Goal: Information Seeking & Learning: Check status

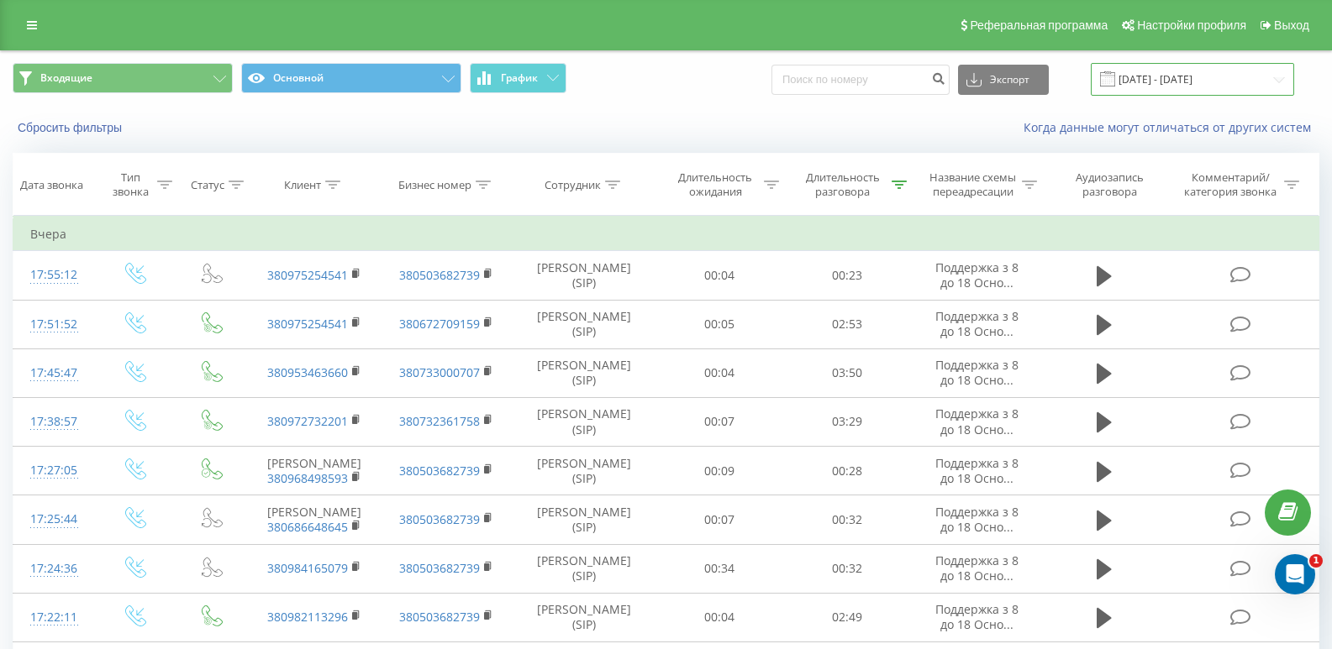
click at [1260, 79] on input "[DATE] - [DATE]" at bounding box center [1191, 79] width 203 height 33
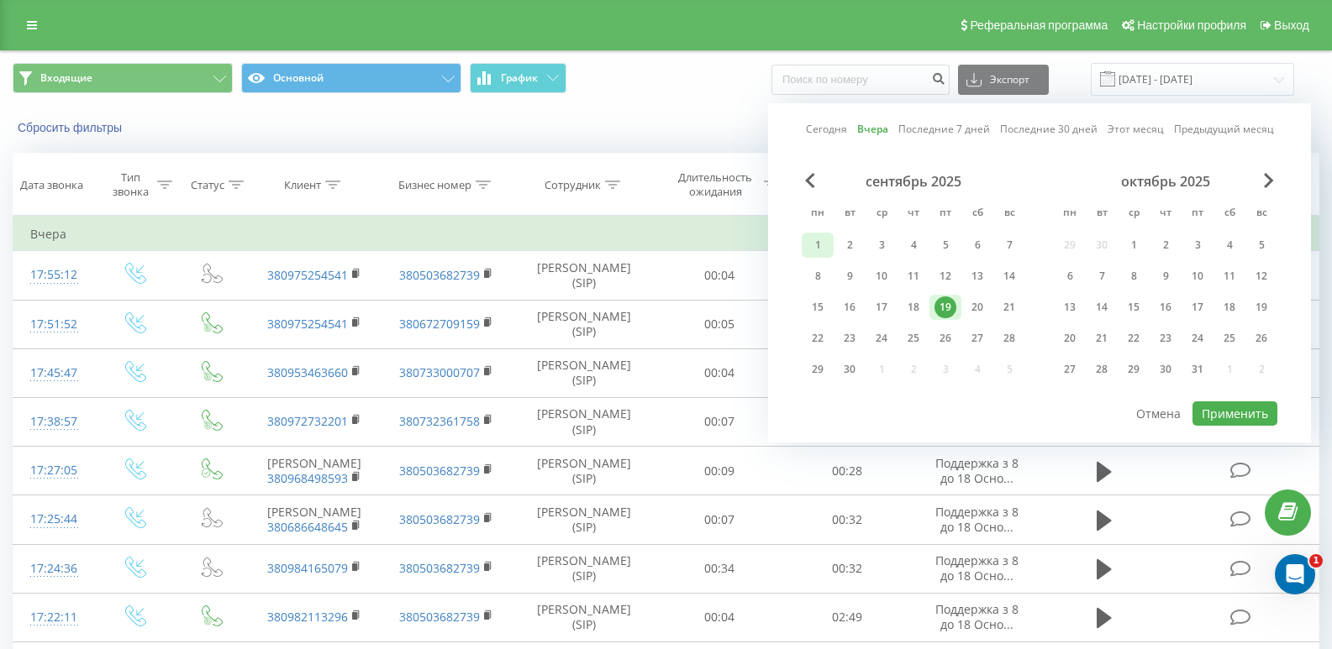
click at [811, 237] on div "1" at bounding box center [818, 245] width 22 height 22
click at [952, 309] on div "19" at bounding box center [945, 308] width 22 height 22
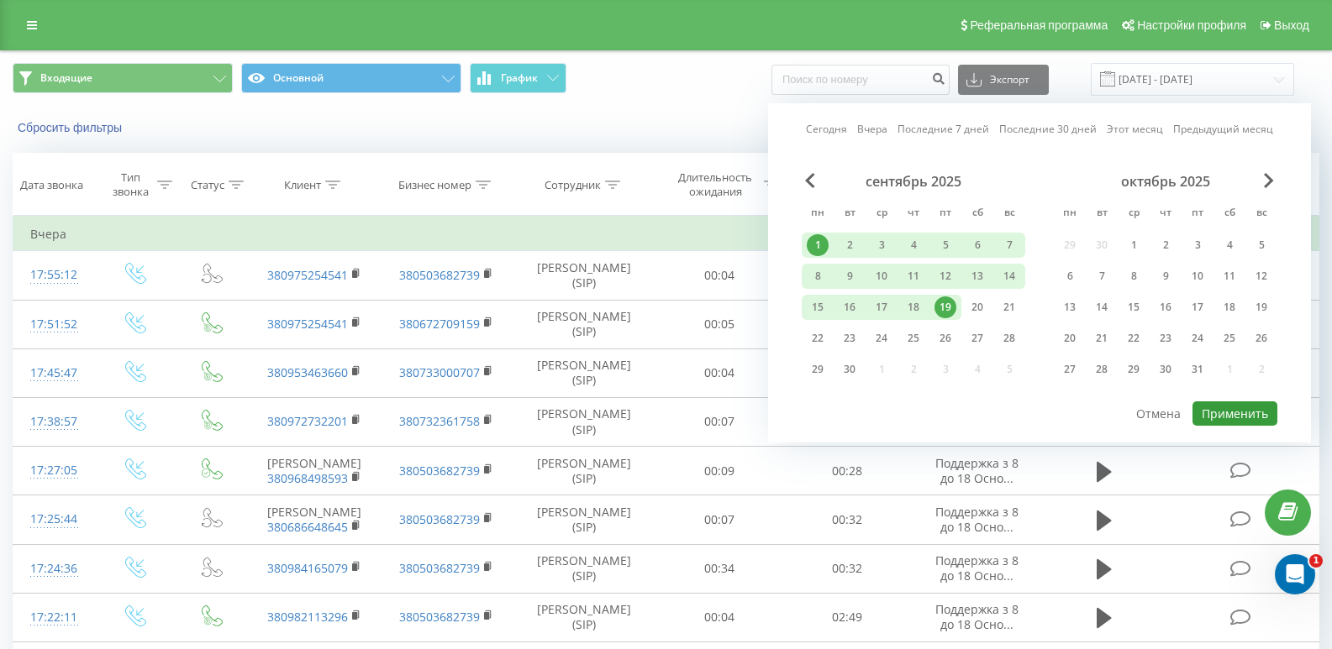
click at [1242, 413] on button "Применить" at bounding box center [1234, 414] width 85 height 24
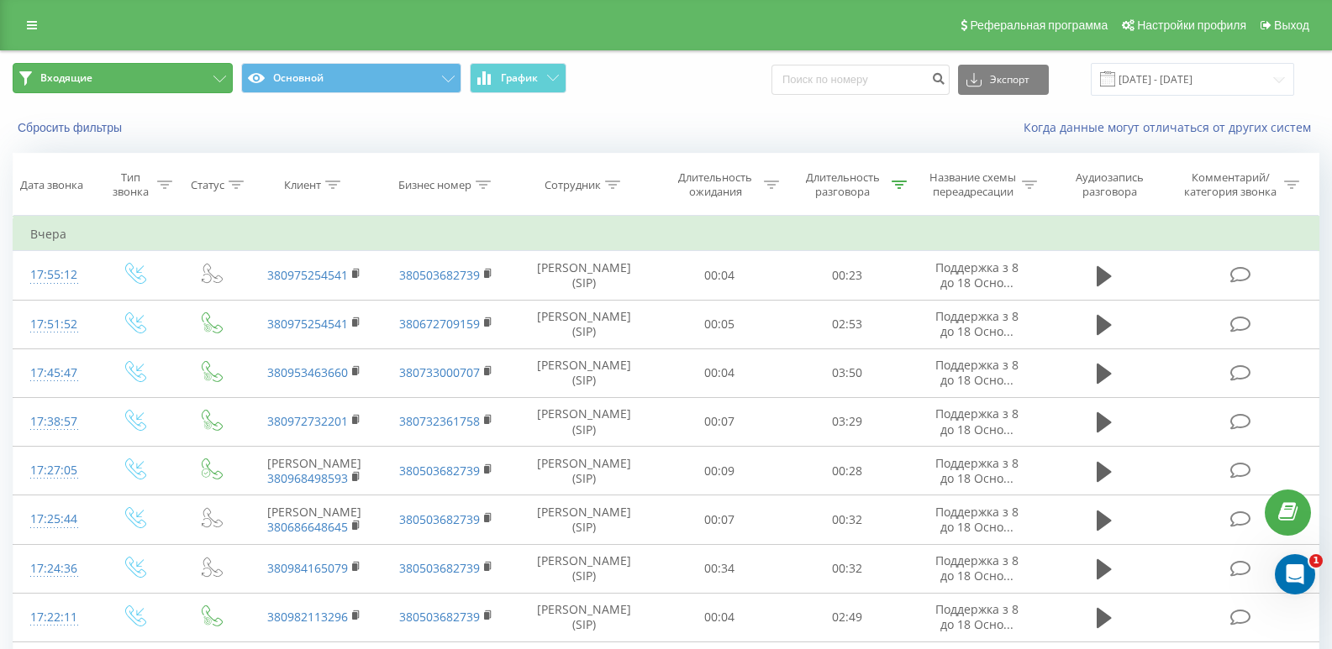
click at [161, 85] on button "Входящие" at bounding box center [123, 78] width 220 height 30
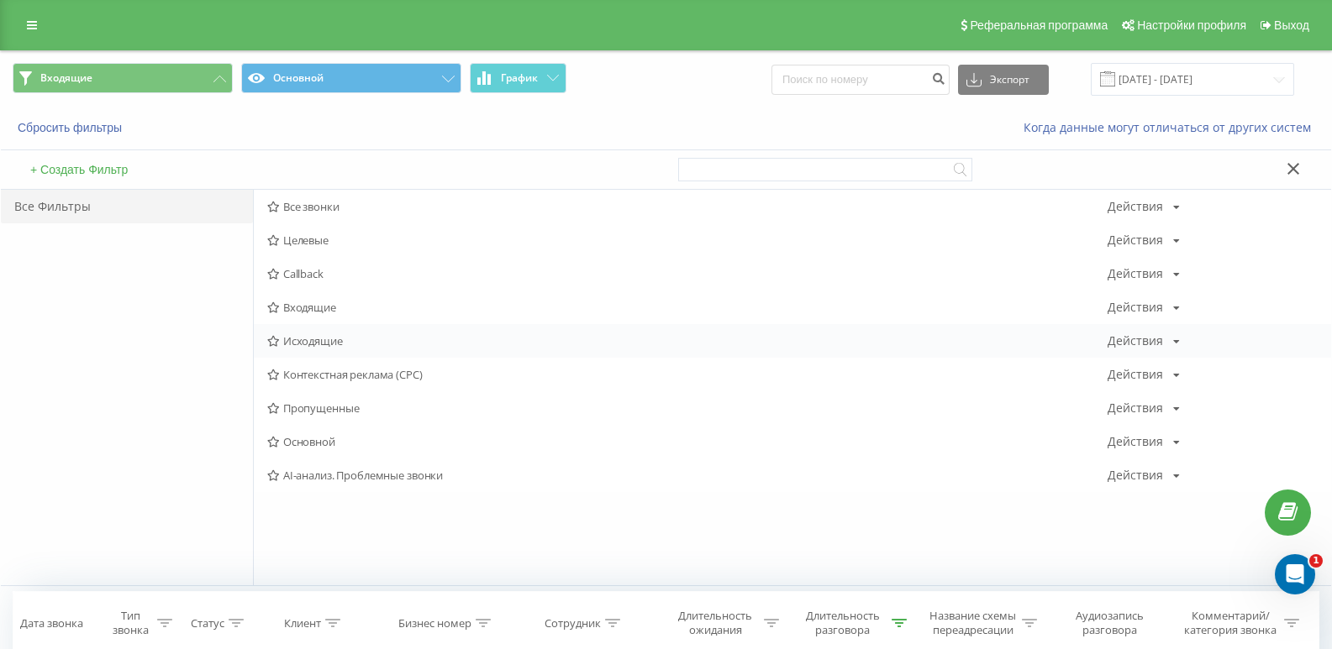
click at [311, 345] on span "Исходящие" at bounding box center [687, 341] width 840 height 12
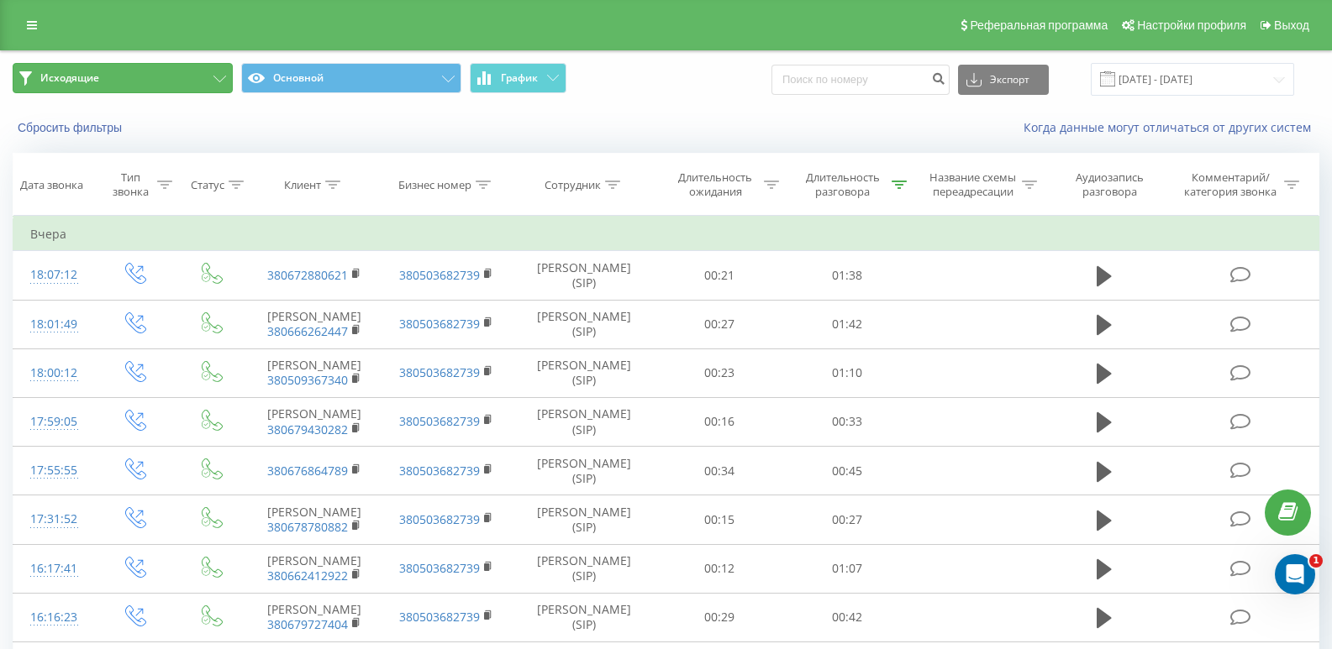
click at [205, 81] on button "Исходящие" at bounding box center [123, 78] width 220 height 30
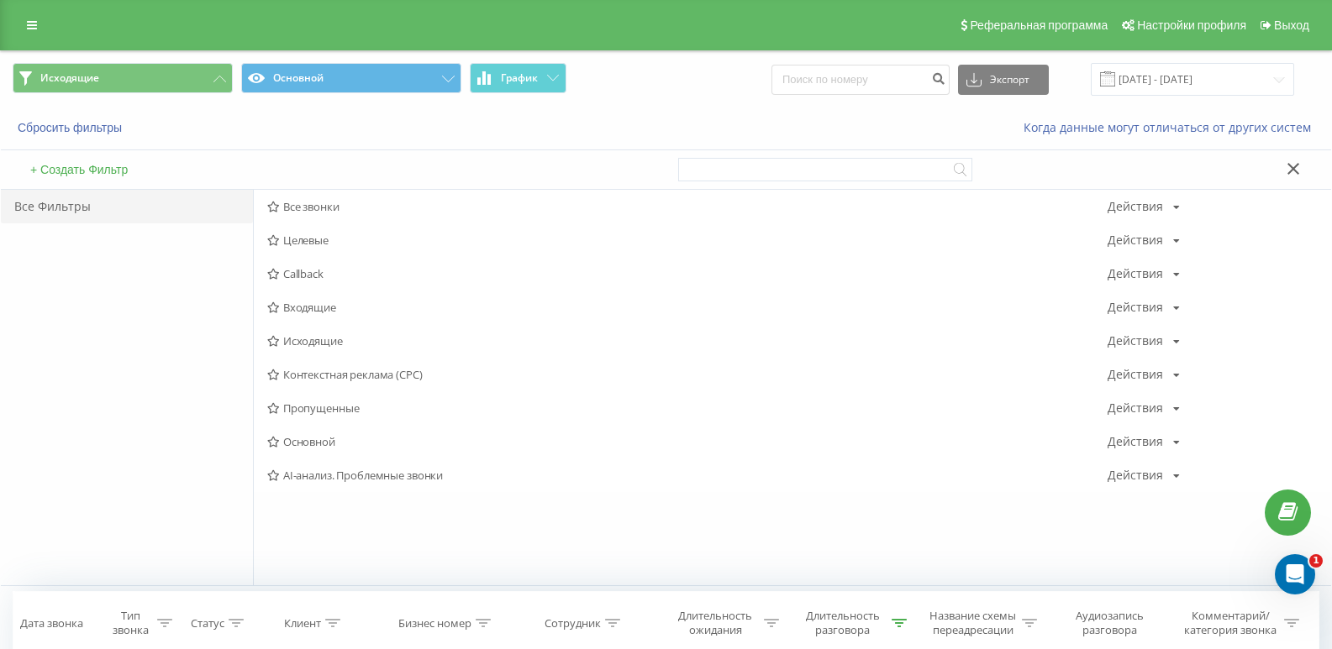
click at [313, 305] on span "Входящие" at bounding box center [687, 308] width 840 height 12
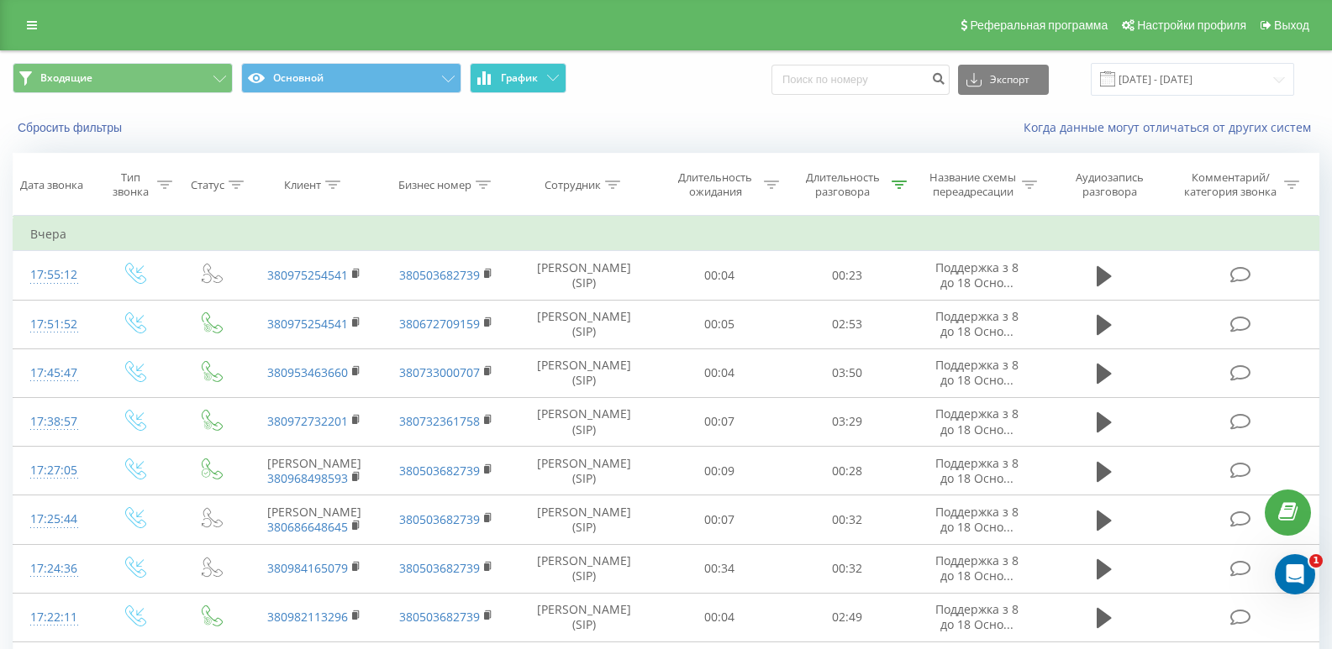
click at [525, 80] on span "График" at bounding box center [519, 78] width 37 height 12
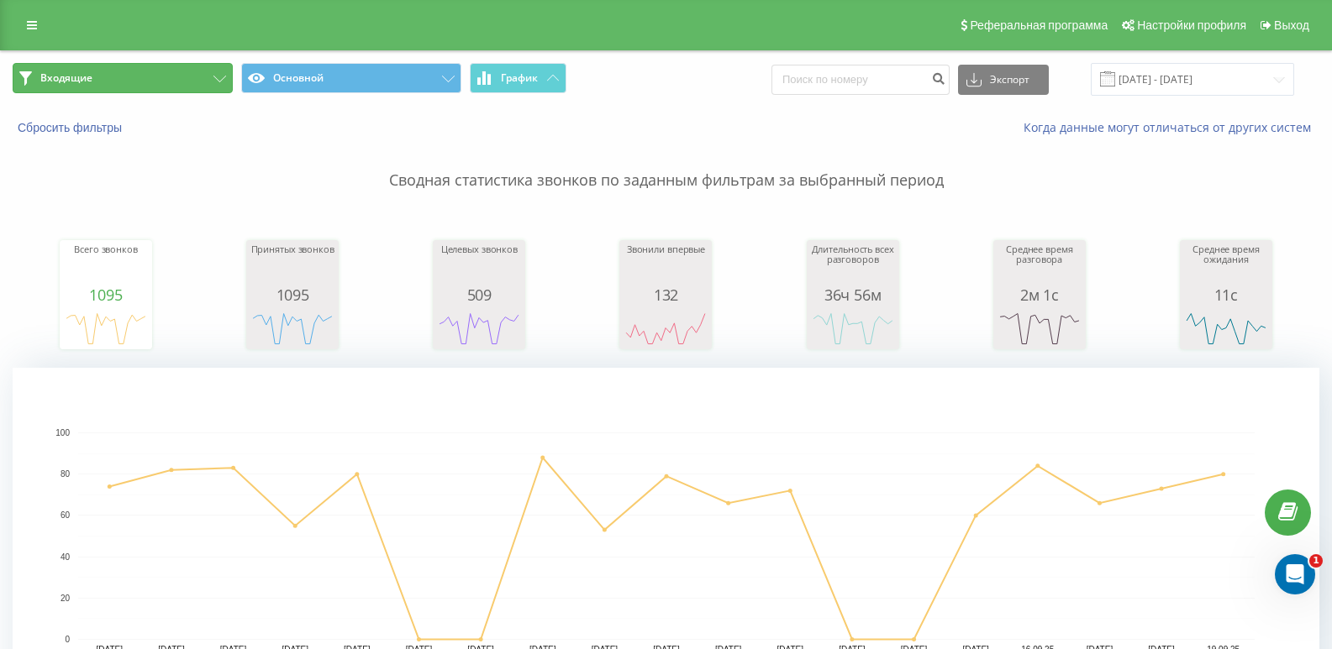
click at [166, 89] on button "Входящие" at bounding box center [123, 78] width 220 height 30
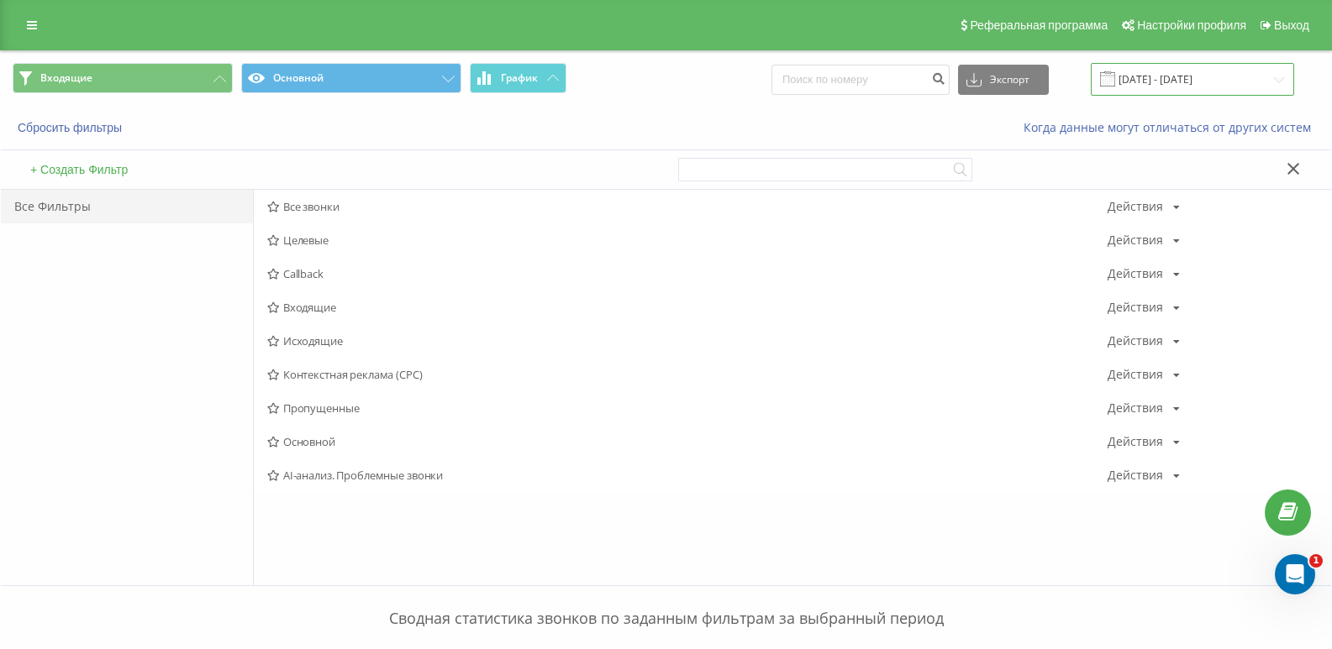
click at [1245, 75] on input "[DATE] - [DATE]" at bounding box center [1191, 79] width 203 height 33
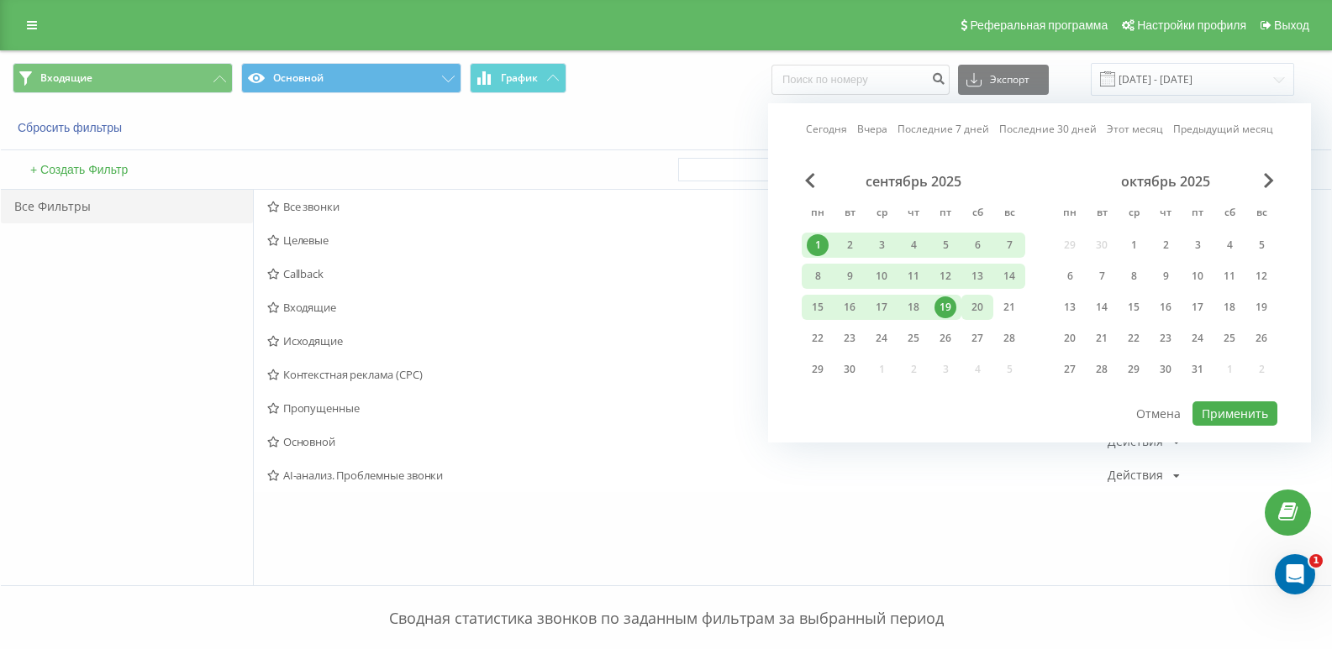
click at [970, 303] on div "20" at bounding box center [977, 308] width 22 height 22
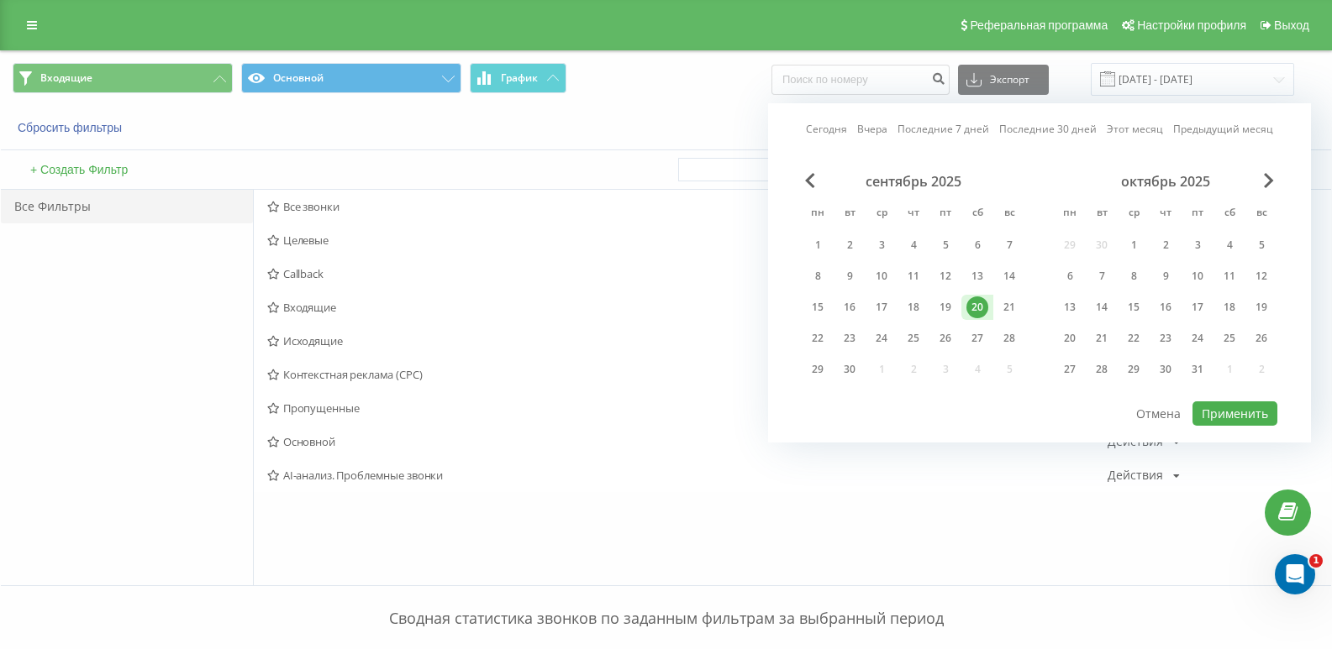
click at [970, 303] on div "20" at bounding box center [977, 308] width 22 height 22
click at [1272, 414] on button "Применить" at bounding box center [1234, 414] width 85 height 24
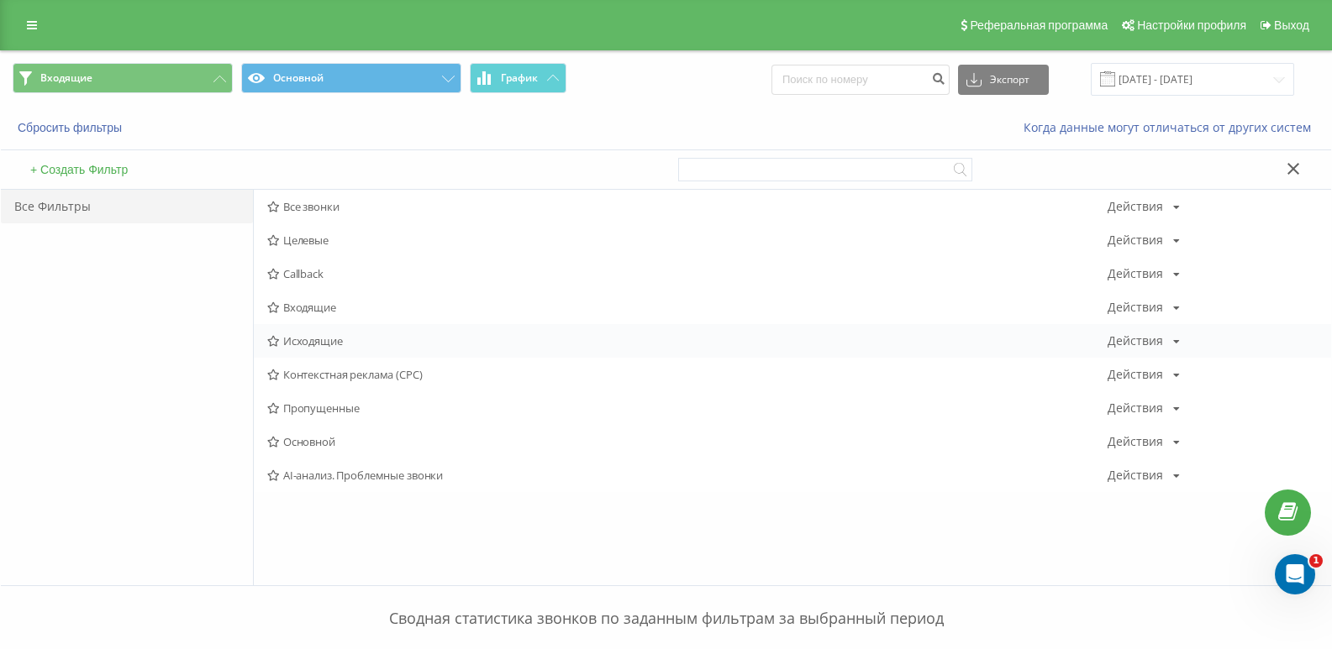
click at [318, 339] on span "Исходящие" at bounding box center [687, 341] width 840 height 12
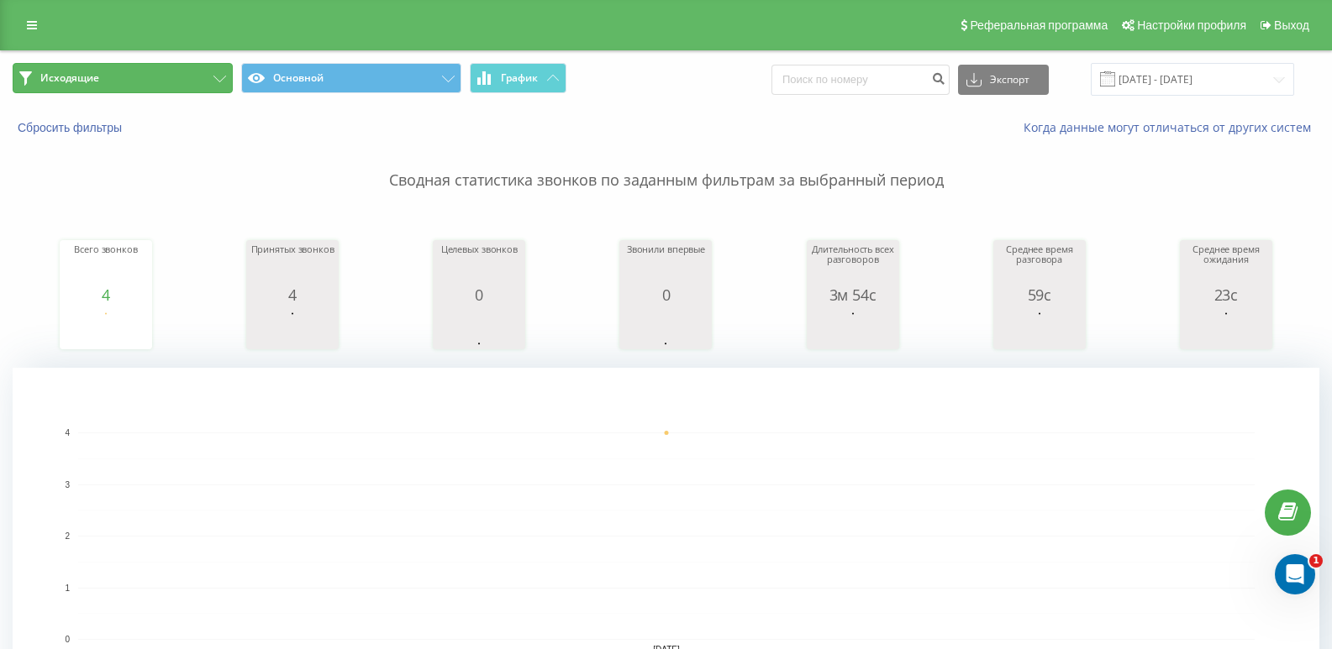
click at [155, 84] on button "Исходящие" at bounding box center [123, 78] width 220 height 30
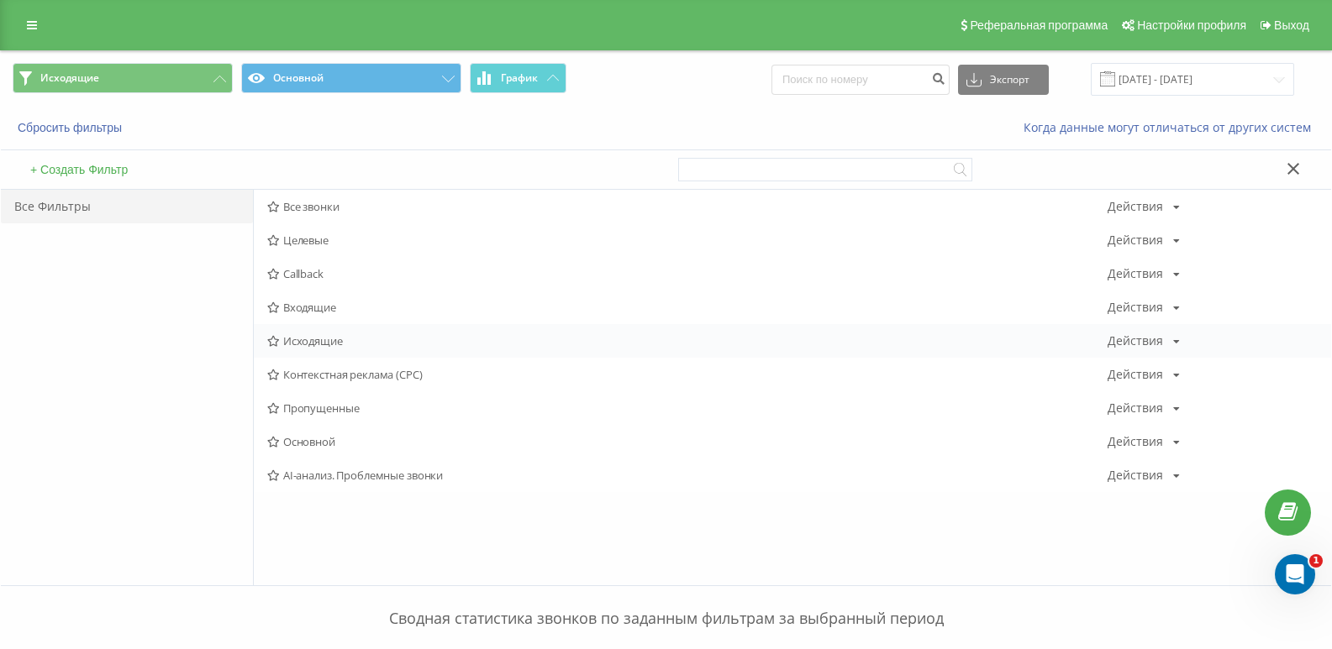
click at [319, 347] on span "Исходящие" at bounding box center [687, 341] width 840 height 12
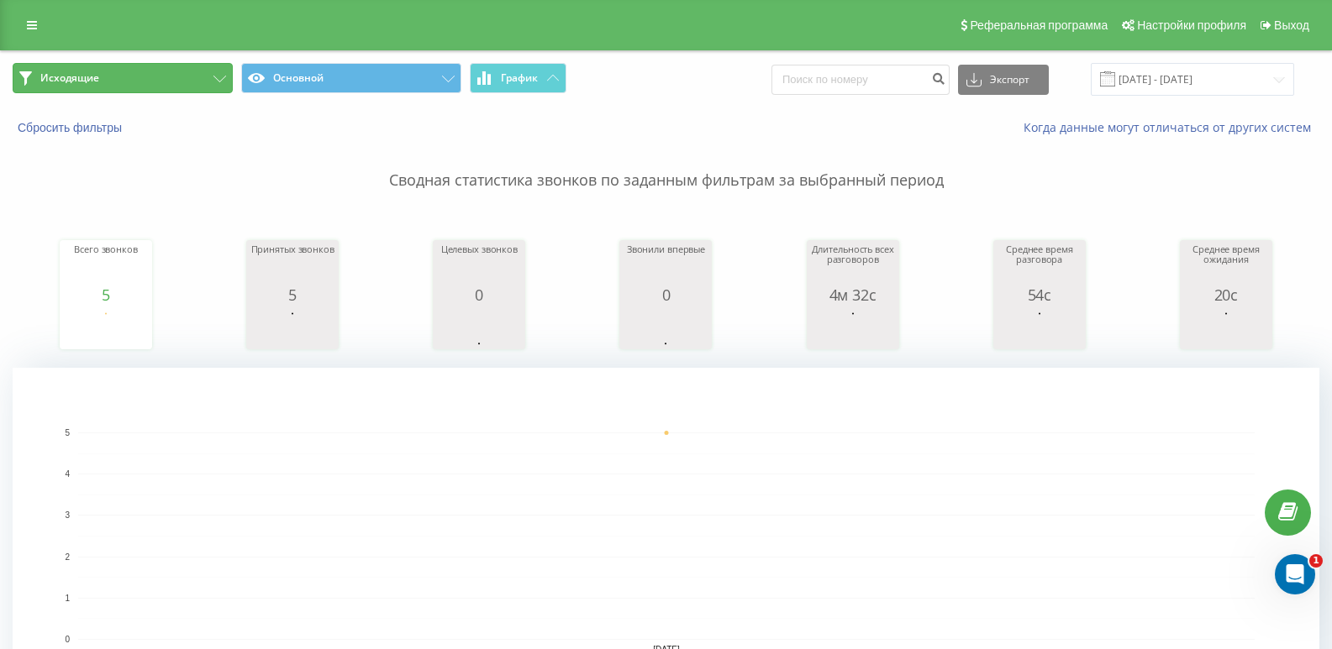
click at [139, 84] on button "Исходящие" at bounding box center [123, 78] width 220 height 30
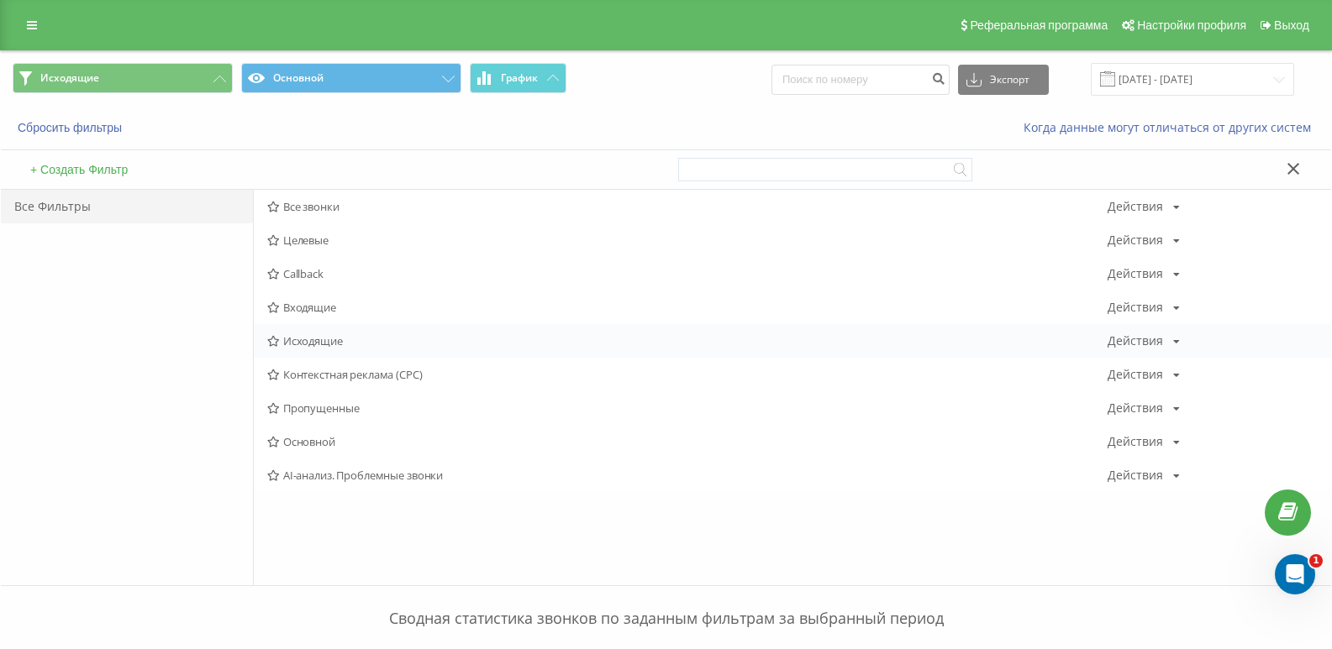
click at [307, 342] on span "Исходящие" at bounding box center [687, 341] width 840 height 12
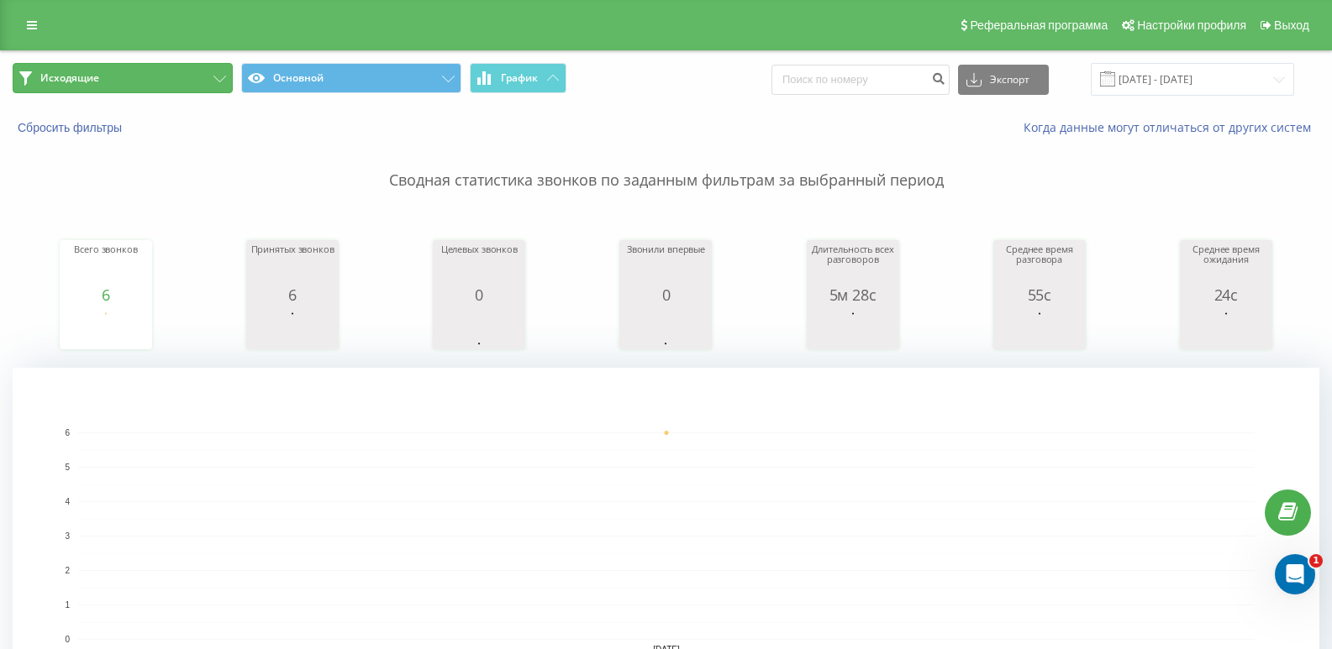
click at [187, 71] on button "Исходящие" at bounding box center [123, 78] width 220 height 30
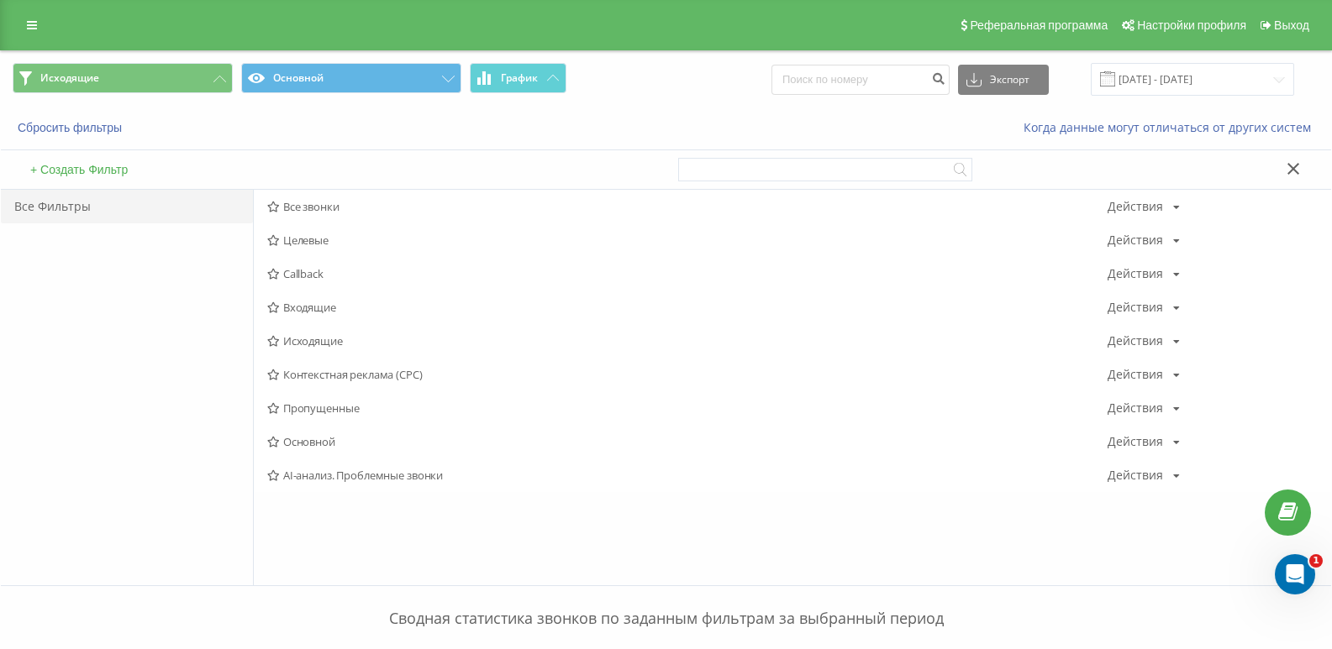
click at [334, 313] on span "Входящие" at bounding box center [687, 308] width 840 height 12
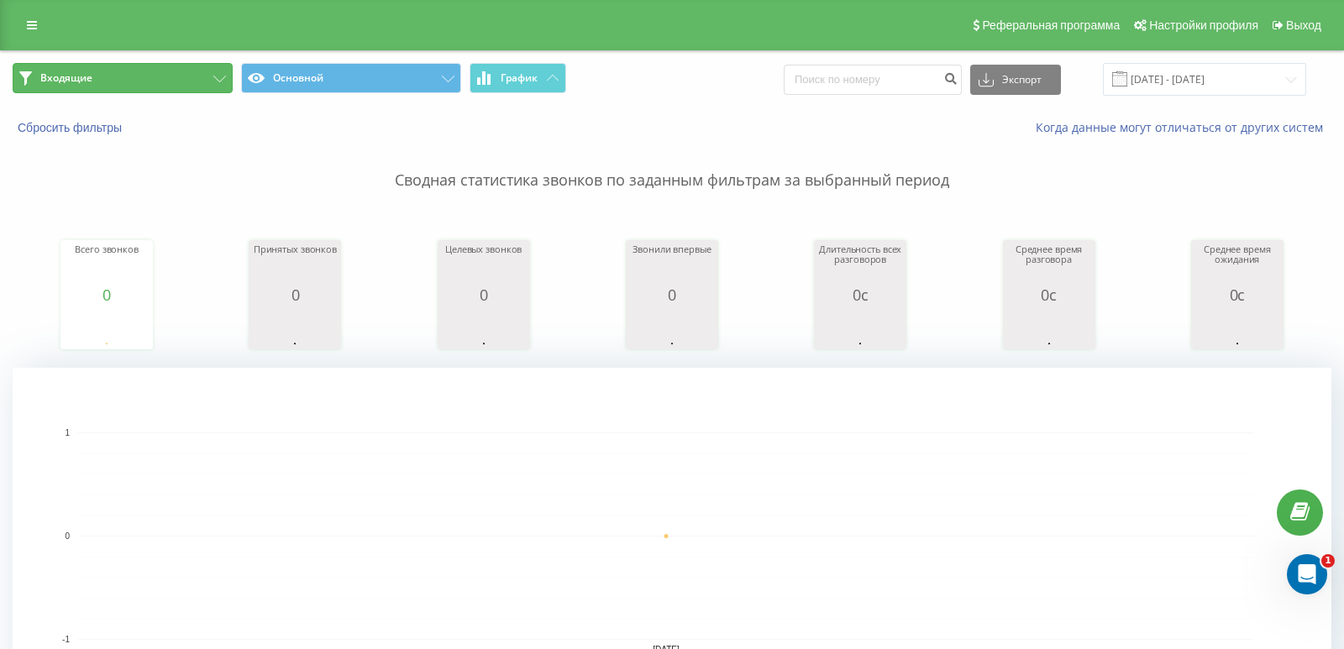
click at [175, 91] on button "Входящие" at bounding box center [123, 78] width 220 height 30
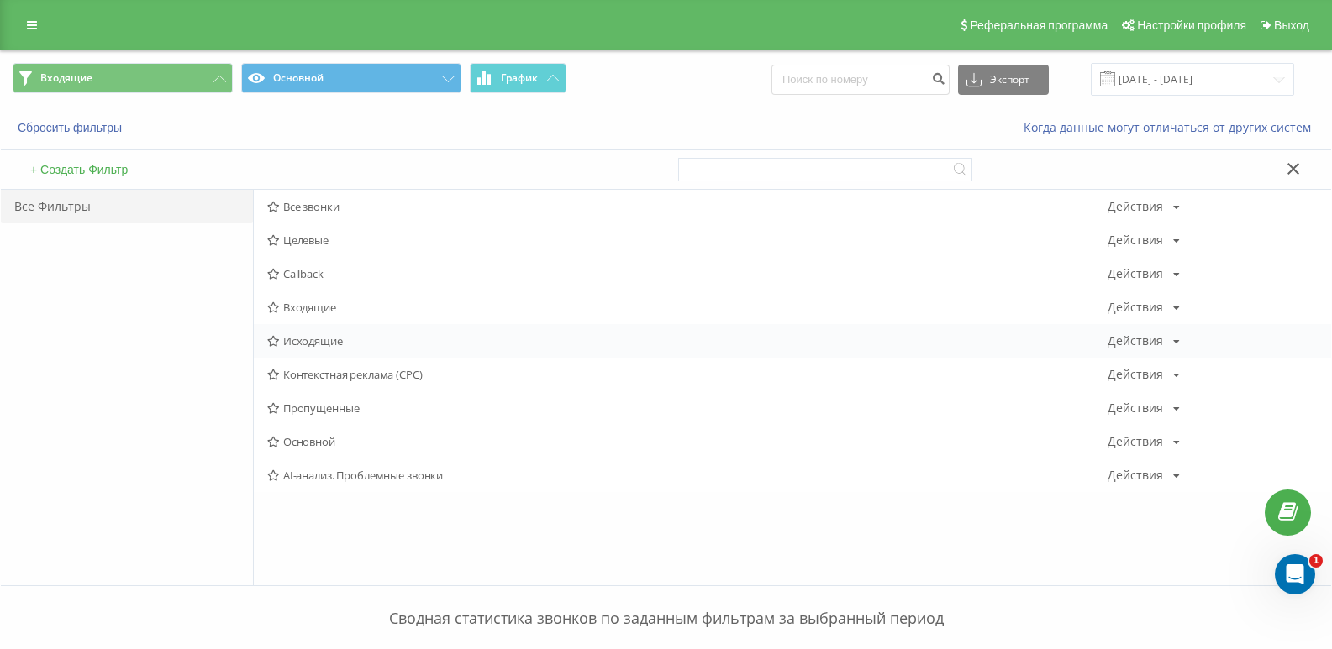
click at [312, 334] on div "Исходящие Действия Редактировать Копировать Удалить По умолчанию Поделиться" at bounding box center [792, 341] width 1077 height 34
click at [313, 342] on span "Исходящие" at bounding box center [687, 341] width 840 height 12
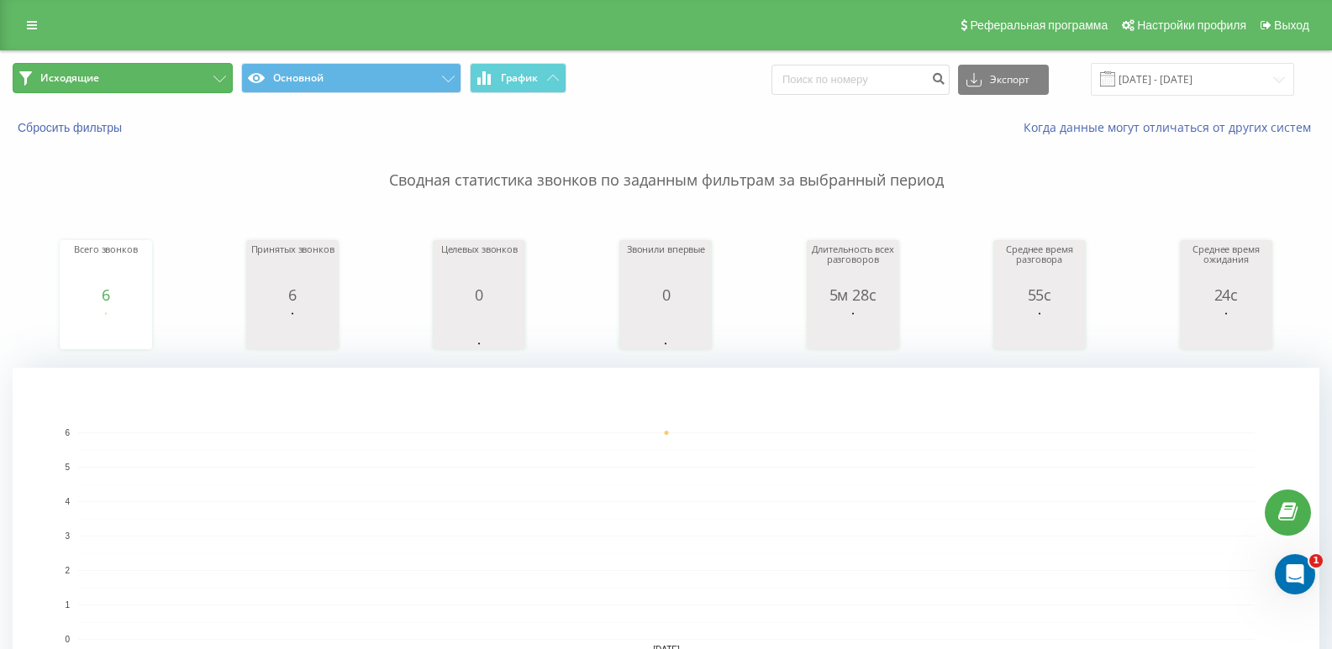
click at [98, 73] on span "Исходящие" at bounding box center [69, 77] width 59 height 13
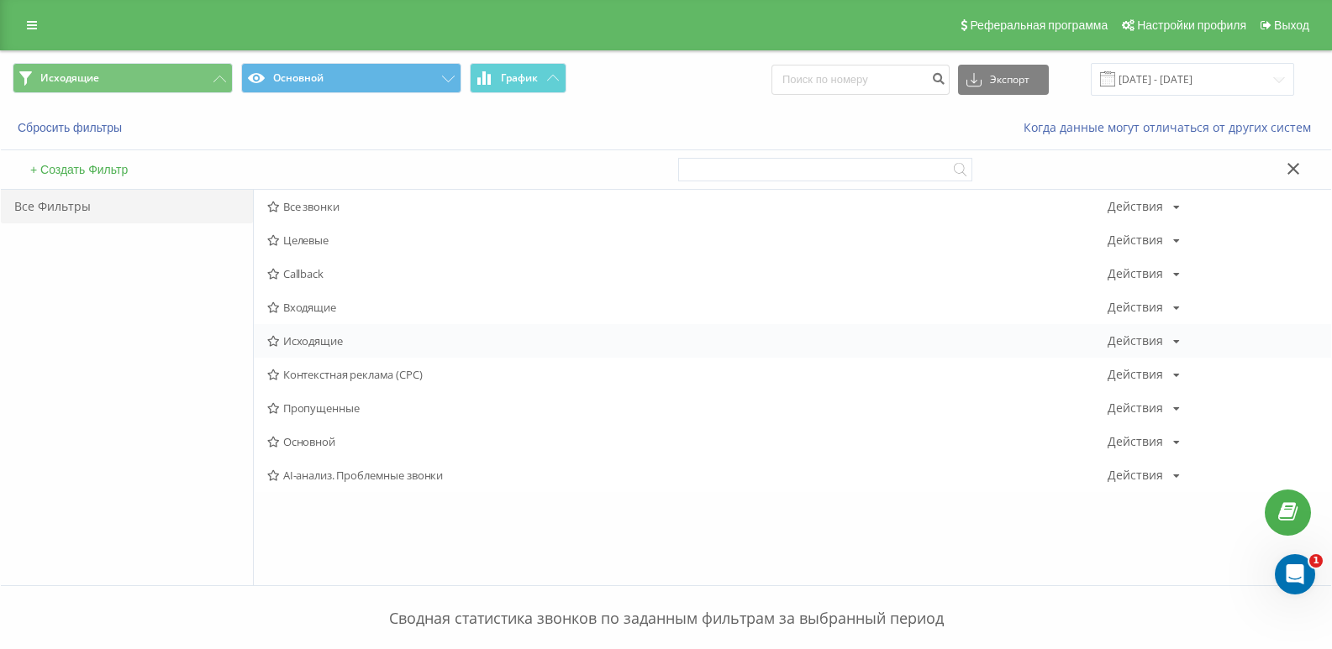
click at [346, 347] on span "Исходящие" at bounding box center [687, 341] width 840 height 12
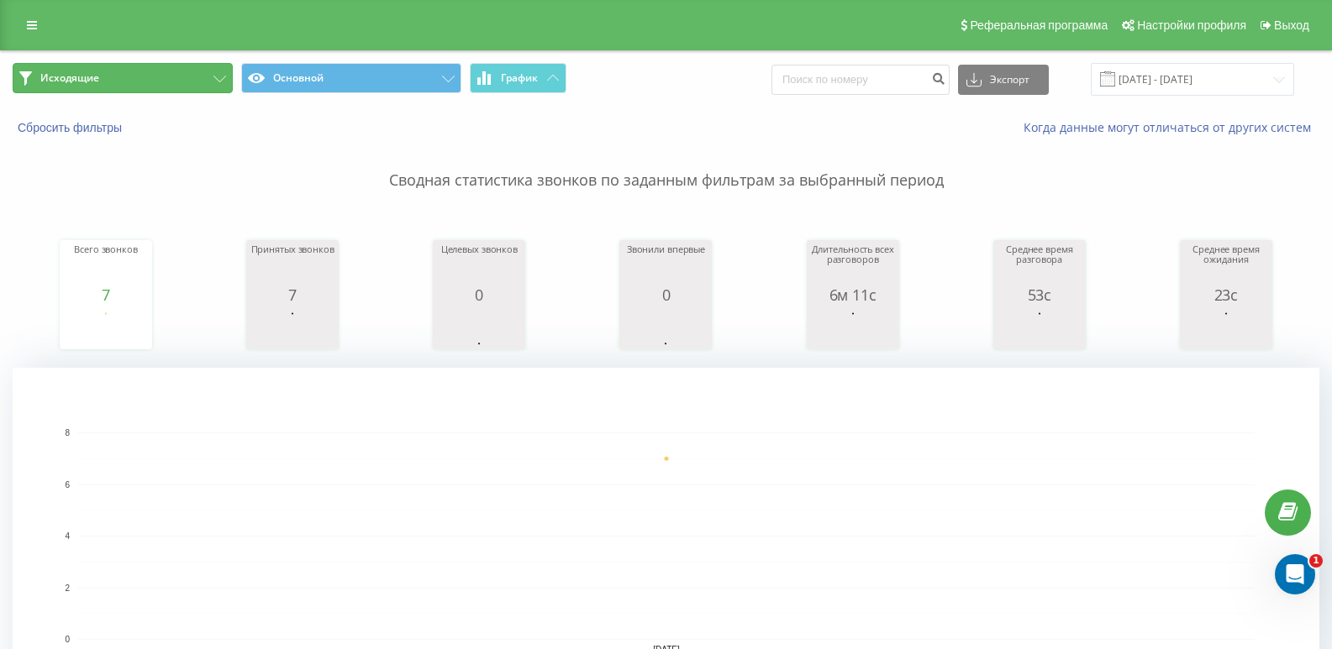
click at [157, 67] on button "Исходящие" at bounding box center [123, 78] width 220 height 30
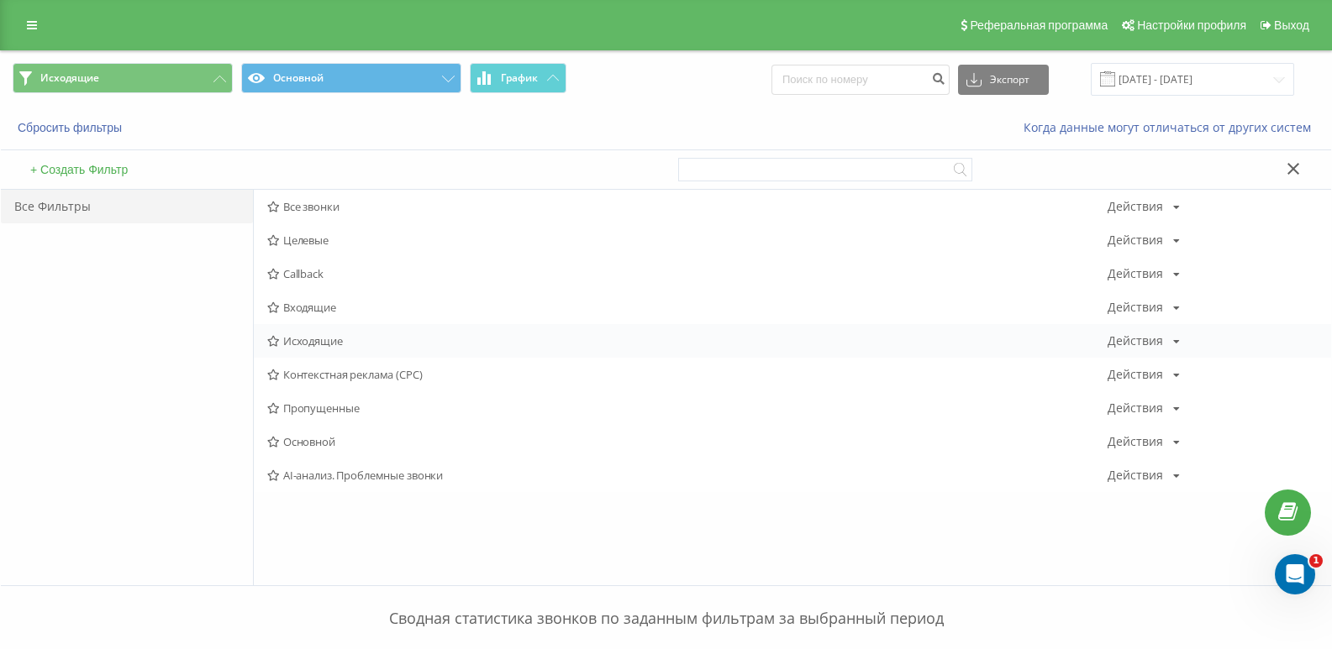
click at [316, 337] on span "Исходящие" at bounding box center [687, 341] width 840 height 12
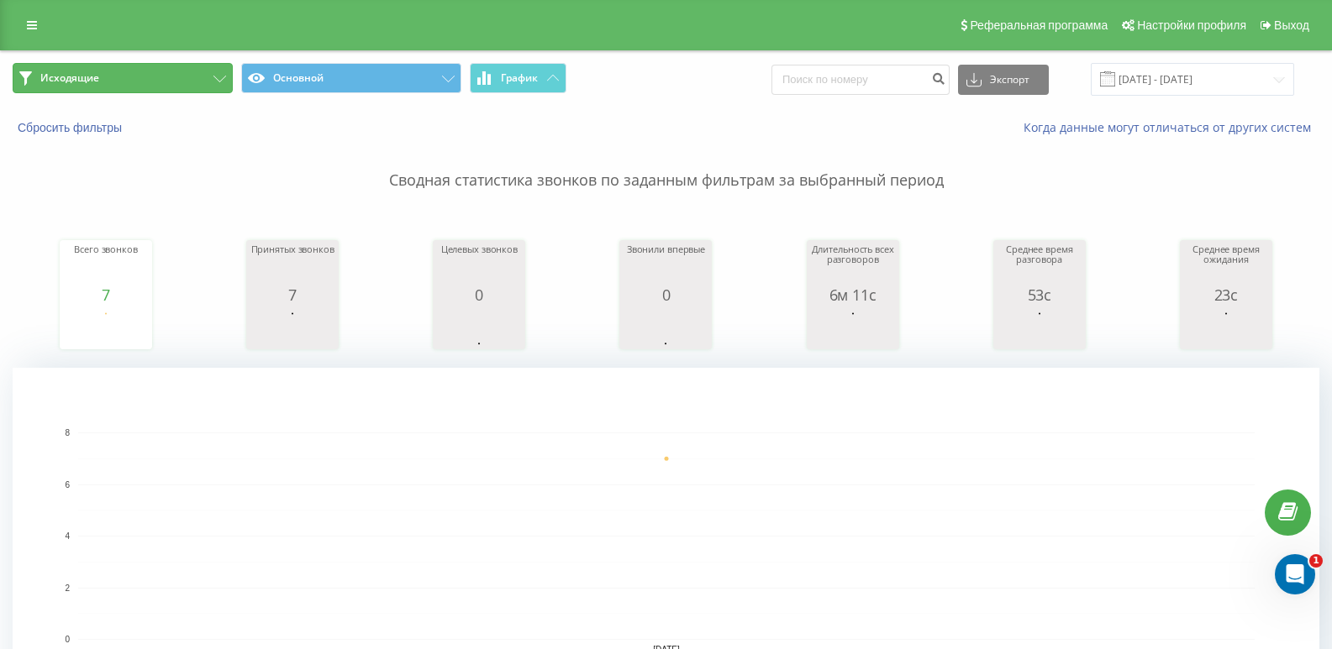
click at [183, 76] on button "Исходящие" at bounding box center [123, 78] width 220 height 30
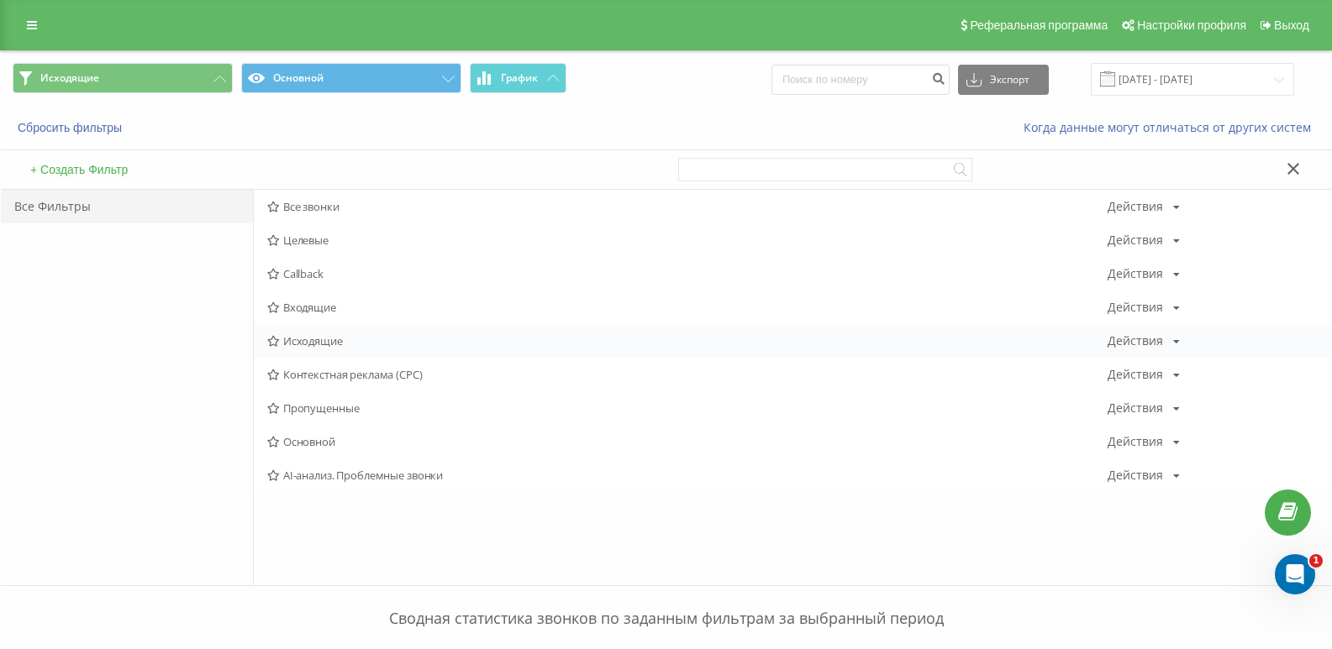
click at [318, 349] on div "Исходящие Действия Редактировать Копировать Удалить По умолчанию Поделиться" at bounding box center [792, 341] width 1077 height 34
click at [307, 337] on span "Исходящие" at bounding box center [687, 341] width 840 height 12
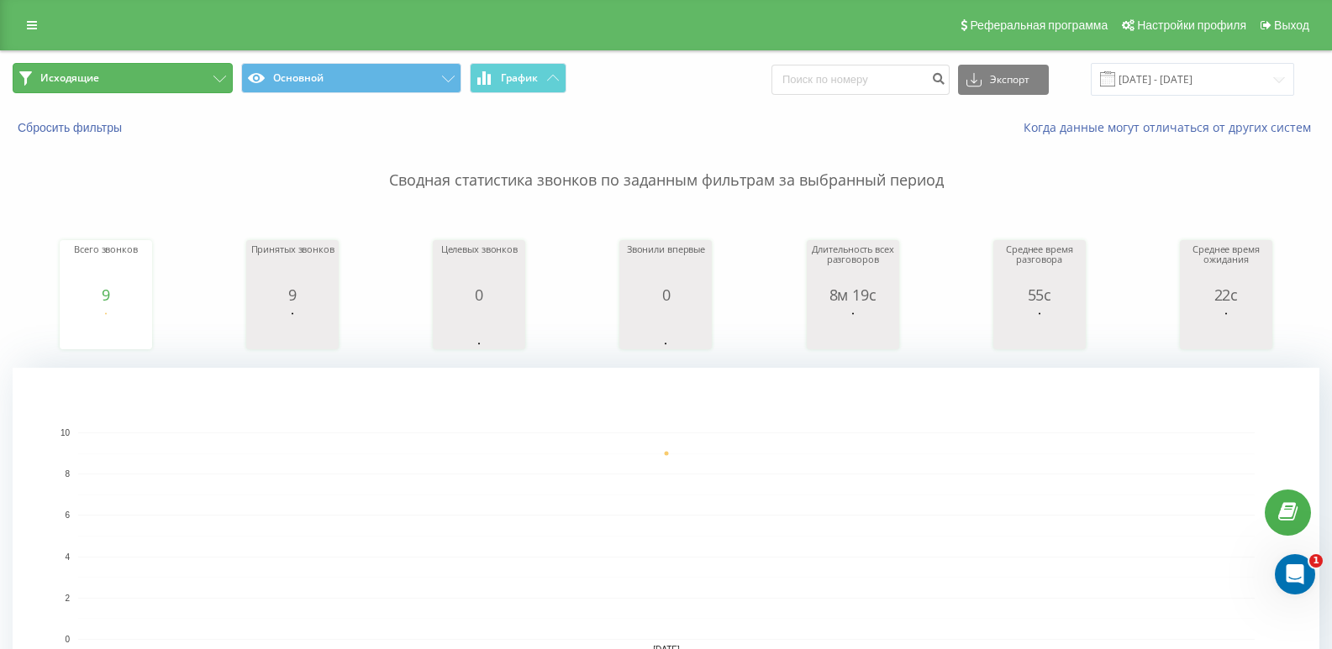
click at [139, 84] on button "Исходящие" at bounding box center [123, 78] width 220 height 30
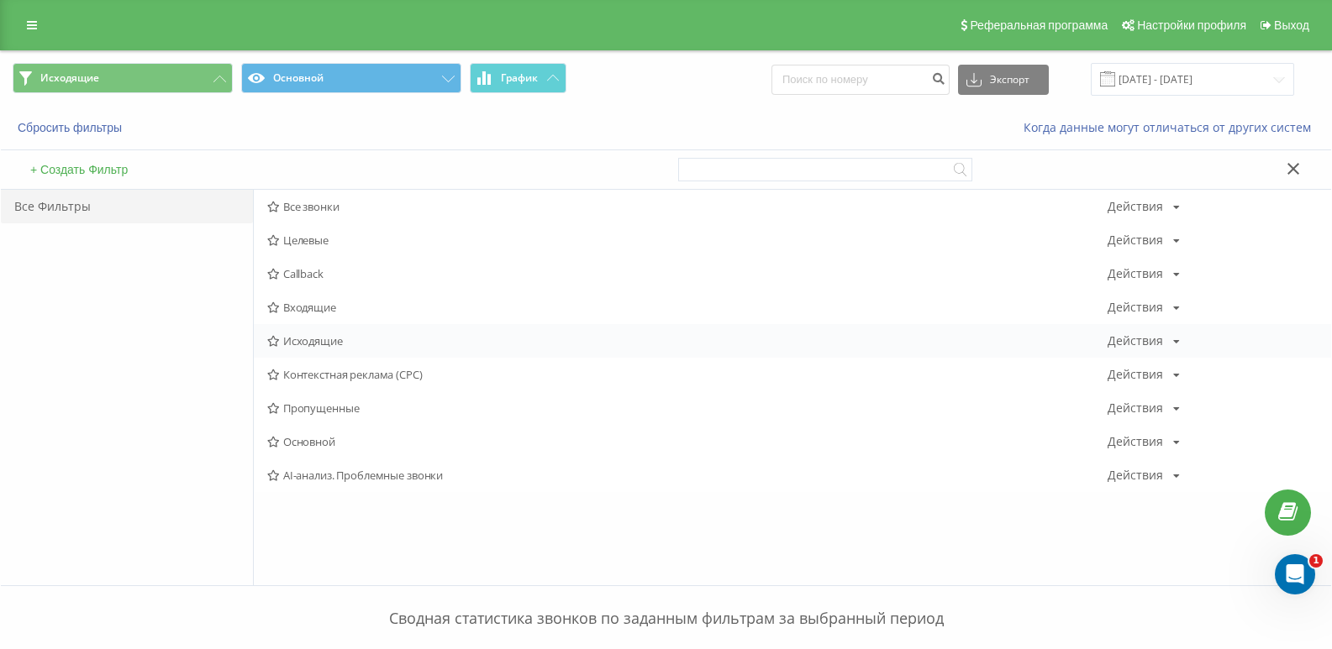
click at [317, 324] on div "Исходящие Действия Редактировать Копировать Удалить По умолчанию Поделиться" at bounding box center [792, 341] width 1077 height 34
click at [312, 344] on span "Исходящие" at bounding box center [687, 341] width 840 height 12
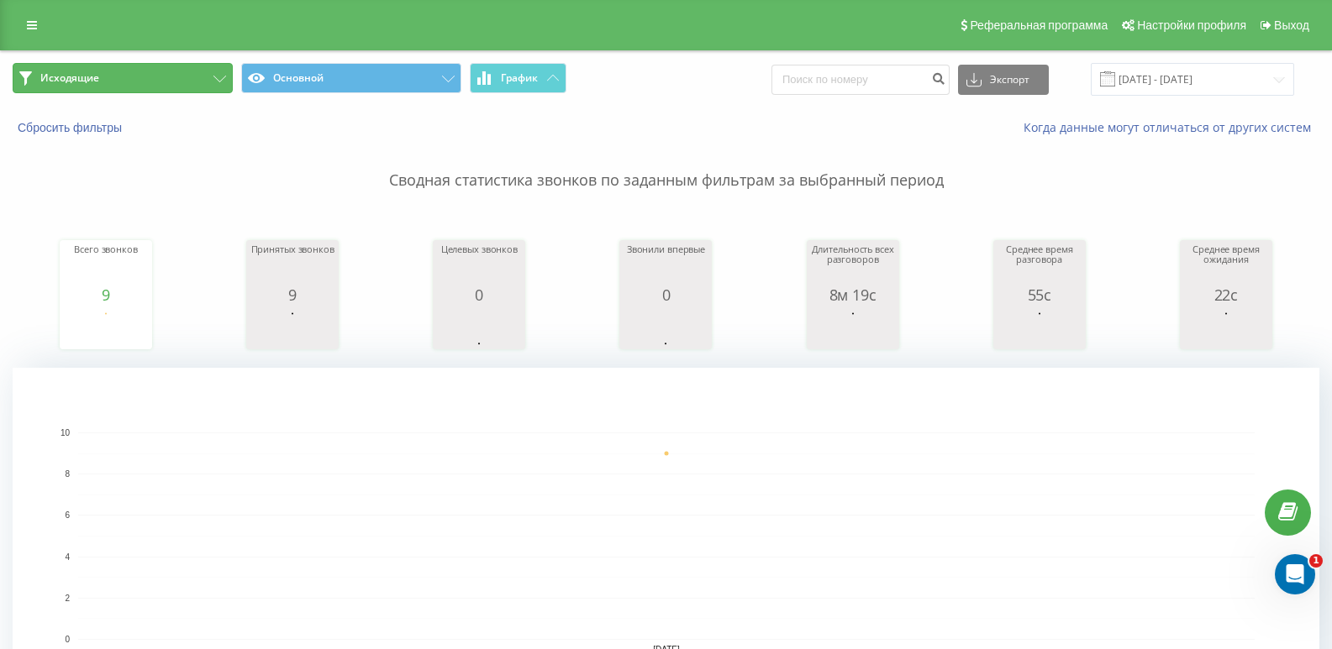
click at [138, 87] on button "Исходящие" at bounding box center [123, 78] width 220 height 30
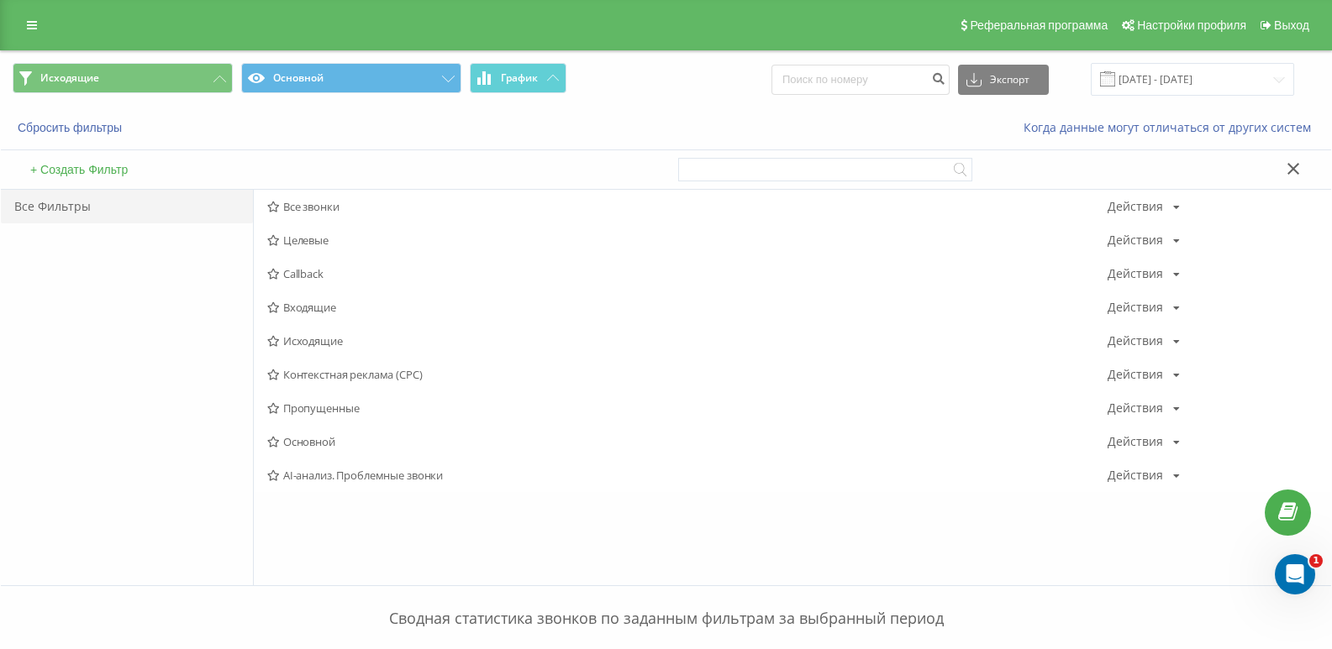
click at [312, 303] on span "Входящие" at bounding box center [687, 308] width 840 height 12
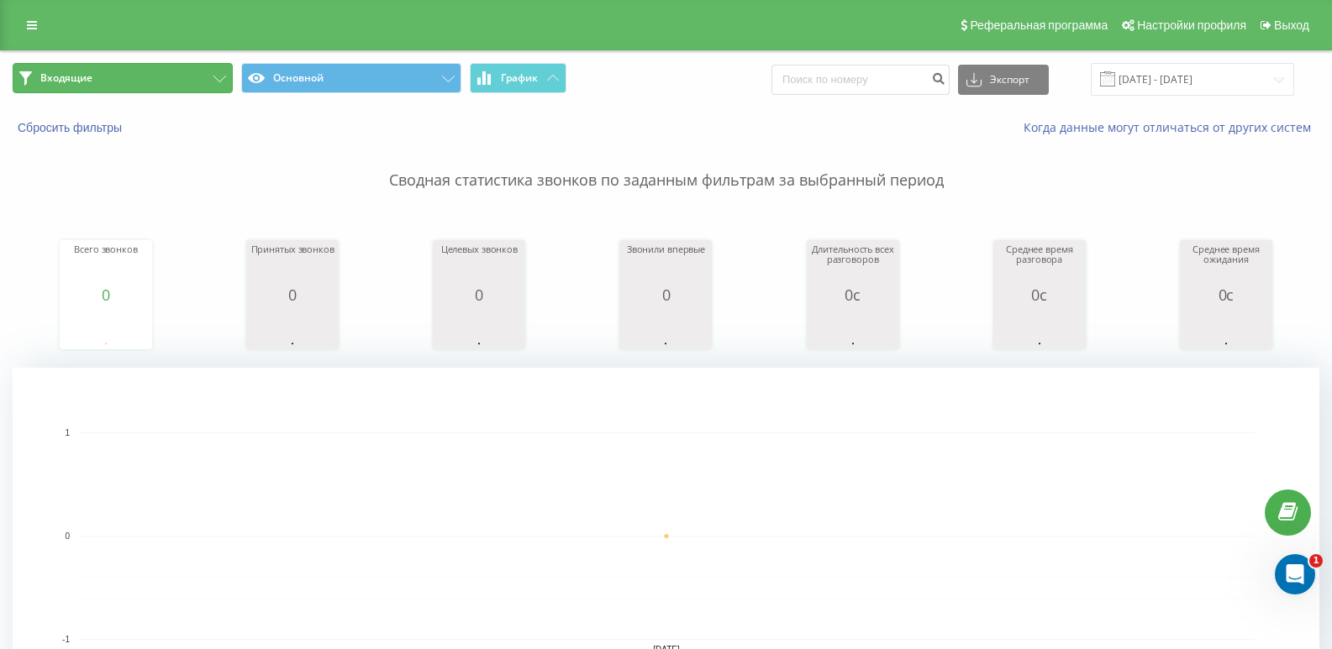
click at [86, 90] on button "Входящие" at bounding box center [123, 78] width 220 height 30
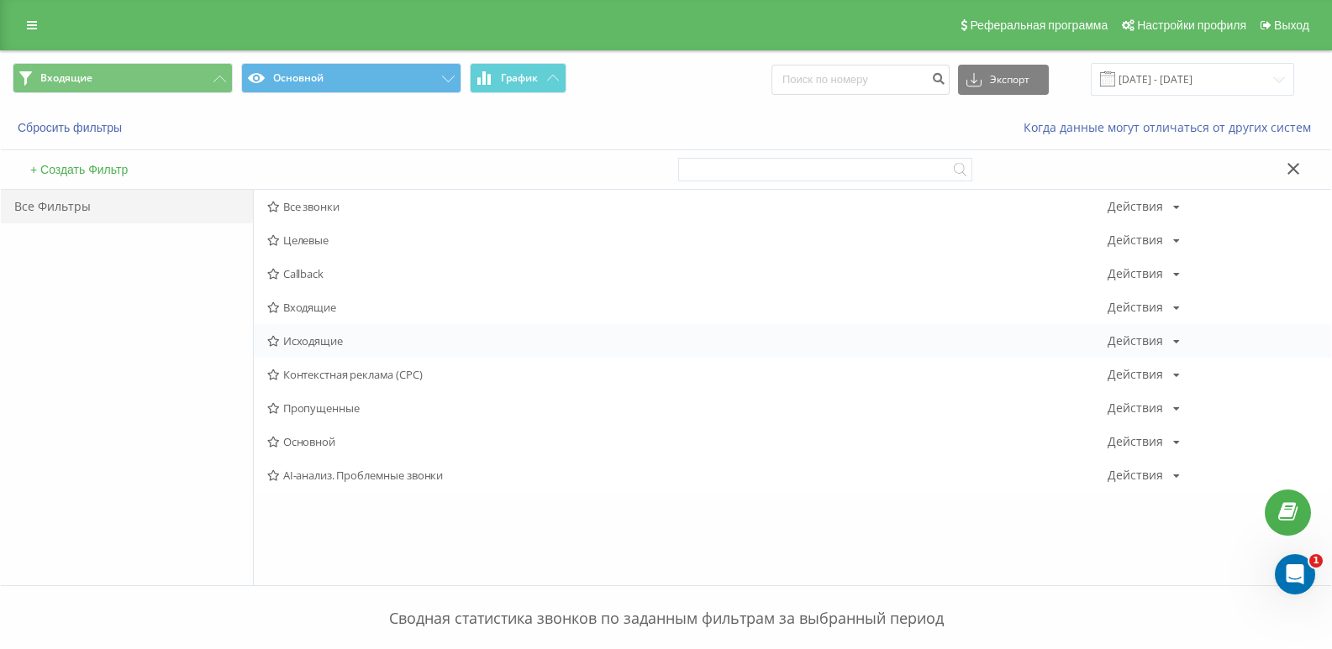
click at [313, 344] on span "Исходящие" at bounding box center [687, 341] width 840 height 12
click at [0, 0] on div at bounding box center [0, 0] width 0 height 0
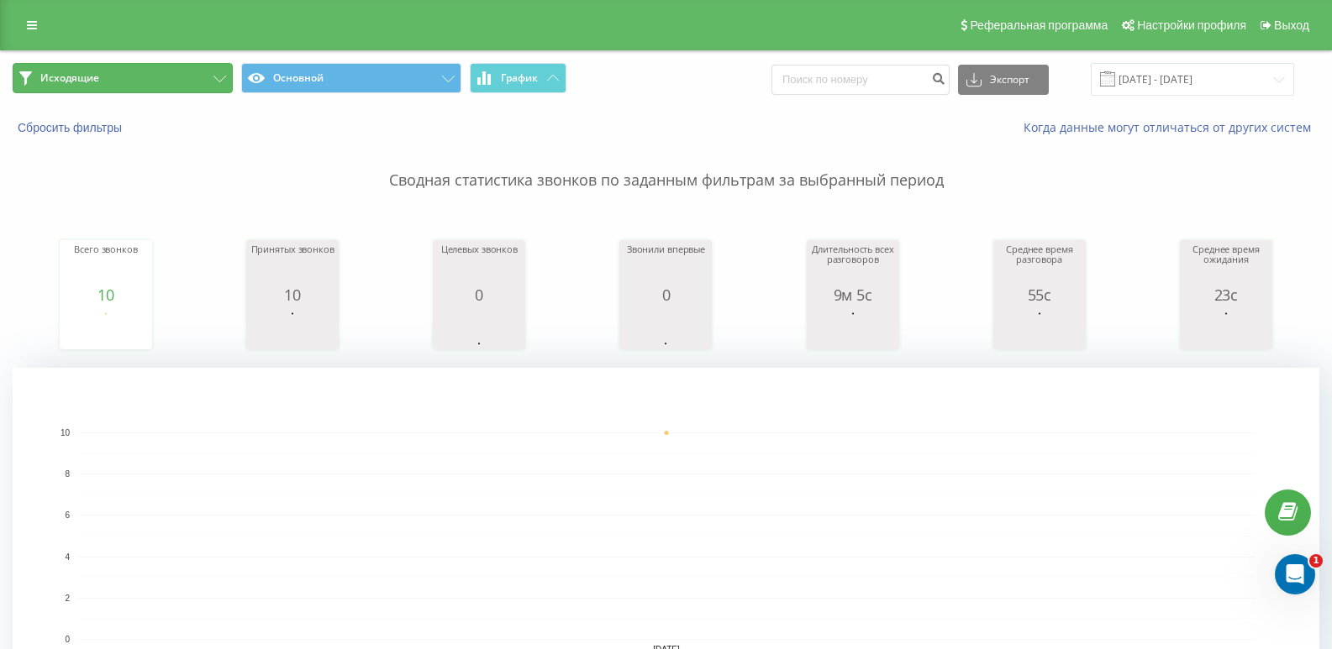
click at [198, 69] on button "Исходящие" at bounding box center [123, 78] width 220 height 30
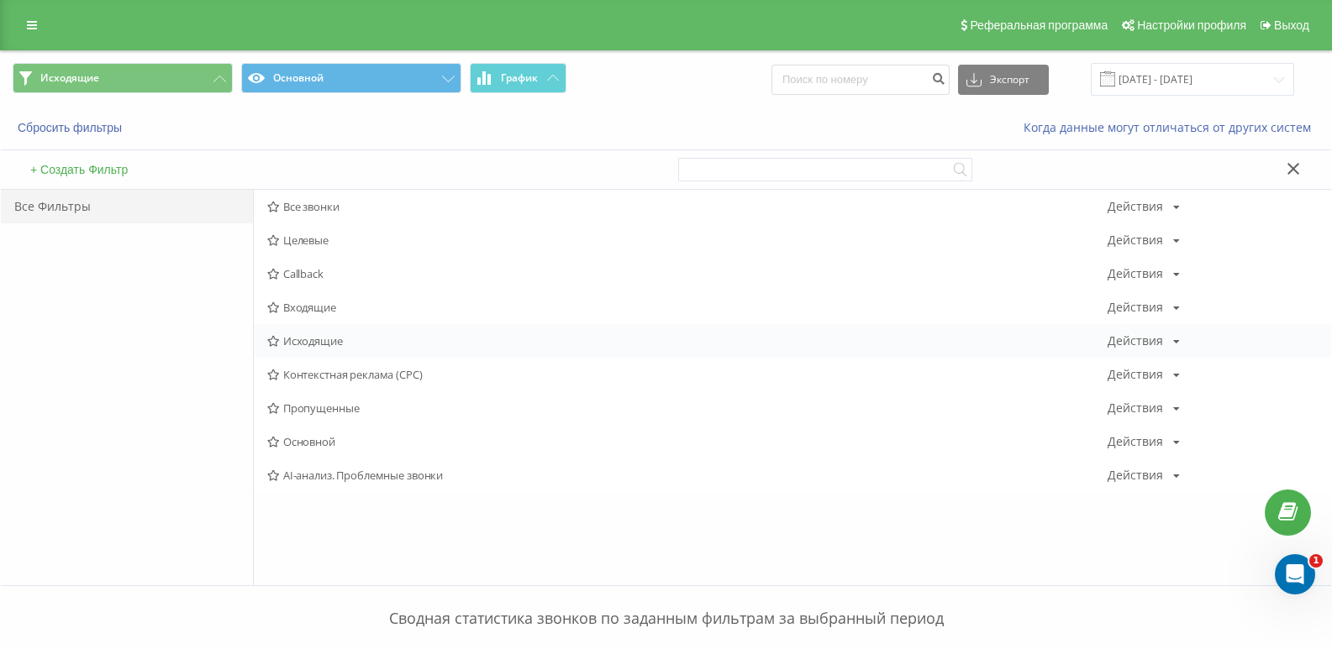
click at [313, 342] on span "Исходящие" at bounding box center [687, 341] width 840 height 12
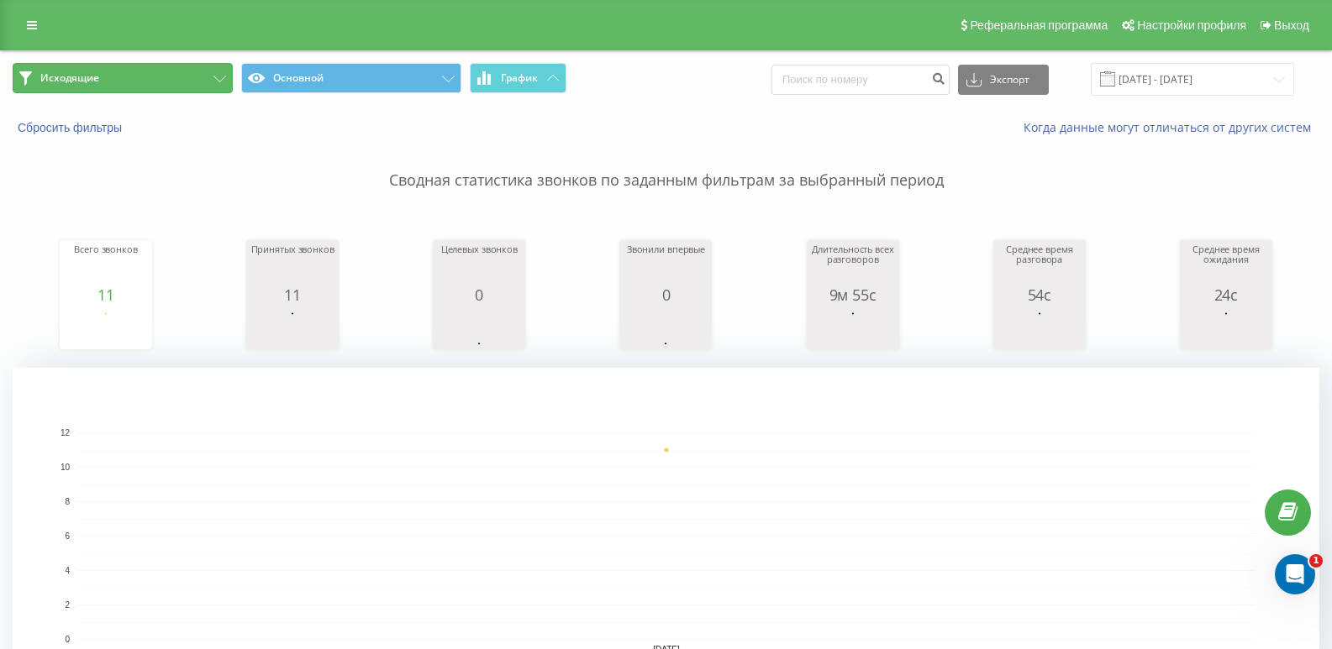
click at [177, 86] on button "Исходящие" at bounding box center [123, 78] width 220 height 30
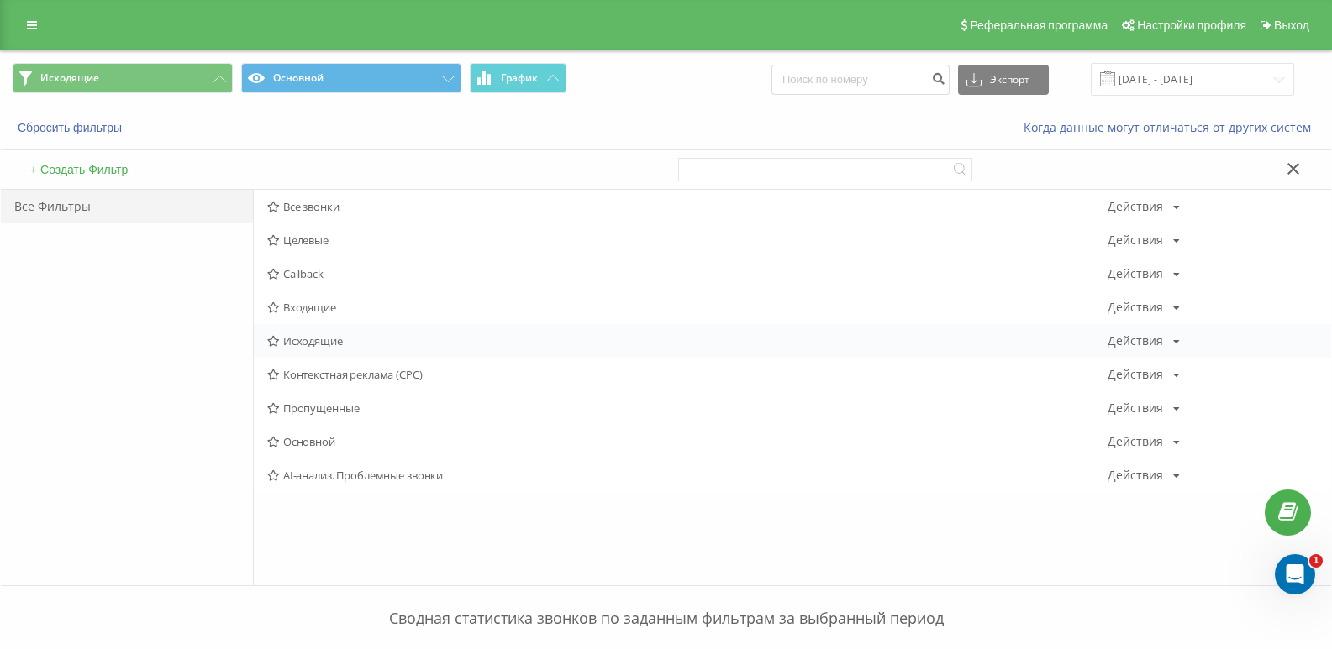
click at [311, 344] on span "Исходящие" at bounding box center [687, 341] width 840 height 12
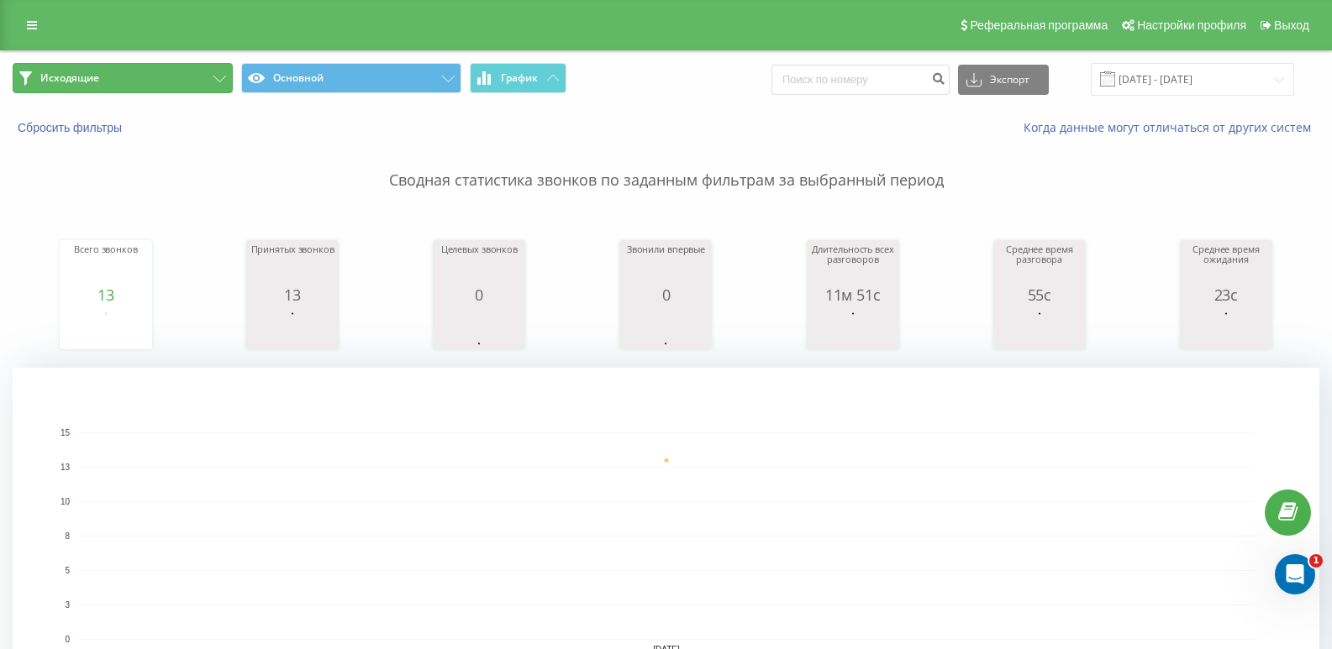
click at [200, 67] on button "Исходящие" at bounding box center [123, 78] width 220 height 30
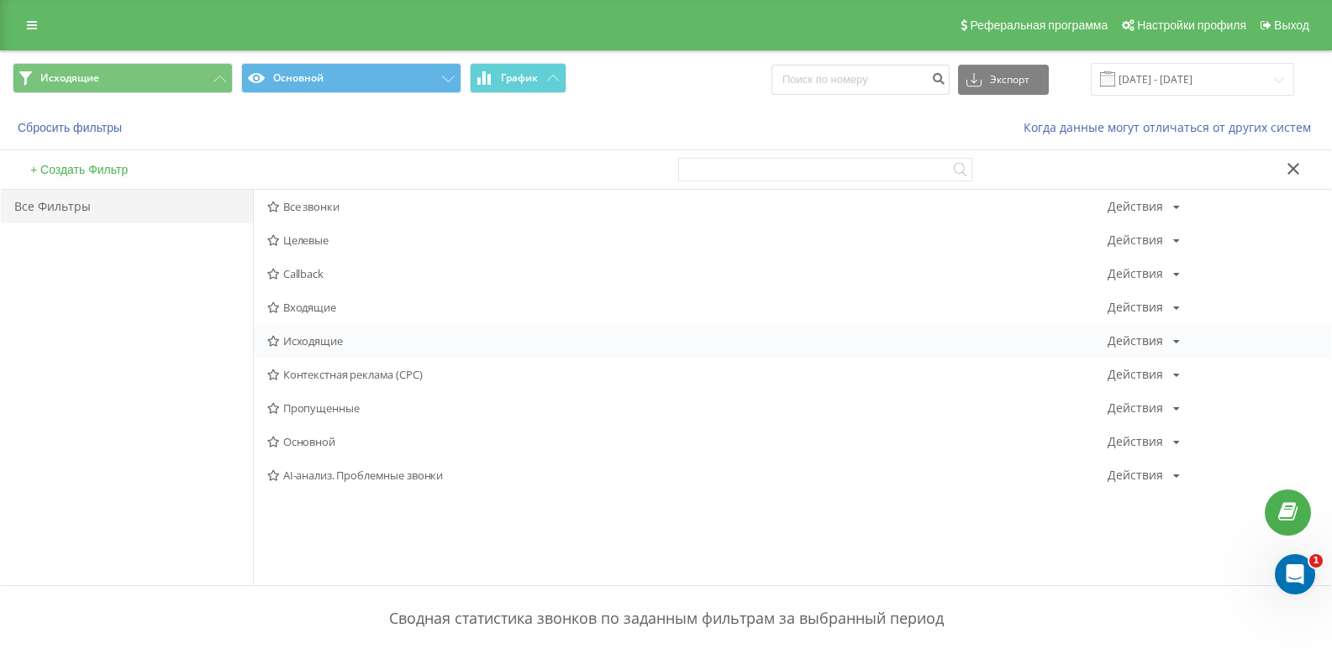
click at [313, 329] on div "Исходящие Действия Редактировать Копировать Удалить По умолчанию Поделиться" at bounding box center [792, 341] width 1077 height 34
click at [313, 332] on div "Исходящие Действия Редактировать Копировать Удалить По умолчанию Поделиться" at bounding box center [792, 341] width 1077 height 34
click at [313, 344] on span "Исходящие" at bounding box center [687, 341] width 840 height 12
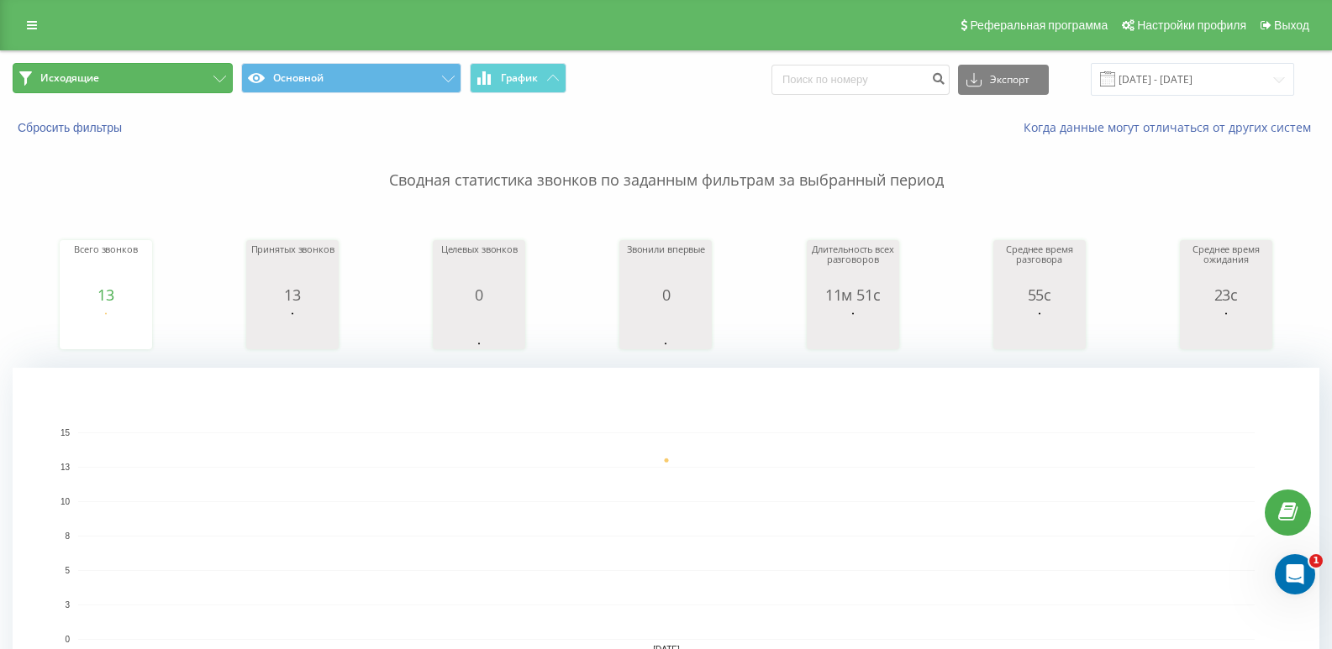
click at [161, 81] on button "Исходящие" at bounding box center [123, 78] width 220 height 30
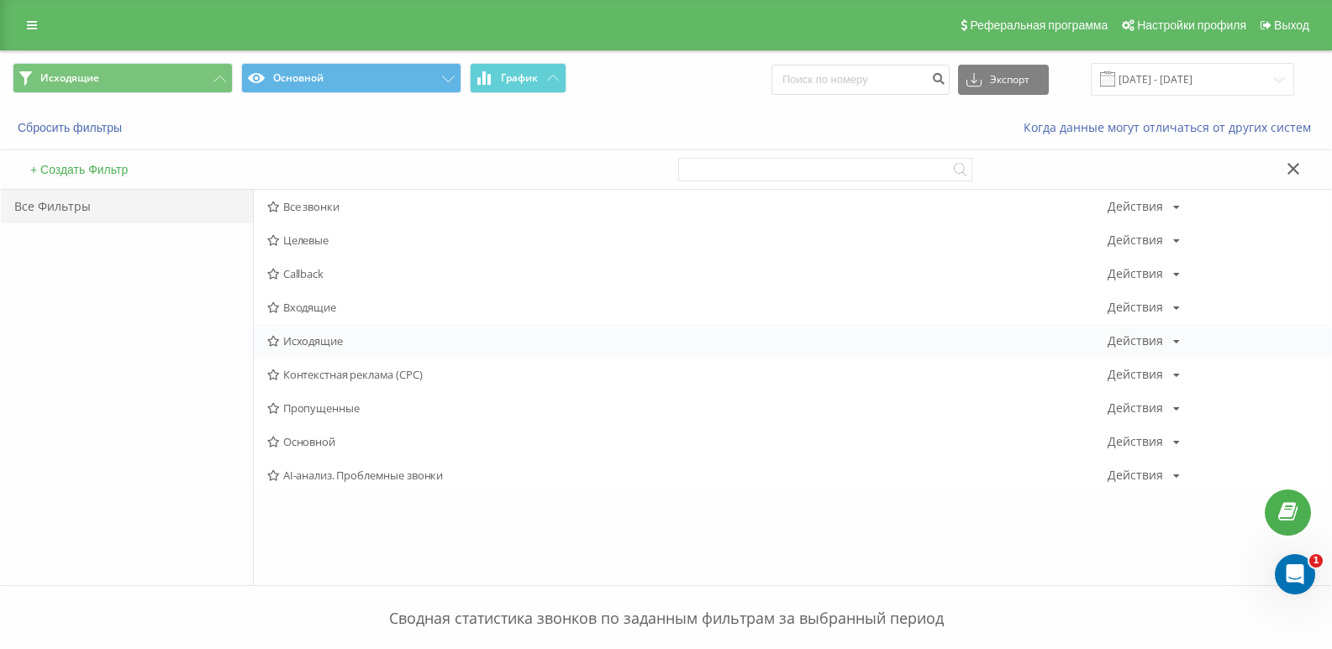
click at [303, 352] on div "Исходящие Действия Редактировать Копировать Удалить По умолчанию Поделиться" at bounding box center [792, 341] width 1077 height 34
click at [305, 345] on span "Исходящие" at bounding box center [687, 341] width 840 height 12
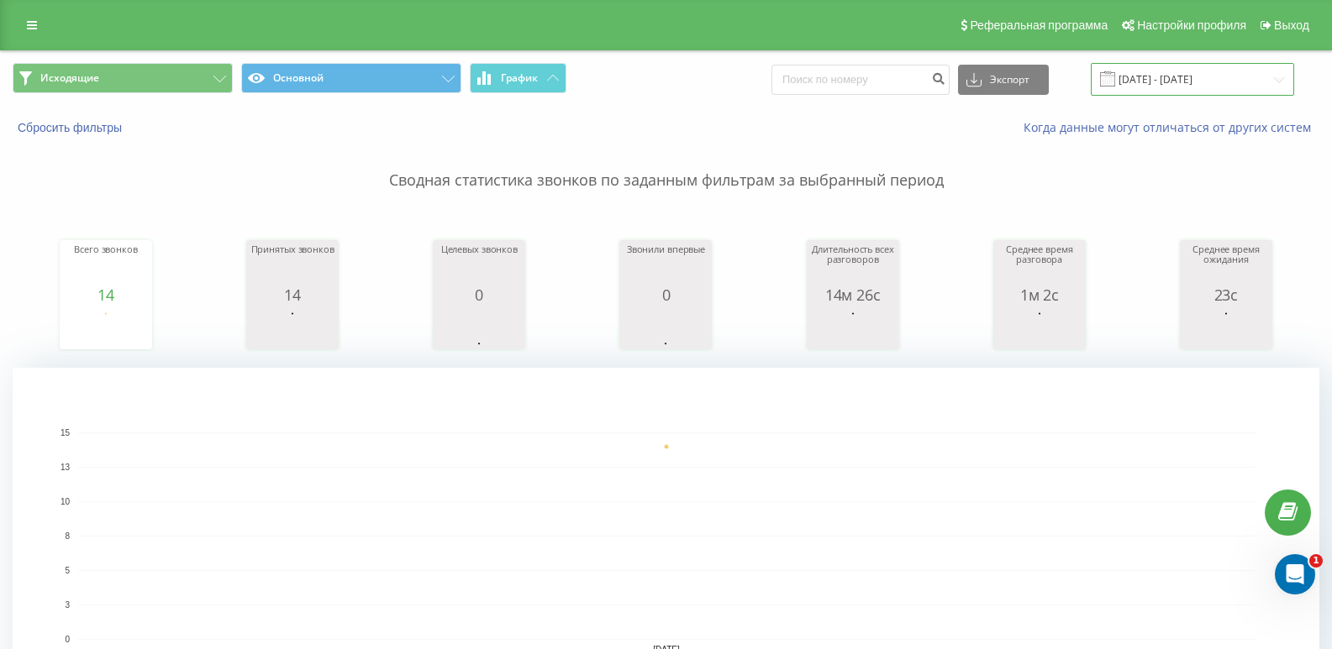
click at [1175, 82] on input "[DATE] - [DATE]" at bounding box center [1191, 79] width 203 height 33
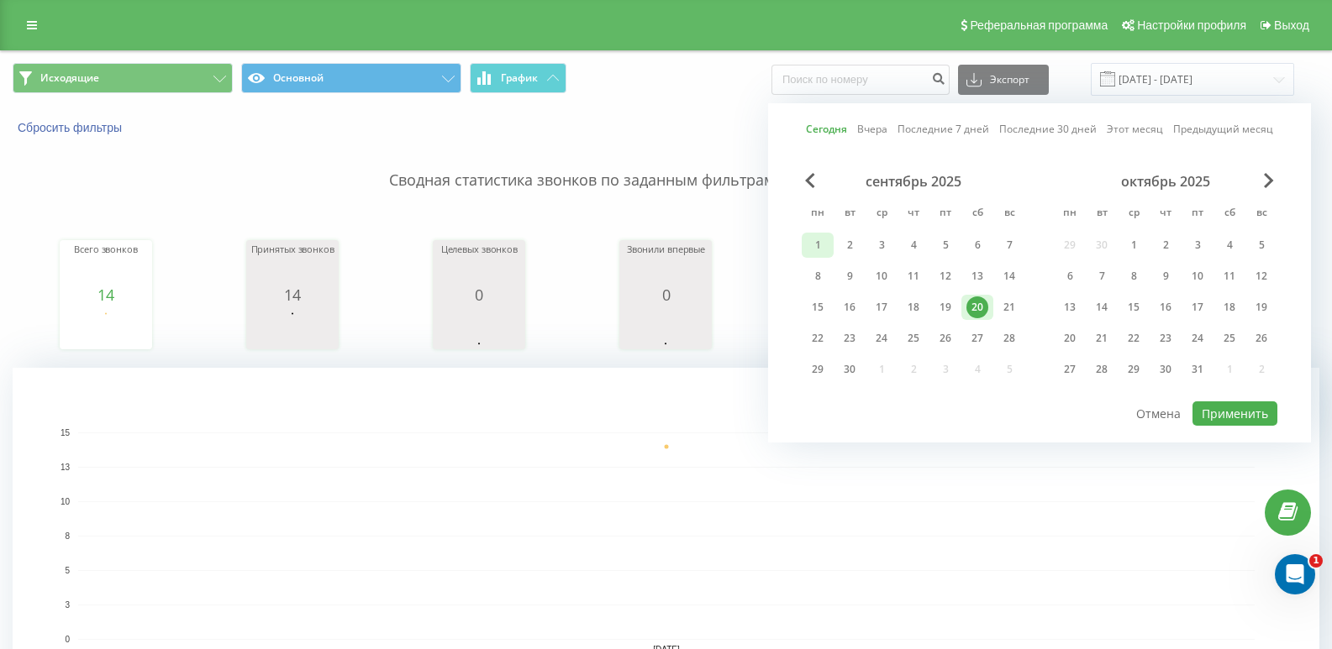
click at [814, 242] on div "1" at bounding box center [818, 245] width 22 height 22
click at [945, 312] on div "19" at bounding box center [945, 308] width 22 height 22
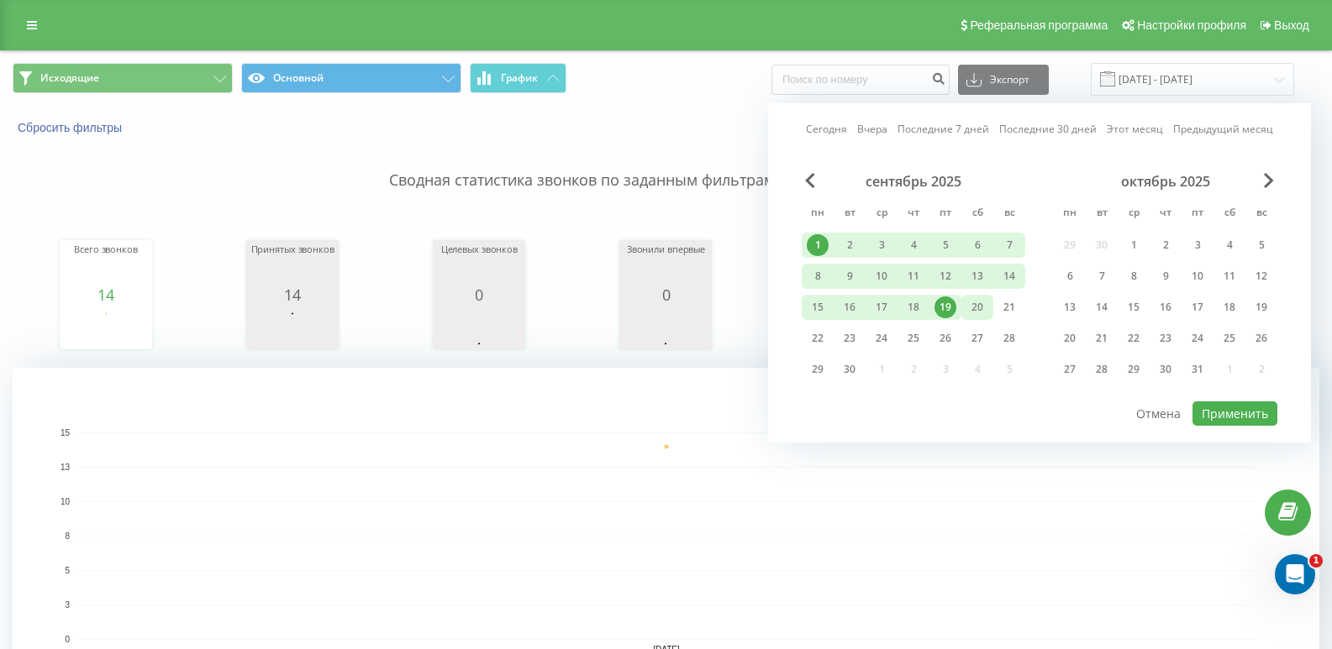
click at [964, 313] on div "20" at bounding box center [977, 307] width 32 height 25
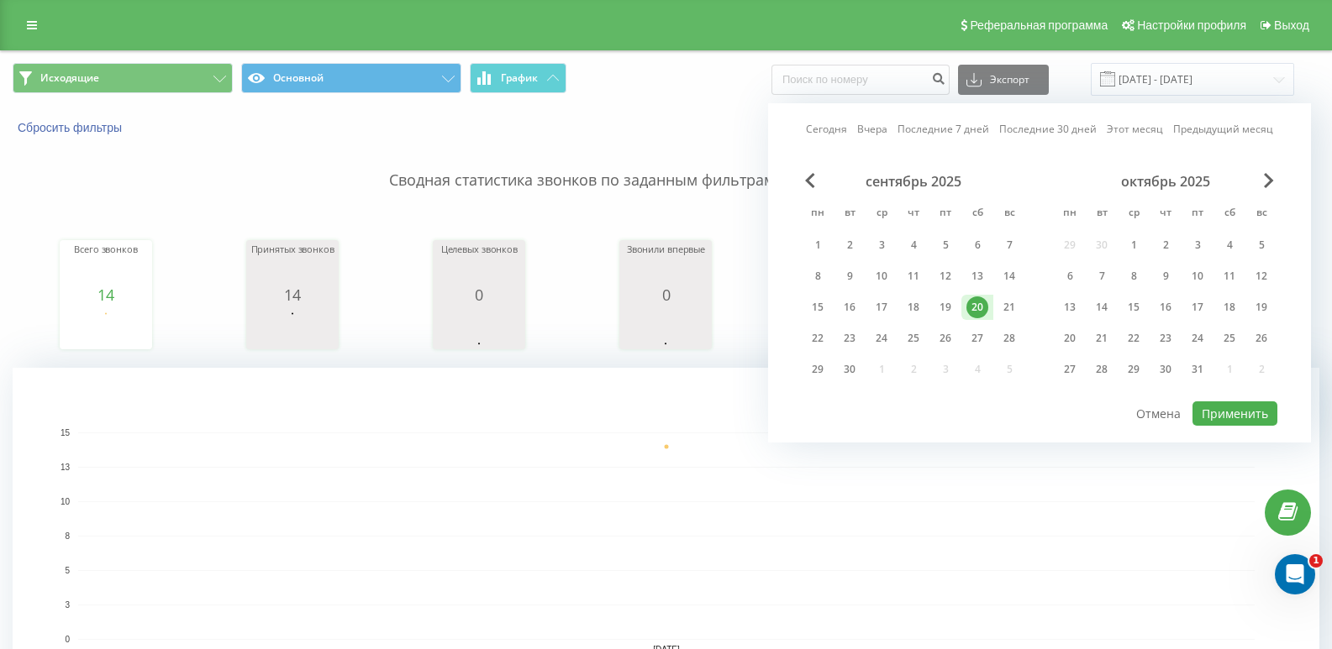
click at [800, 236] on div "Сегодня Вчера Последние 7 дней Последние 30 дней Этот месяц Предыдущий месяц се…" at bounding box center [1039, 272] width 543 height 339
click at [814, 244] on div "1" at bounding box center [818, 245] width 22 height 22
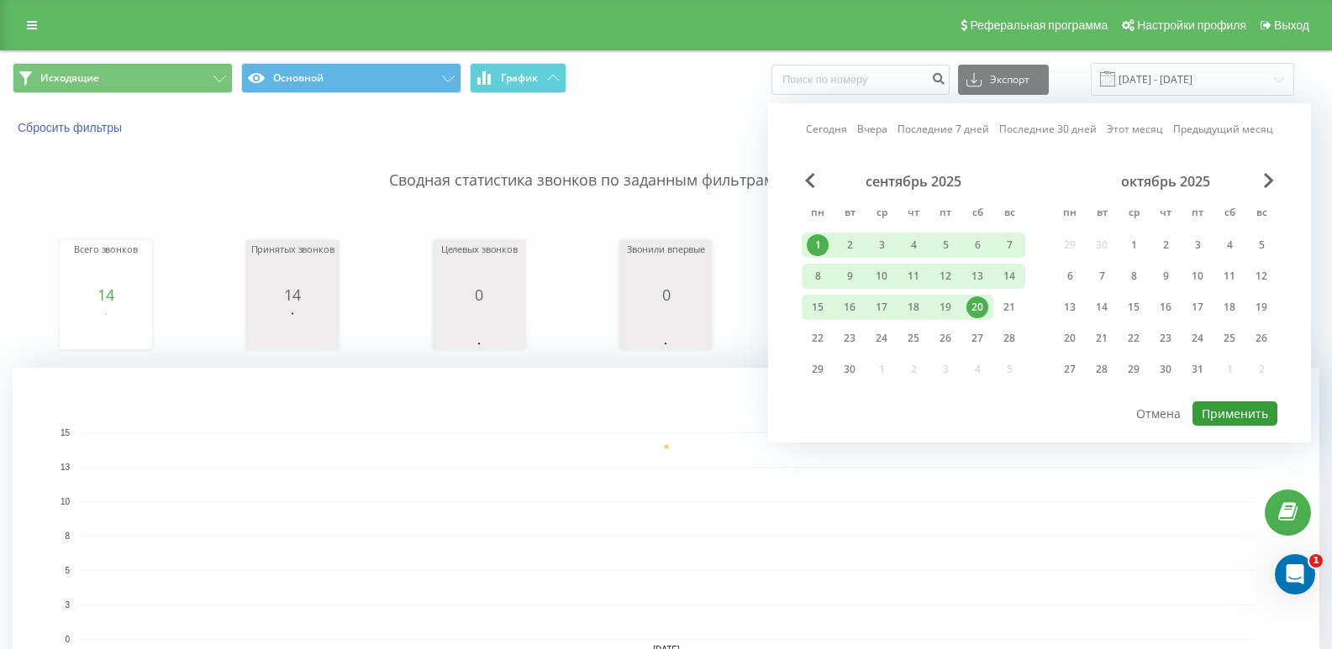
click at [1227, 405] on button "Применить" at bounding box center [1234, 414] width 85 height 24
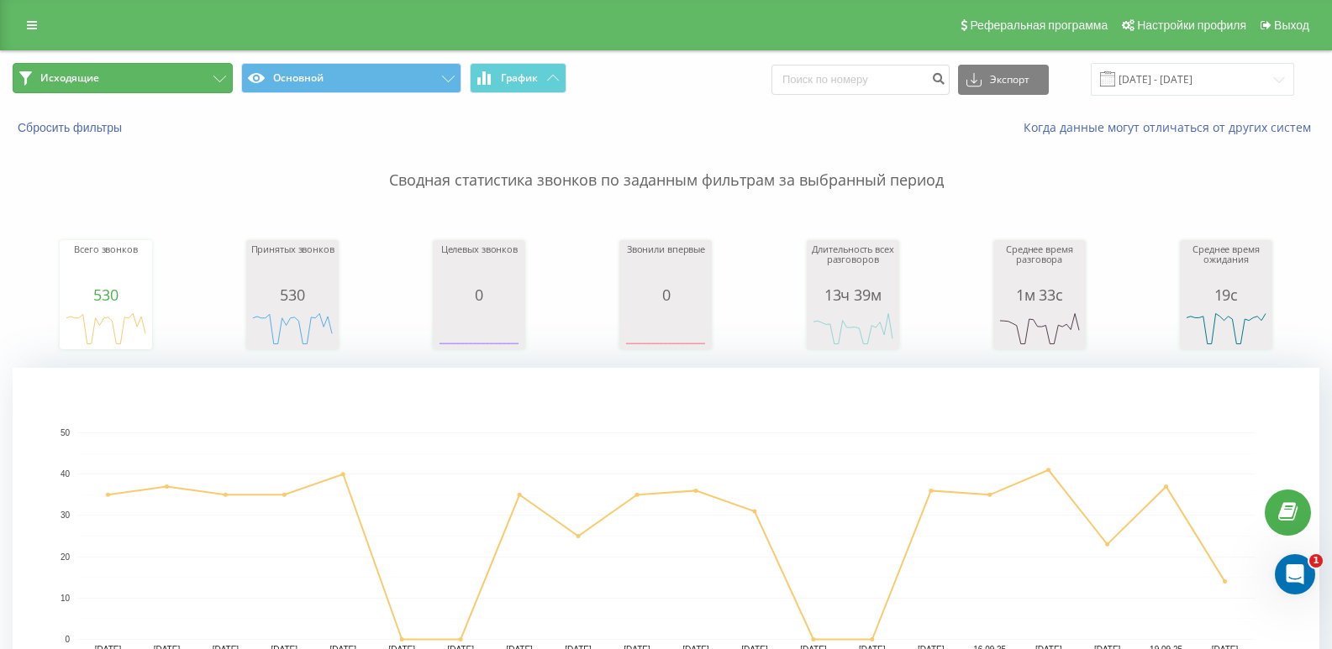
click at [131, 84] on button "Исходящие" at bounding box center [123, 78] width 220 height 30
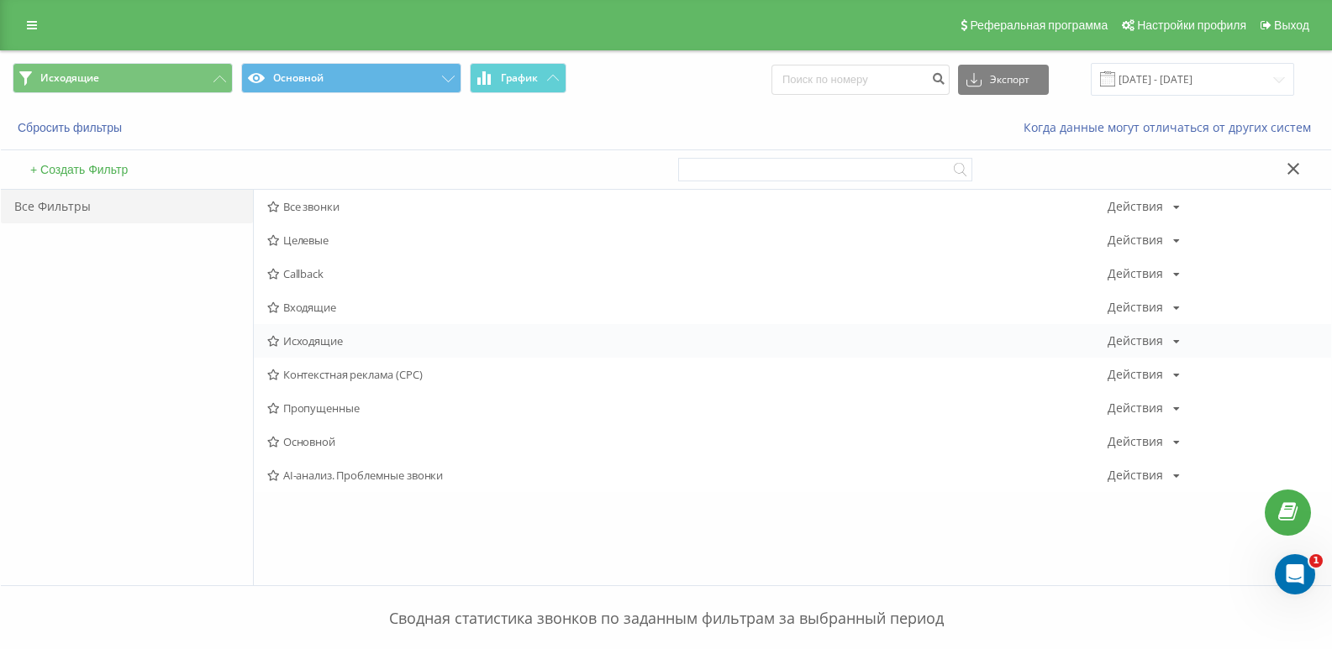
click at [318, 328] on div "Исходящие Действия Редактировать Копировать Удалить По умолчанию Поделиться" at bounding box center [792, 341] width 1077 height 34
click at [313, 337] on span "Исходящие" at bounding box center [687, 341] width 840 height 12
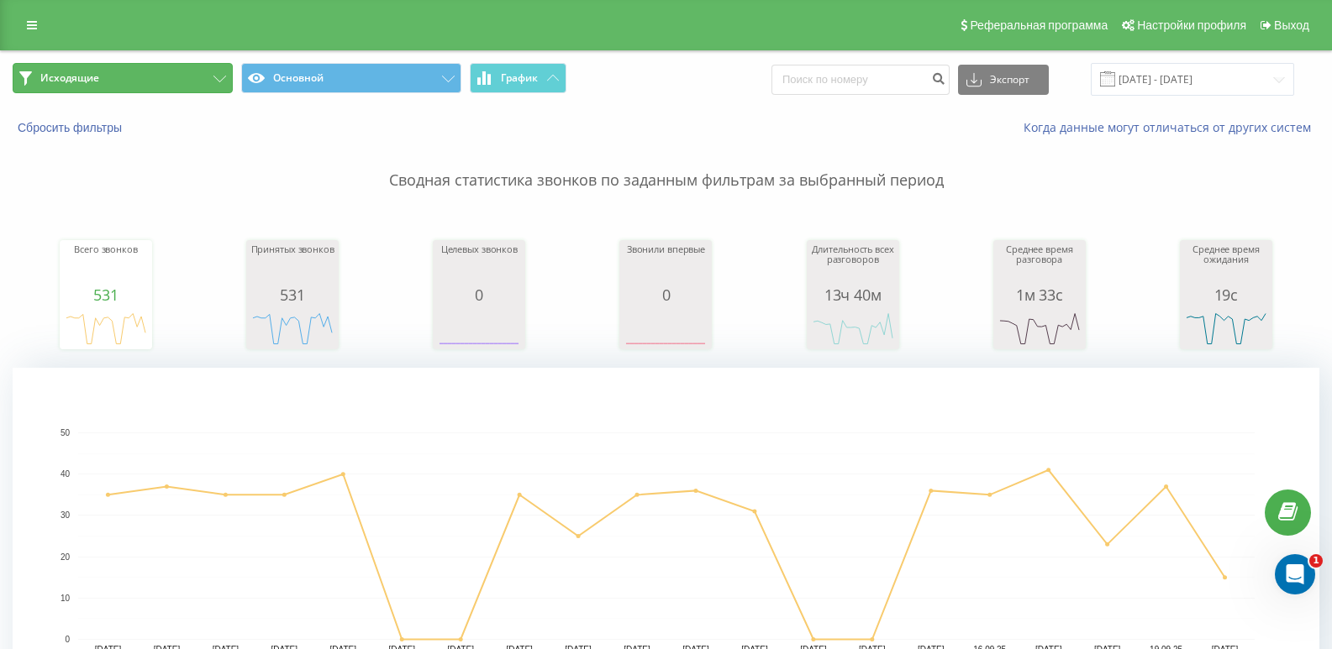
click at [212, 75] on button "Исходящие" at bounding box center [123, 78] width 220 height 30
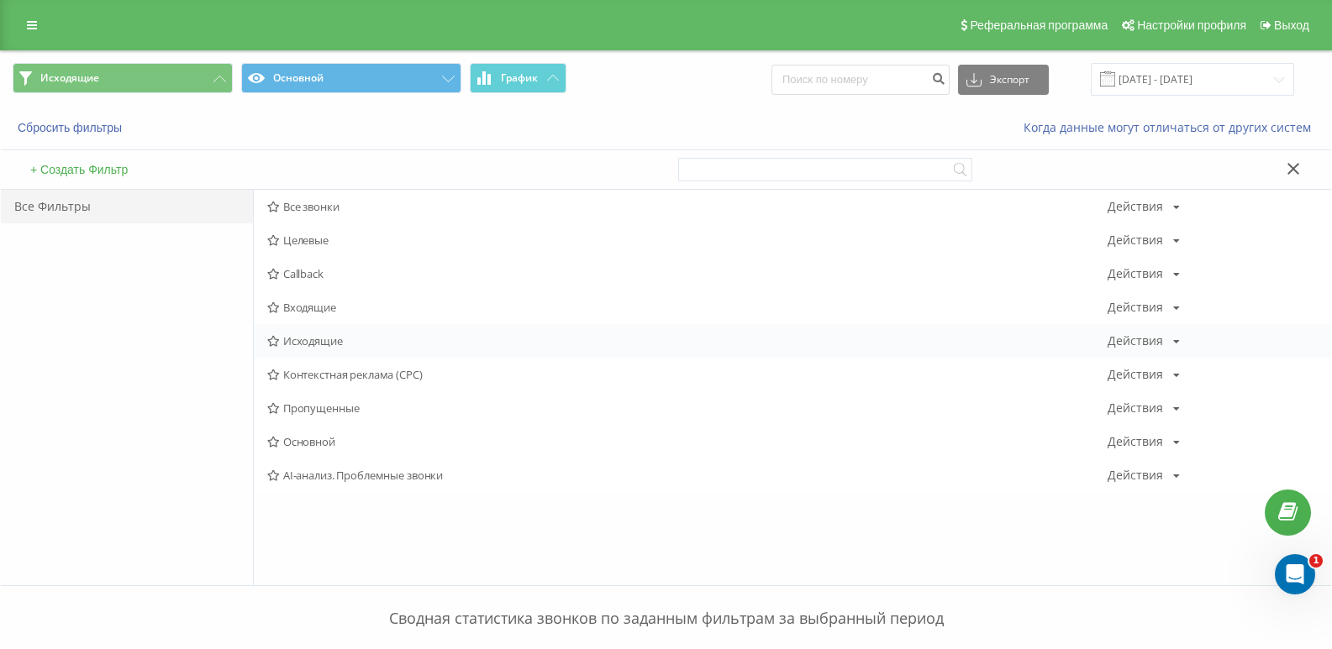
click at [302, 341] on span "Исходящие" at bounding box center [687, 341] width 840 height 12
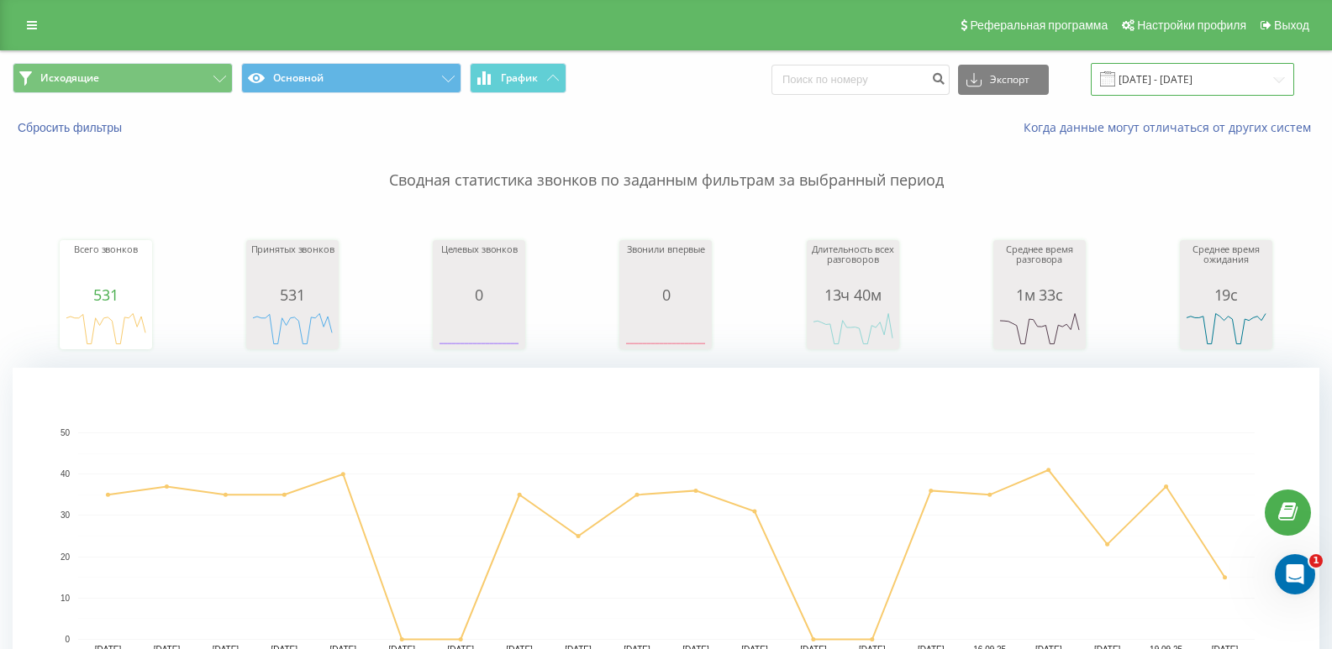
click at [1211, 81] on input "[DATE] - [DATE]" at bounding box center [1191, 79] width 203 height 33
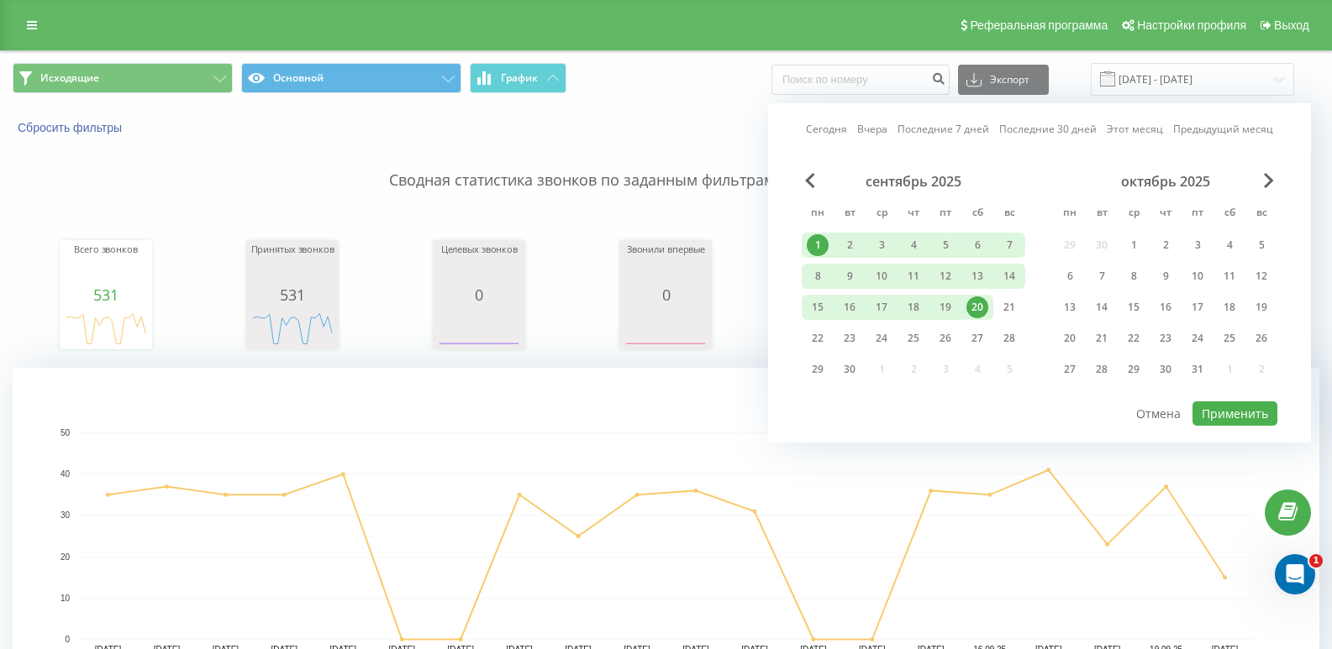
click at [982, 307] on div "20" at bounding box center [977, 308] width 22 height 22
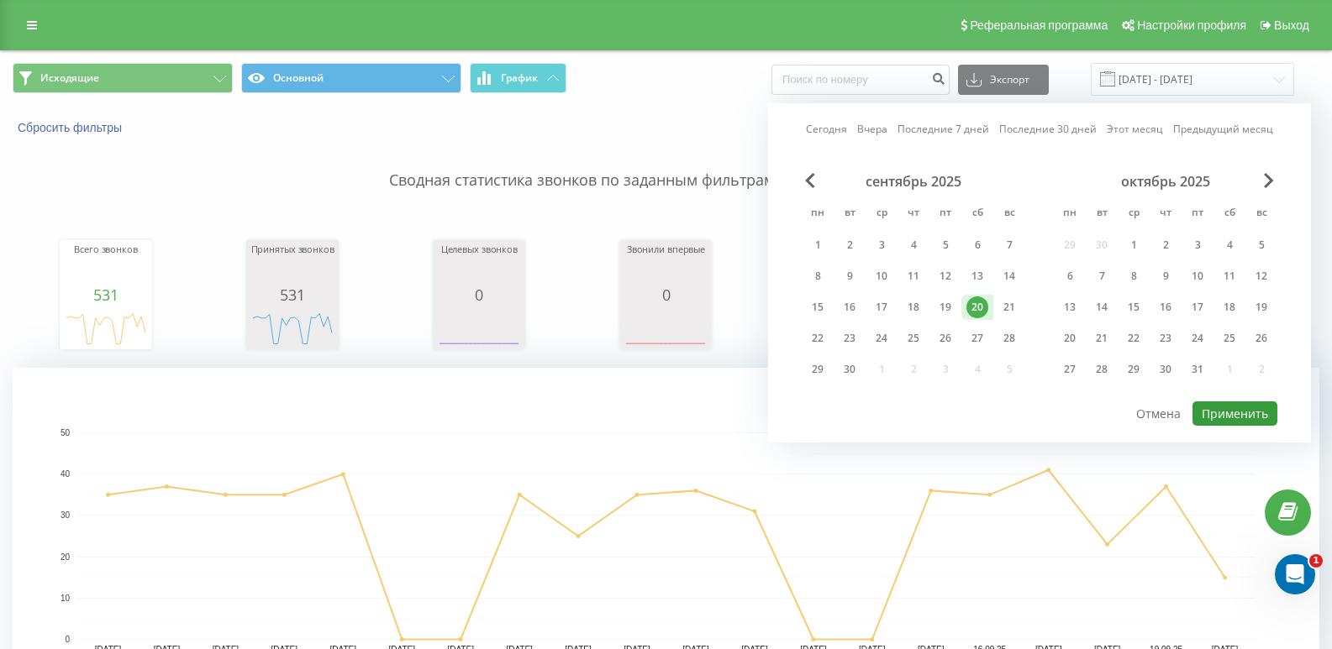
click at [1209, 406] on button "Применить" at bounding box center [1234, 414] width 85 height 24
type input "[DATE] - [DATE]"
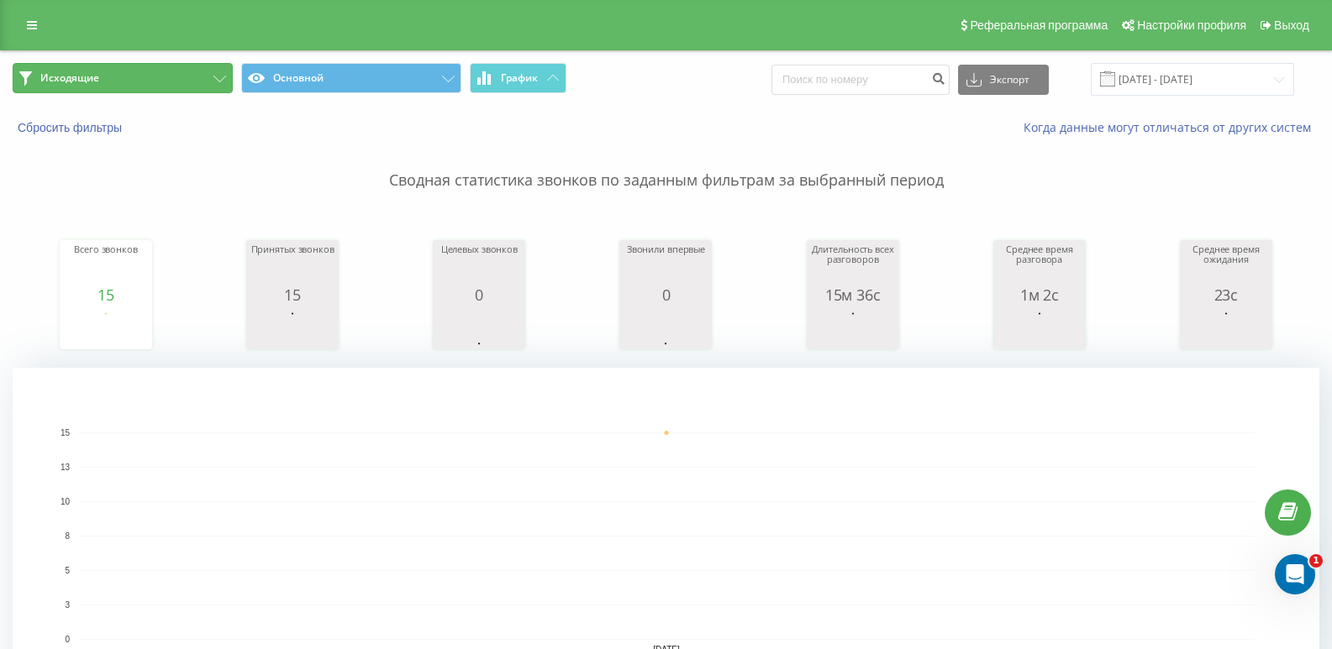
click at [162, 81] on button "Исходящие" at bounding box center [123, 78] width 220 height 30
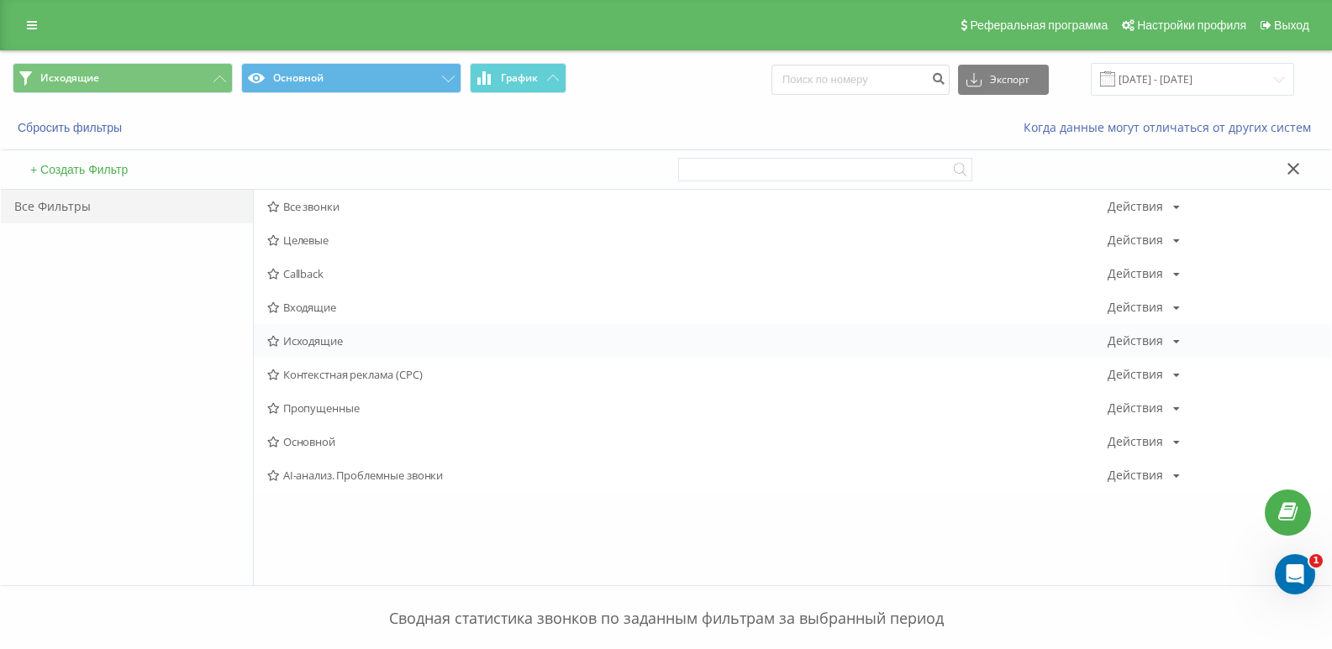
click at [322, 335] on span "Исходящие" at bounding box center [687, 341] width 840 height 12
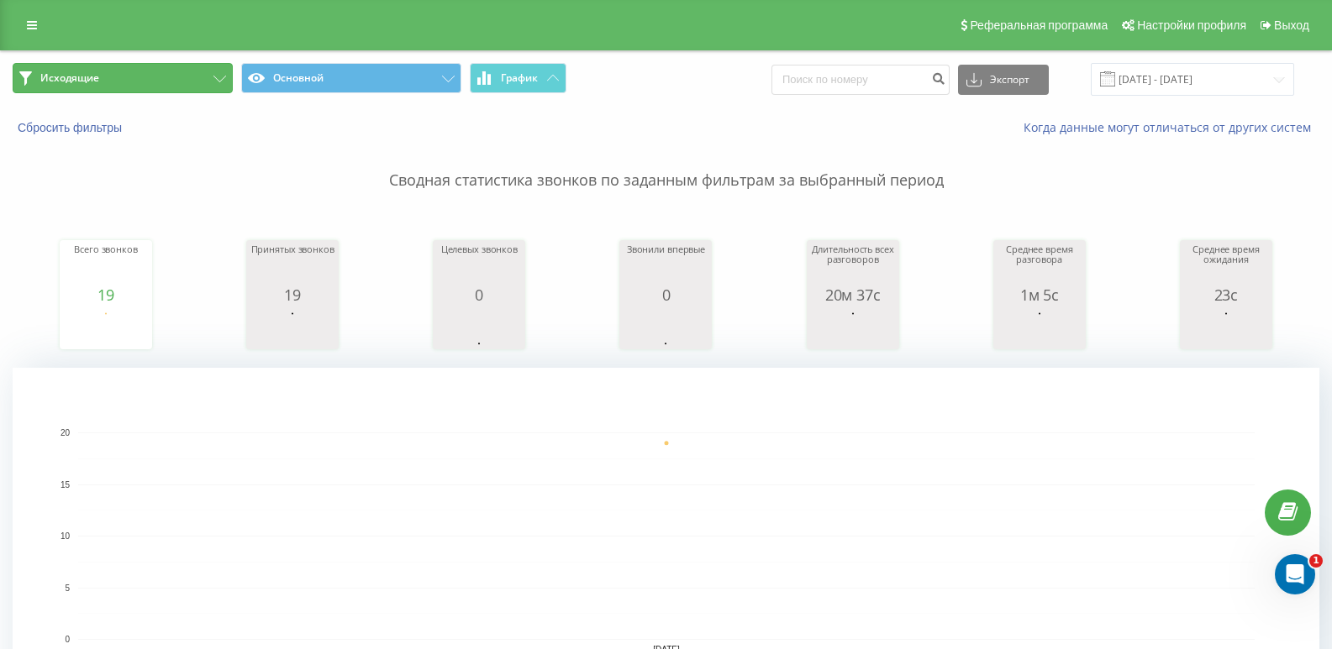
click at [138, 84] on button "Исходящие" at bounding box center [123, 78] width 220 height 30
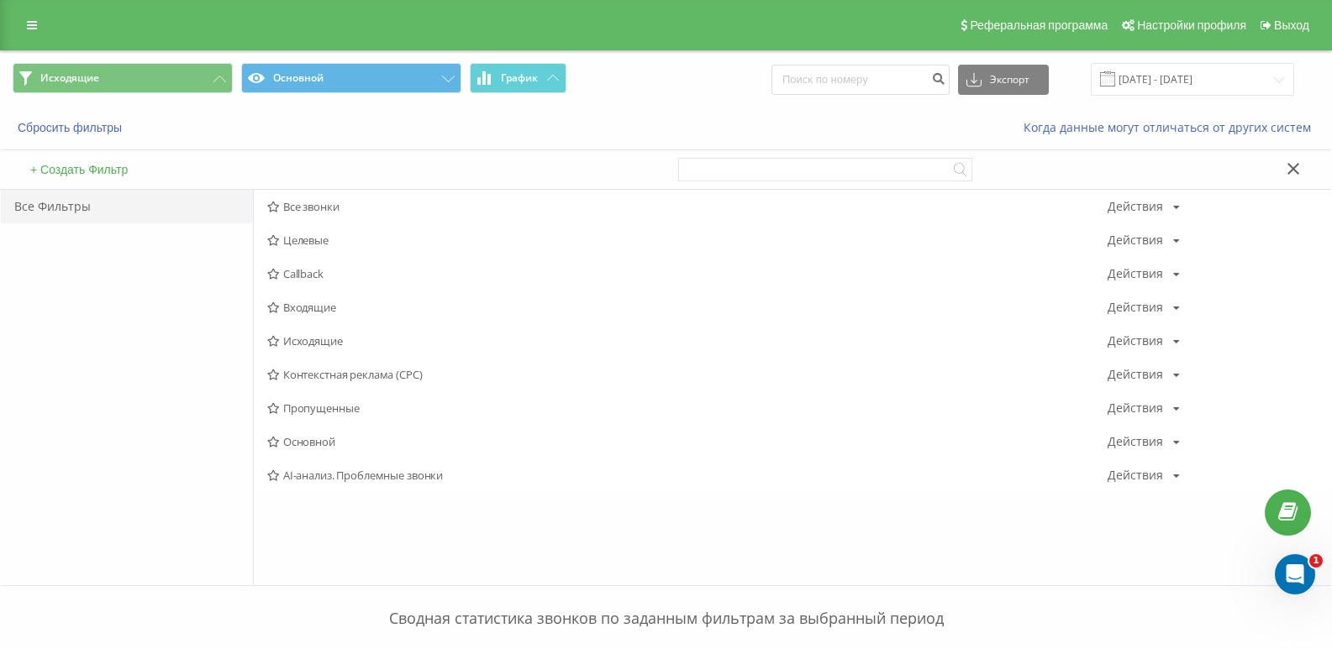
click at [288, 337] on span "Исходящие" at bounding box center [687, 341] width 840 height 12
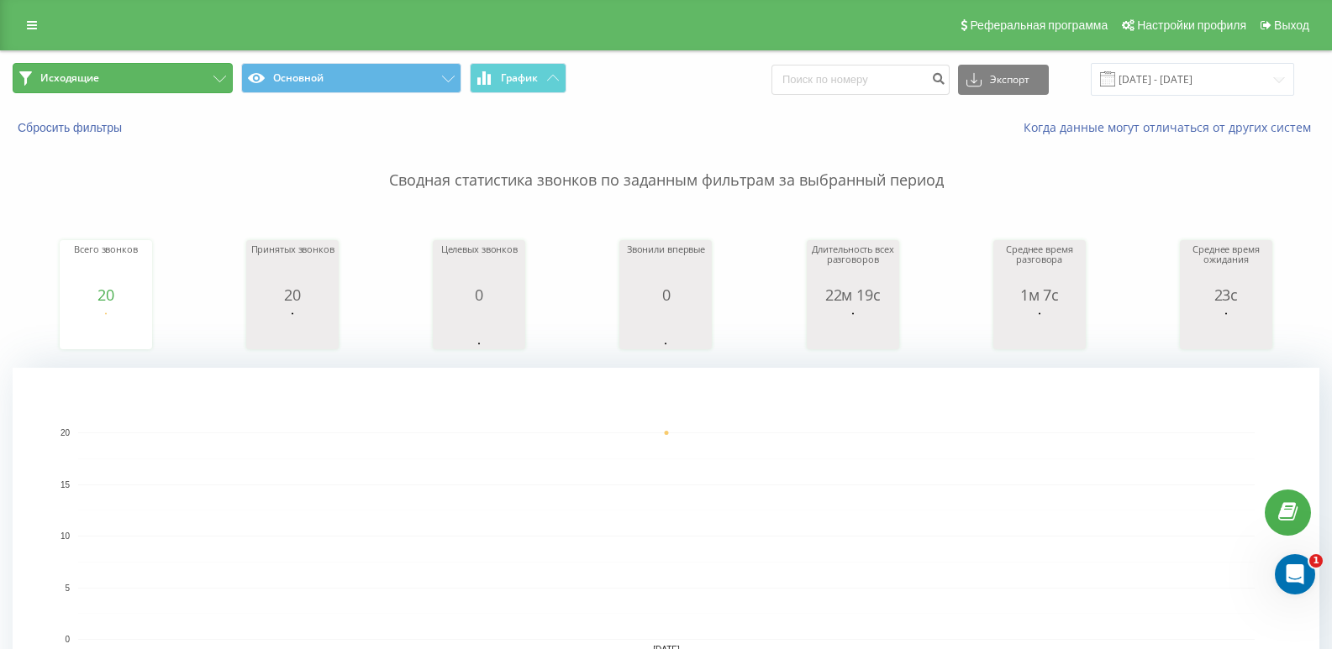
click at [162, 82] on button "Исходящие" at bounding box center [123, 78] width 220 height 30
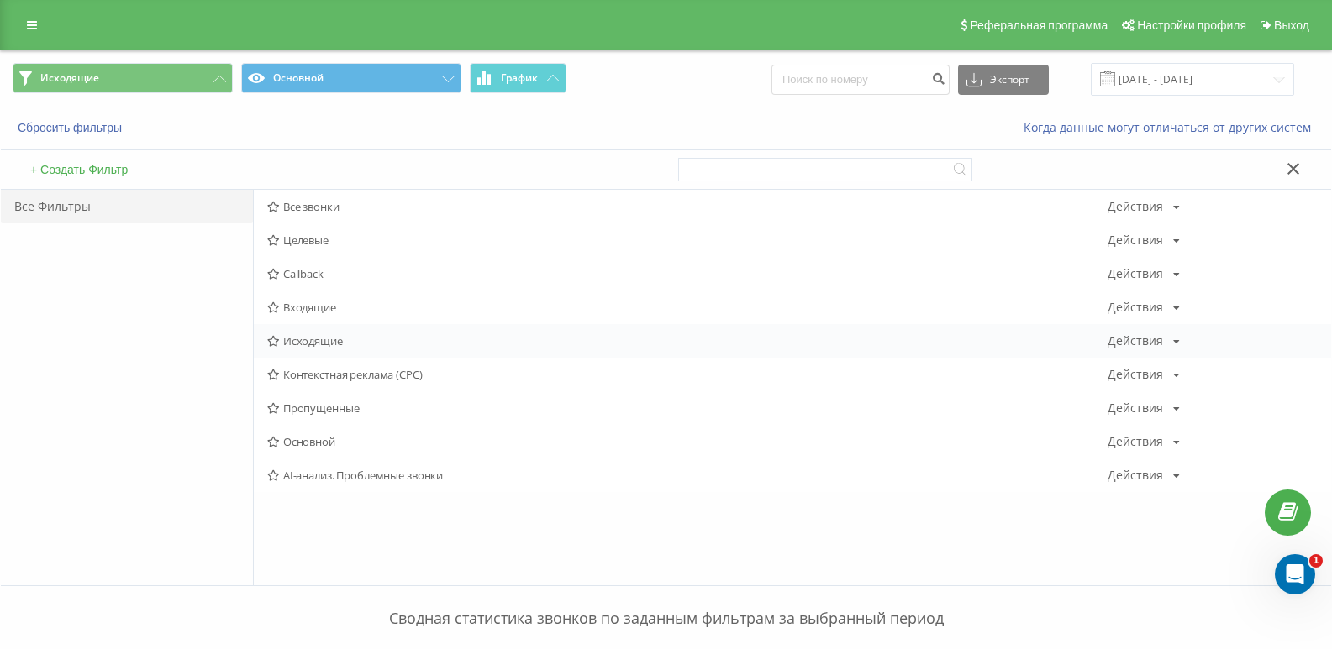
click at [317, 336] on span "Исходящие" at bounding box center [687, 341] width 840 height 12
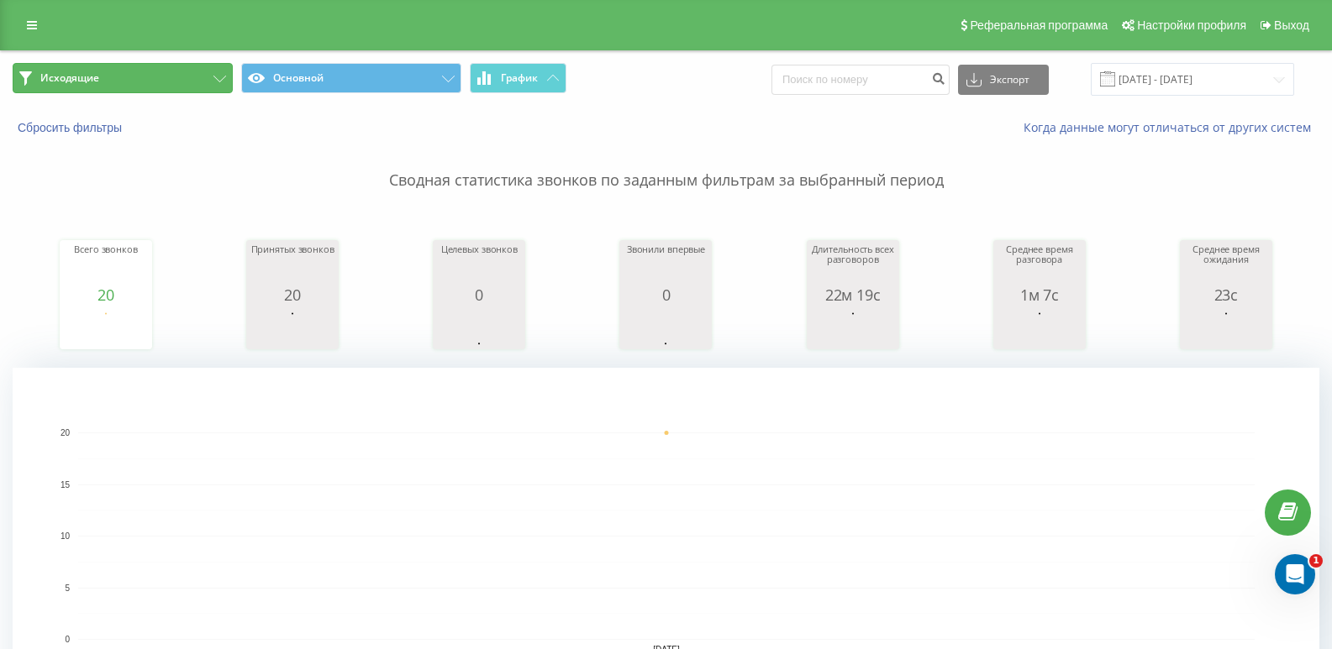
click at [161, 86] on button "Исходящие" at bounding box center [123, 78] width 220 height 30
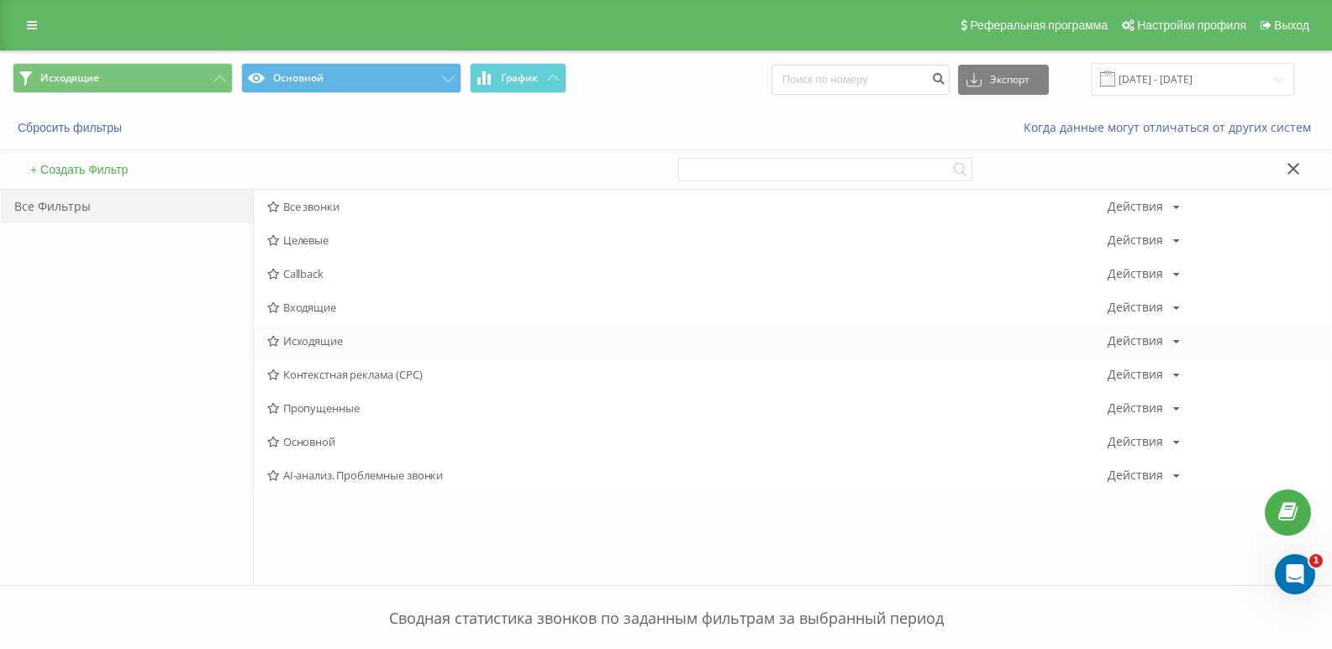
click at [341, 341] on span "Исходящие" at bounding box center [687, 341] width 840 height 12
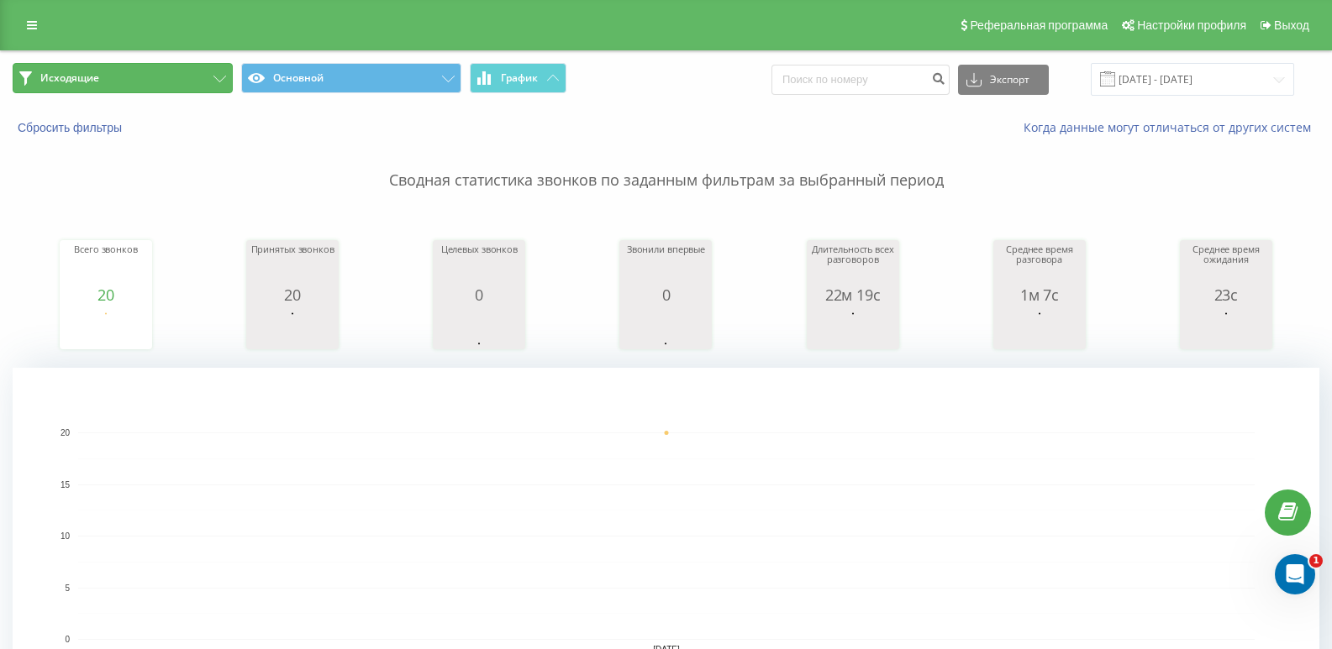
click at [140, 76] on button "Исходящие" at bounding box center [123, 78] width 220 height 30
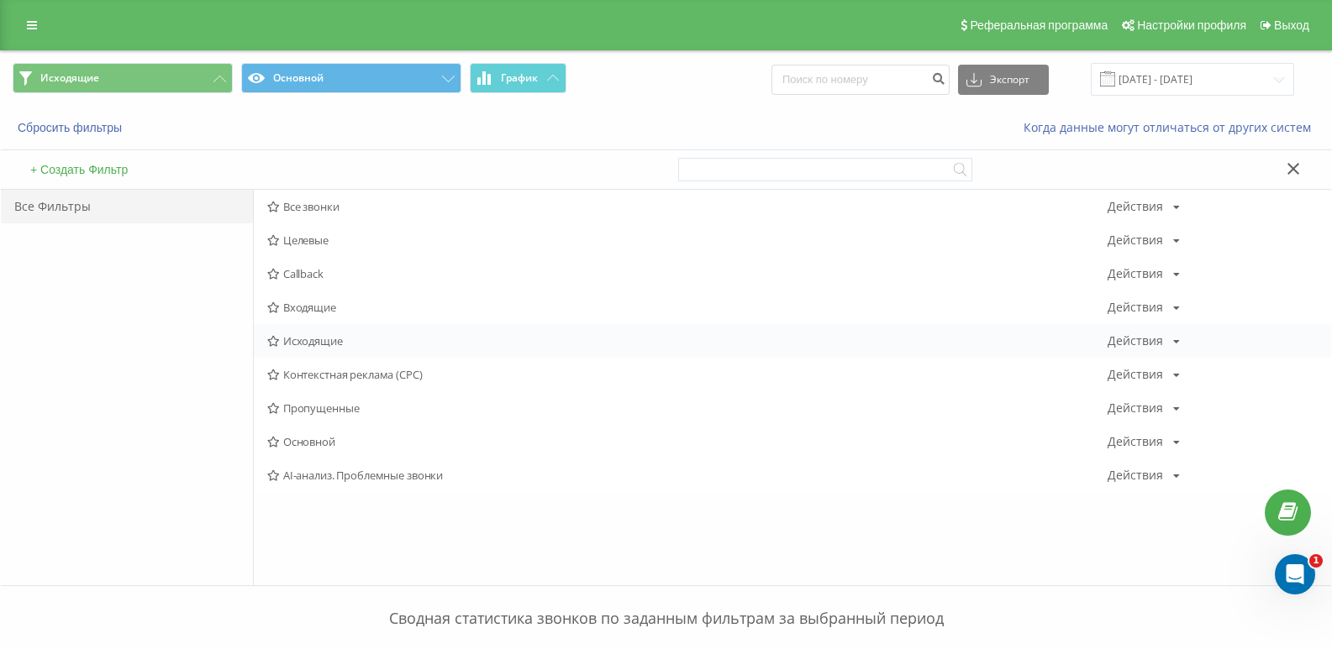
click at [322, 338] on span "Исходящие" at bounding box center [687, 341] width 840 height 12
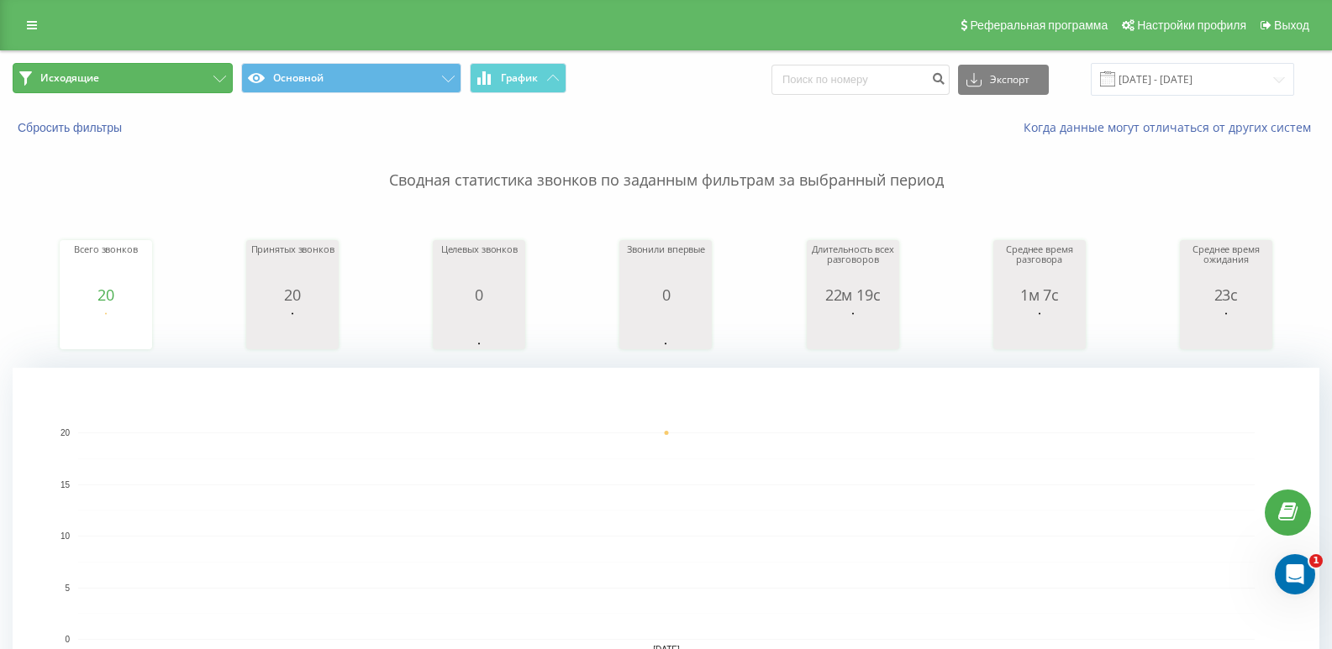
click at [223, 83] on button "Исходящие" at bounding box center [123, 78] width 220 height 30
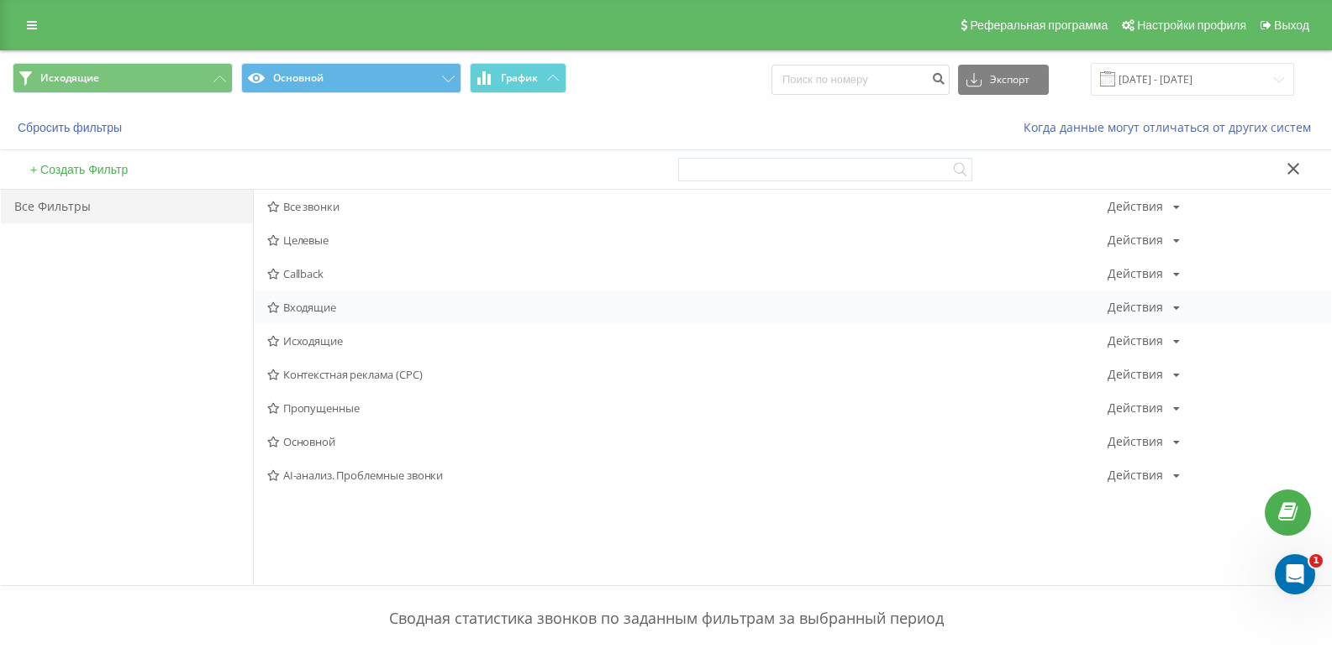
click at [318, 310] on span "Входящие" at bounding box center [687, 308] width 840 height 12
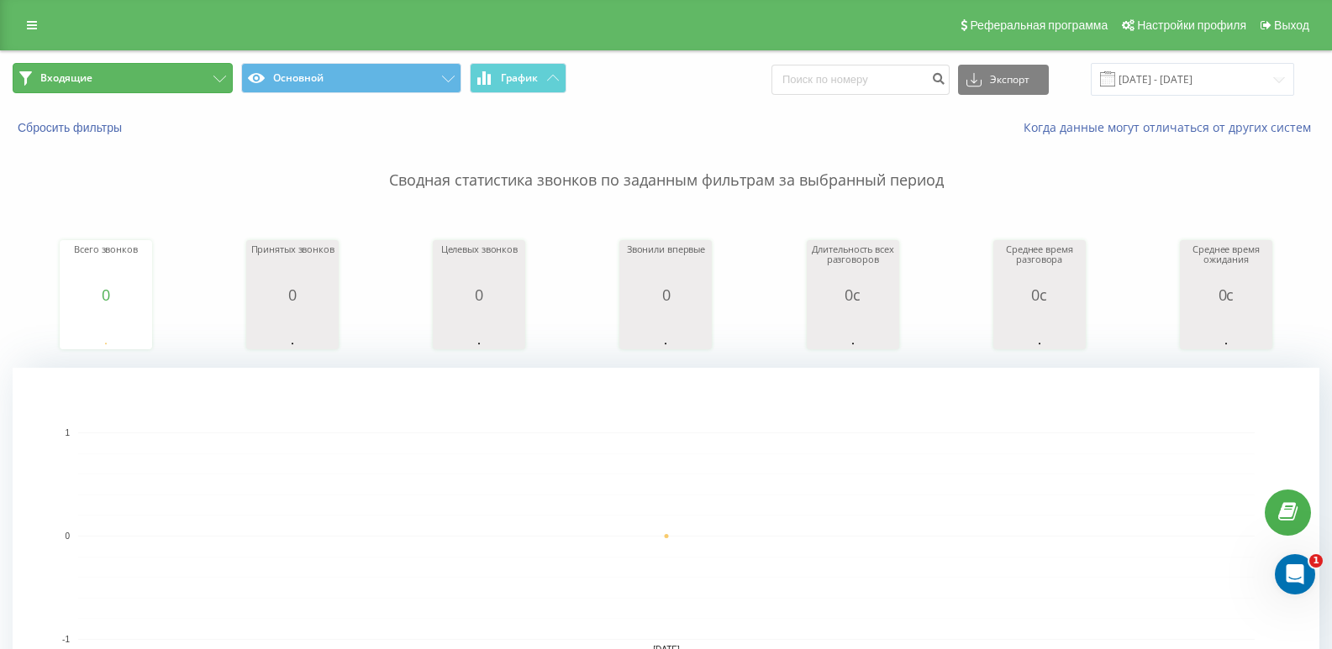
click at [188, 73] on button "Входящие" at bounding box center [123, 78] width 220 height 30
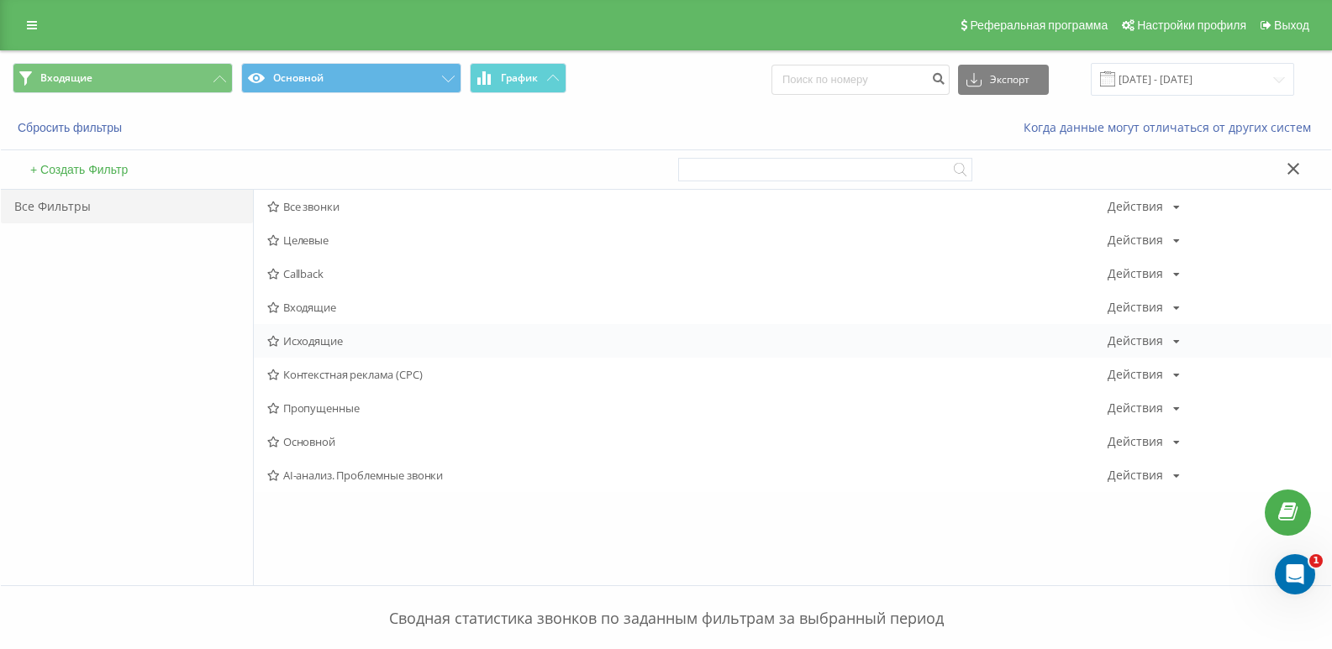
click at [337, 335] on span "Исходящие" at bounding box center [687, 341] width 840 height 12
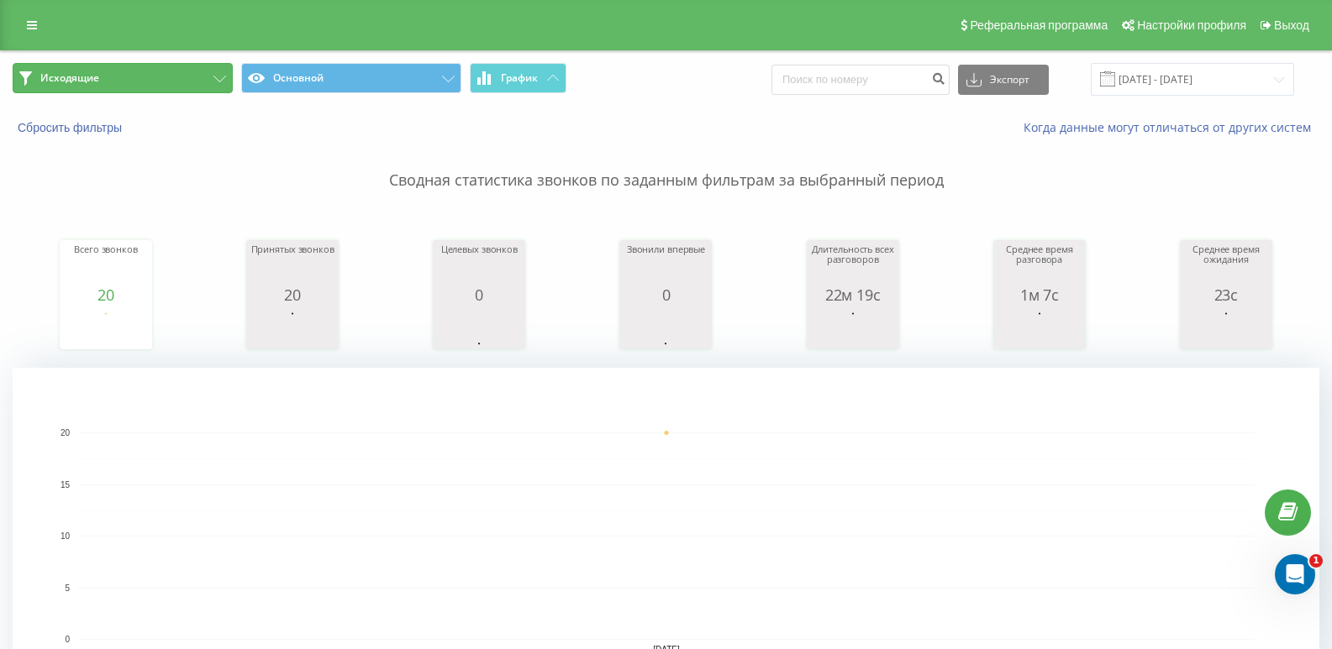
click at [188, 72] on button "Исходящие" at bounding box center [123, 78] width 220 height 30
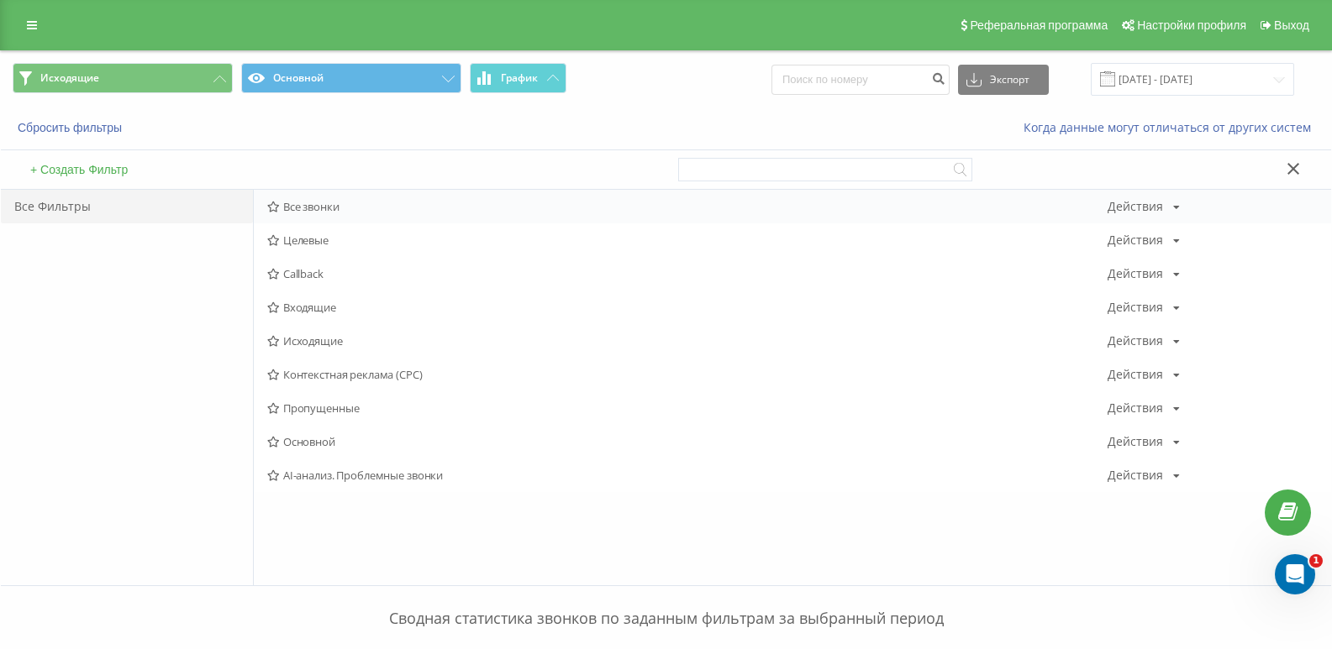
click at [311, 210] on span "Все звонки" at bounding box center [687, 207] width 840 height 12
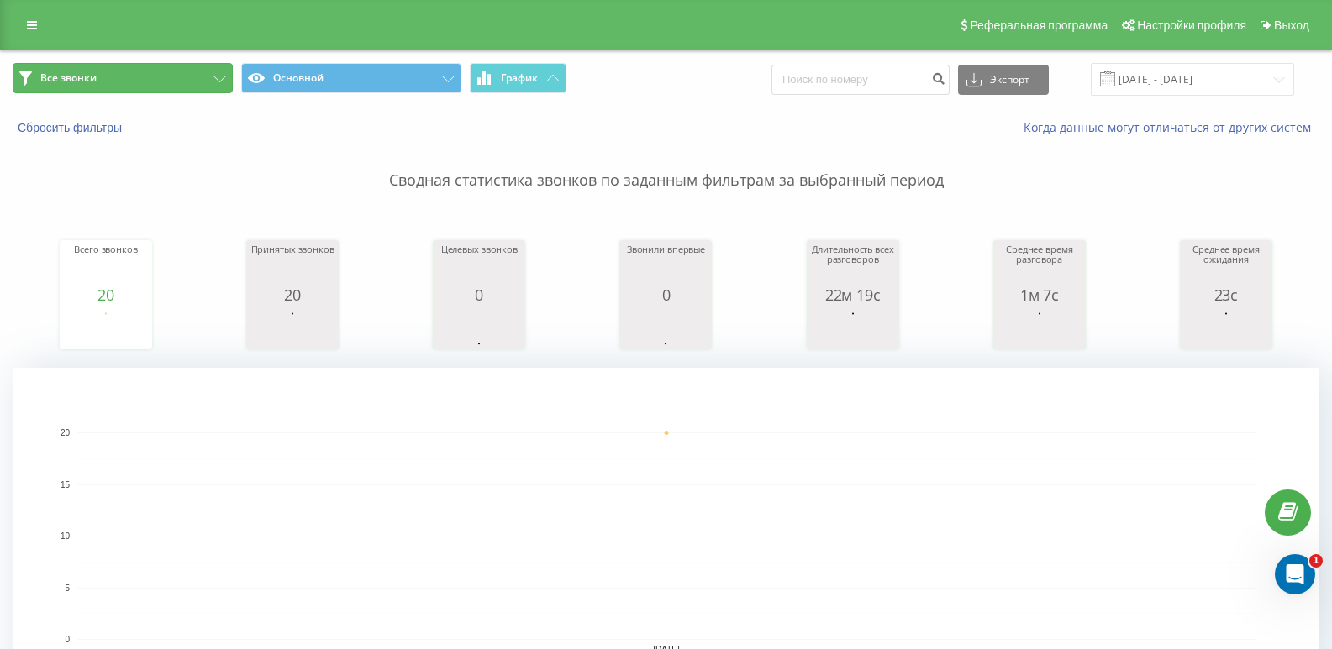
click at [181, 75] on button "Все звонки" at bounding box center [123, 78] width 220 height 30
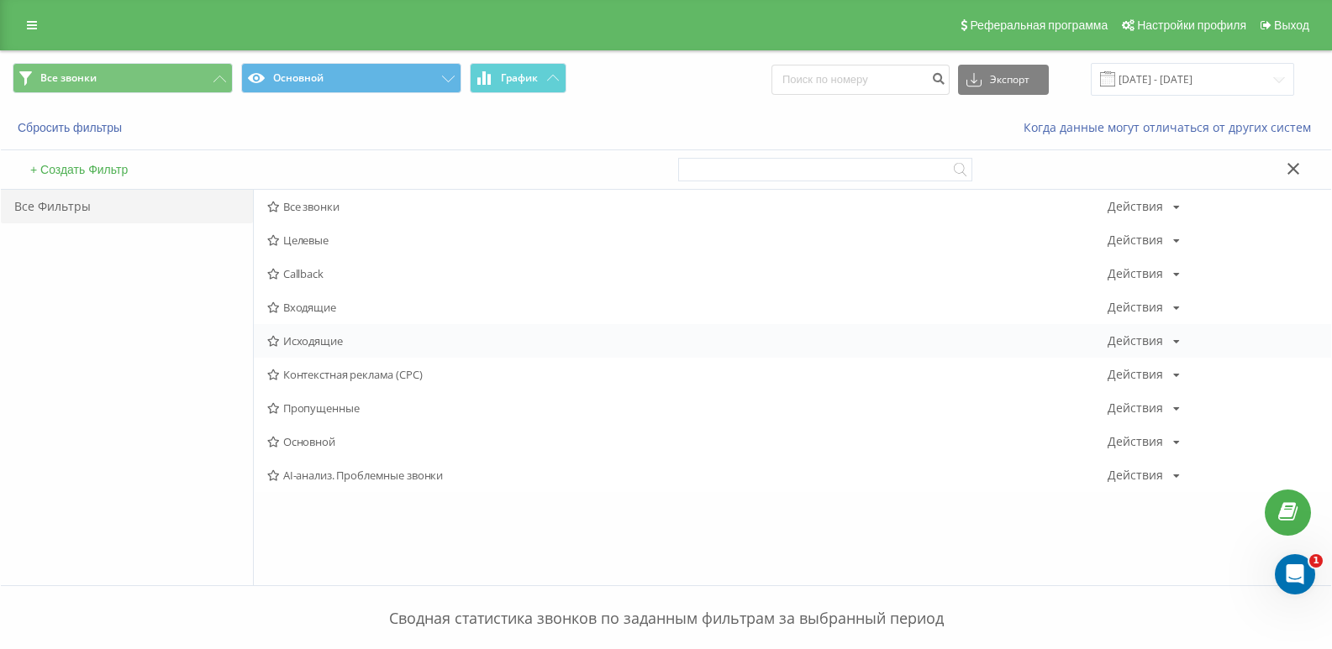
click at [299, 335] on span "Исходящие" at bounding box center [687, 341] width 840 height 12
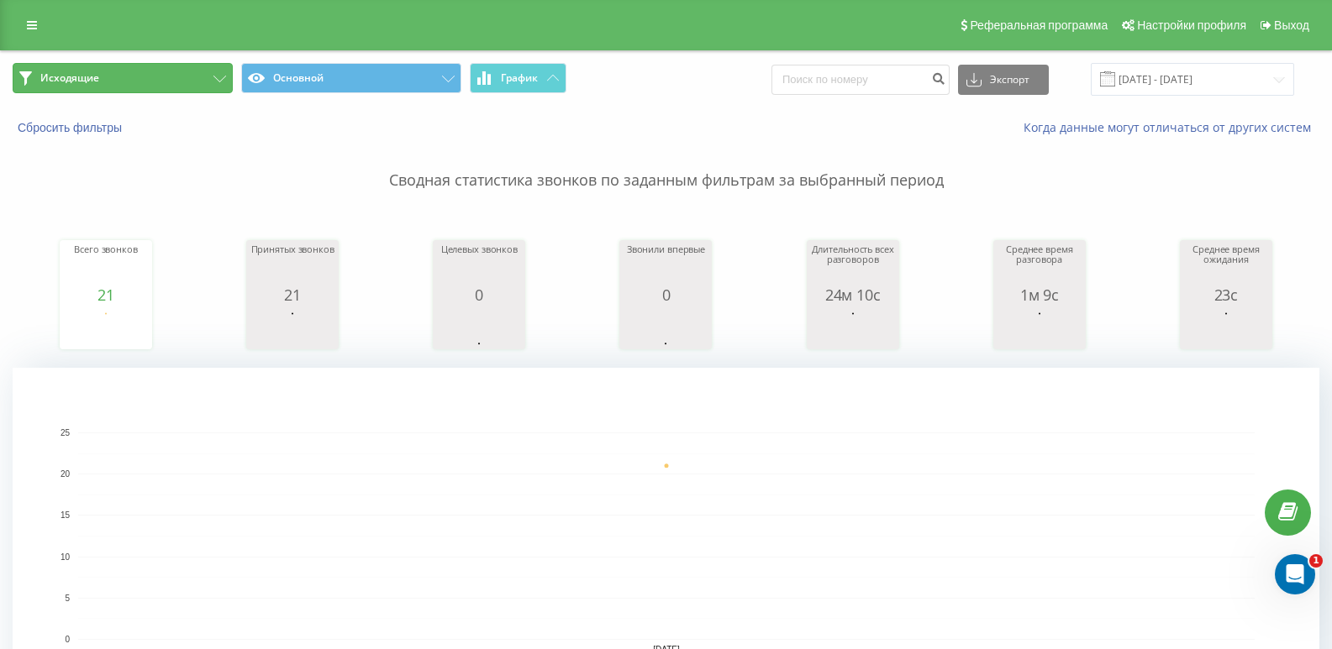
click at [184, 71] on button "Исходящие" at bounding box center [123, 78] width 220 height 30
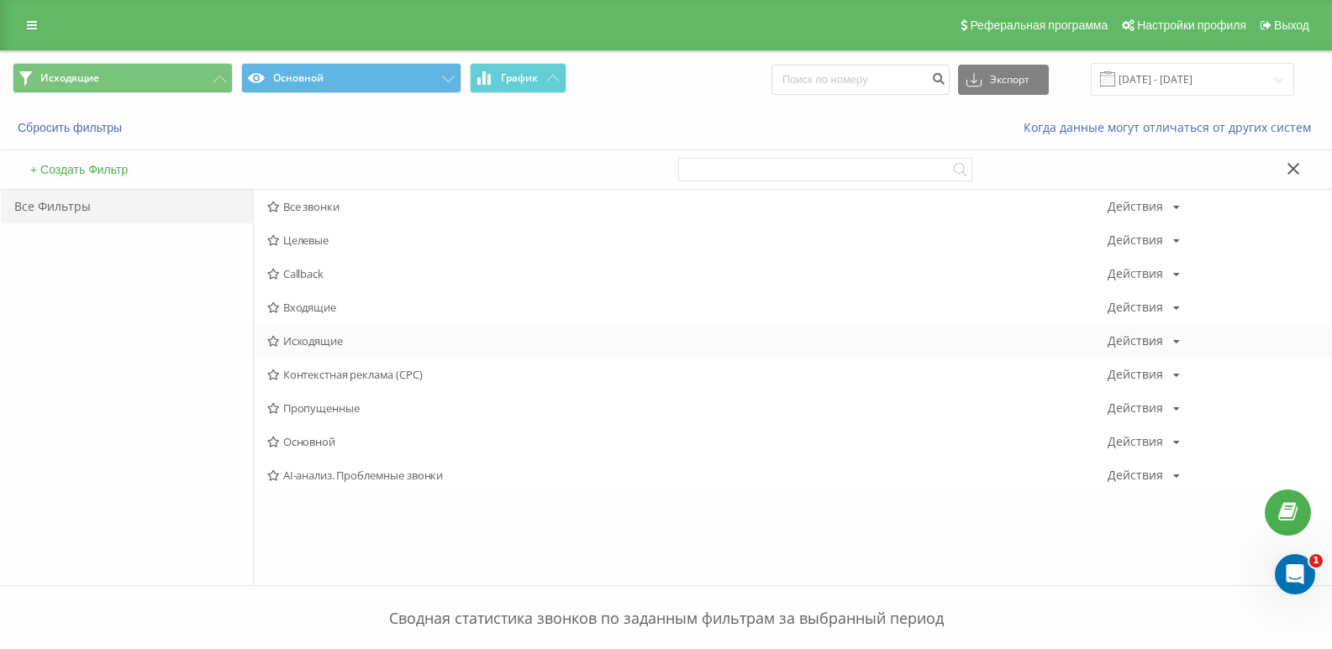
click at [324, 349] on div "Исходящие Действия Редактировать Копировать Удалить По умолчанию Поделиться" at bounding box center [792, 341] width 1077 height 34
click at [315, 339] on span "Исходящие" at bounding box center [687, 341] width 840 height 12
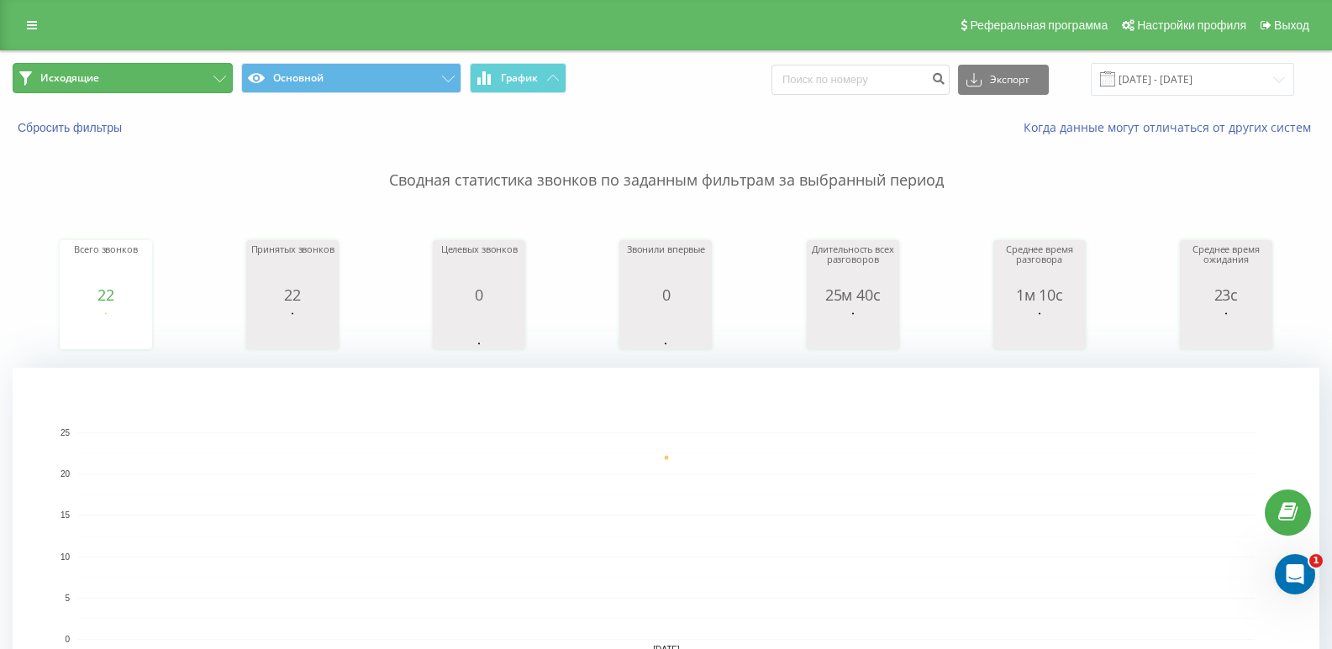
click at [166, 77] on button "Исходящие" at bounding box center [123, 78] width 220 height 30
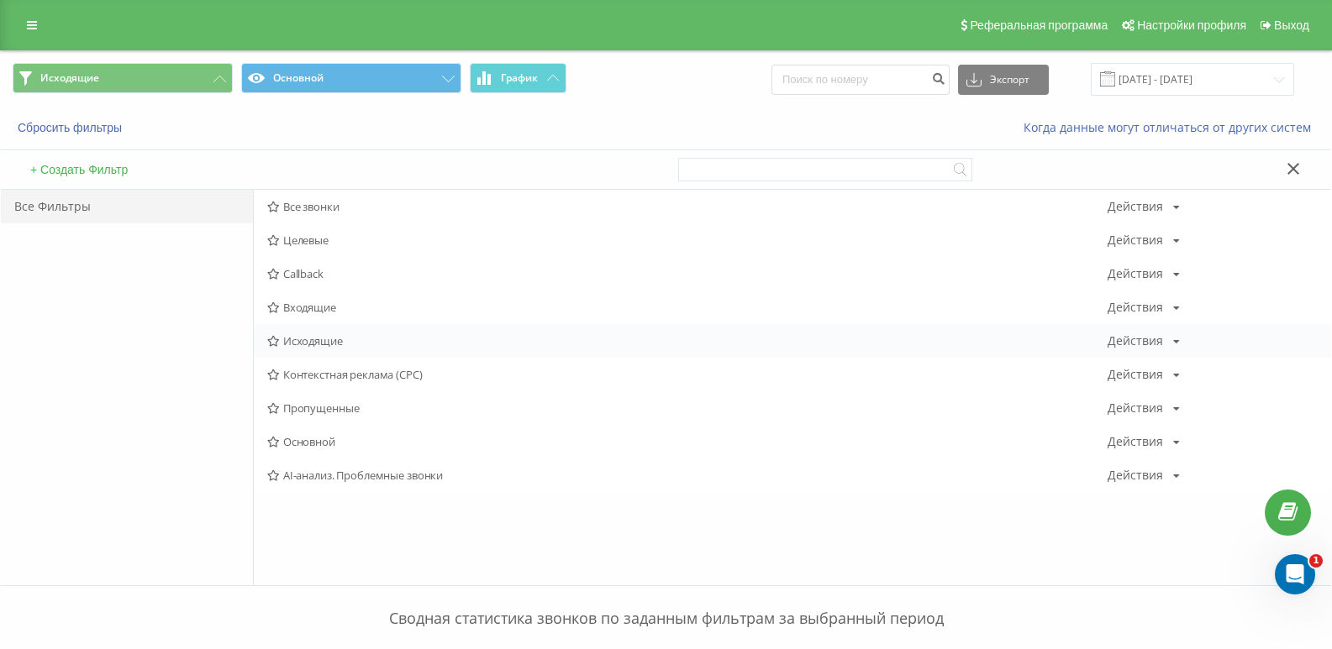
click at [312, 336] on span "Исходящие" at bounding box center [687, 341] width 840 height 12
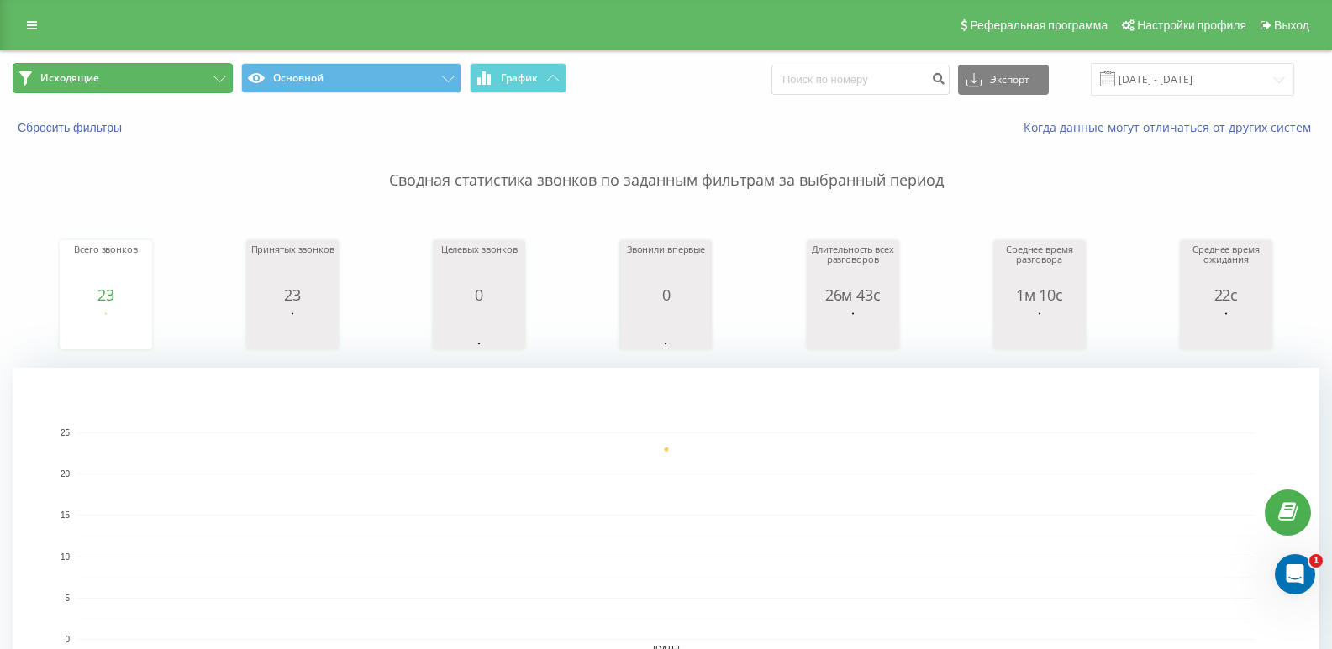
click at [160, 72] on button "Исходящие" at bounding box center [123, 78] width 220 height 30
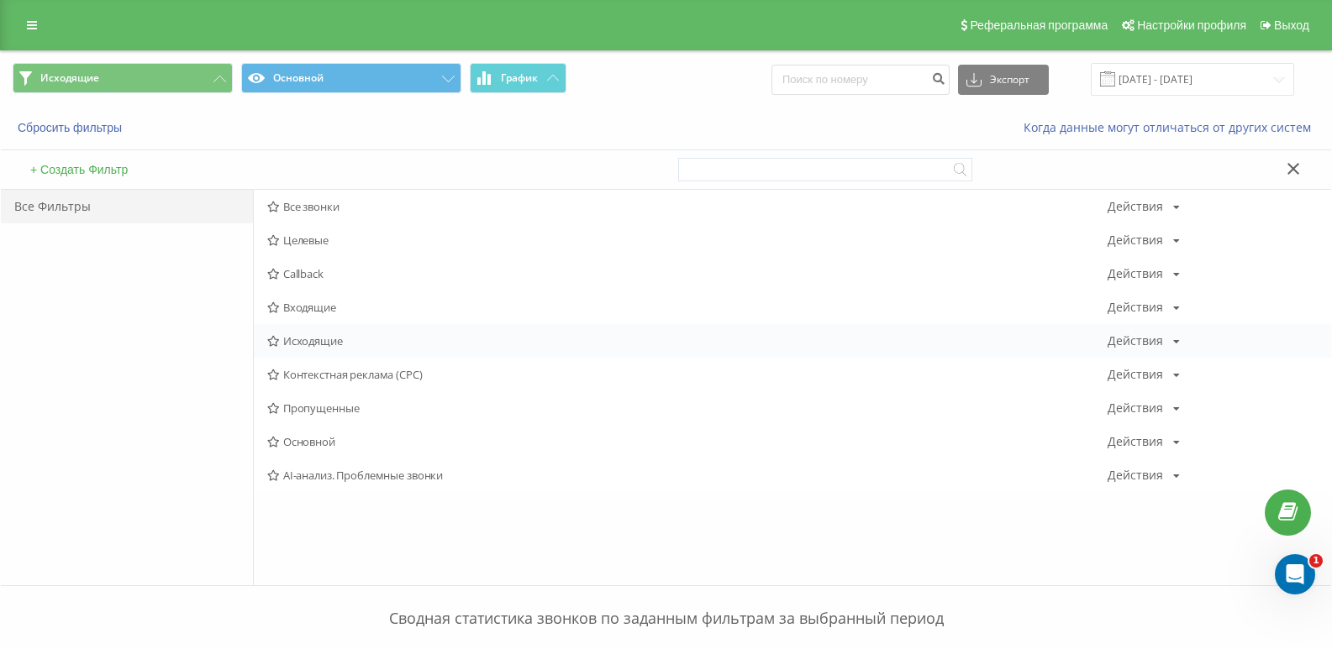
click at [324, 344] on span "Исходящие" at bounding box center [687, 341] width 840 height 12
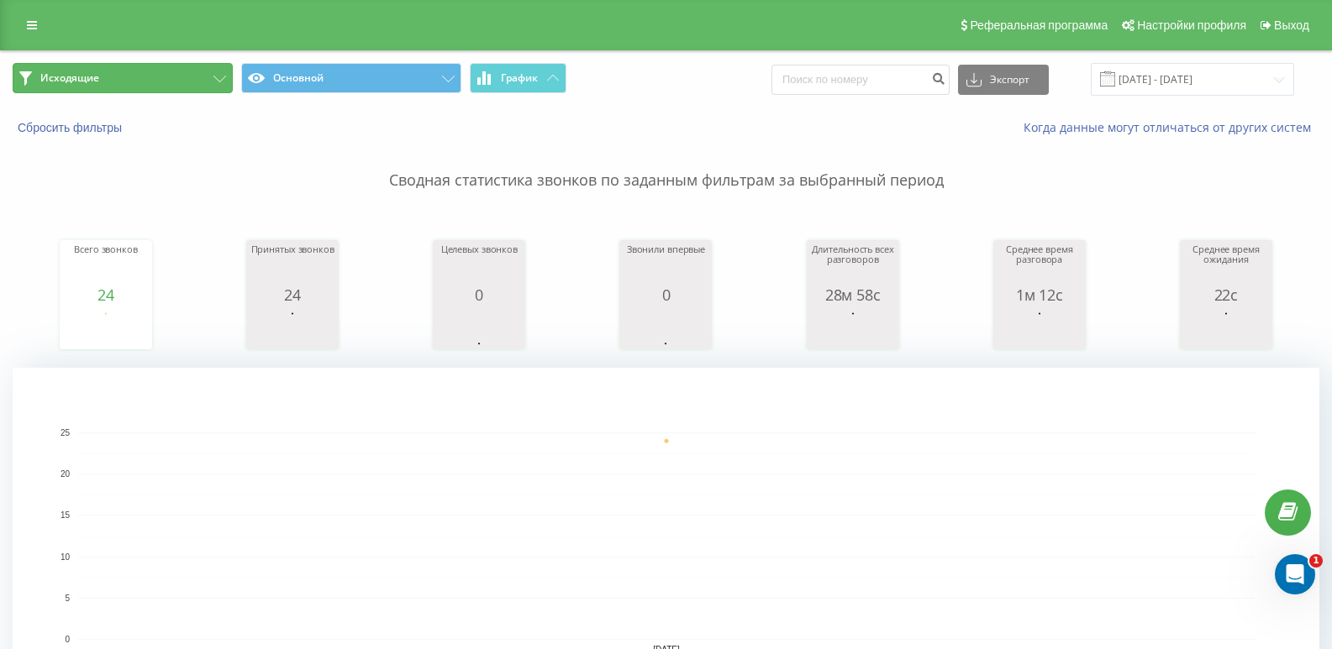
click at [229, 76] on button "Исходящие" at bounding box center [123, 78] width 220 height 30
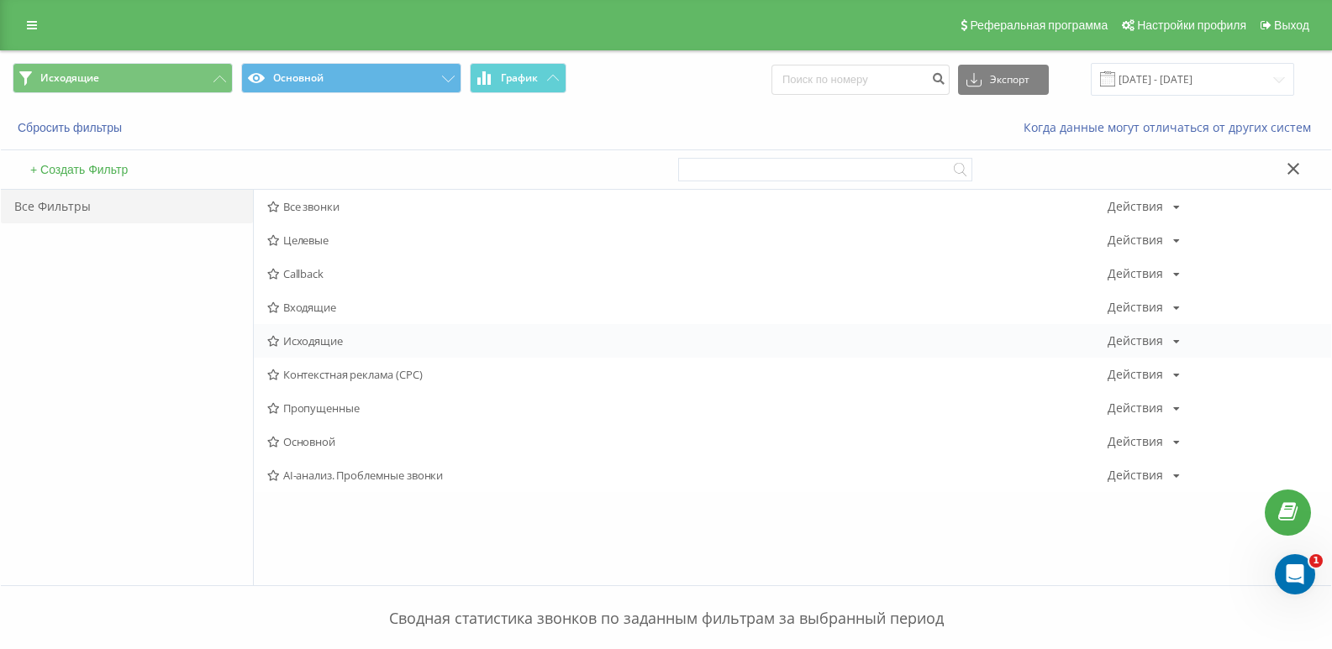
click at [298, 344] on span "Исходящие" at bounding box center [687, 341] width 840 height 12
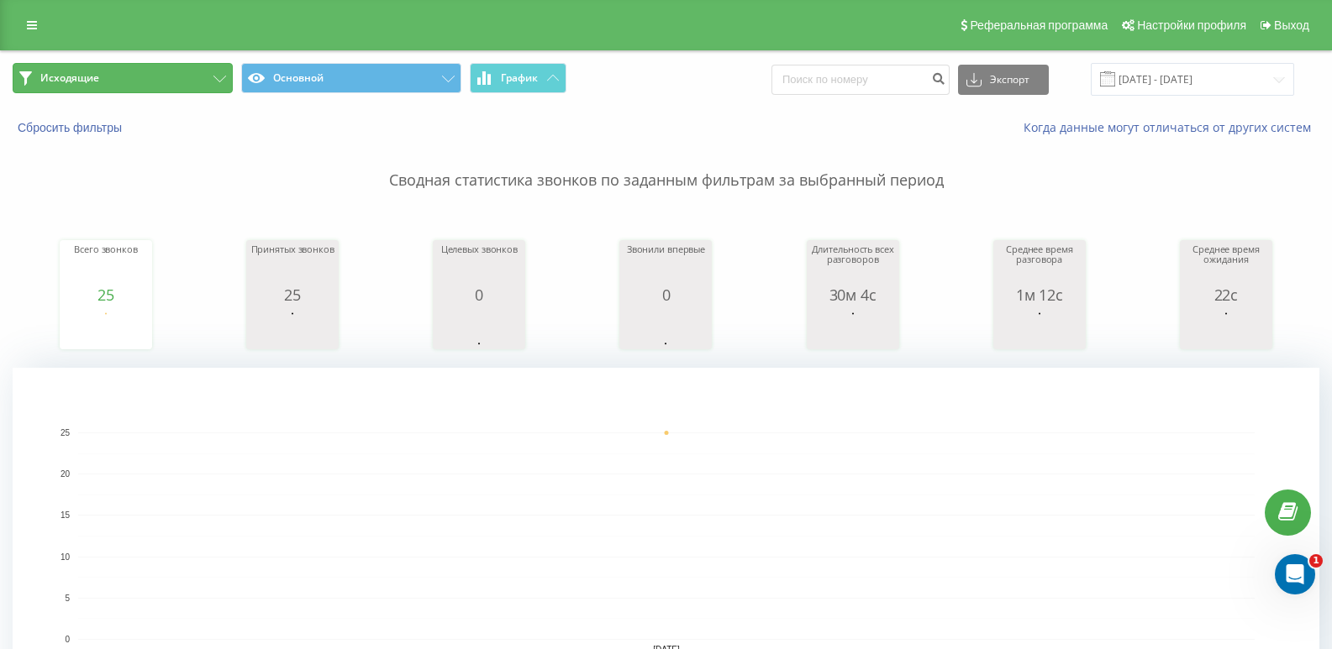
click at [178, 66] on button "Исходящие" at bounding box center [123, 78] width 220 height 30
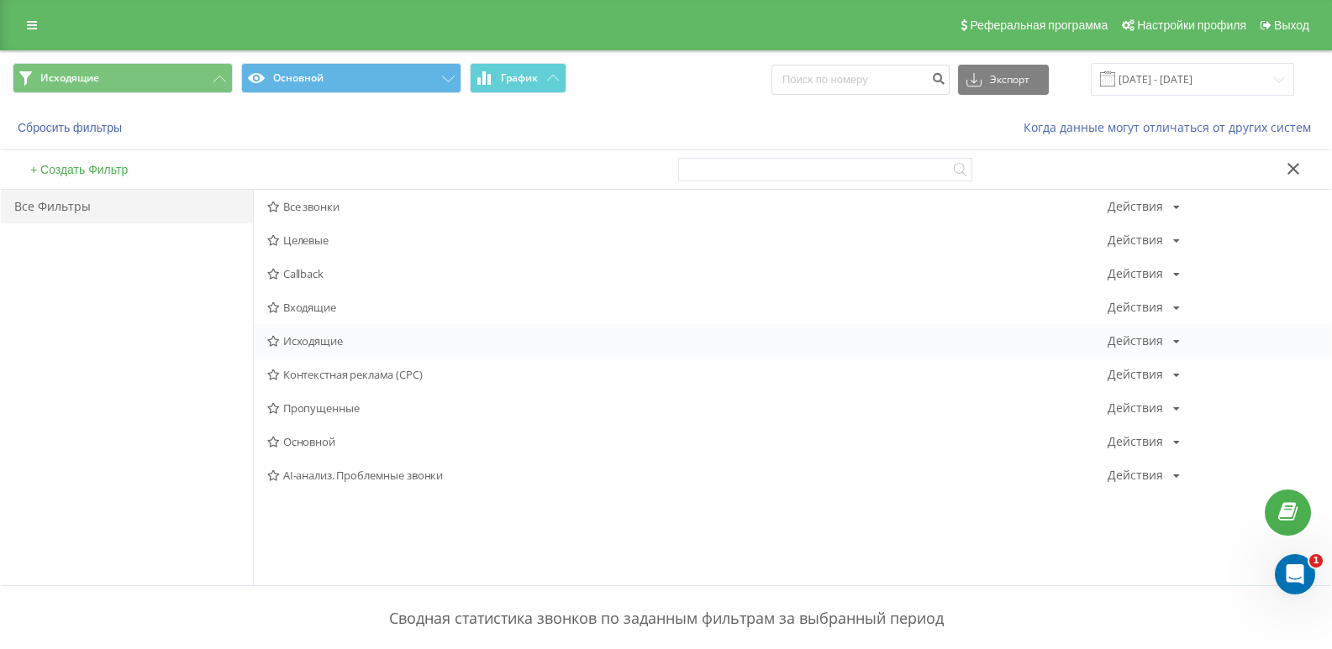
click at [318, 344] on span "Исходящие" at bounding box center [687, 341] width 840 height 12
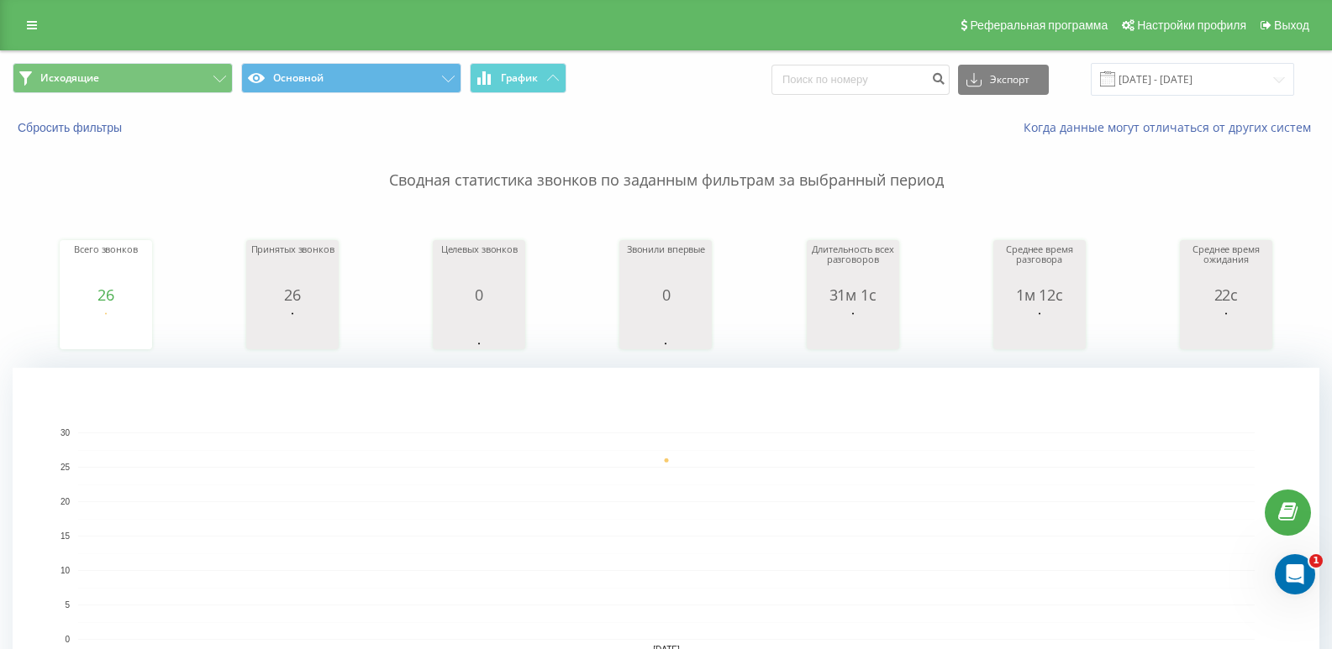
click at [192, 95] on span "Исходящие Основной График" at bounding box center [333, 79] width 641 height 33
click at [192, 89] on button "Исходящие" at bounding box center [123, 78] width 220 height 30
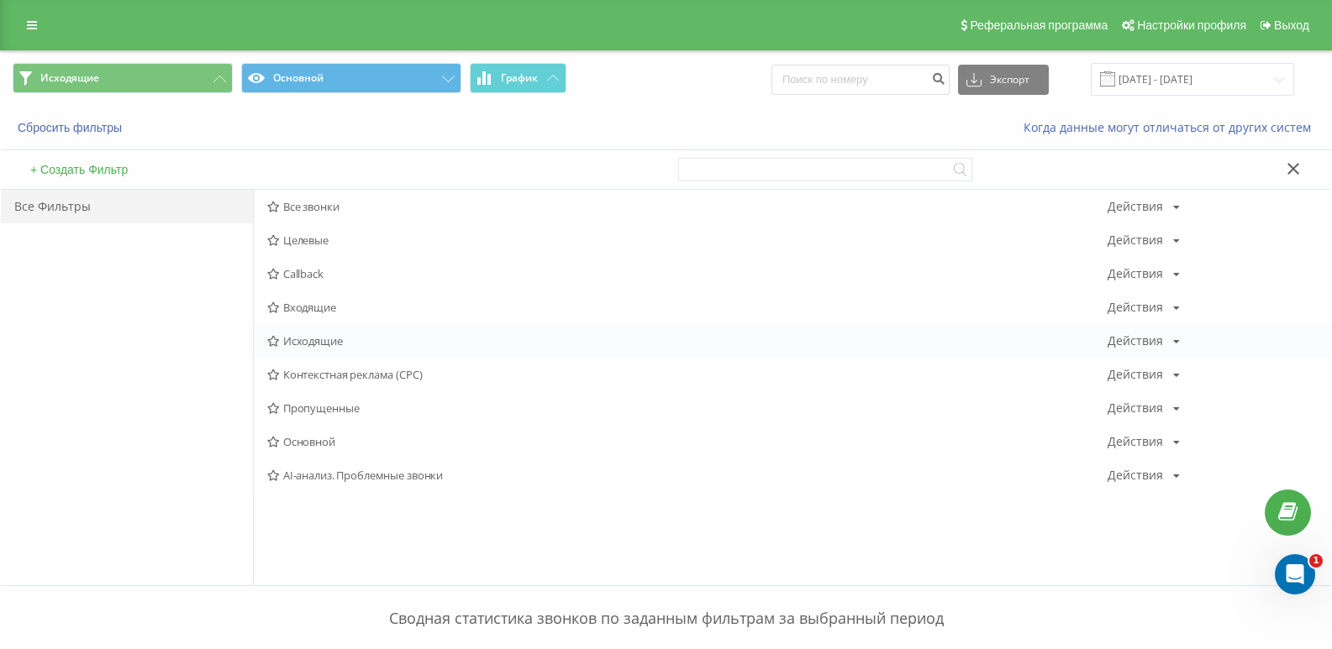
click at [315, 340] on span "Исходящие" at bounding box center [687, 341] width 840 height 12
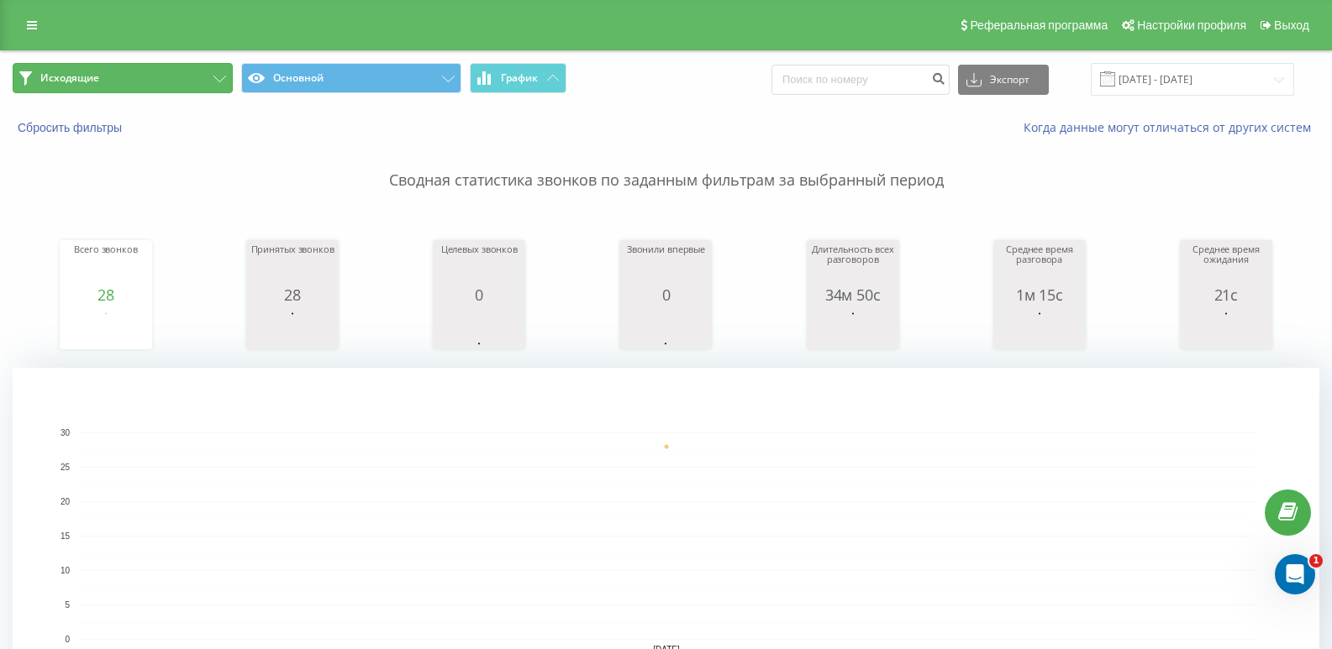
click at [187, 75] on button "Исходящие" at bounding box center [123, 78] width 220 height 30
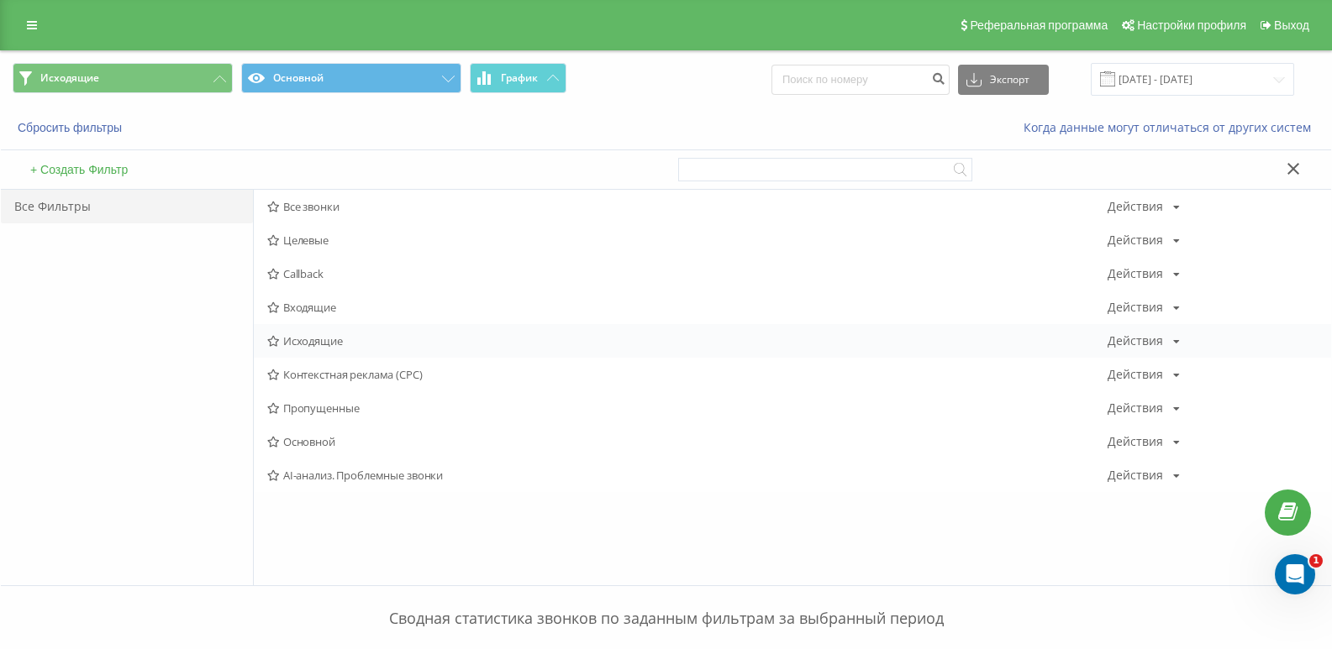
click at [318, 339] on span "Исходящие" at bounding box center [687, 341] width 840 height 12
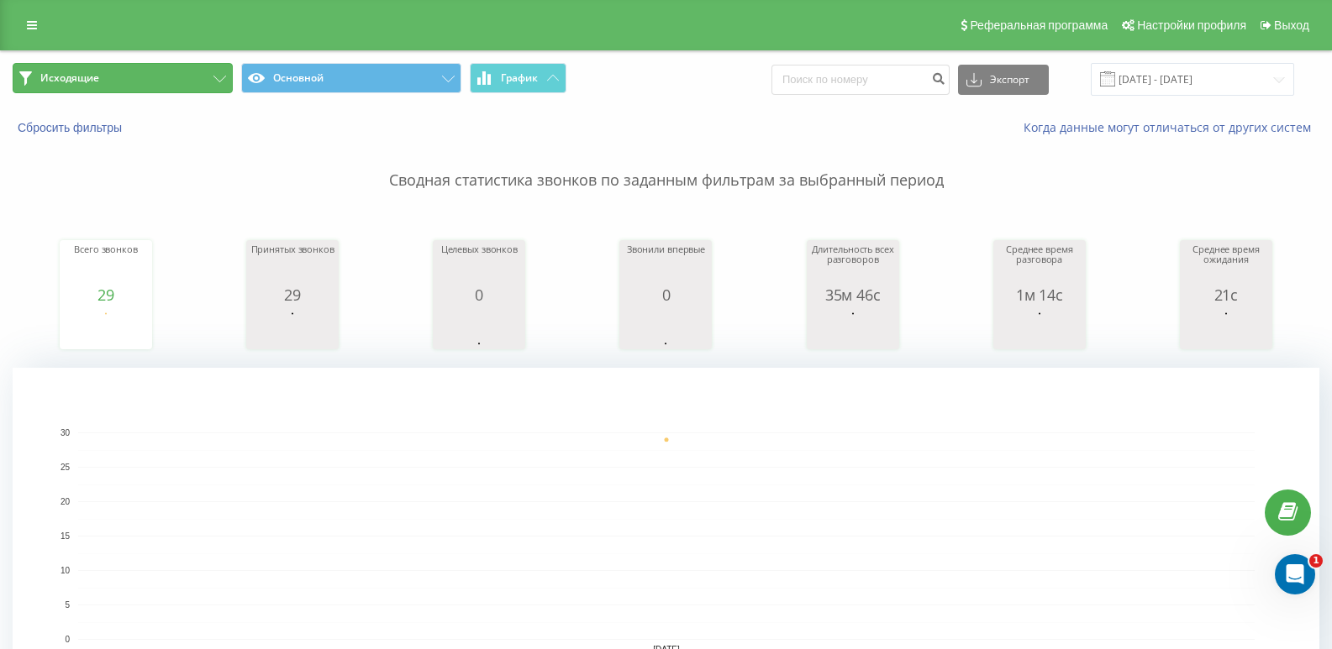
click at [196, 72] on button "Исходящие" at bounding box center [123, 78] width 220 height 30
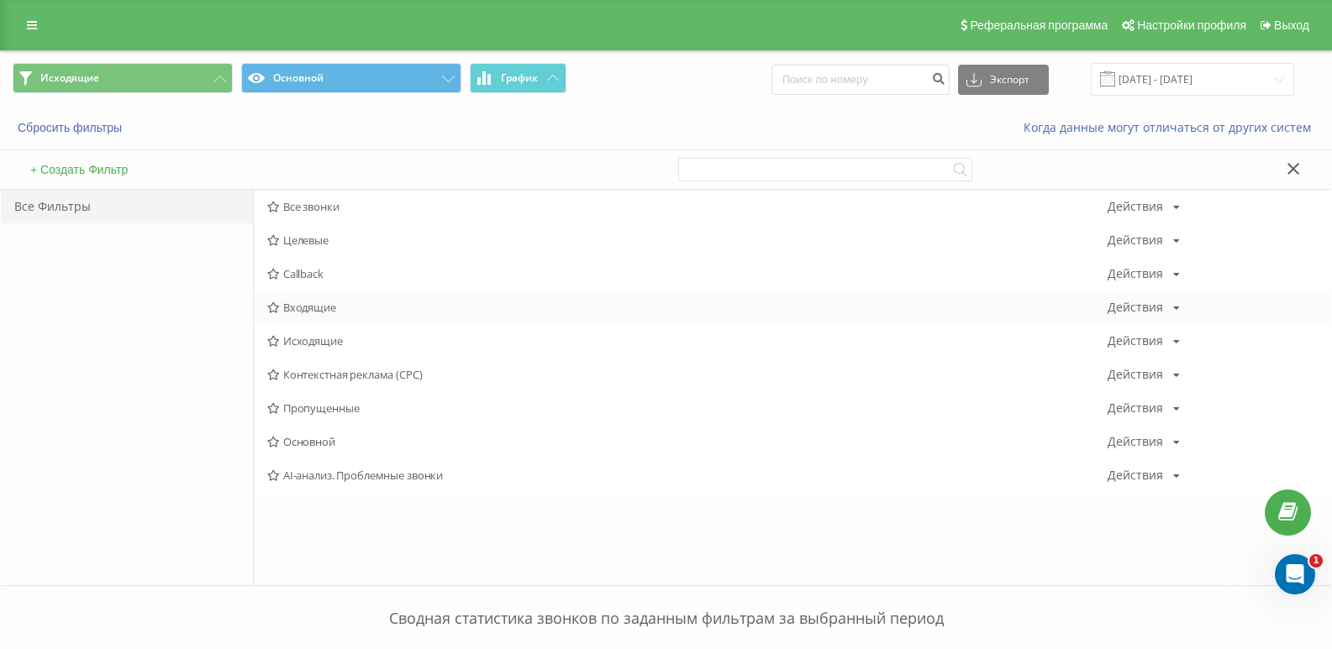
click at [317, 302] on span "Входящие" at bounding box center [687, 308] width 840 height 12
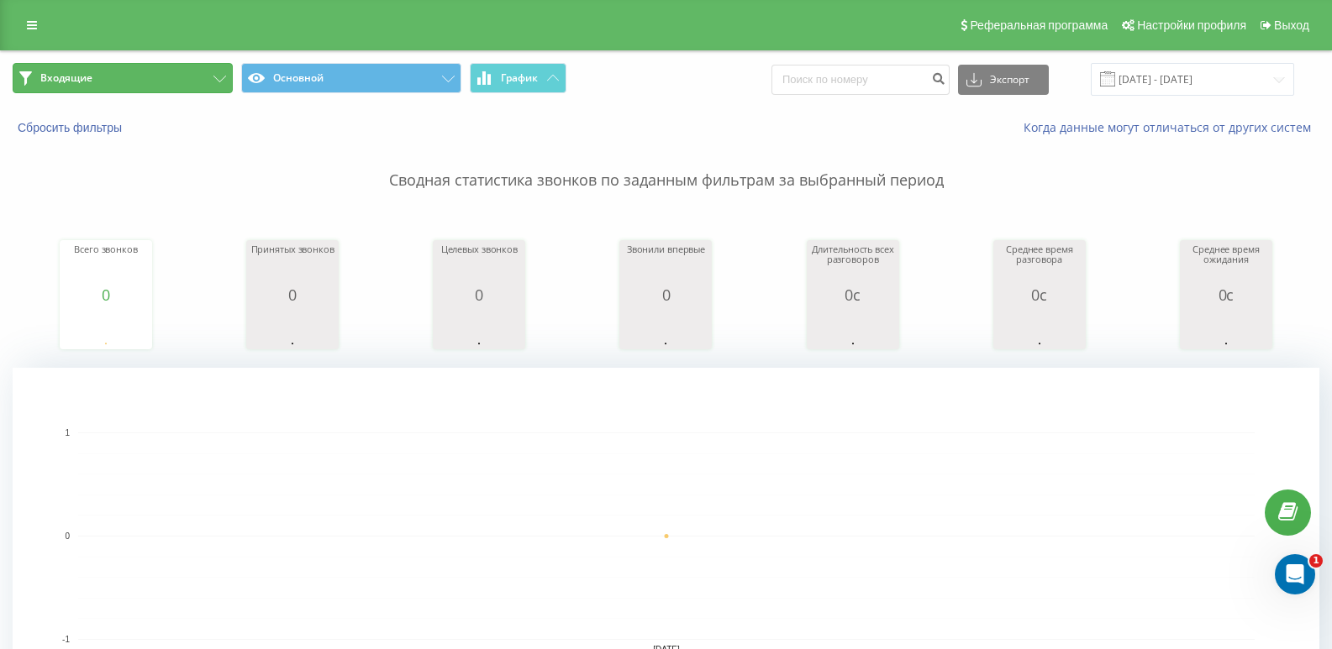
click at [152, 66] on button "Входящие" at bounding box center [123, 78] width 220 height 30
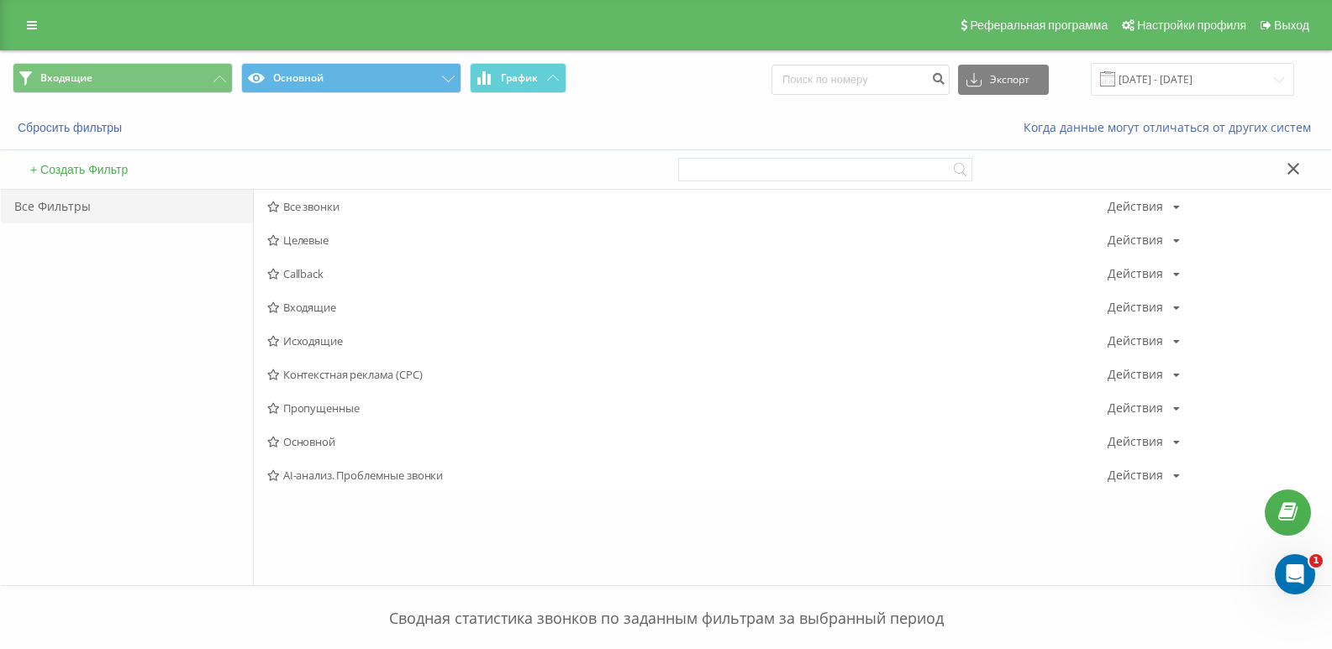
click at [304, 339] on span "Исходящие" at bounding box center [687, 341] width 840 height 12
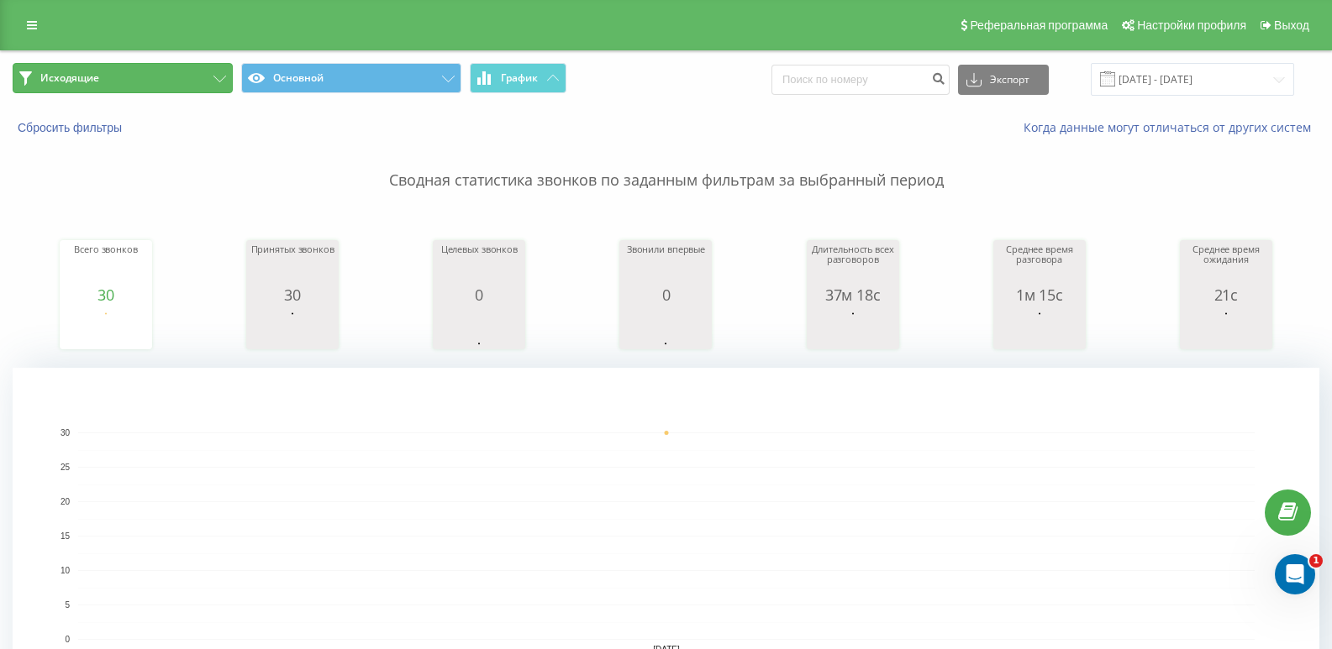
click at [186, 82] on button "Исходящие" at bounding box center [123, 78] width 220 height 30
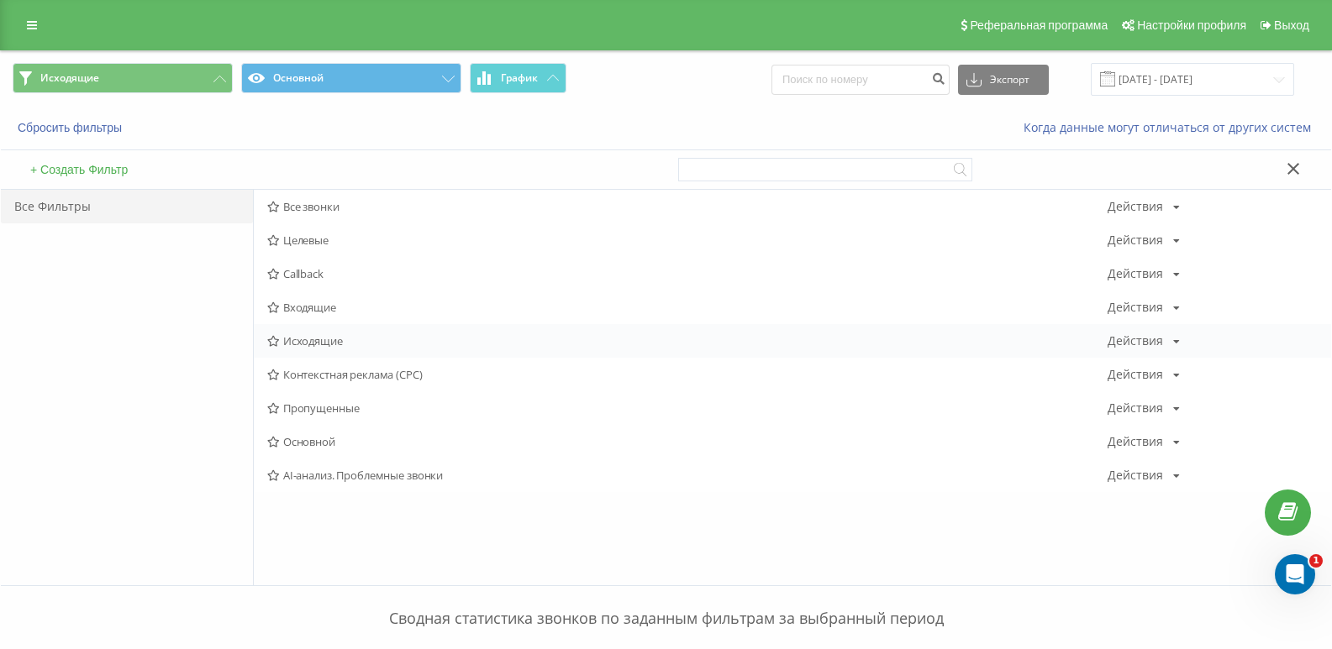
click at [307, 350] on div "Исходящие Действия Редактировать Копировать Удалить По умолчанию Поделиться" at bounding box center [792, 341] width 1077 height 34
click at [310, 340] on span "Исходящие" at bounding box center [687, 341] width 840 height 12
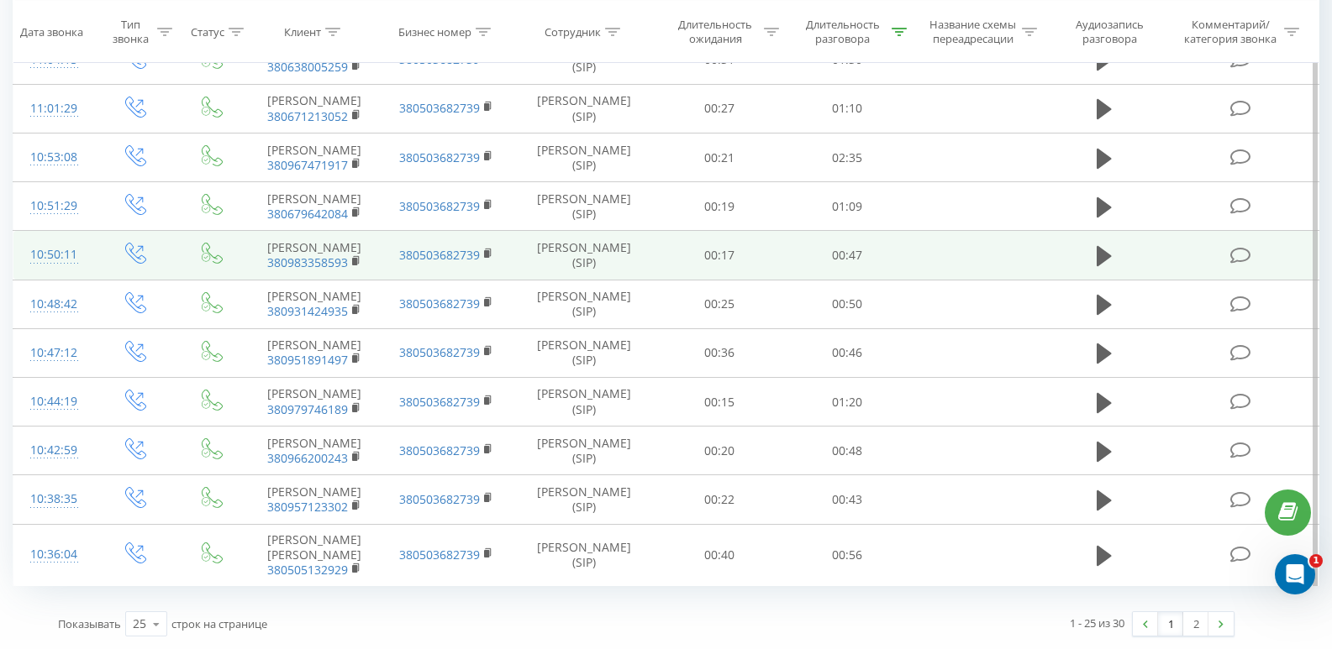
scroll to position [1899, 0]
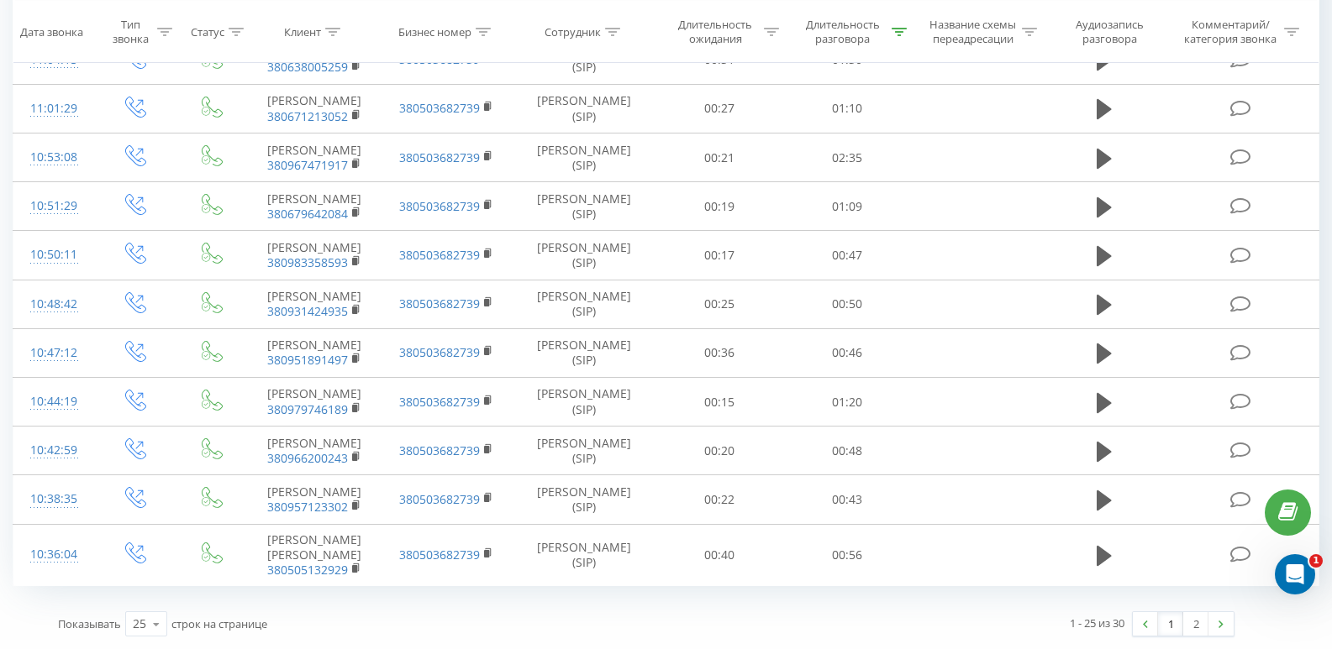
click at [1201, 618] on link "2" at bounding box center [1195, 624] width 25 height 24
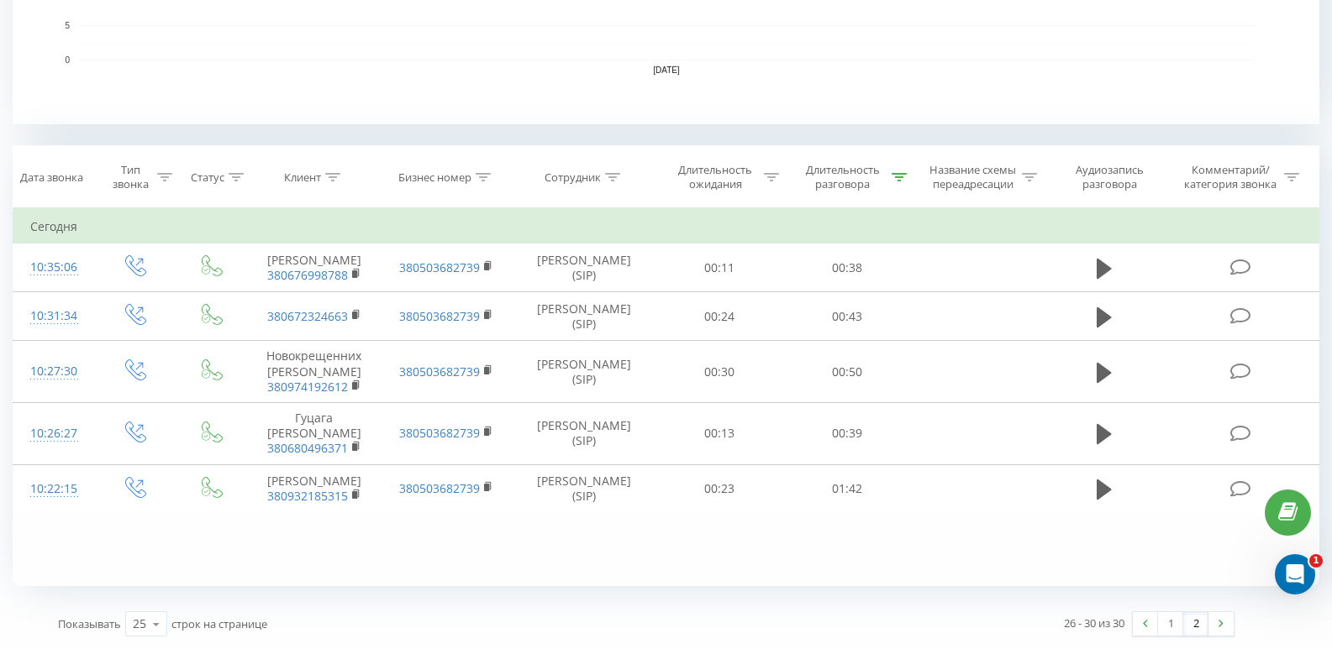
scroll to position [580, 0]
click at [1169, 622] on link "1" at bounding box center [1170, 624] width 25 height 24
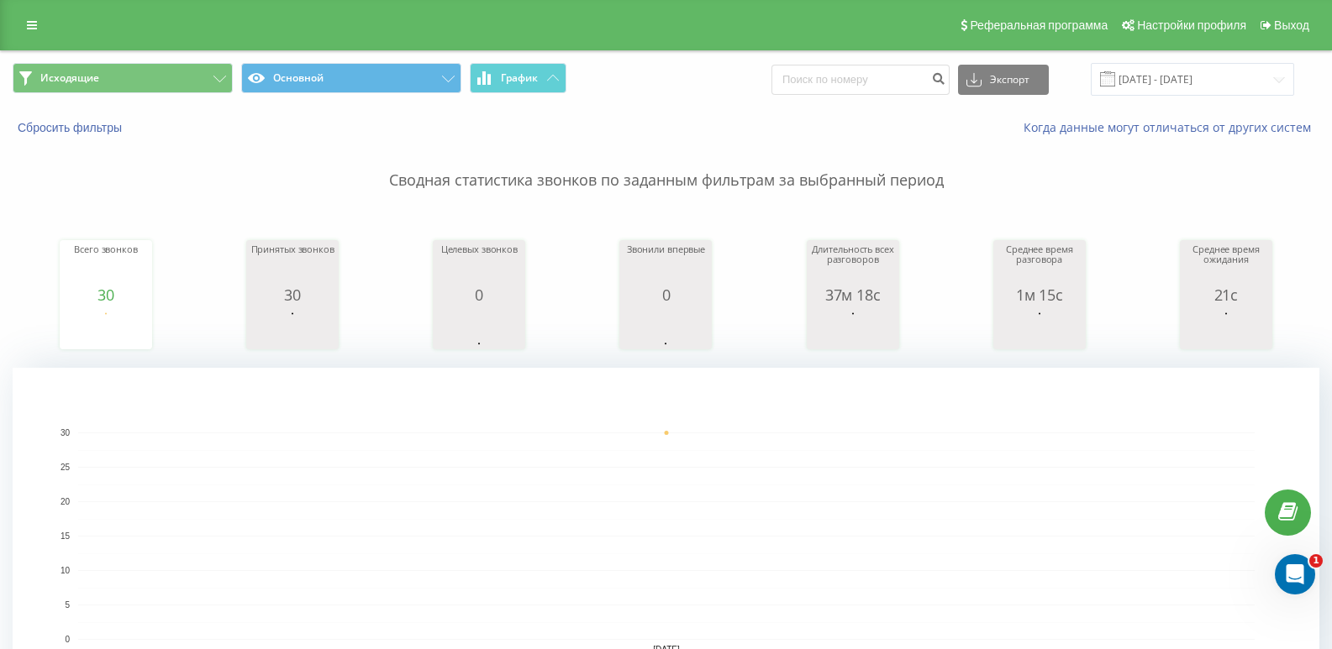
click at [129, 94] on span "Исходящие Основной График" at bounding box center [333, 79] width 641 height 33
click at [130, 87] on button "Исходящие" at bounding box center [123, 78] width 220 height 30
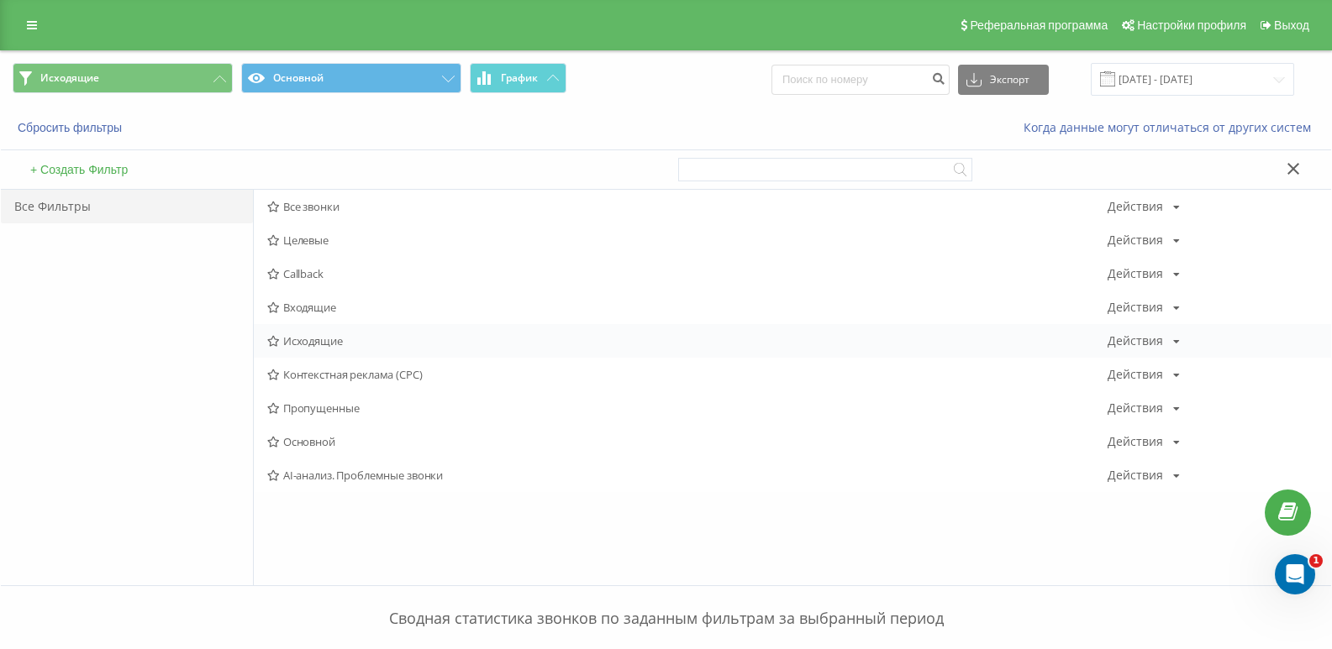
click at [308, 345] on span "Исходящие" at bounding box center [687, 341] width 840 height 12
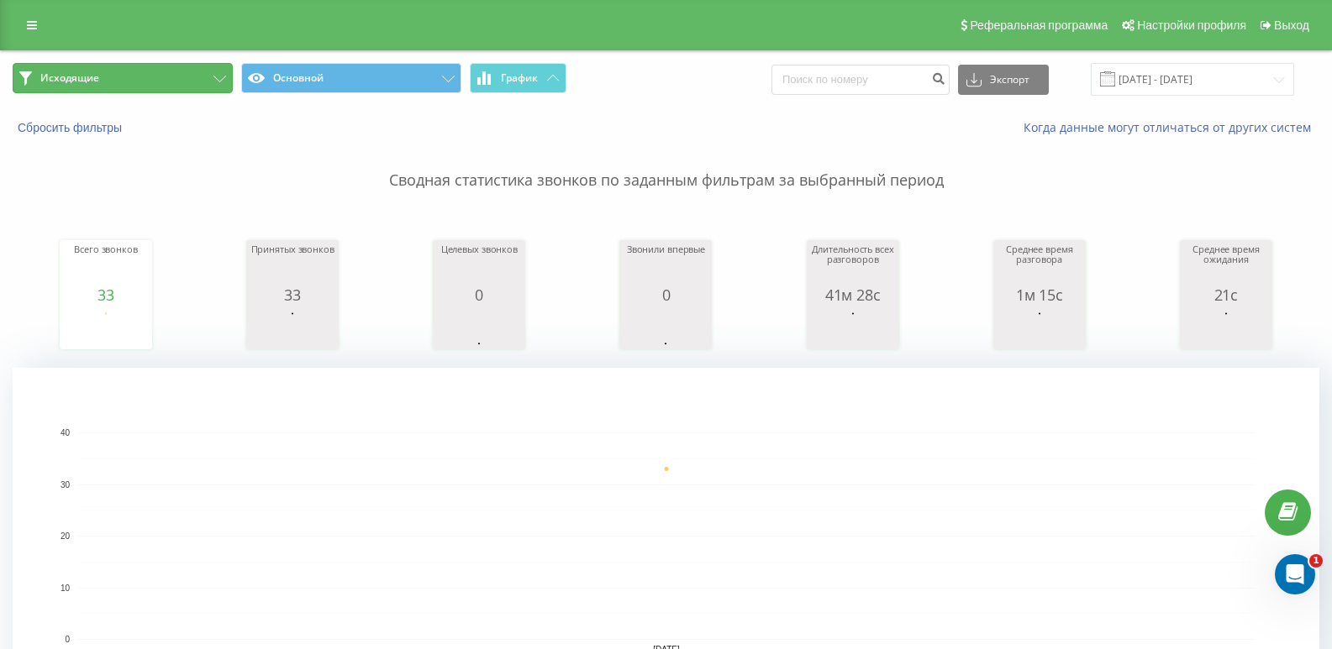
click at [142, 71] on button "Исходящие" at bounding box center [123, 78] width 220 height 30
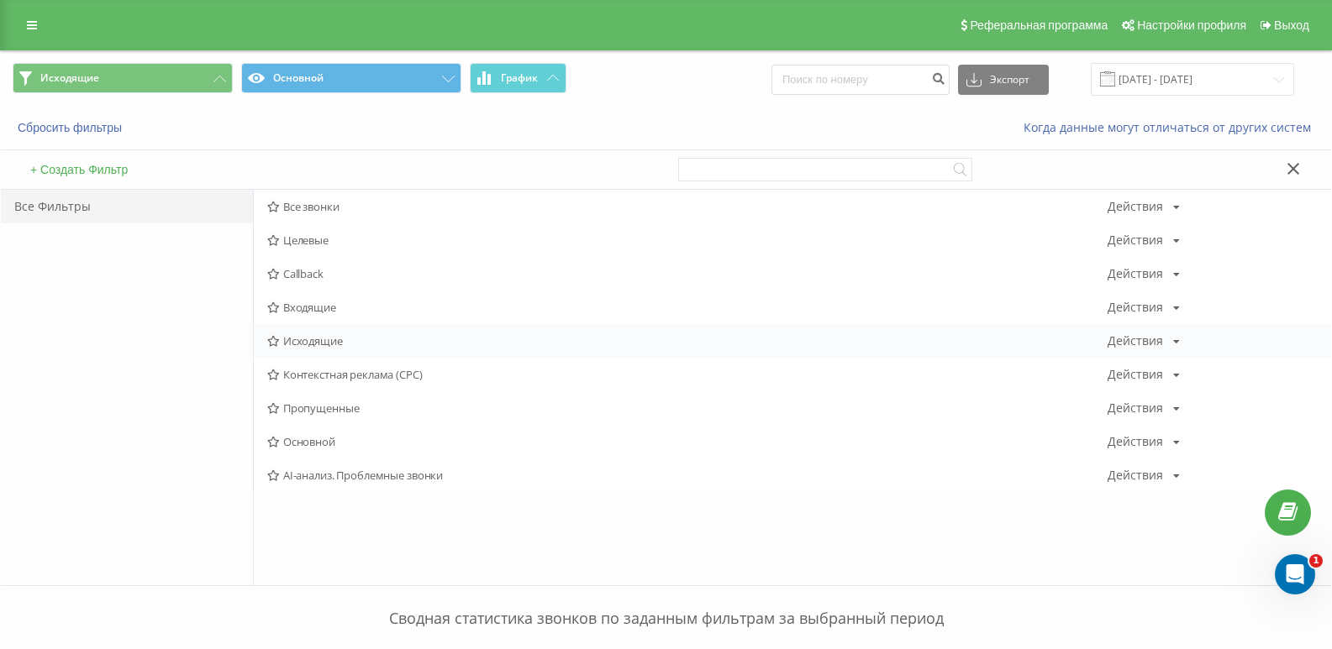
click at [309, 344] on span "Исходящие" at bounding box center [687, 341] width 840 height 12
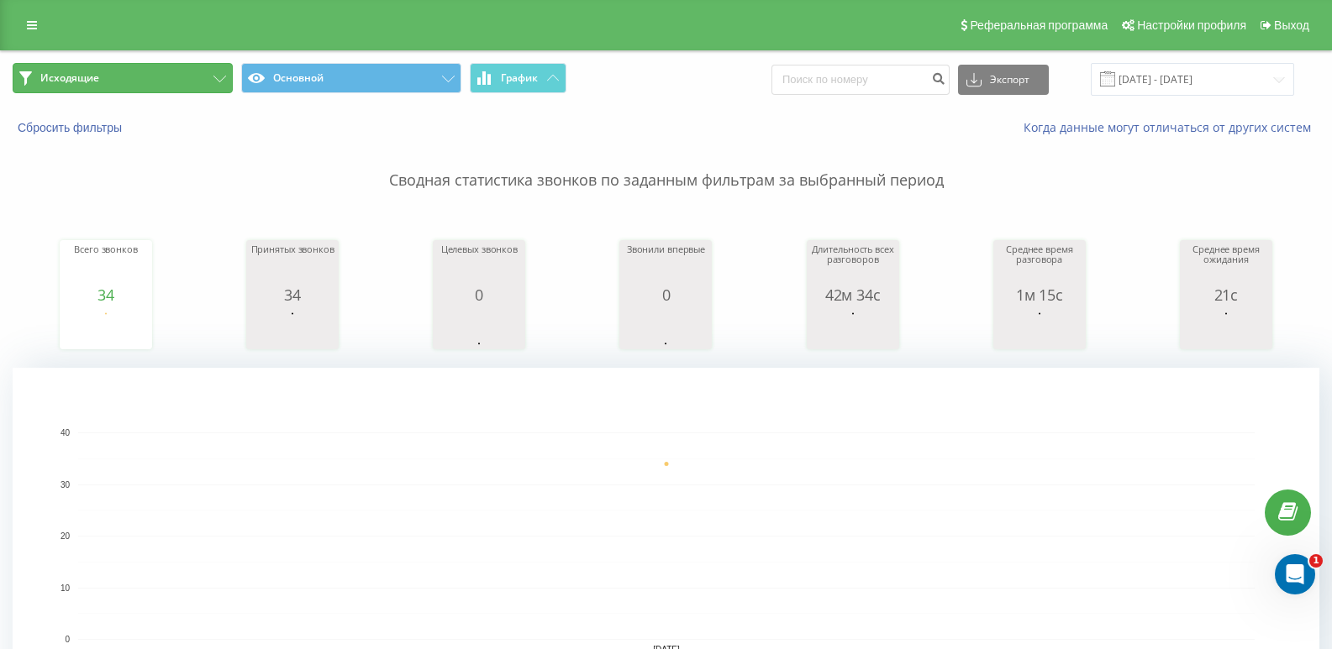
click at [195, 84] on button "Исходящие" at bounding box center [123, 78] width 220 height 30
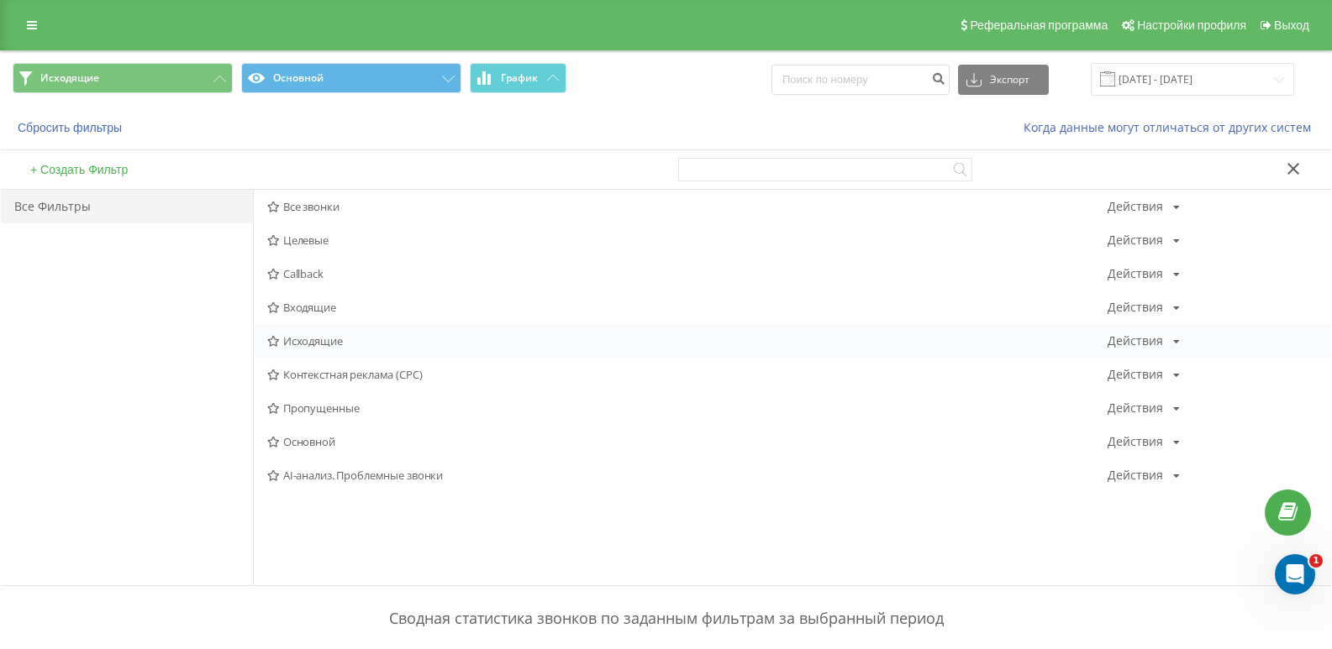
click at [309, 329] on div "Исходящие Действия Редактировать Копировать Удалить По умолчанию Поделиться" at bounding box center [792, 341] width 1077 height 34
click at [308, 339] on span "Исходящие" at bounding box center [687, 341] width 840 height 12
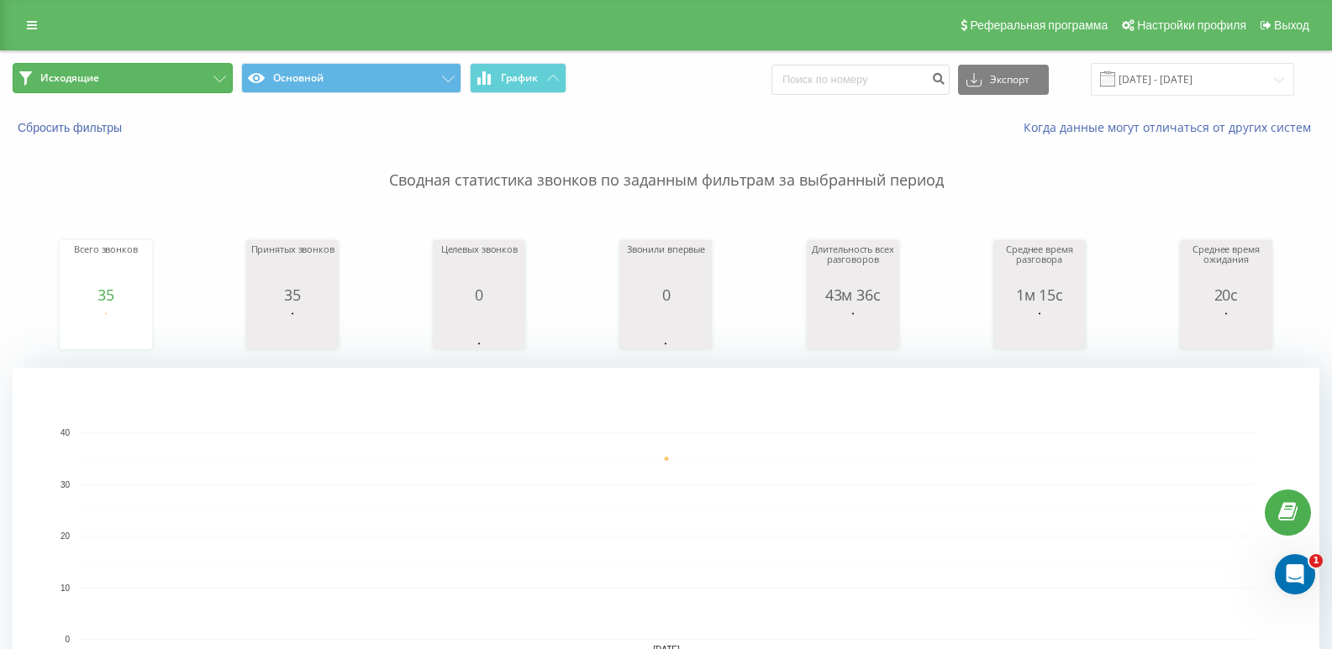
click at [168, 64] on button "Исходящие" at bounding box center [123, 78] width 220 height 30
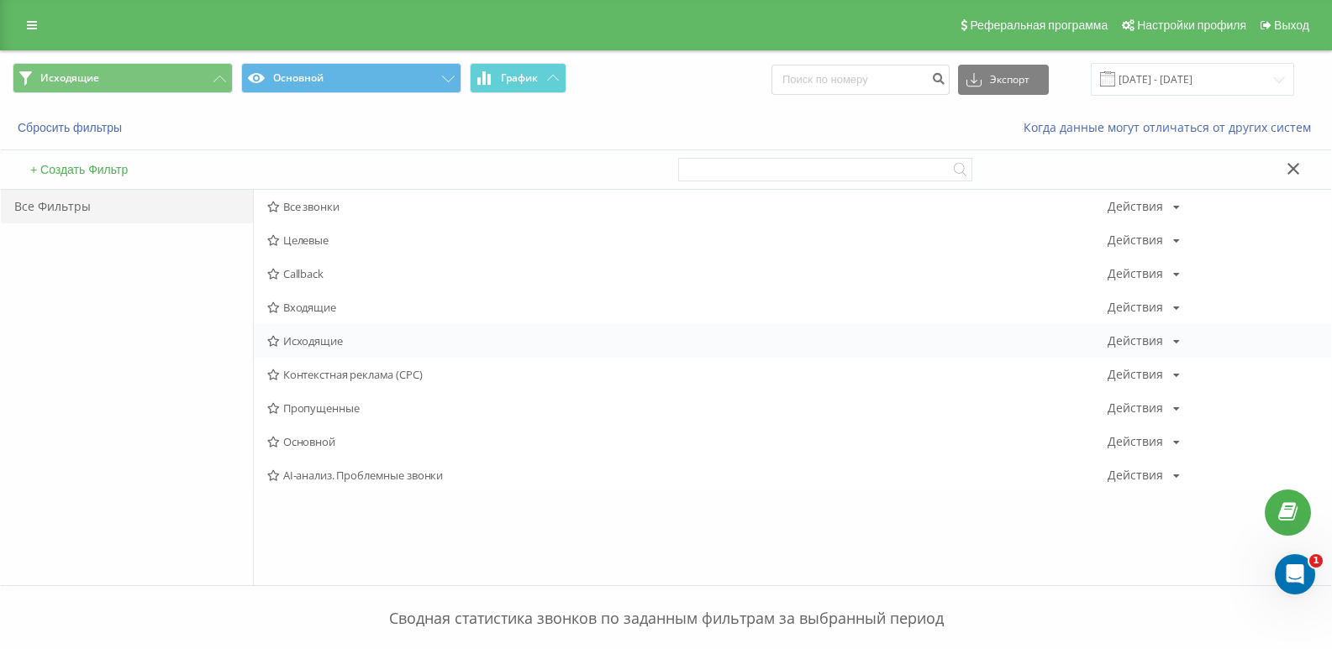
click at [336, 341] on span "Исходящие" at bounding box center [687, 341] width 840 height 12
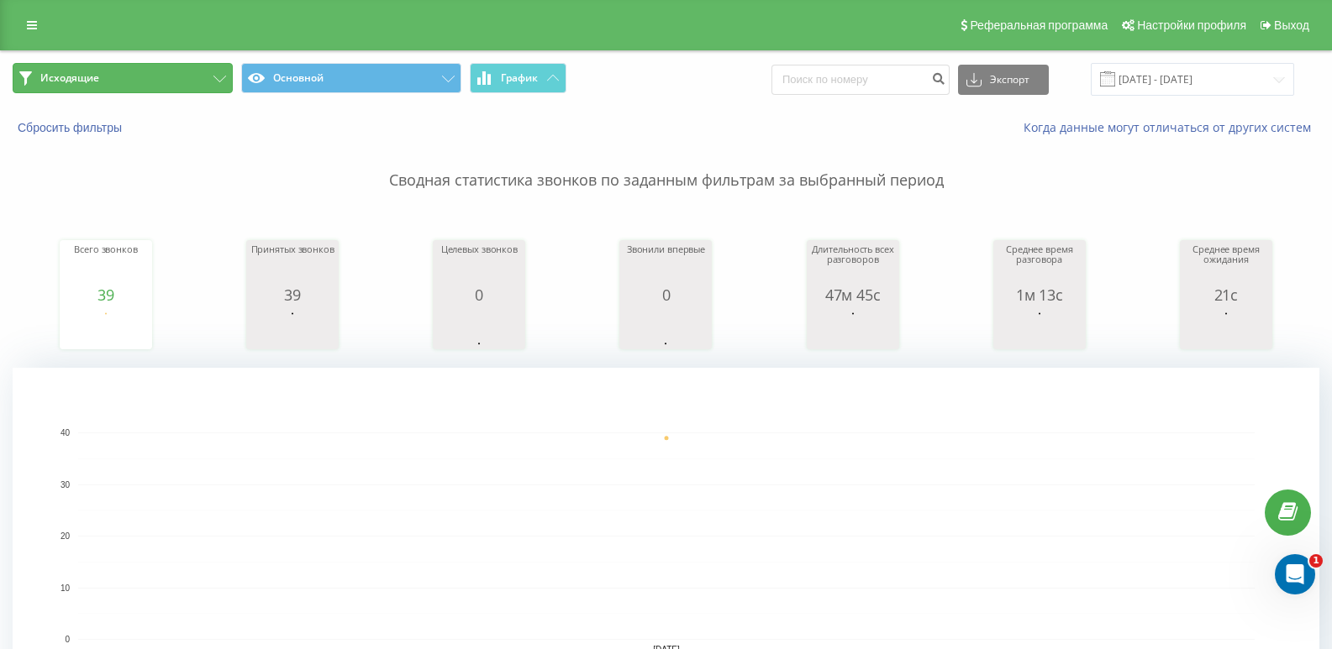
click at [194, 90] on button "Исходящие" at bounding box center [123, 78] width 220 height 30
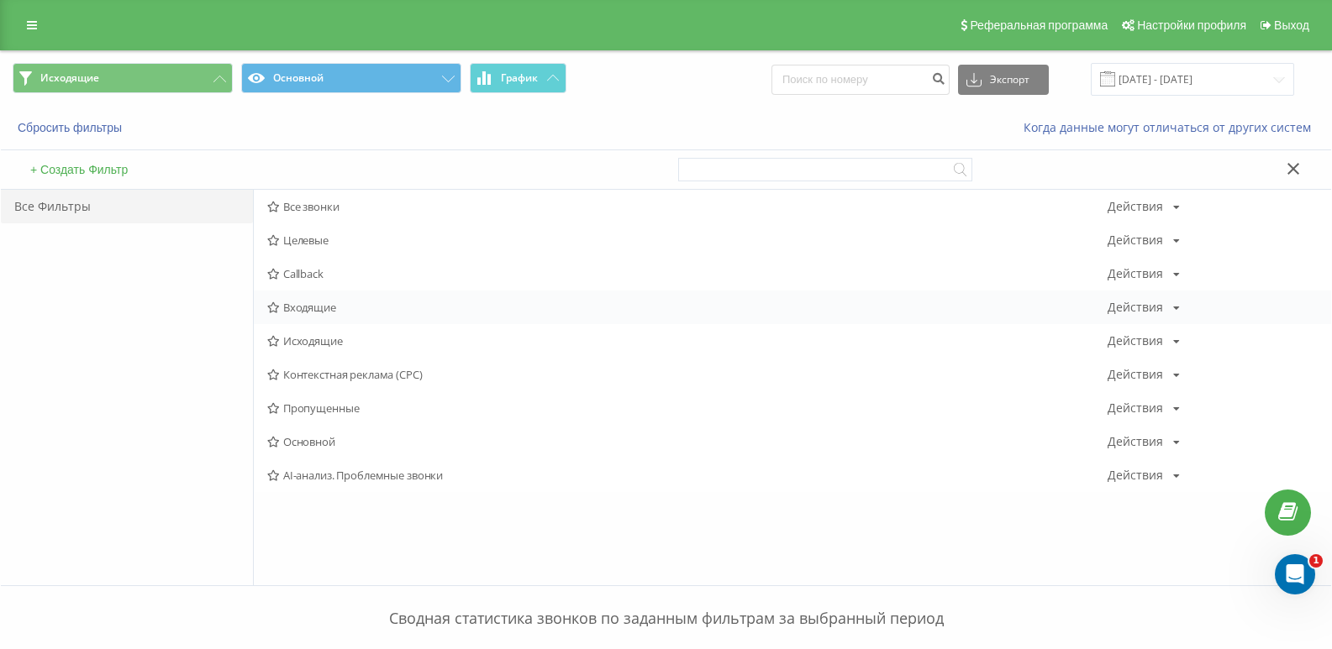
click at [300, 303] on span "Входящие" at bounding box center [687, 308] width 840 height 12
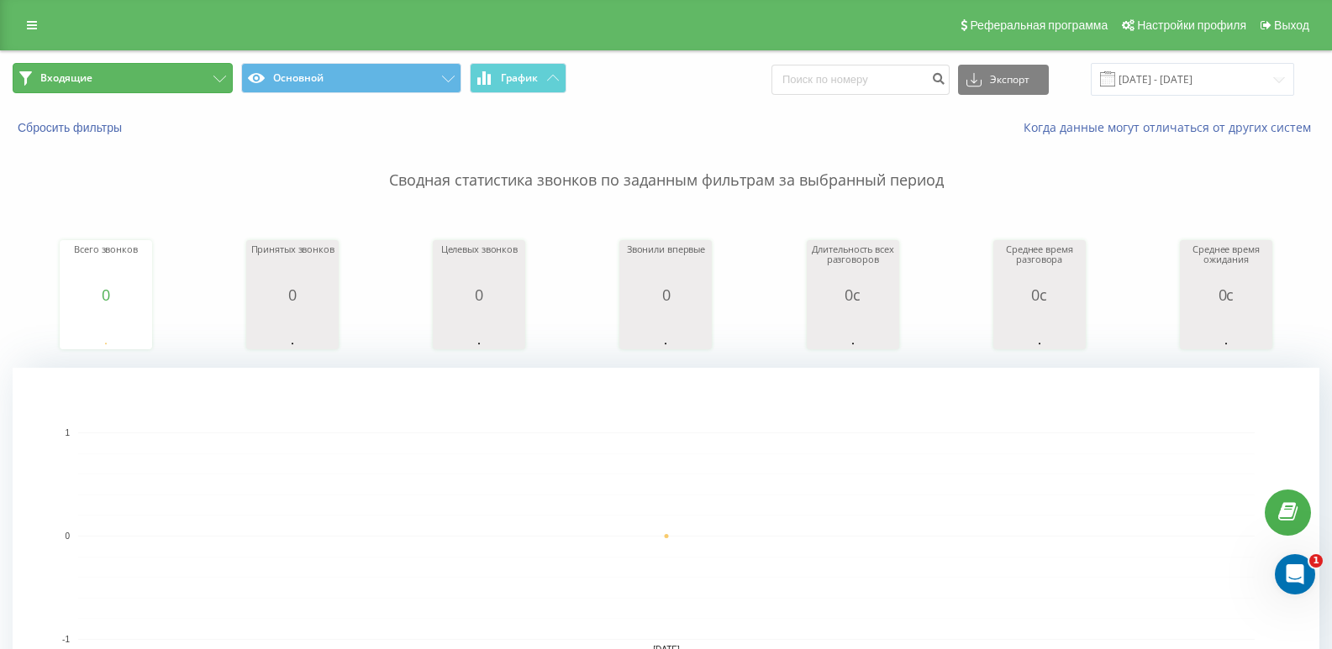
click at [190, 86] on button "Входящие" at bounding box center [123, 78] width 220 height 30
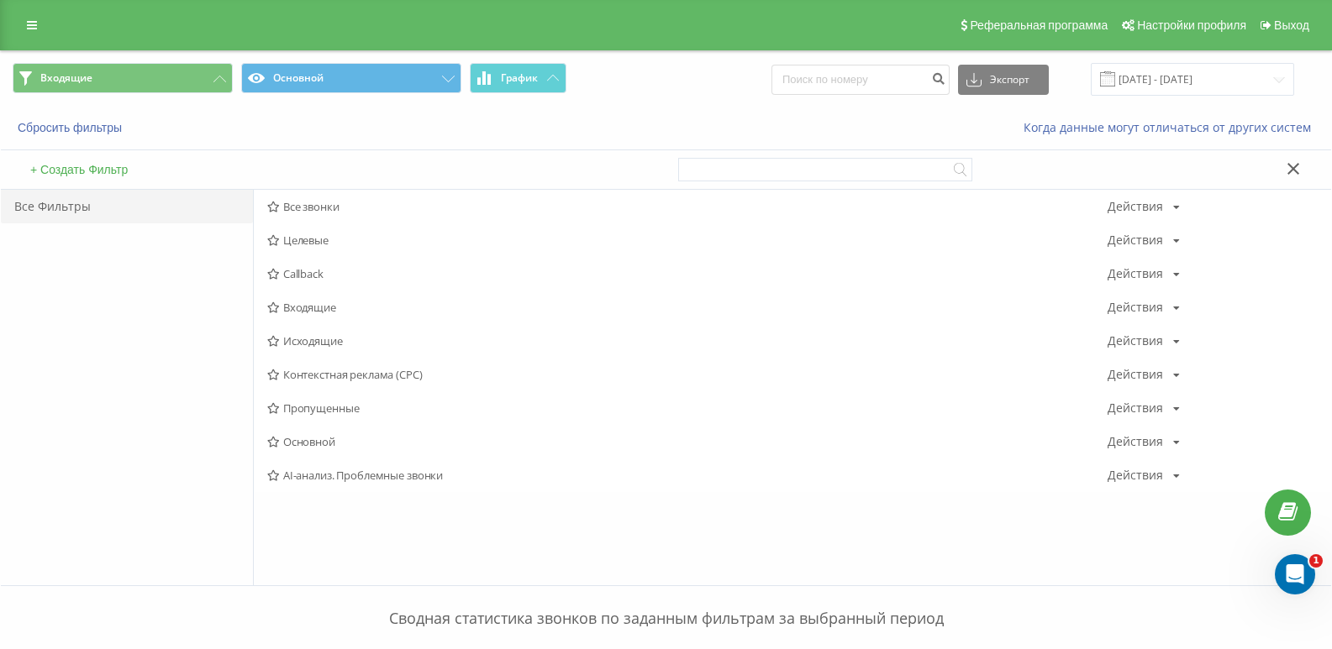
click at [295, 343] on span "Исходящие" at bounding box center [687, 341] width 840 height 12
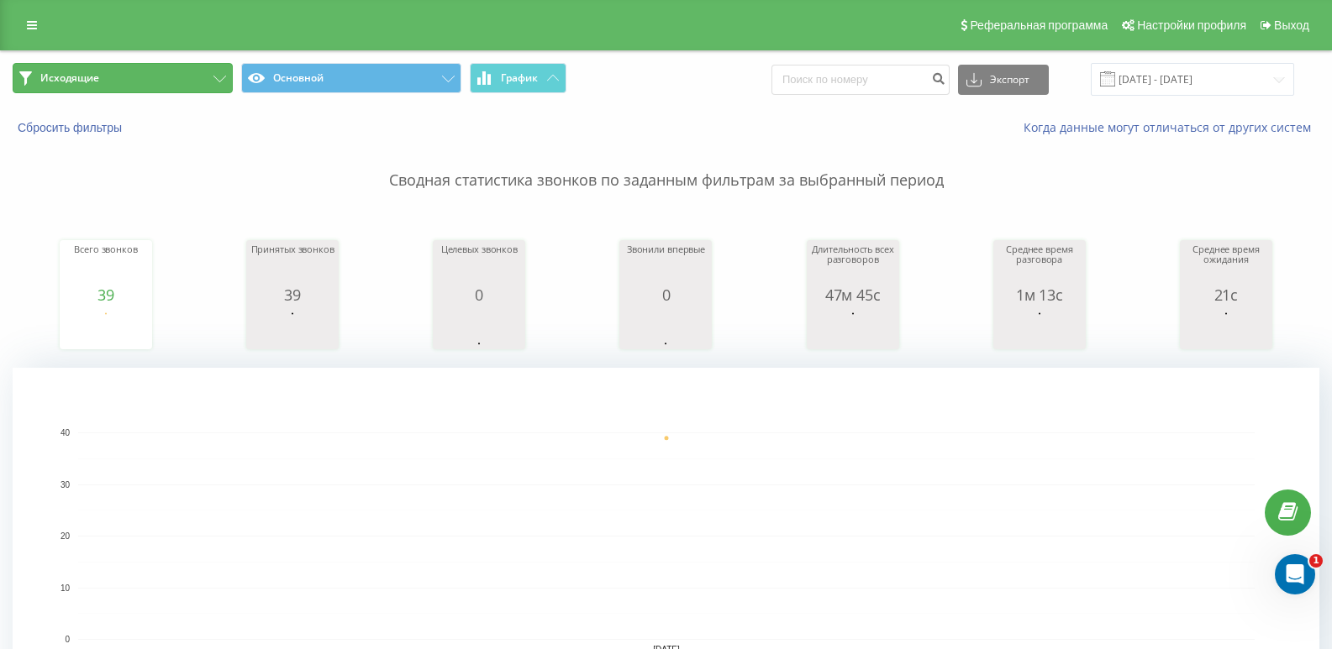
click at [145, 73] on button "Исходящие" at bounding box center [123, 78] width 220 height 30
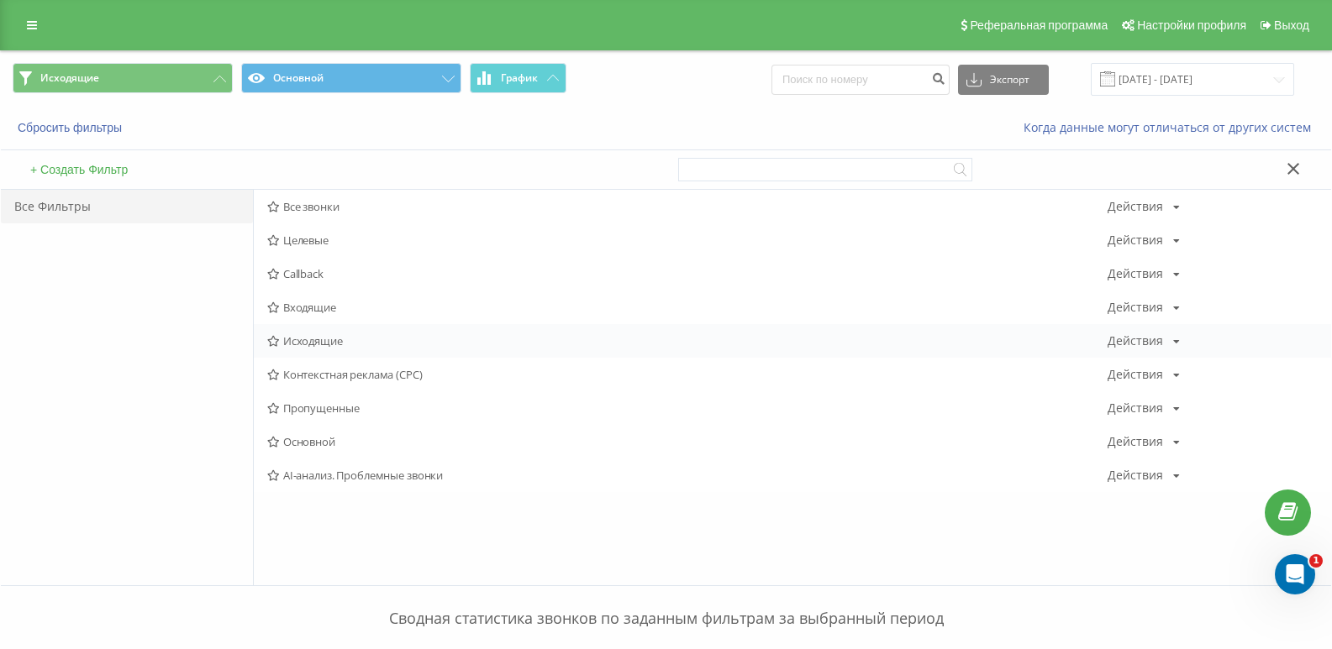
click at [317, 344] on span "Исходящие" at bounding box center [687, 341] width 840 height 12
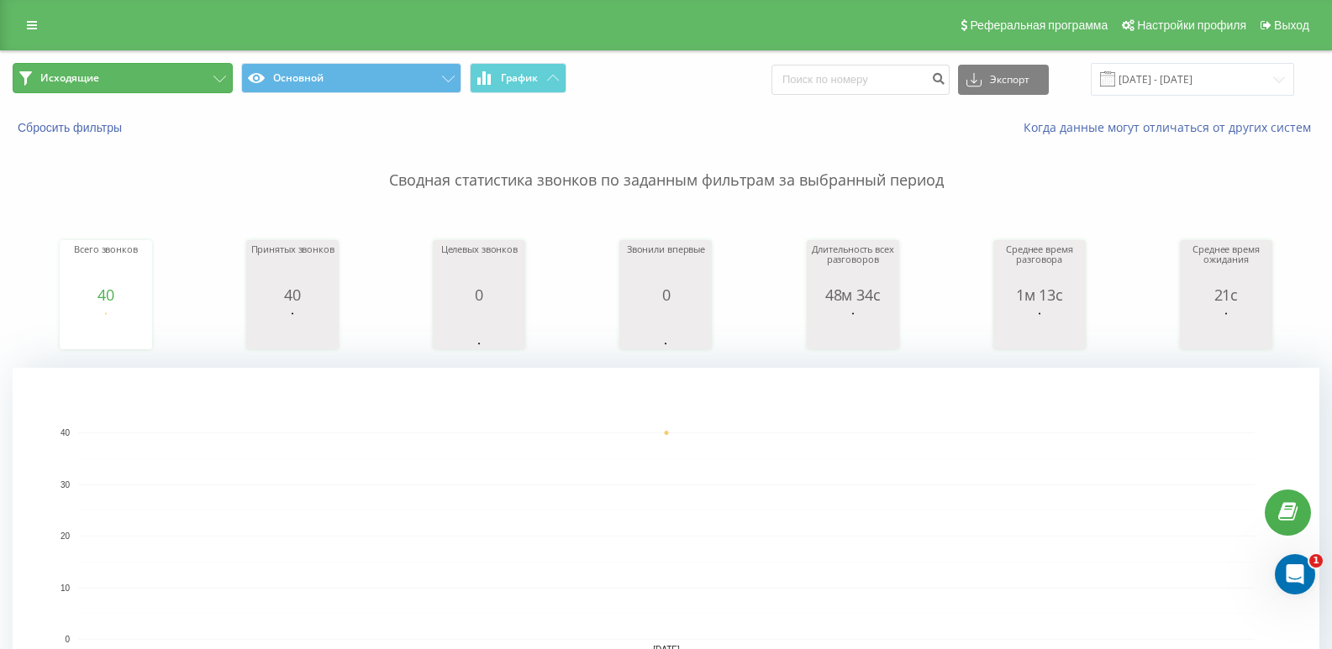
click at [123, 81] on button "Исходящие" at bounding box center [123, 78] width 220 height 30
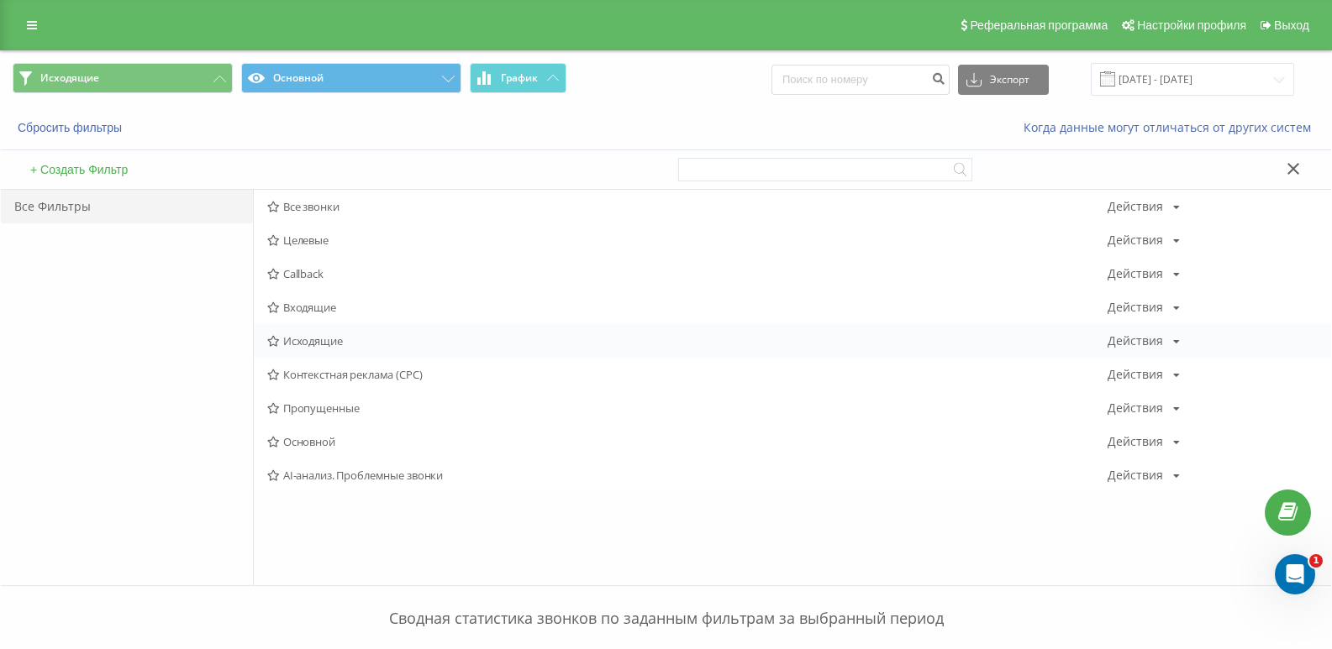
click at [323, 339] on span "Исходящие" at bounding box center [687, 341] width 840 height 12
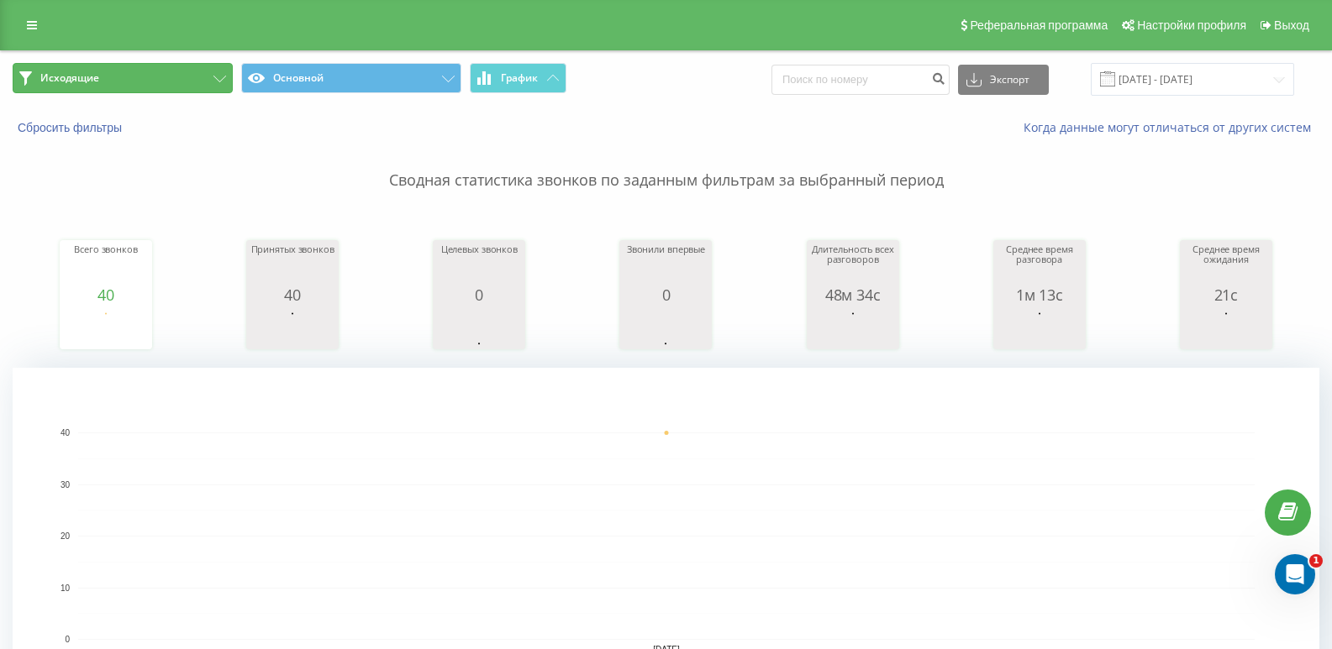
click at [187, 69] on button "Исходящие" at bounding box center [123, 78] width 220 height 30
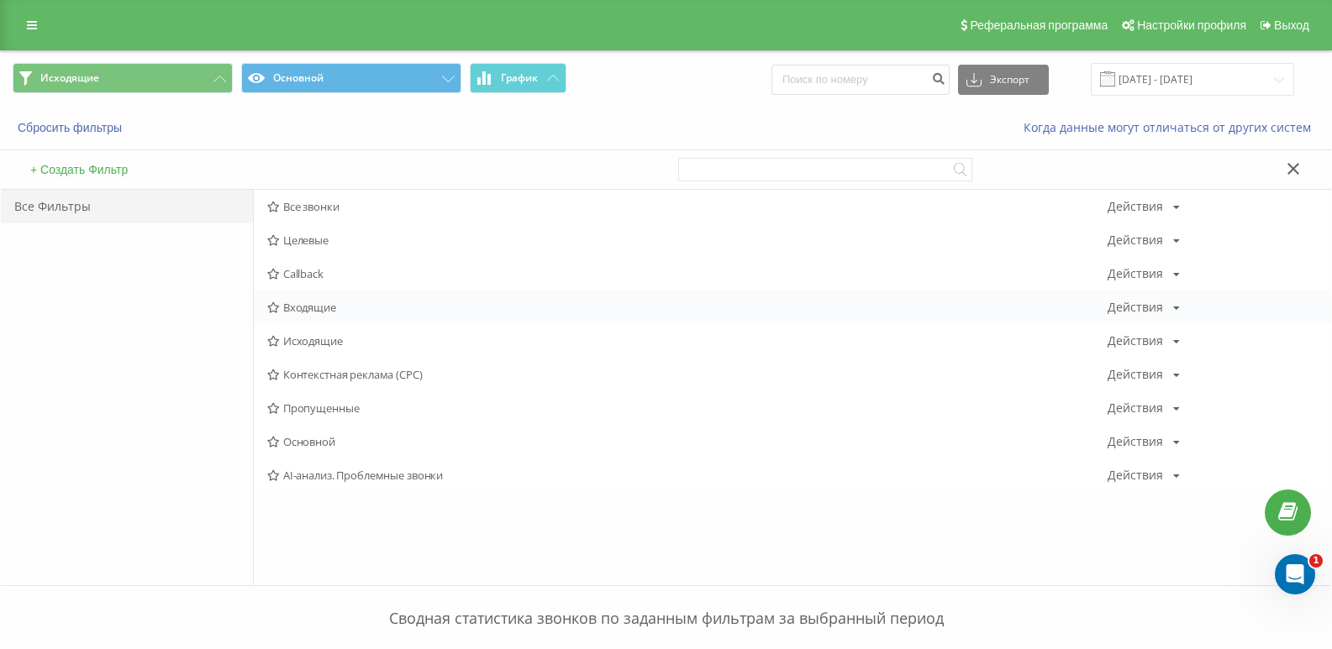
click at [307, 295] on div "Входящие Действия Редактировать Копировать Удалить По умолчанию Поделиться" at bounding box center [792, 308] width 1077 height 34
click at [310, 302] on span "Входящие" at bounding box center [687, 308] width 840 height 12
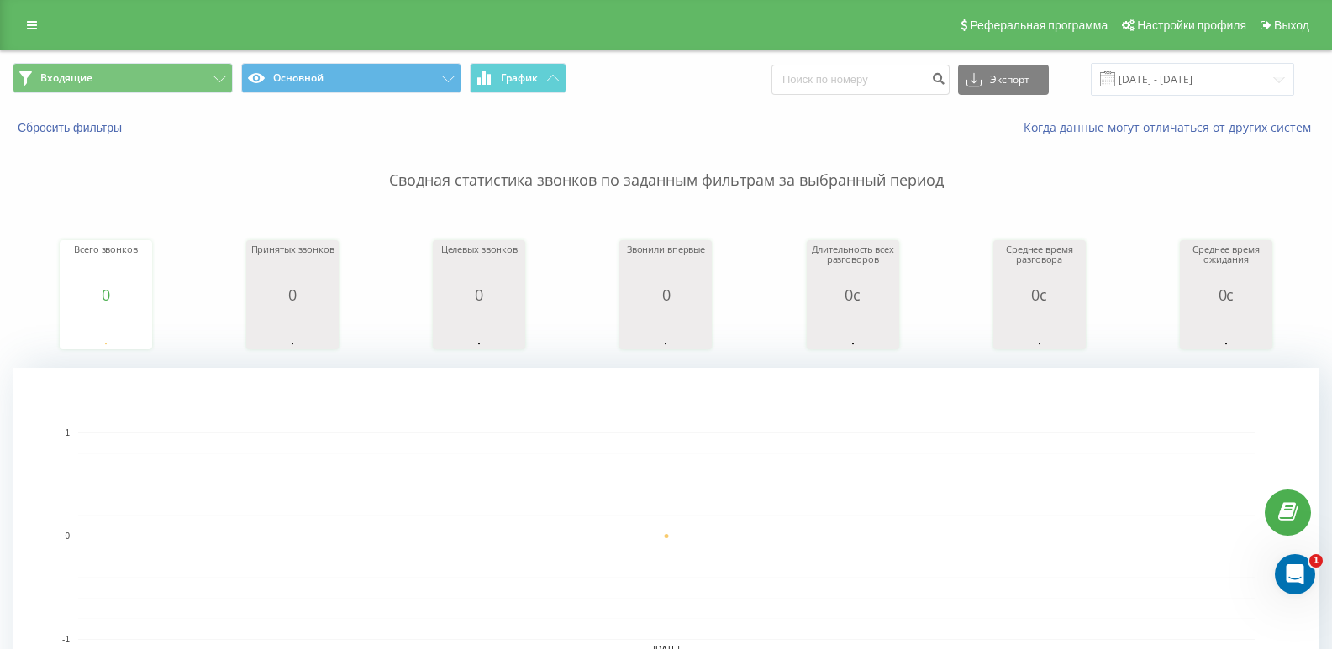
click at [189, 97] on div "Входящие Основной График Экспорт .csv .xls .xlsx [DATE] - [DATE]" at bounding box center [666, 79] width 1330 height 56
click at [195, 80] on button "Входящие" at bounding box center [123, 78] width 220 height 30
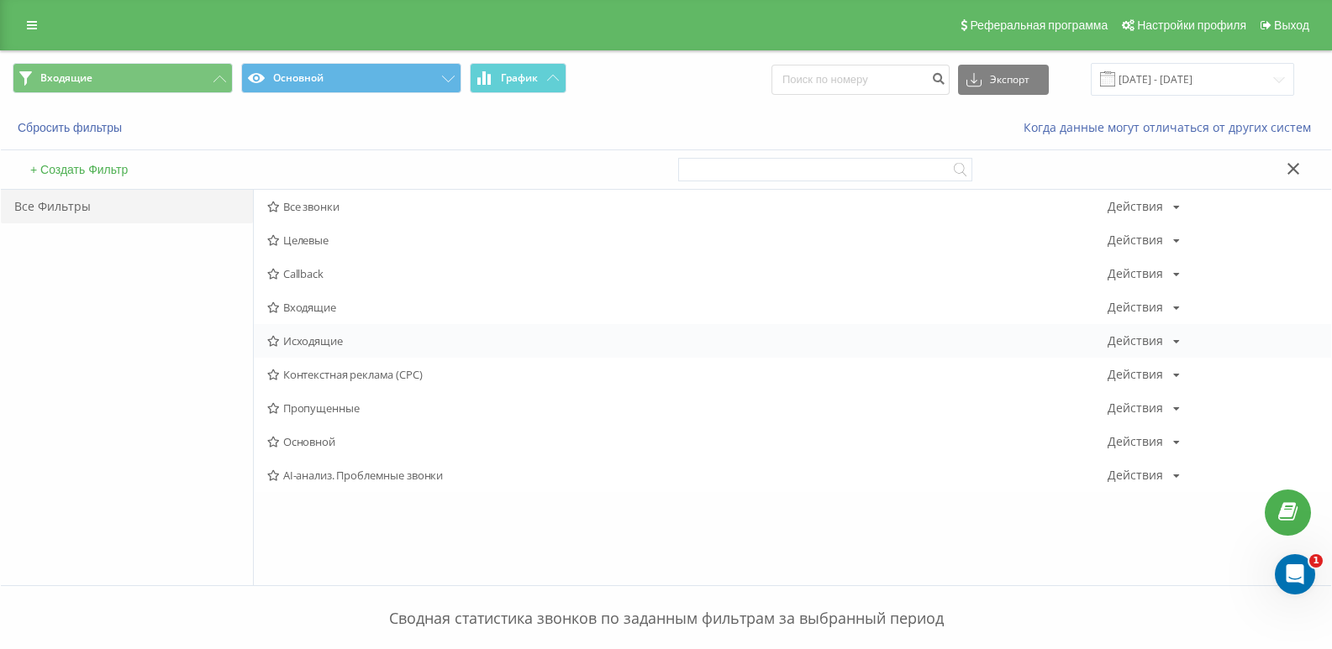
click at [341, 349] on div "Исходящие Действия Редактировать Копировать Удалить По умолчанию Поделиться" at bounding box center [792, 341] width 1077 height 34
click at [330, 343] on span "Исходящие" at bounding box center [687, 341] width 840 height 12
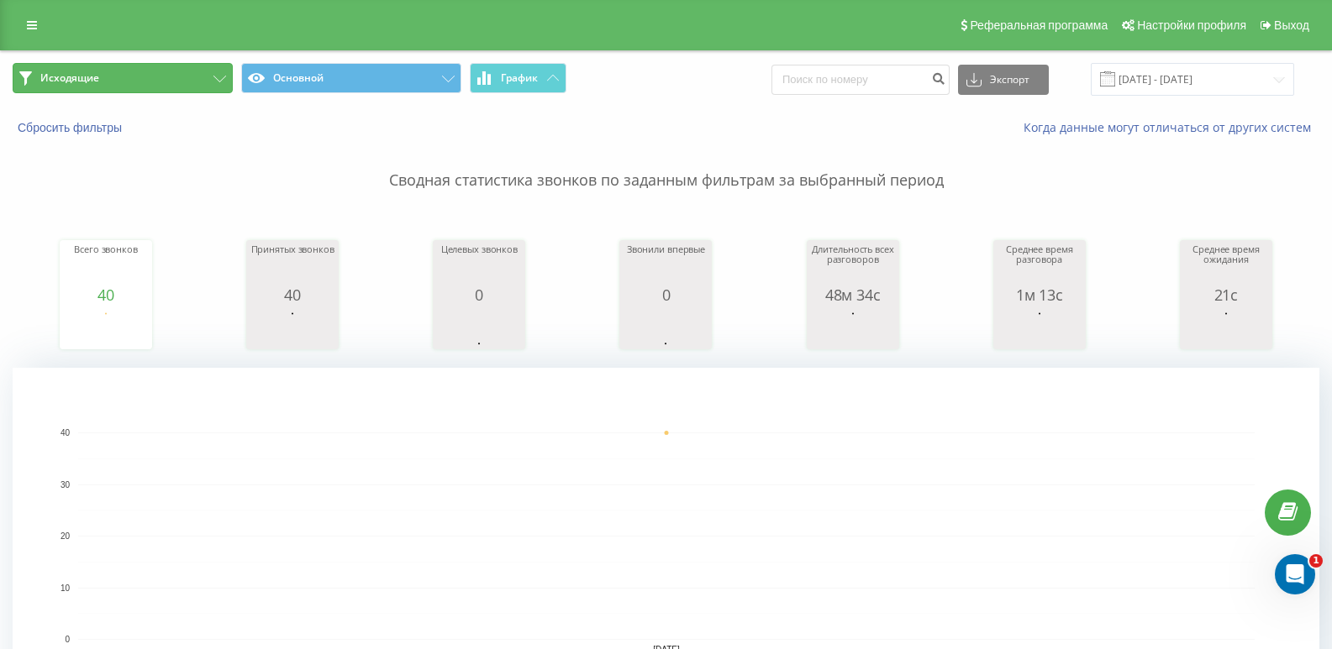
click at [174, 79] on button "Исходящие" at bounding box center [123, 78] width 220 height 30
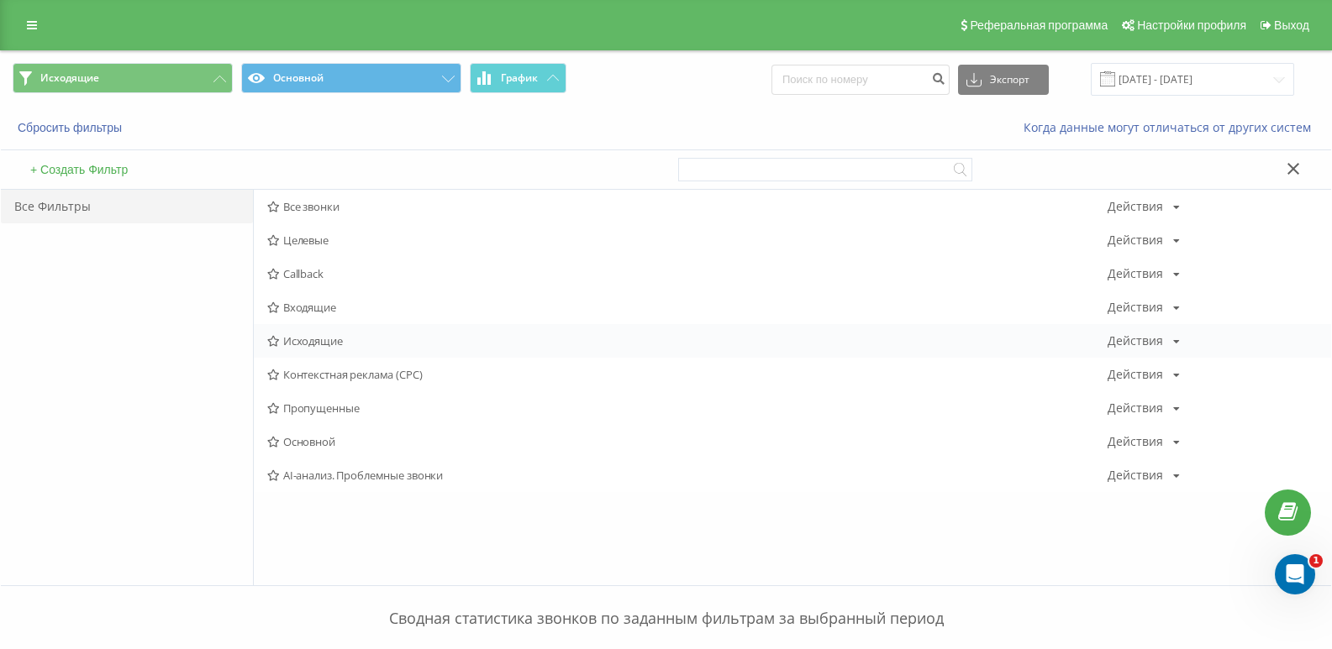
click at [314, 337] on span "Исходящие" at bounding box center [687, 341] width 840 height 12
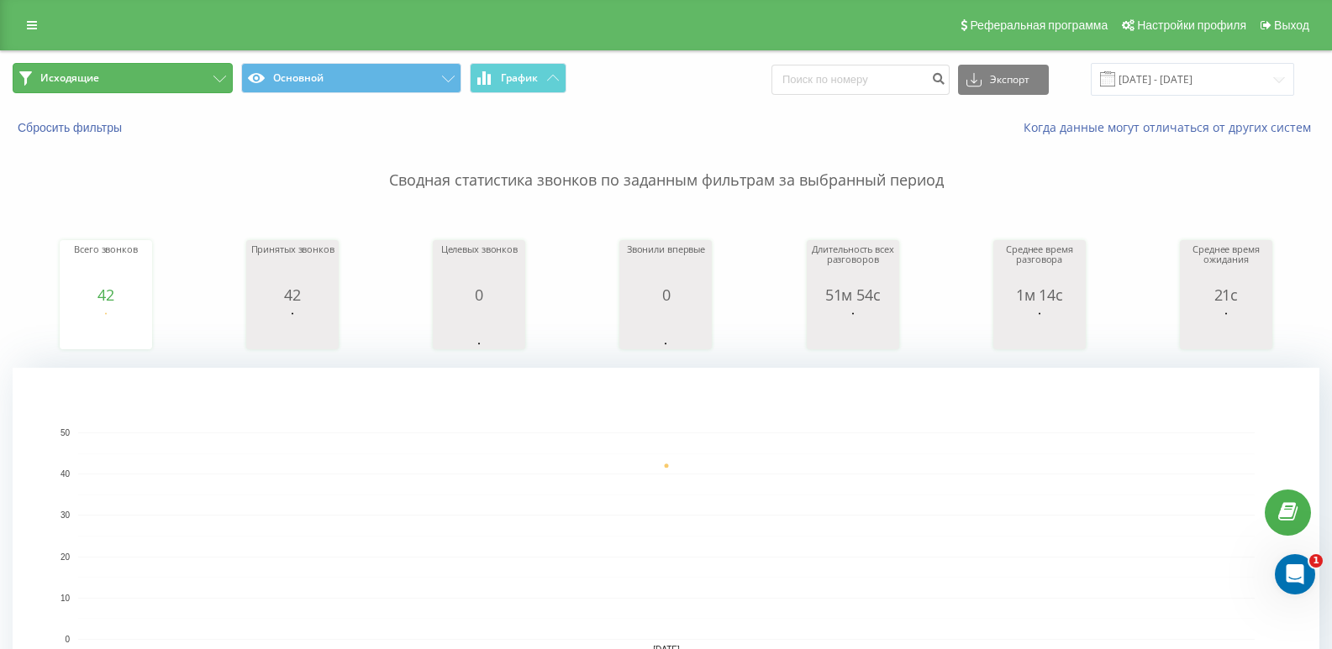
drag, startPoint x: 203, startPoint y: 85, endPoint x: 211, endPoint y: 92, distance: 10.1
click at [202, 85] on button "Исходящие" at bounding box center [123, 78] width 220 height 30
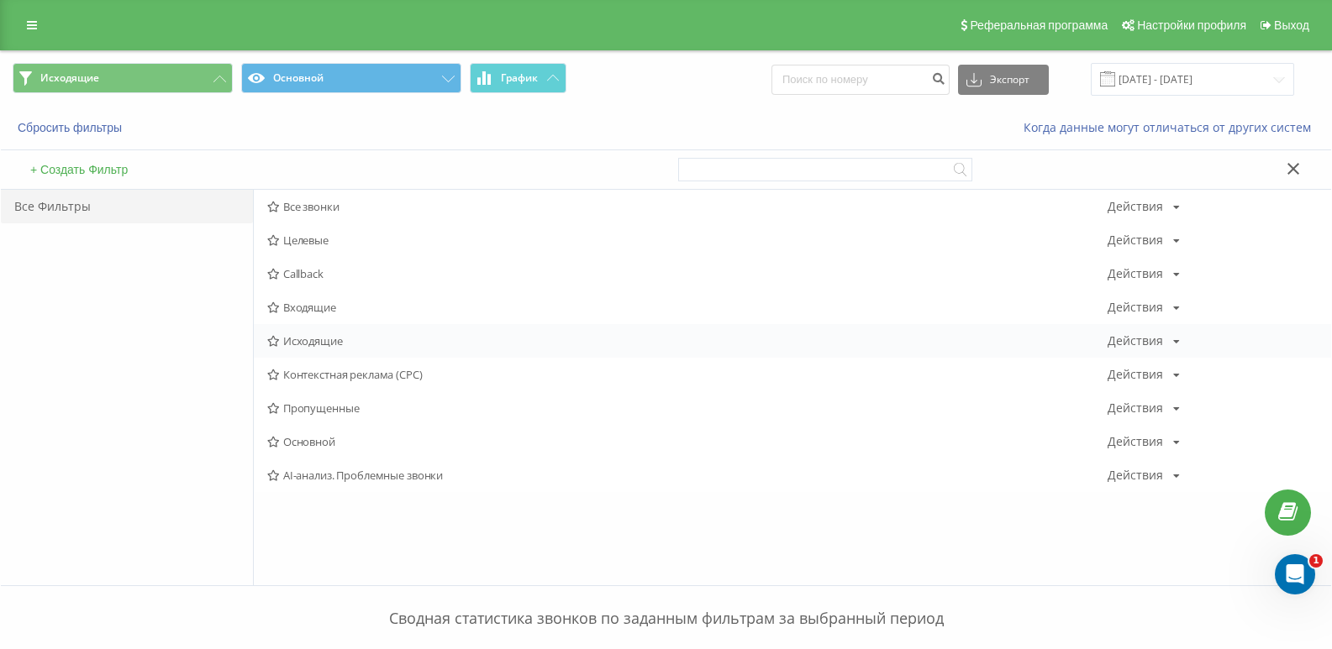
click at [314, 334] on div "Исходящие Действия Редактировать Копировать Удалить По умолчанию Поделиться" at bounding box center [792, 341] width 1077 height 34
click at [308, 342] on span "Исходящие" at bounding box center [687, 341] width 840 height 12
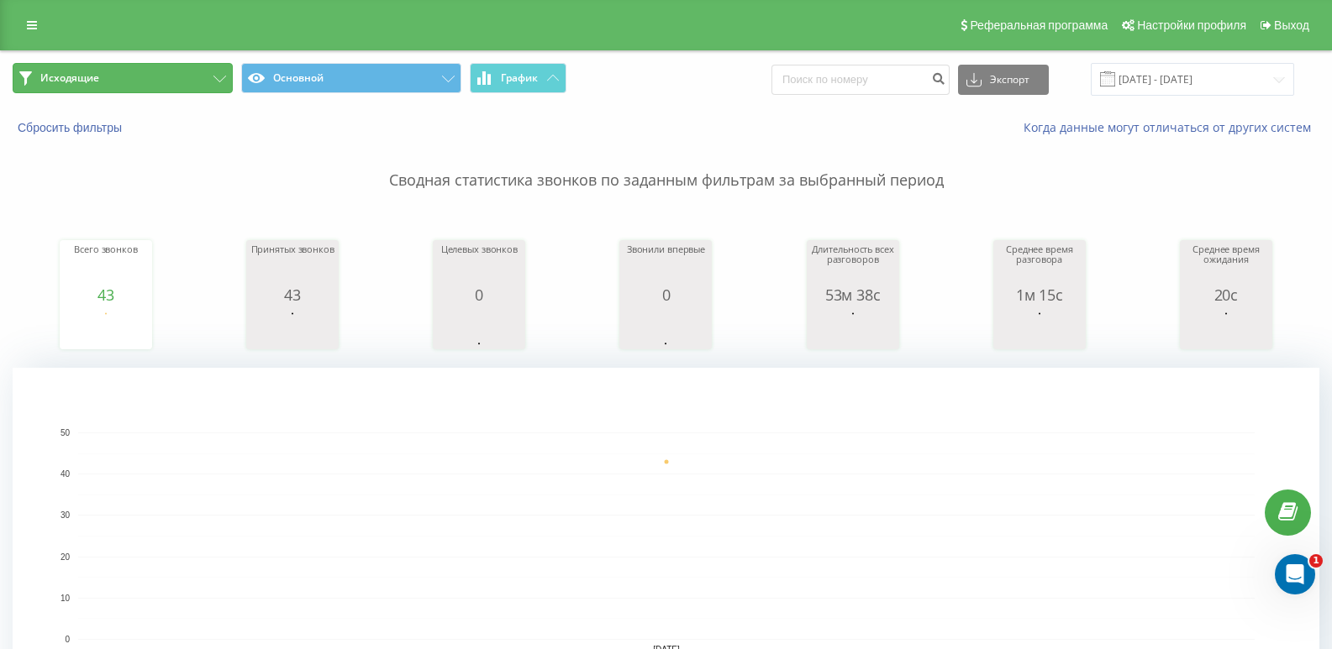
click at [181, 87] on button "Исходящие" at bounding box center [123, 78] width 220 height 30
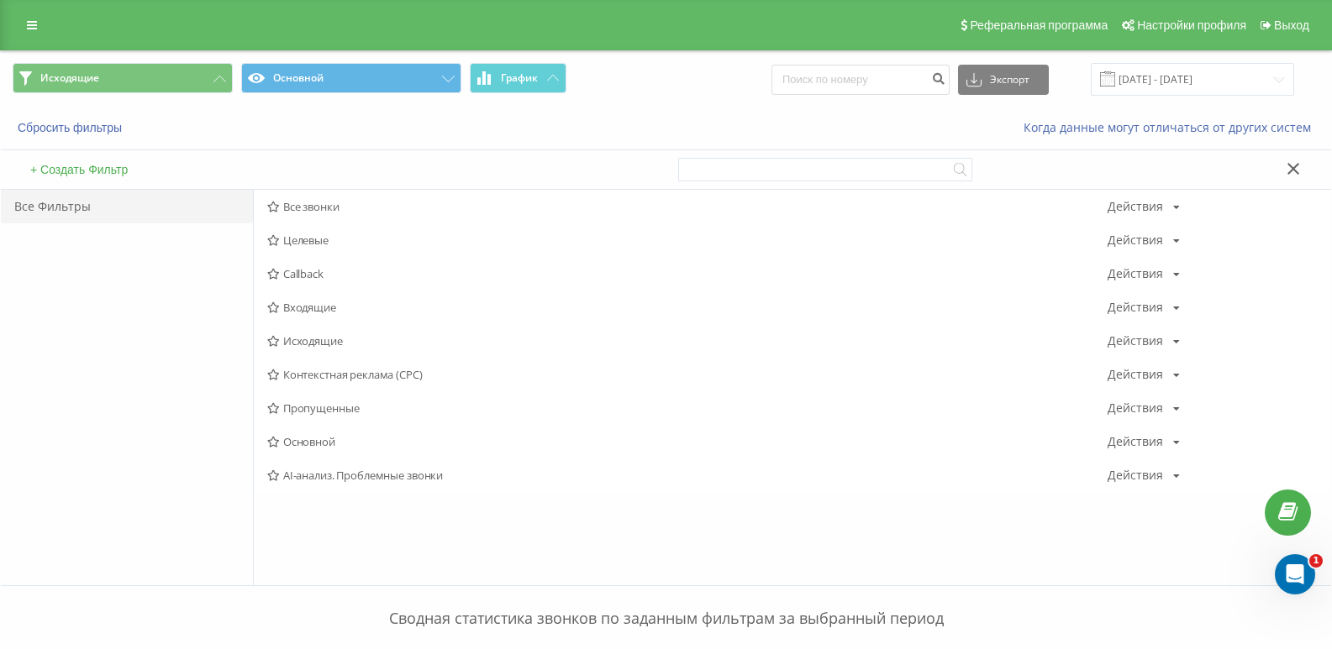
click at [315, 346] on span "Исходящие" at bounding box center [687, 341] width 840 height 12
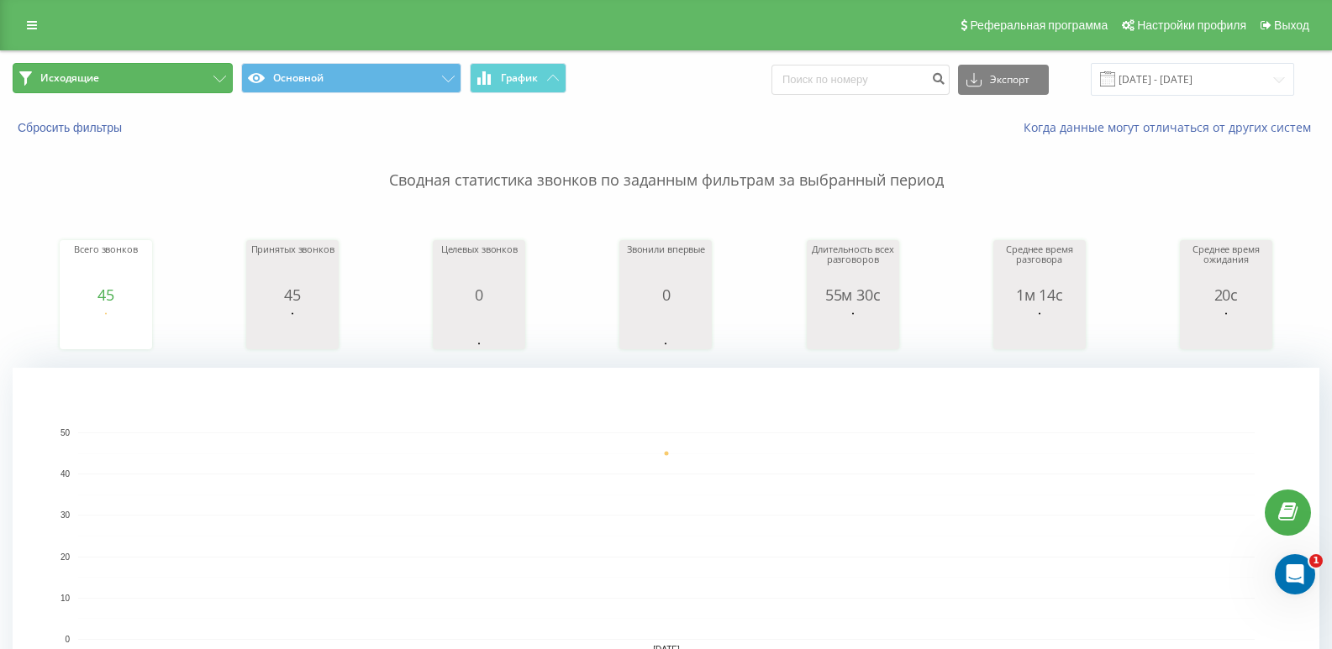
click at [142, 80] on button "Исходящие" at bounding box center [123, 78] width 220 height 30
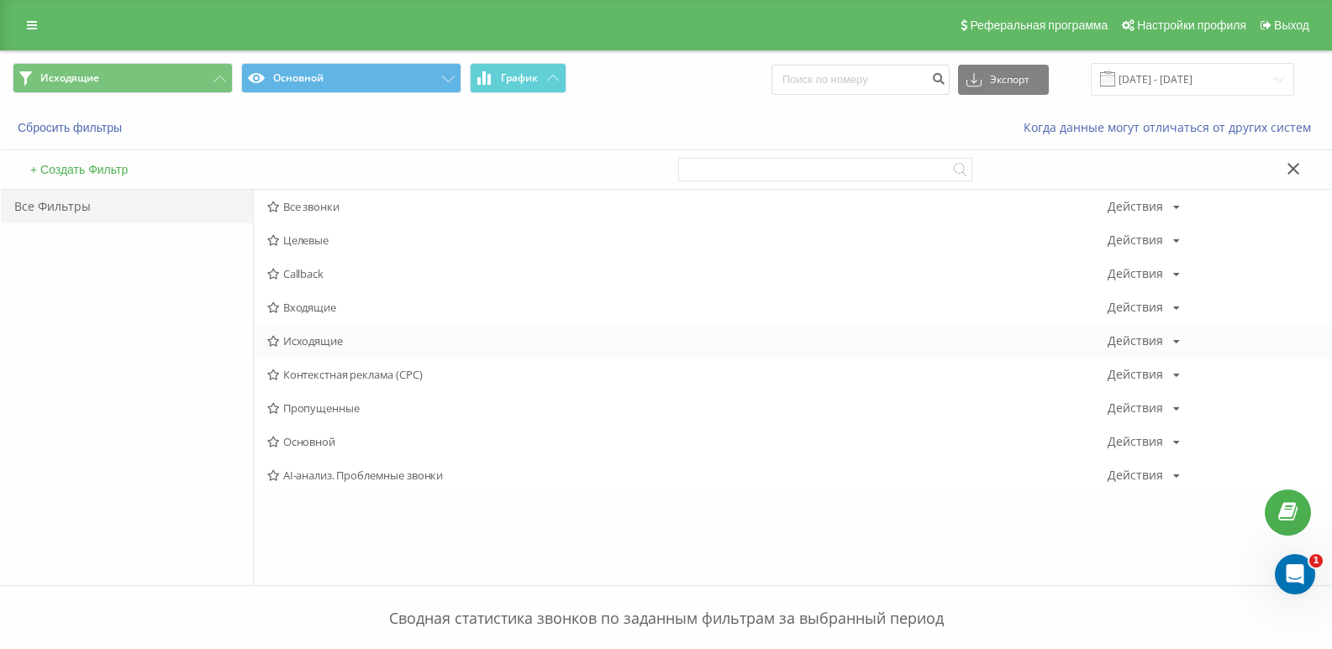
click at [302, 340] on span "Исходящие" at bounding box center [687, 341] width 840 height 12
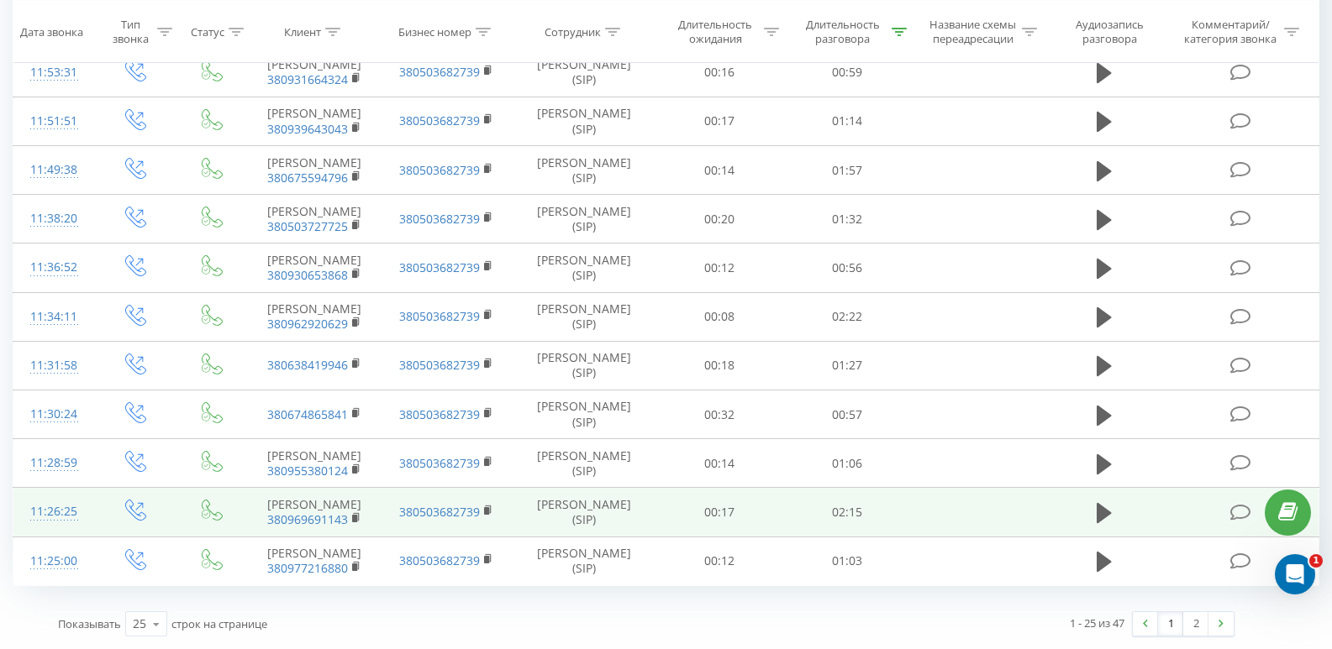
scroll to position [1885, 0]
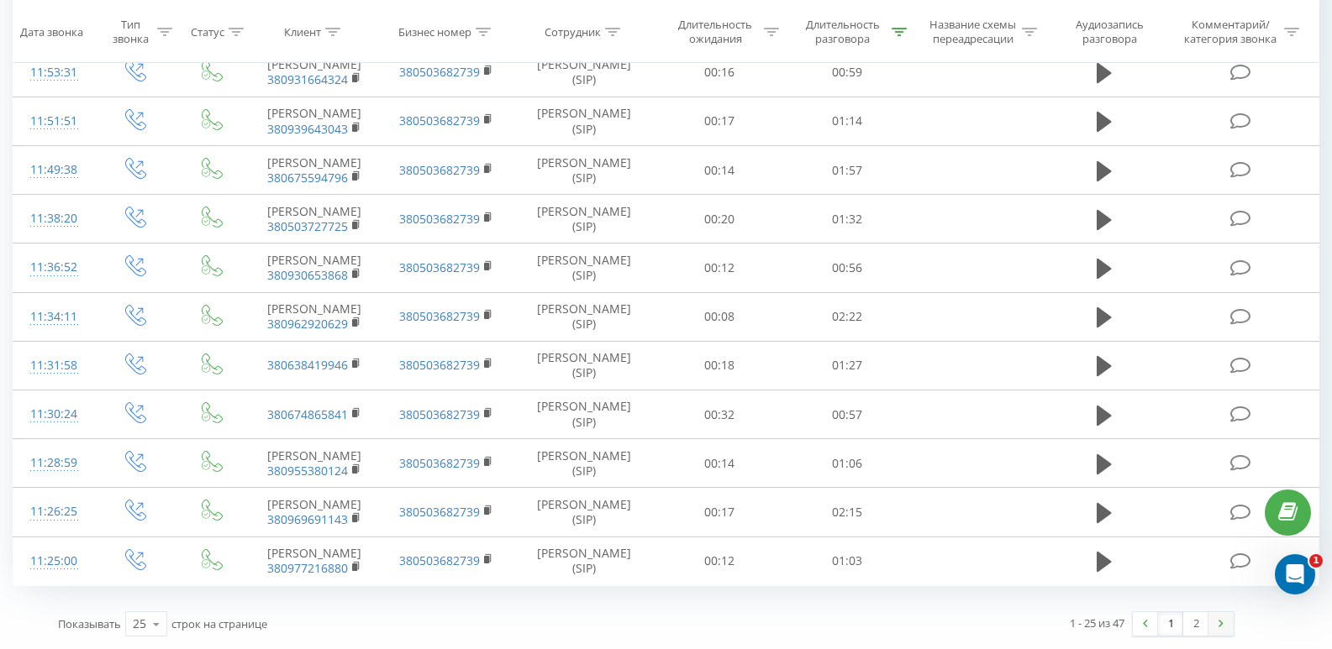
click at [1214, 620] on link at bounding box center [1220, 624] width 25 height 24
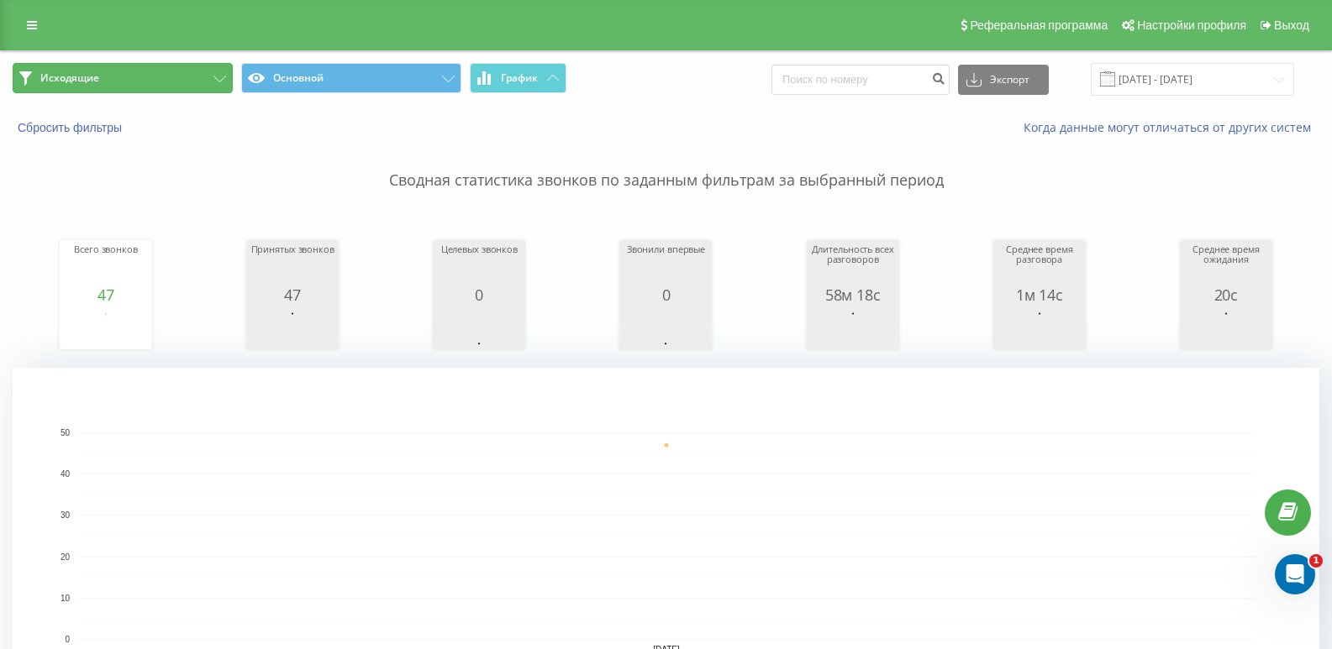
click at [202, 84] on button "Исходящие" at bounding box center [123, 78] width 220 height 30
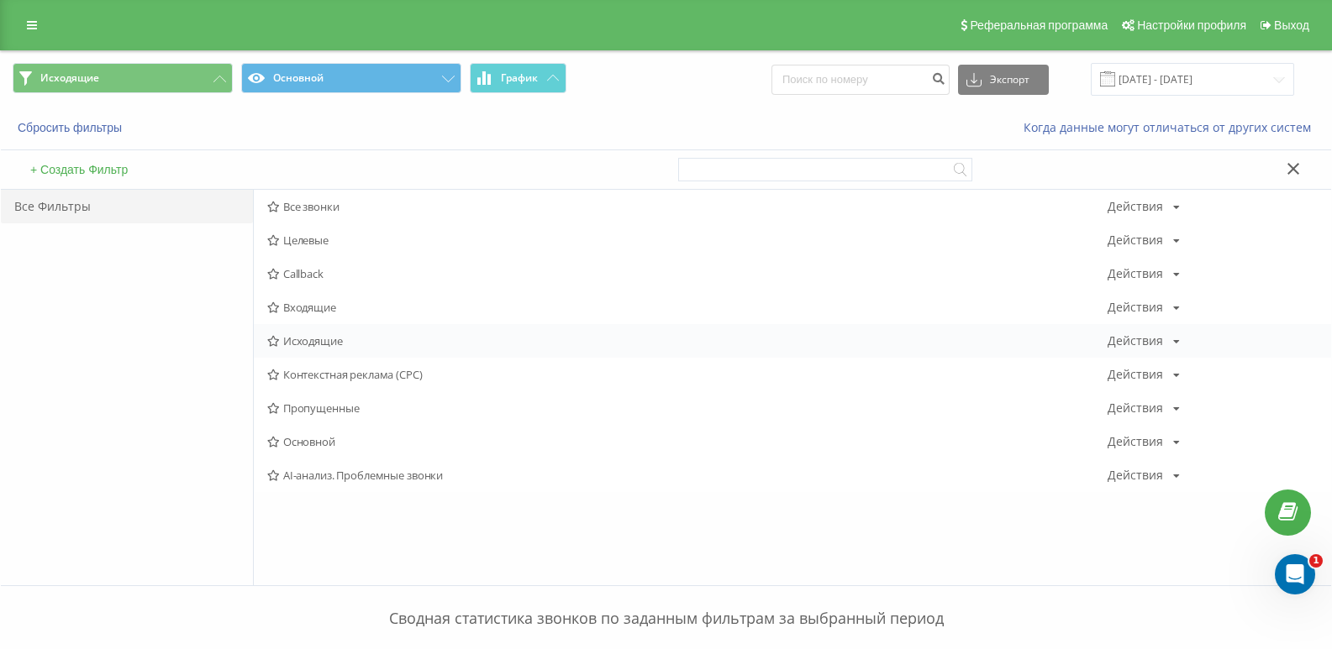
click at [294, 341] on span "Исходящие" at bounding box center [687, 341] width 840 height 12
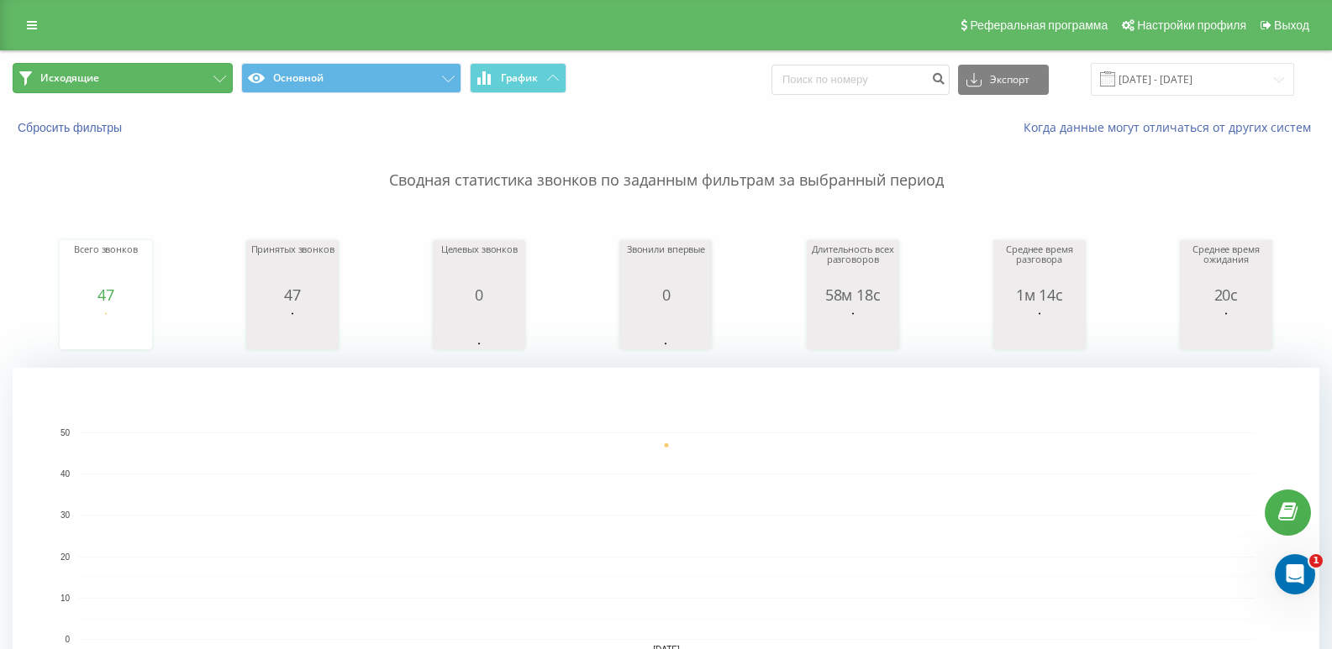
click at [187, 69] on button "Исходящие" at bounding box center [123, 78] width 220 height 30
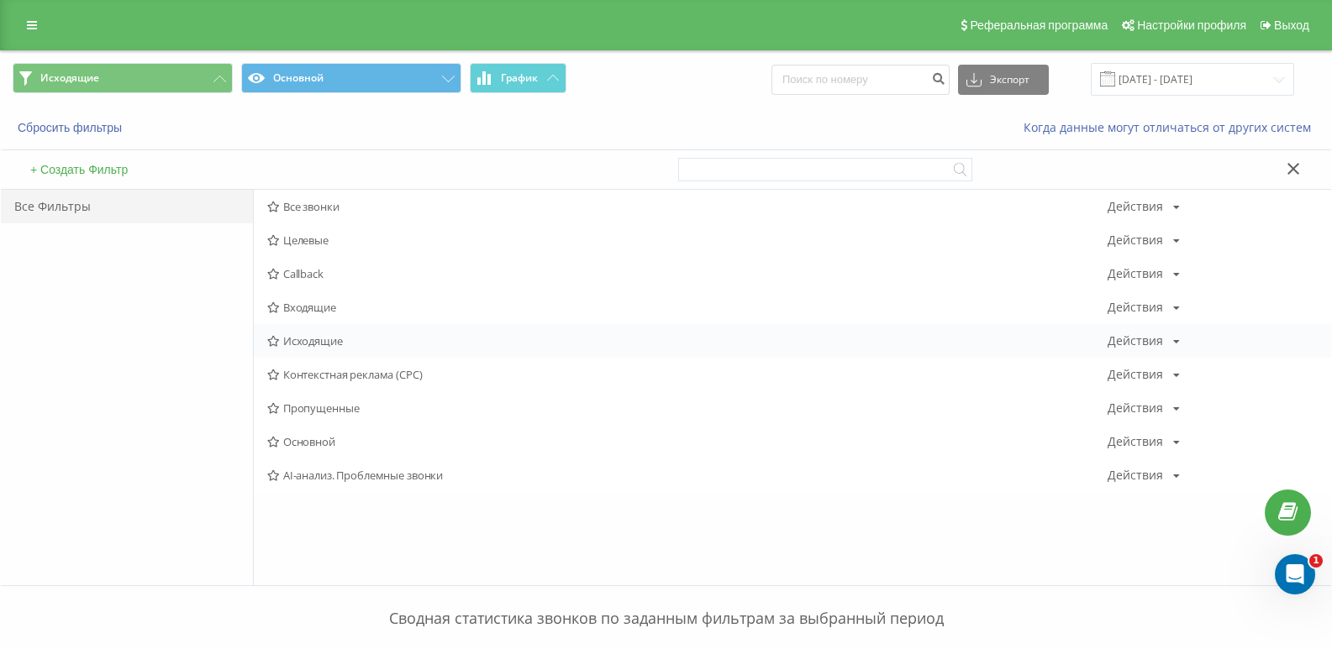
click at [302, 342] on span "Исходящие" at bounding box center [687, 341] width 840 height 12
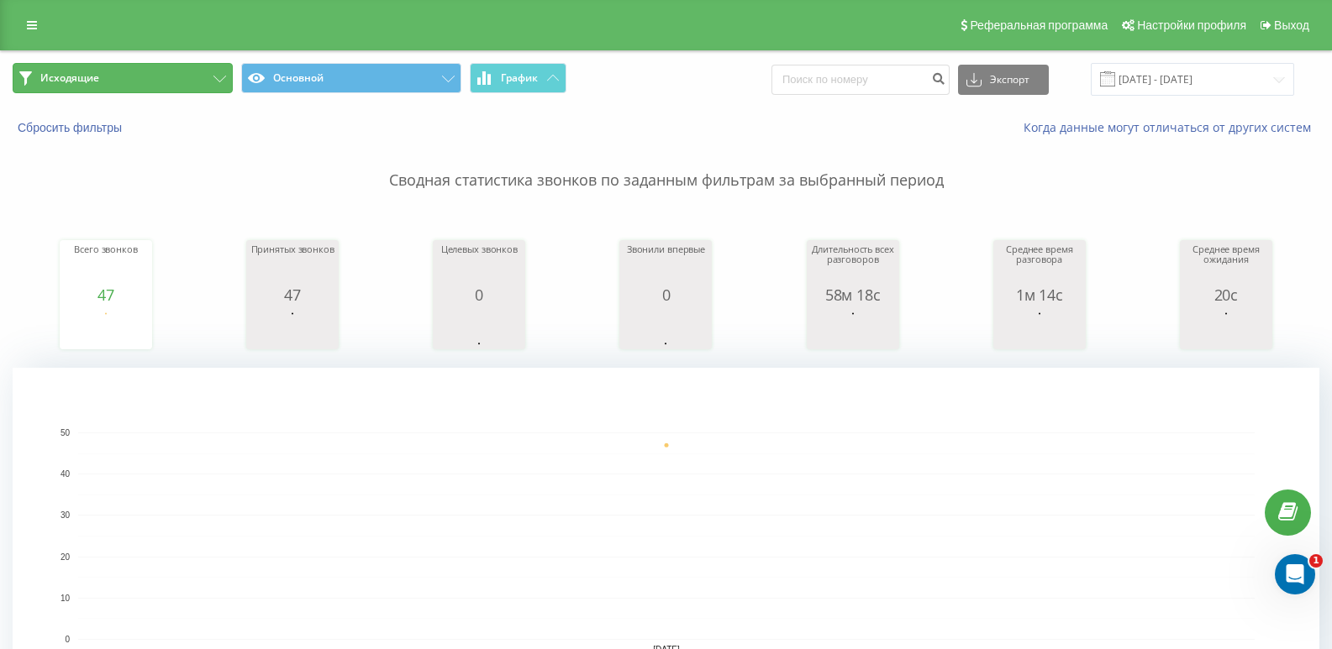
click at [198, 78] on button "Исходящие" at bounding box center [123, 78] width 220 height 30
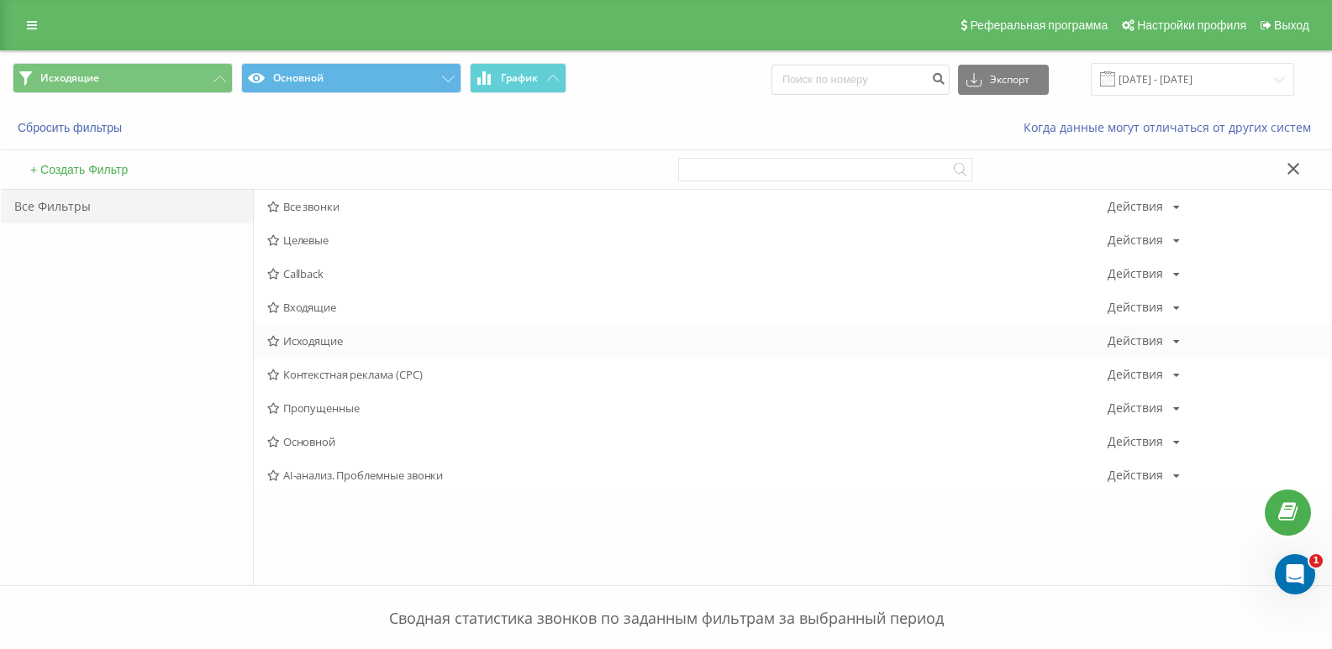
click at [327, 349] on div "Исходящие Действия Редактировать Копировать Удалить По умолчанию Поделиться" at bounding box center [792, 341] width 1077 height 34
click at [317, 341] on span "Исходящие" at bounding box center [687, 341] width 840 height 12
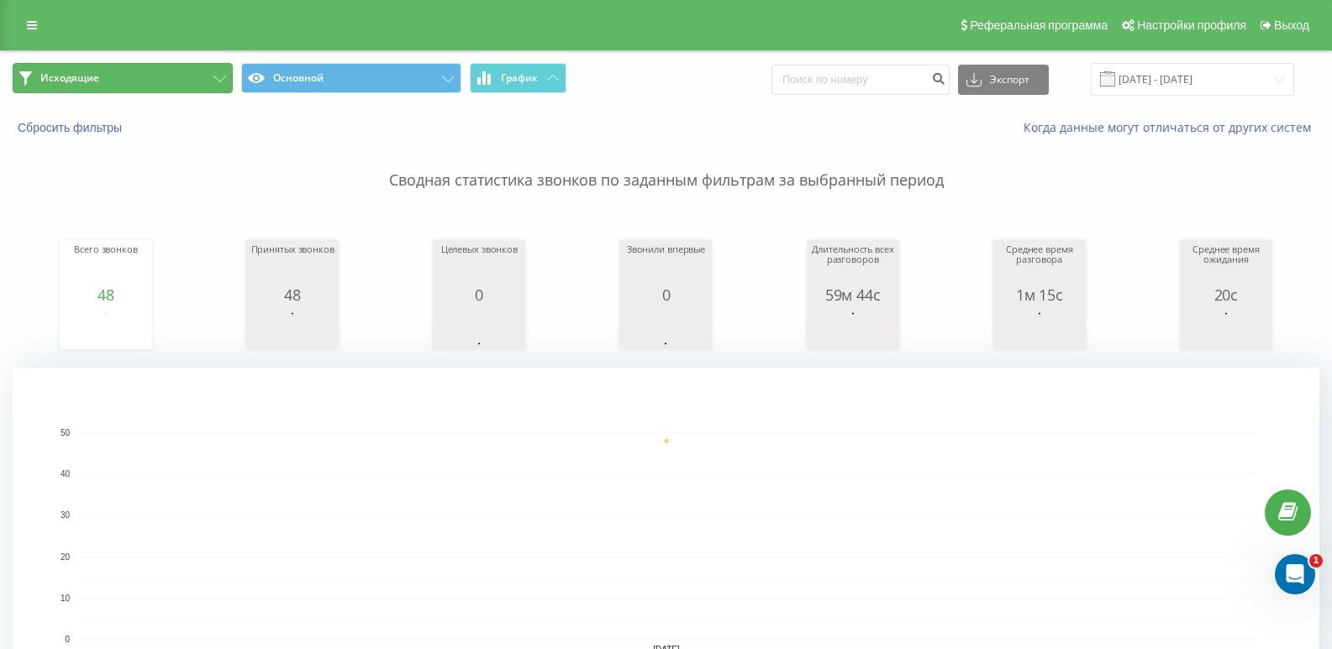
click at [180, 87] on button "Исходящие" at bounding box center [123, 78] width 220 height 30
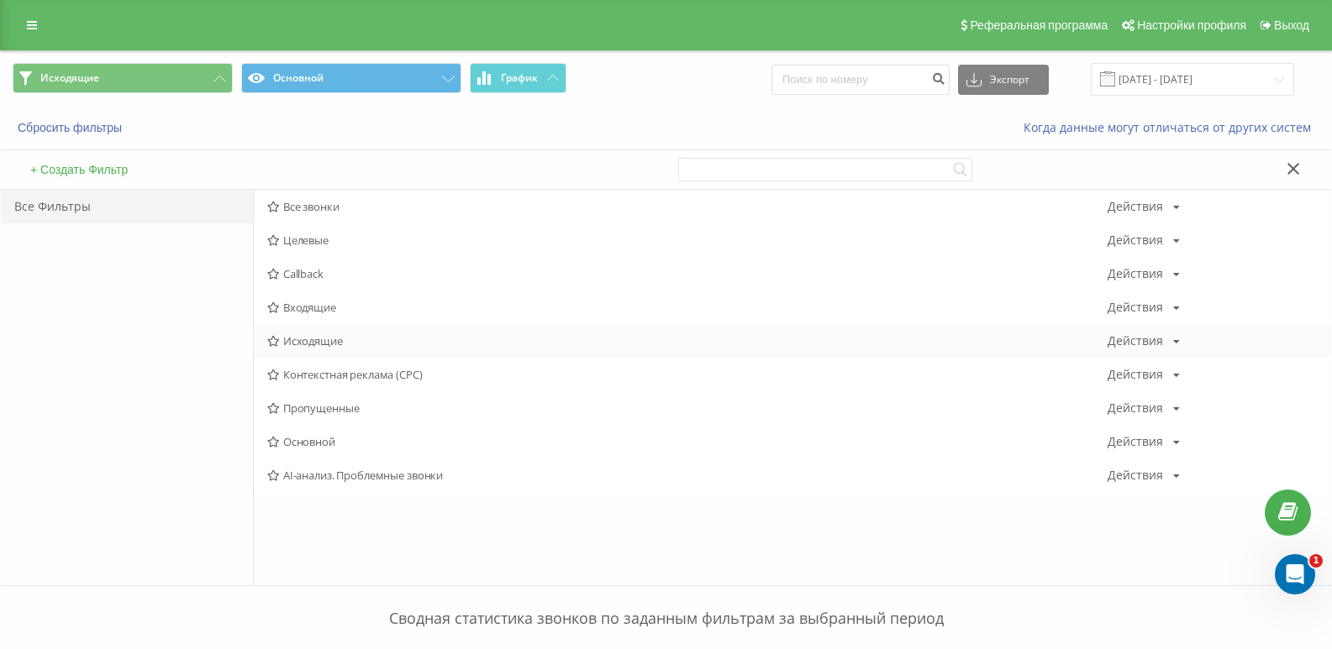
click at [310, 343] on span "Исходящие" at bounding box center [687, 341] width 840 height 12
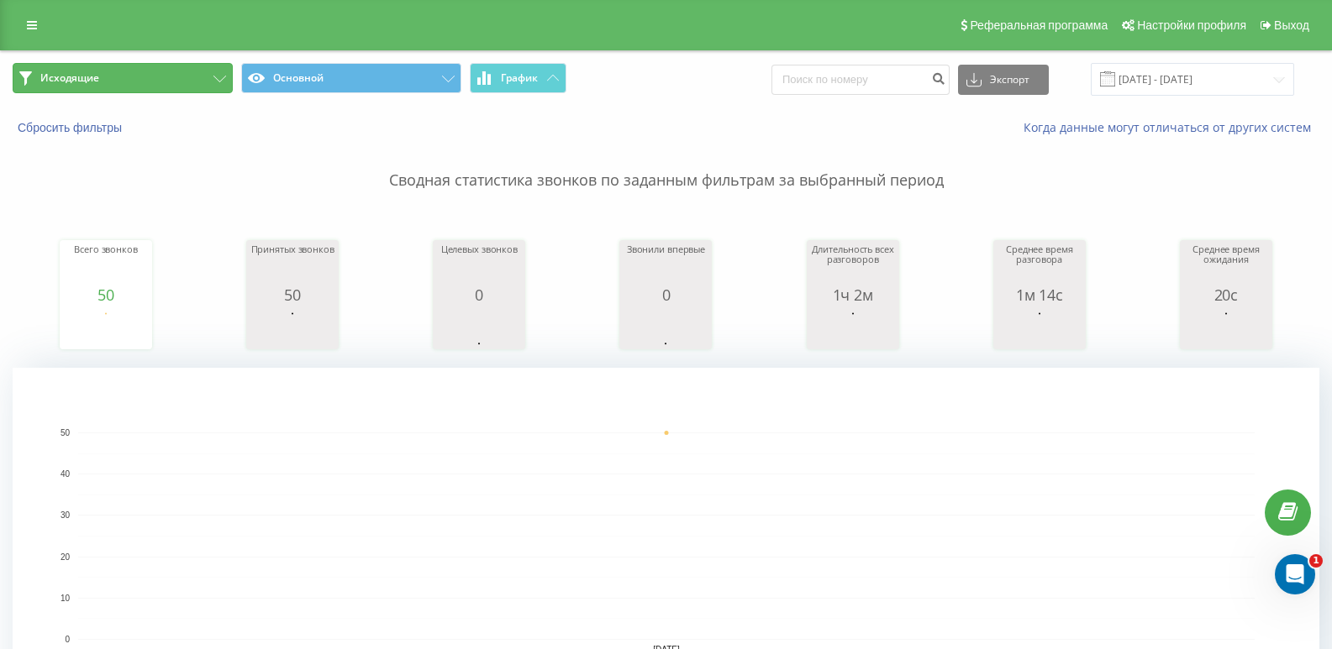
click at [186, 79] on button "Исходящие" at bounding box center [123, 78] width 220 height 30
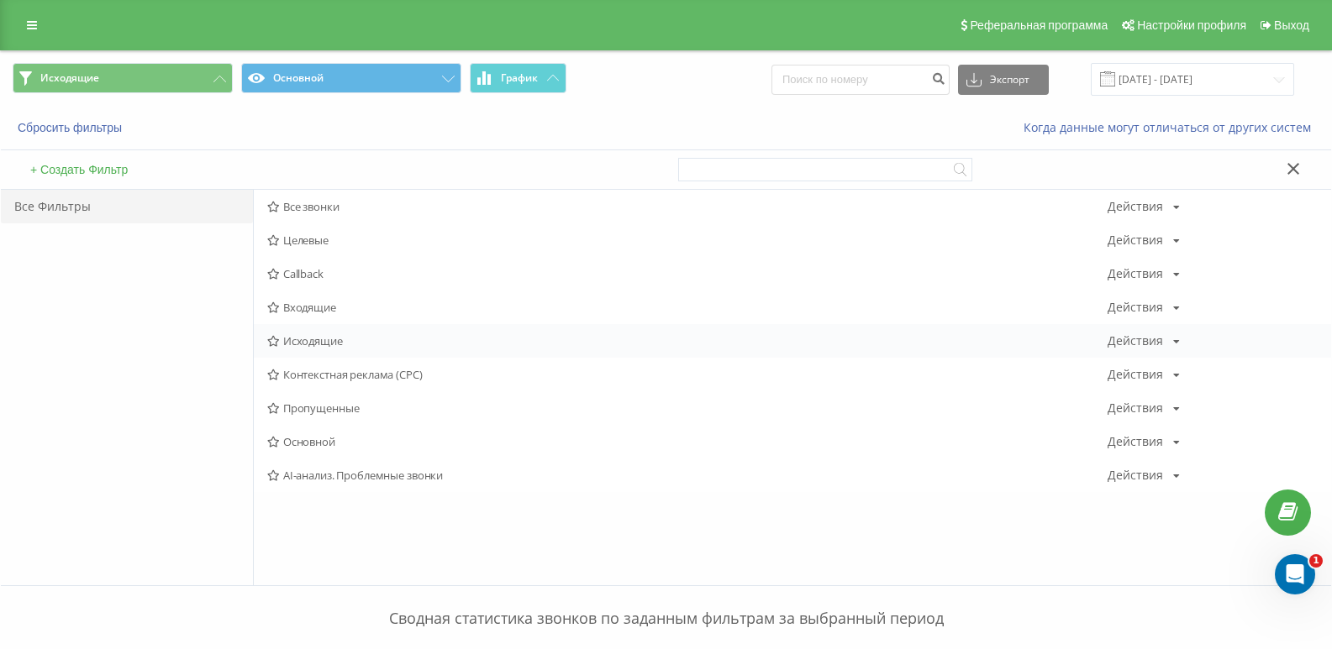
click at [312, 335] on span "Исходящие" at bounding box center [687, 341] width 840 height 12
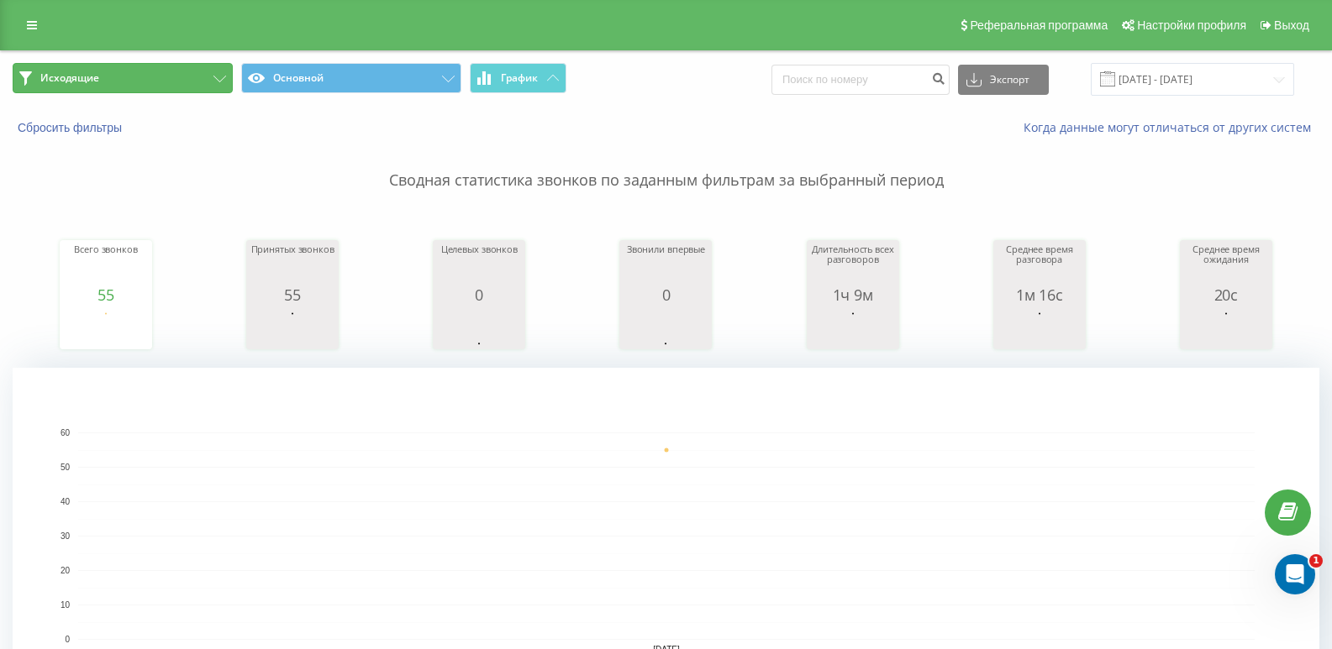
click at [188, 75] on button "Исходящие" at bounding box center [123, 78] width 220 height 30
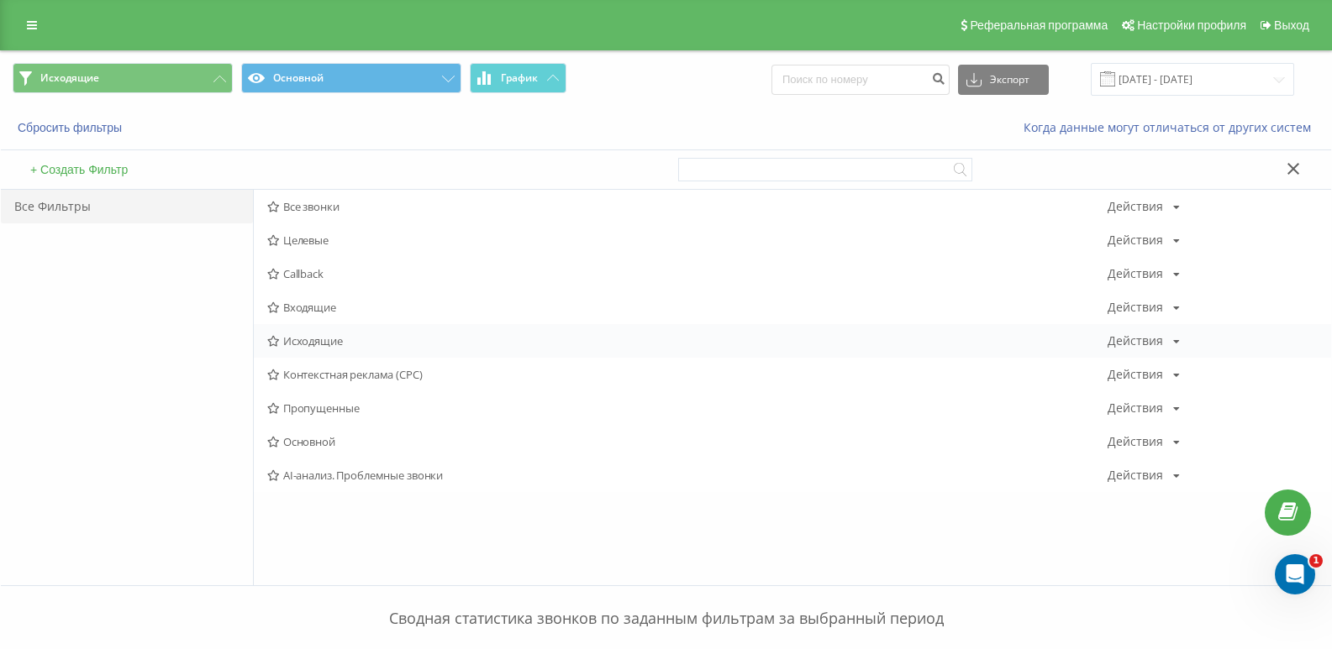
click at [320, 341] on span "Исходящие" at bounding box center [687, 341] width 840 height 12
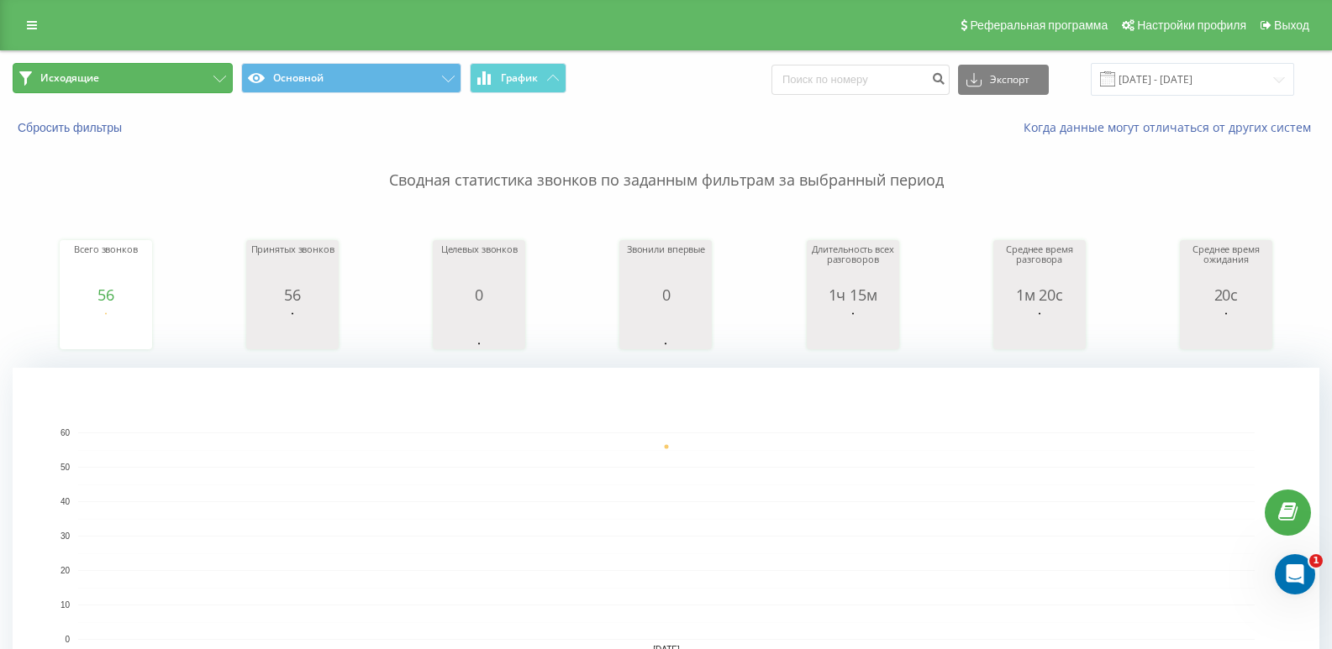
click at [184, 92] on button "Исходящие" at bounding box center [123, 78] width 220 height 30
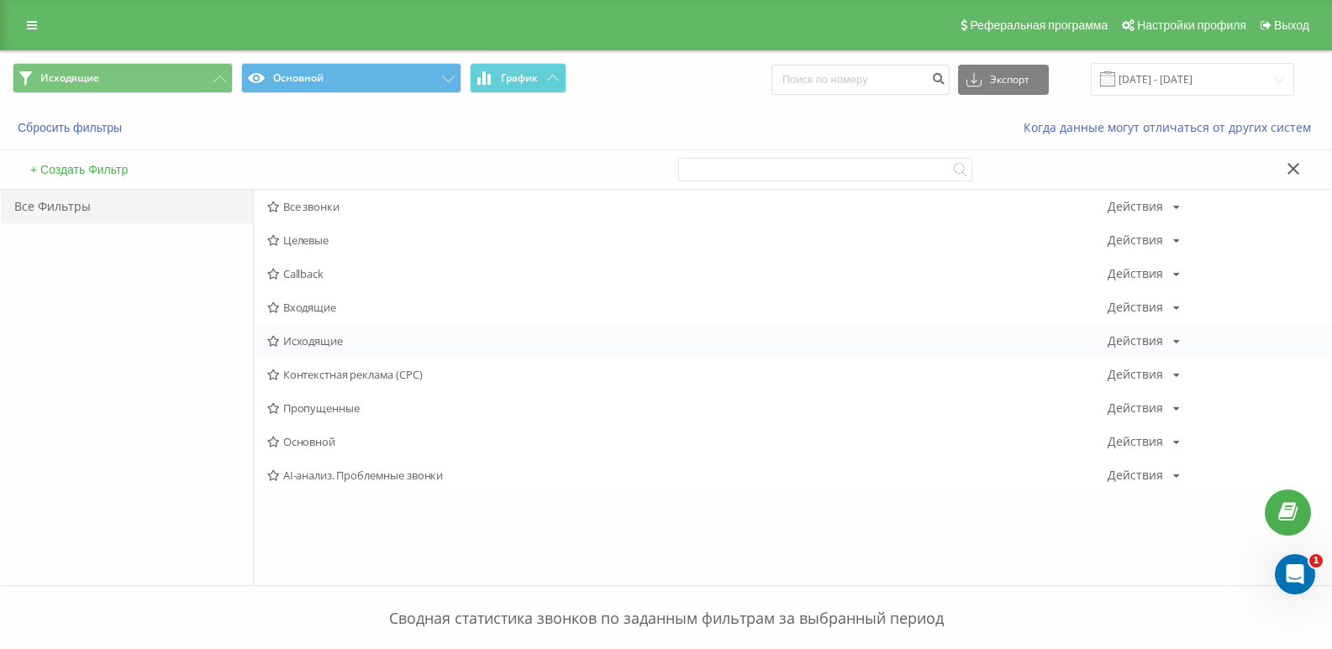
click at [314, 335] on span "Исходящие" at bounding box center [687, 341] width 840 height 12
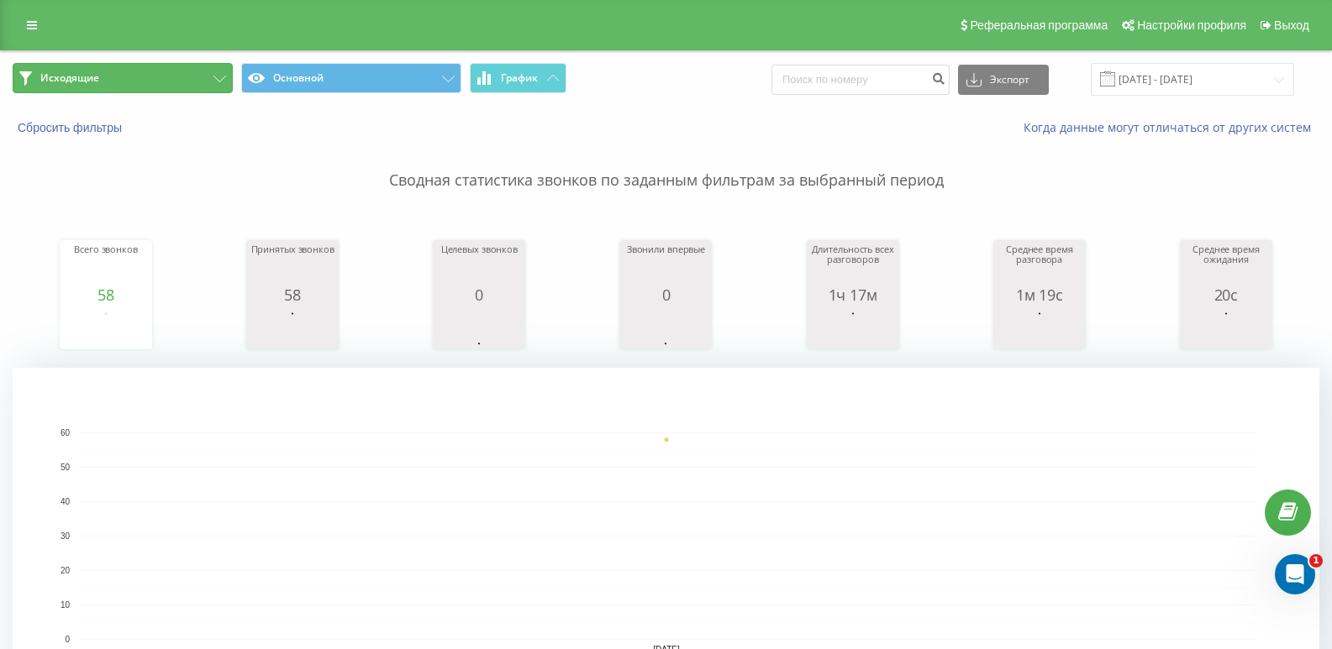
click at [194, 89] on button "Исходящие" at bounding box center [123, 78] width 220 height 30
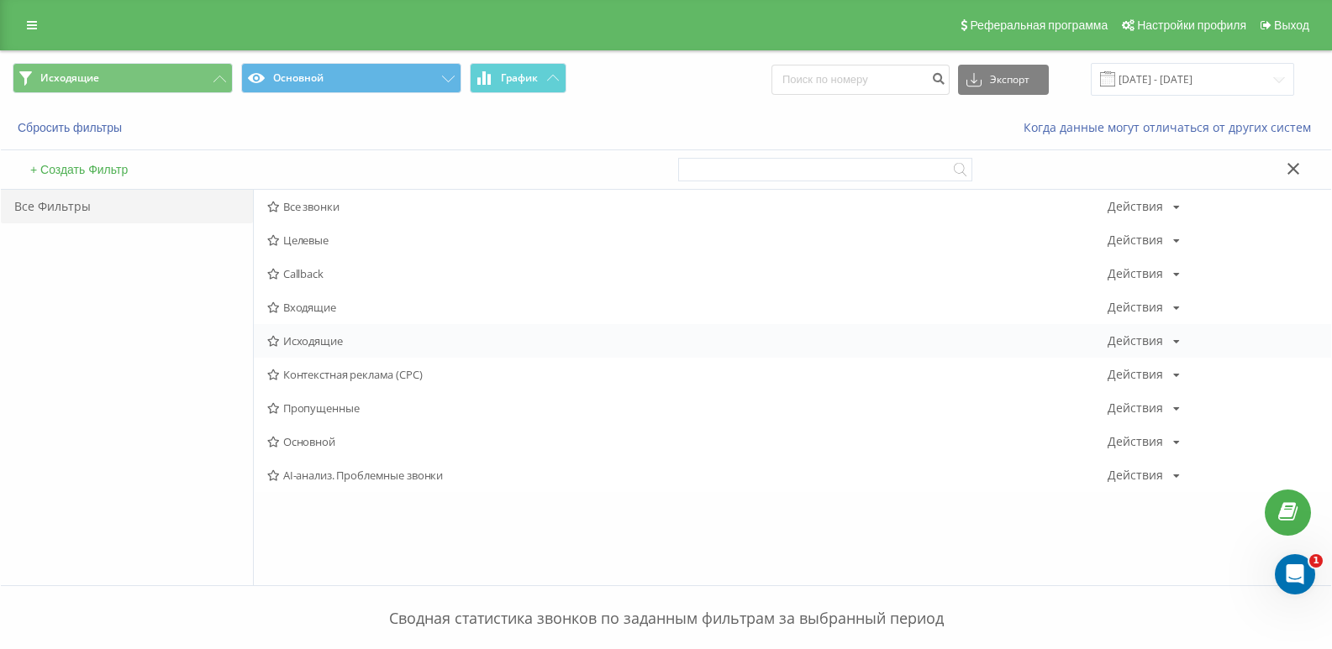
click at [334, 335] on span "Исходящие" at bounding box center [687, 341] width 840 height 12
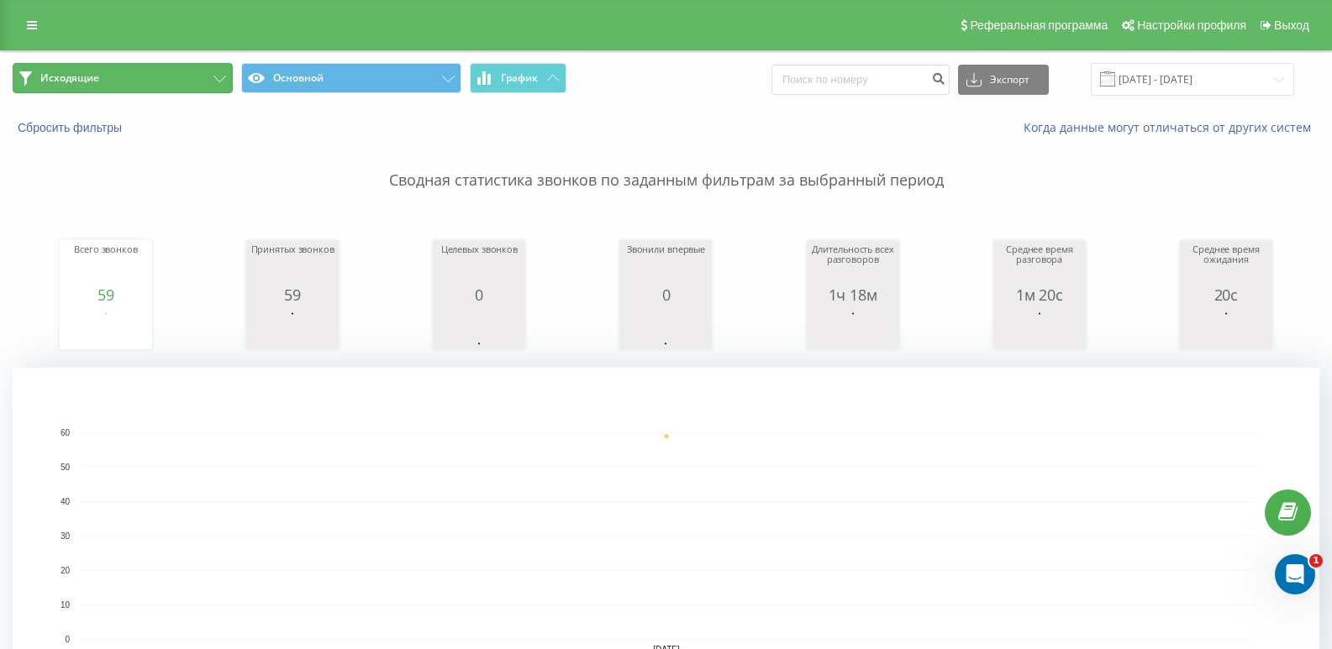
click at [194, 71] on button "Исходящие" at bounding box center [123, 78] width 220 height 30
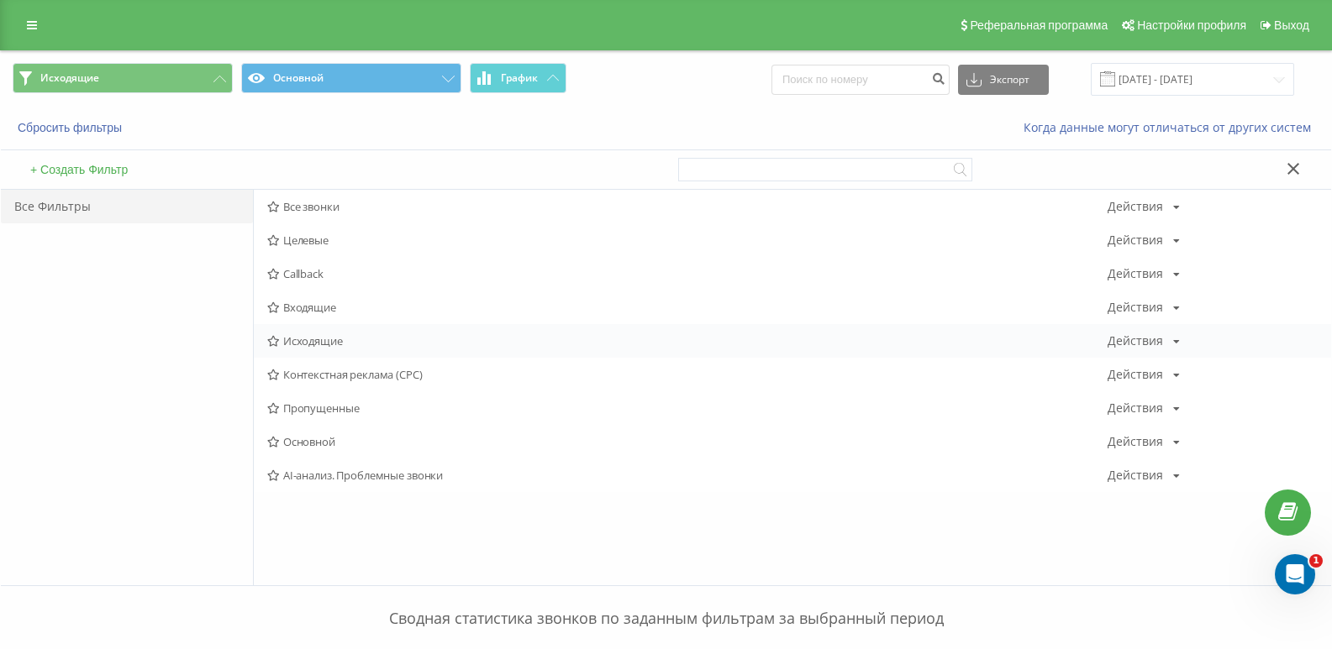
click at [302, 336] on span "Исходящие" at bounding box center [687, 341] width 840 height 12
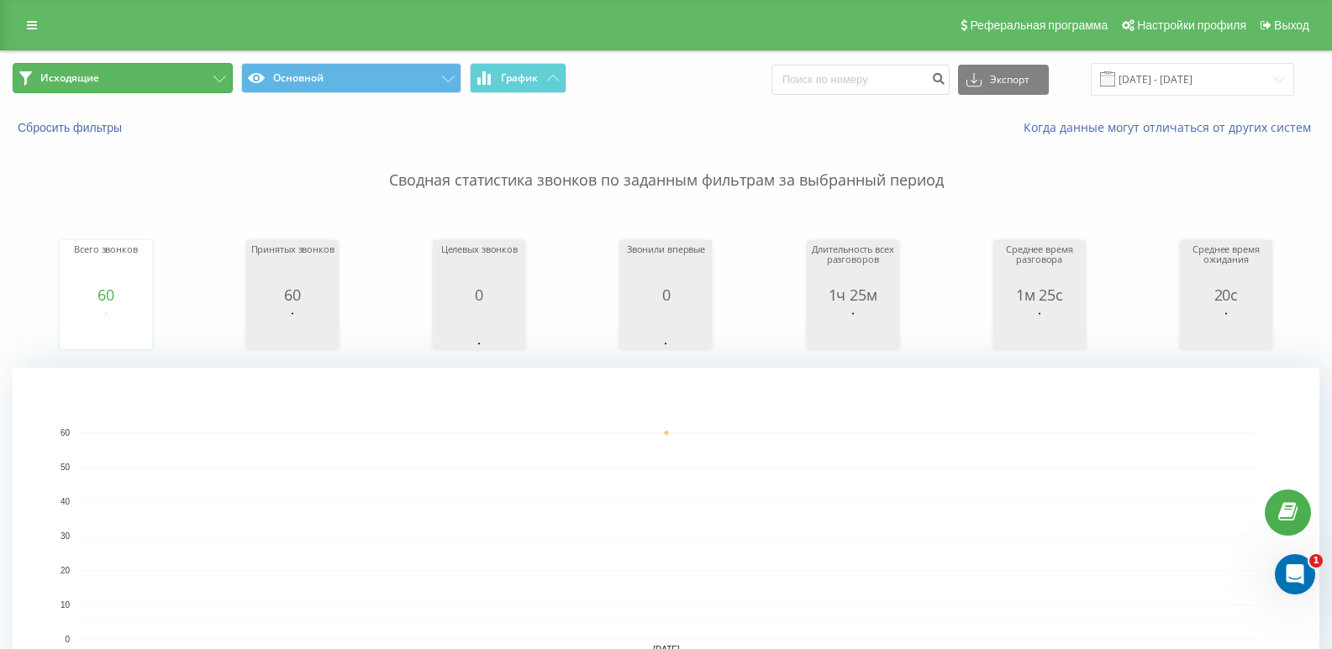
click at [137, 78] on button "Исходящие" at bounding box center [123, 78] width 220 height 30
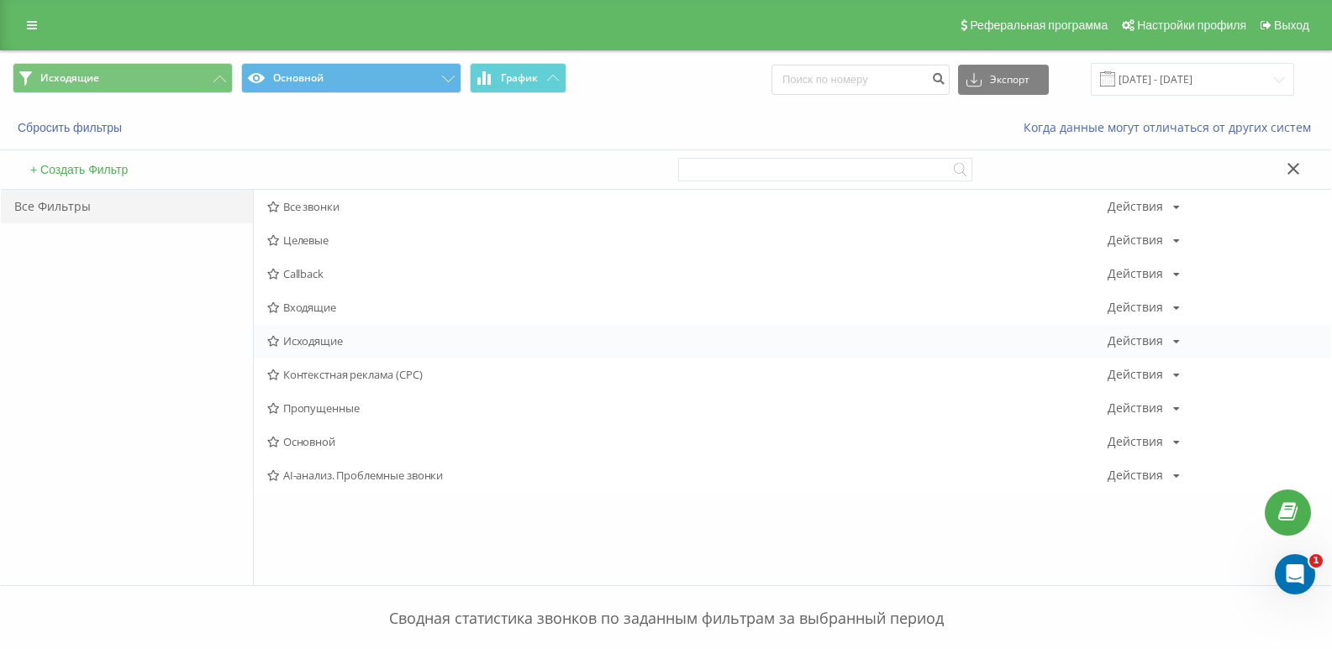
click at [305, 345] on span "Исходящие" at bounding box center [687, 341] width 840 height 12
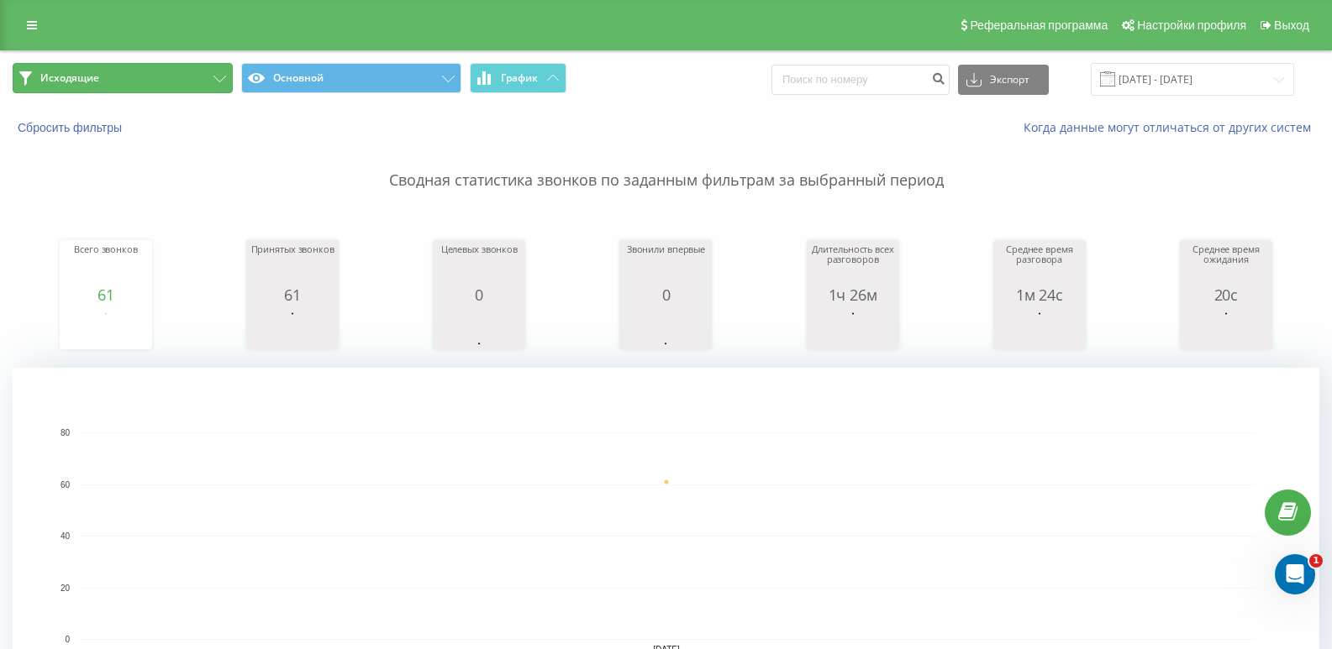
click at [159, 72] on button "Исходящие" at bounding box center [123, 78] width 220 height 30
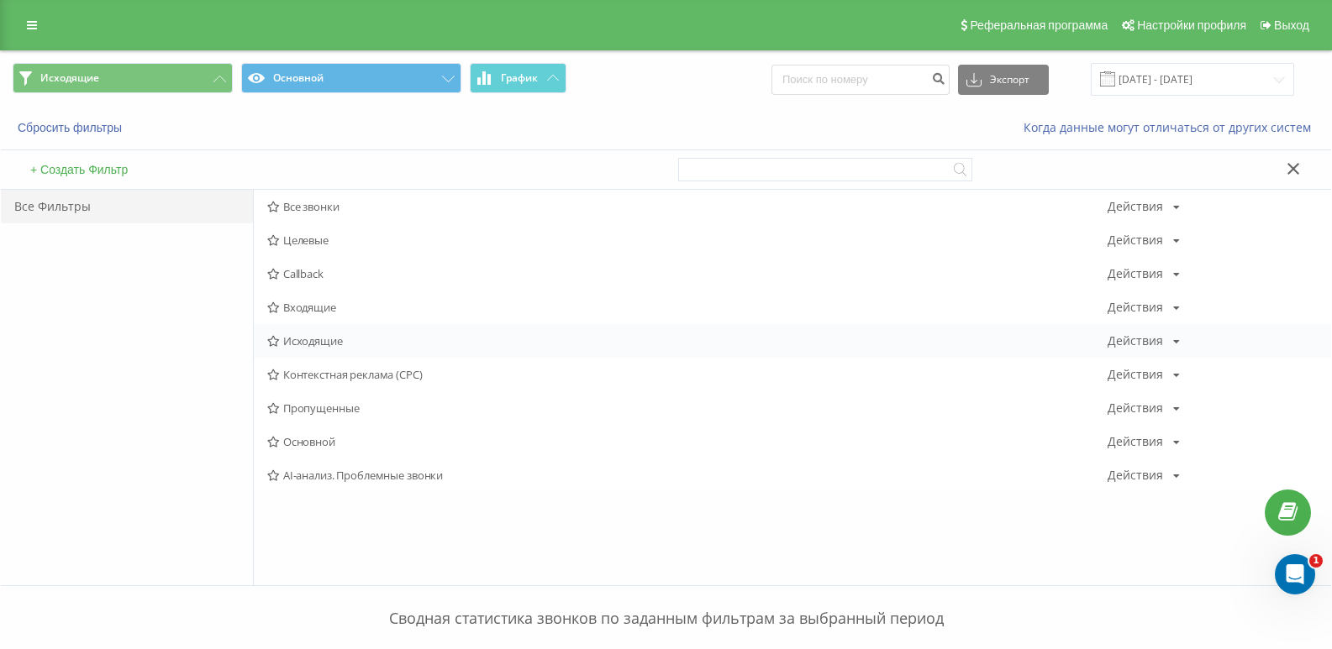
click at [319, 338] on span "Исходящие" at bounding box center [687, 341] width 840 height 12
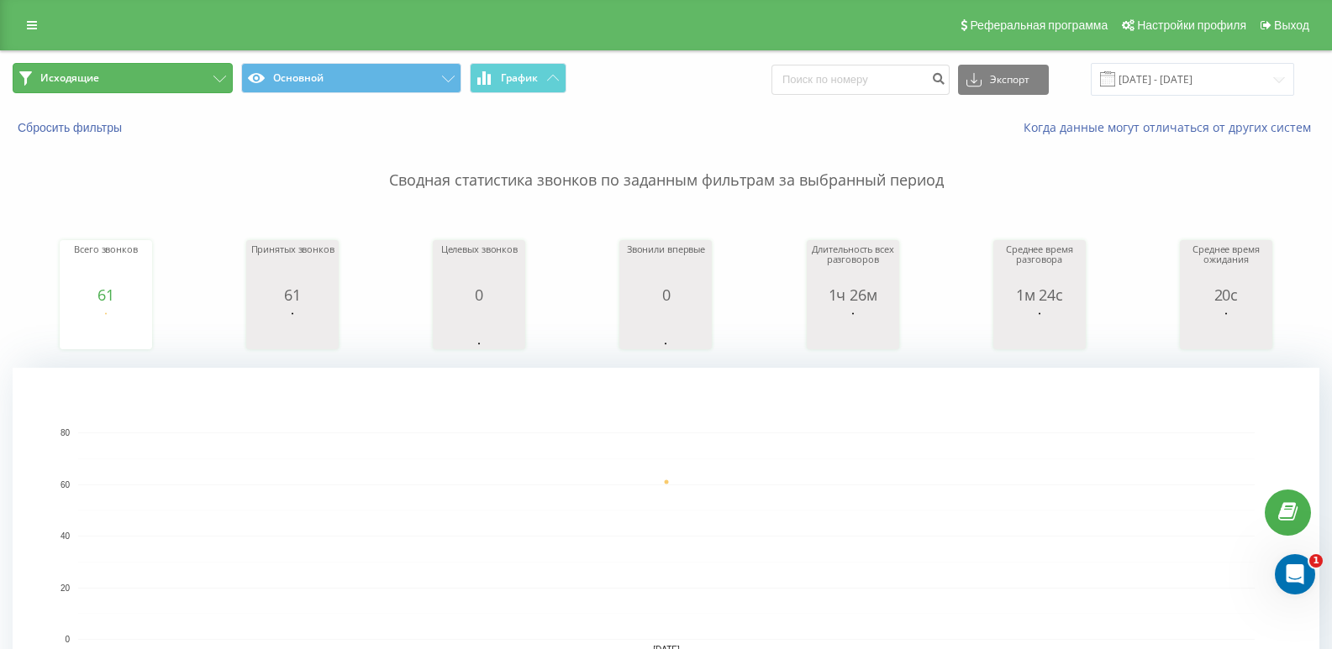
click at [213, 78] on button "Исходящие" at bounding box center [123, 78] width 220 height 30
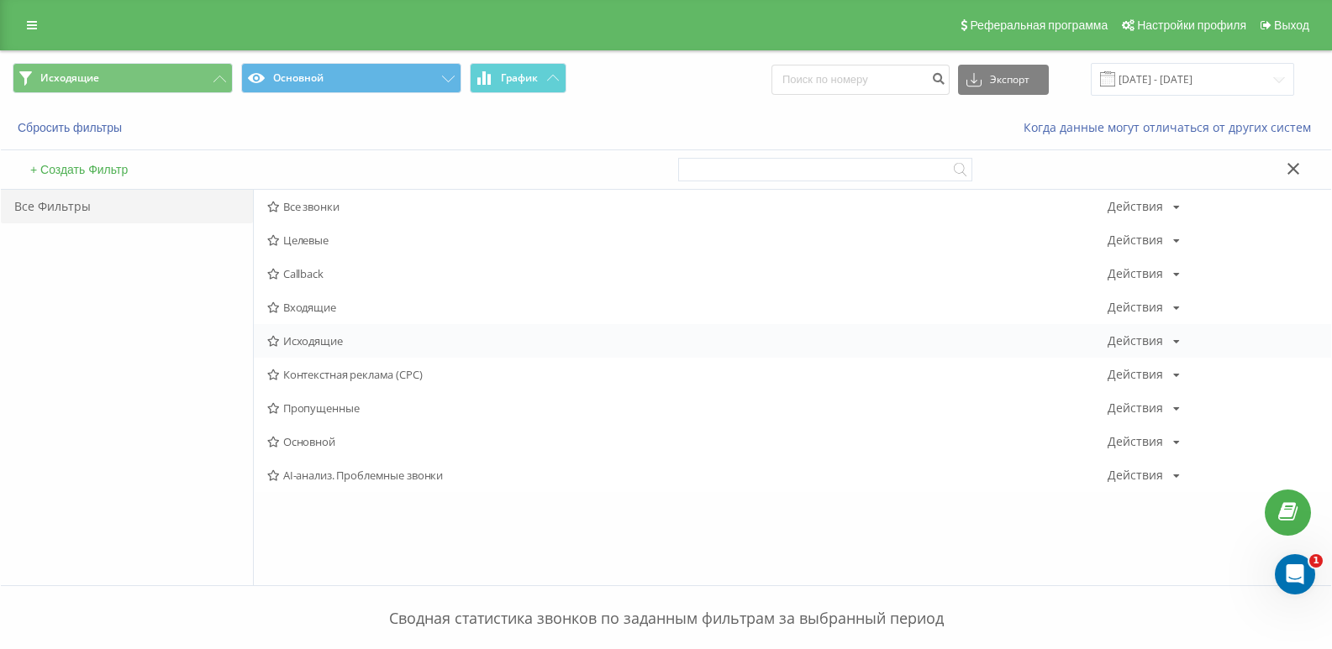
click at [323, 344] on span "Исходящие" at bounding box center [687, 341] width 840 height 12
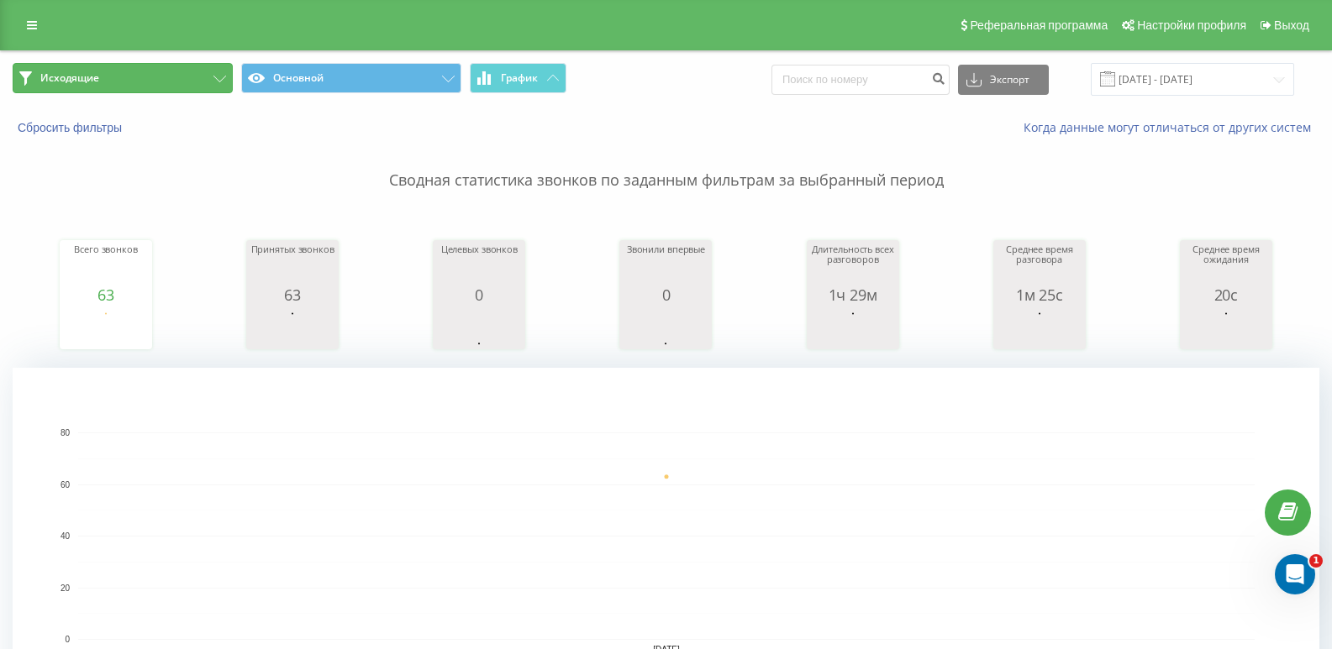
click at [115, 84] on button "Исходящие" at bounding box center [123, 78] width 220 height 30
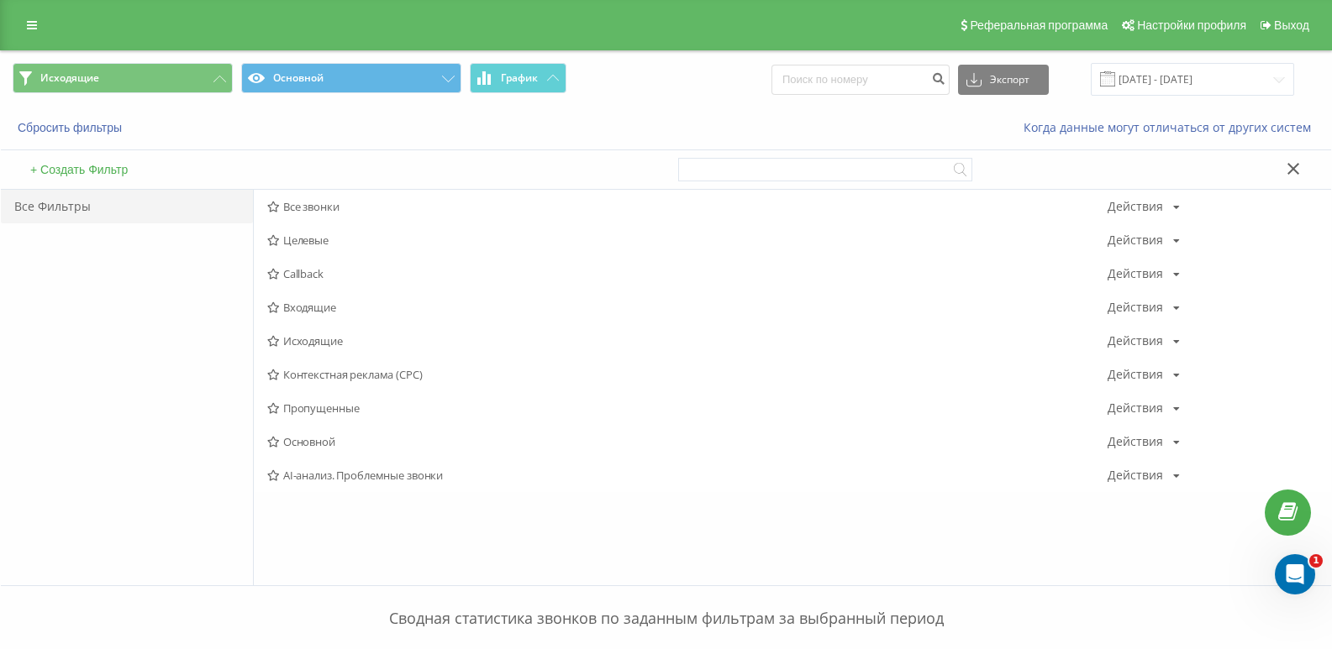
click at [320, 341] on span "Исходящие" at bounding box center [687, 341] width 840 height 12
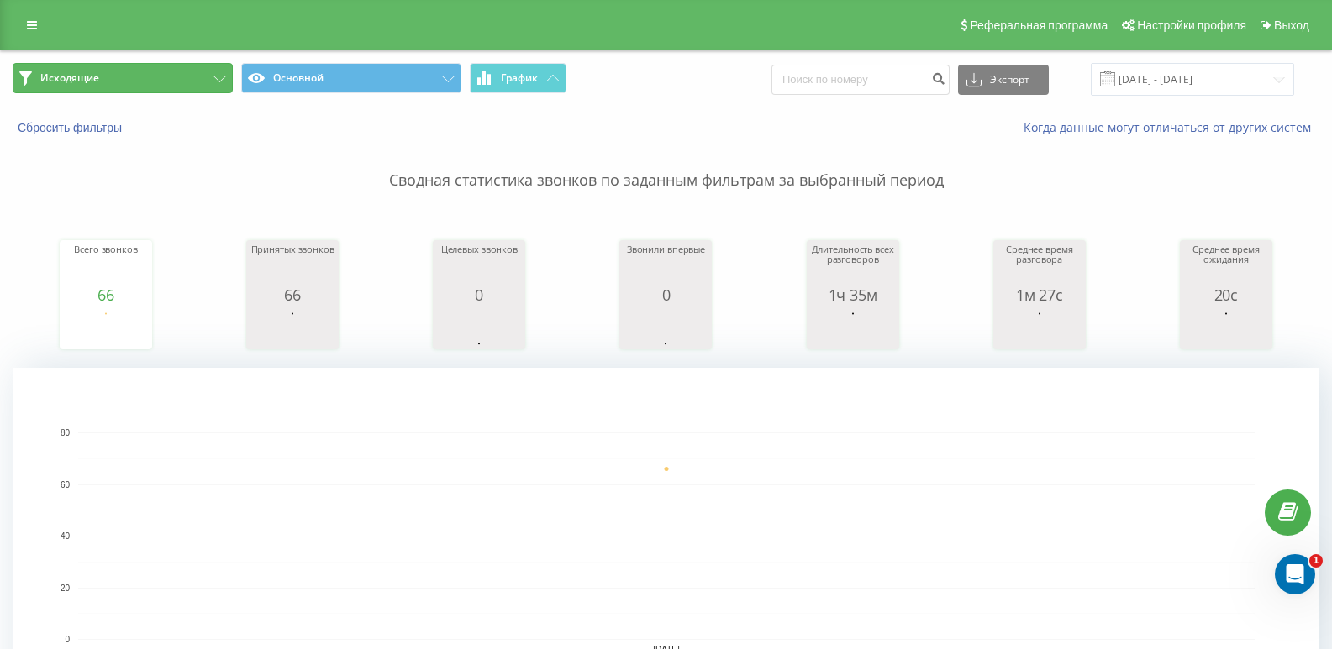
click at [168, 92] on button "Исходящие" at bounding box center [123, 78] width 220 height 30
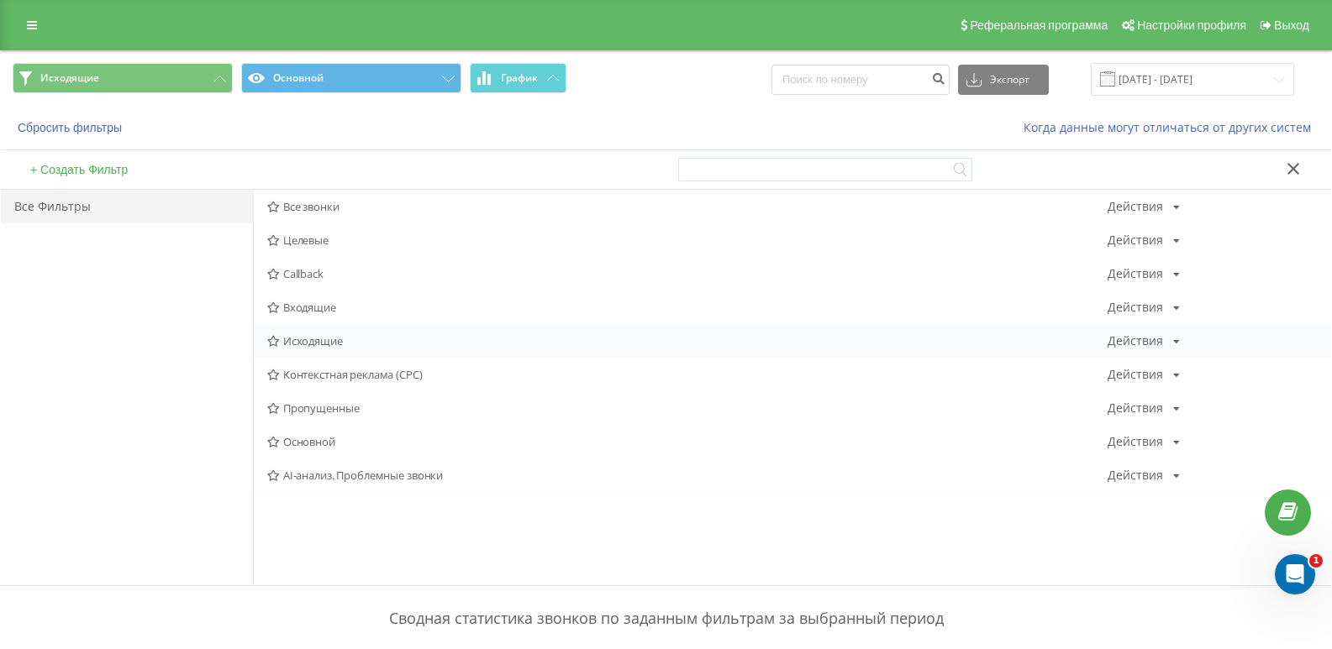
click at [312, 341] on span "Исходящие" at bounding box center [687, 341] width 840 height 12
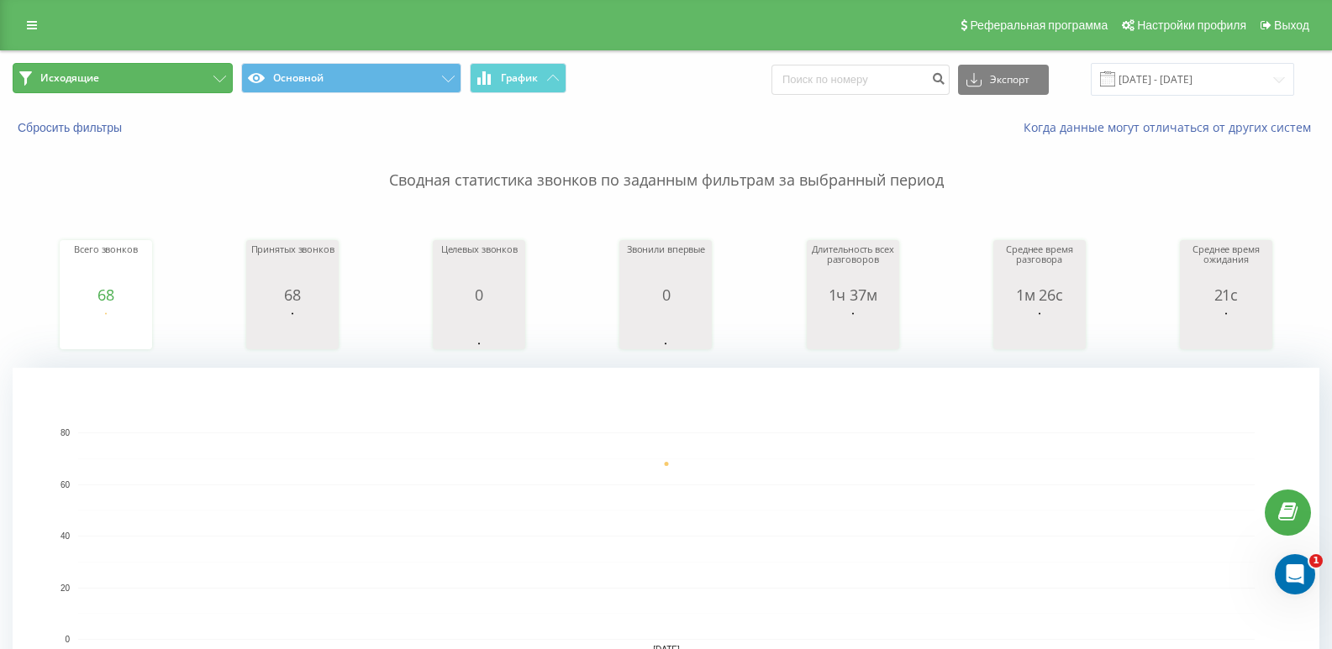
click at [201, 82] on button "Исходящие" at bounding box center [123, 78] width 220 height 30
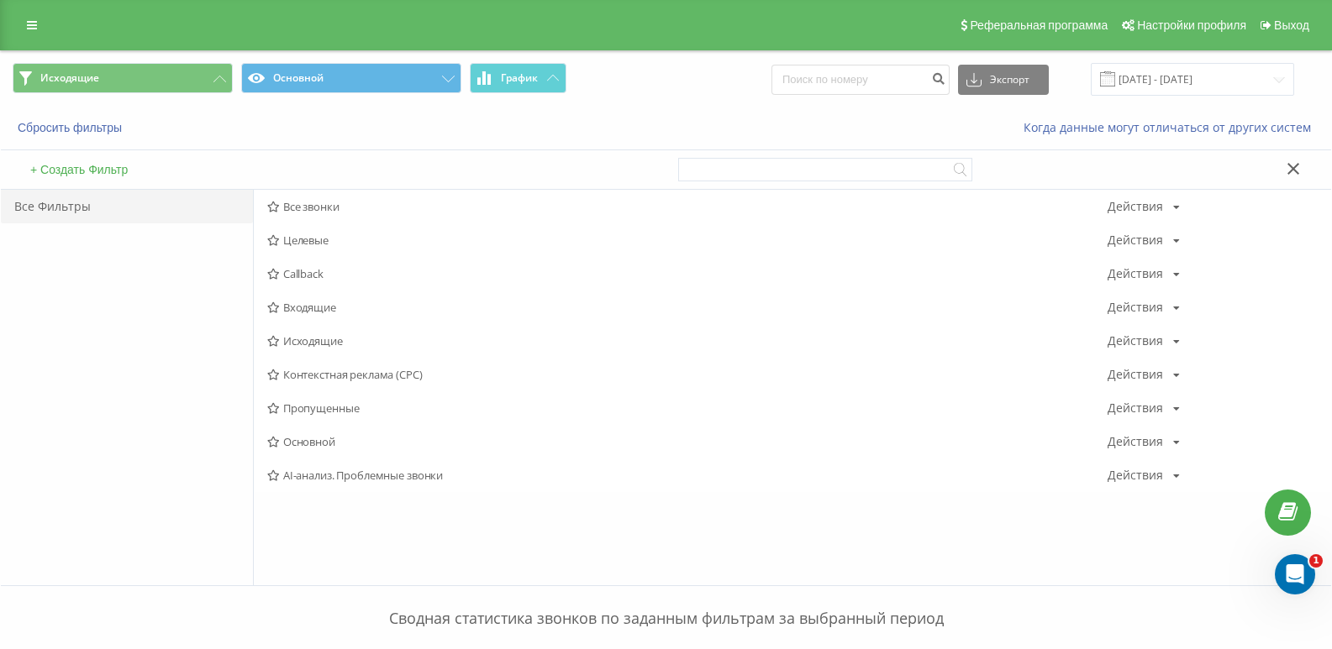
click at [312, 339] on span "Исходящие" at bounding box center [687, 341] width 840 height 12
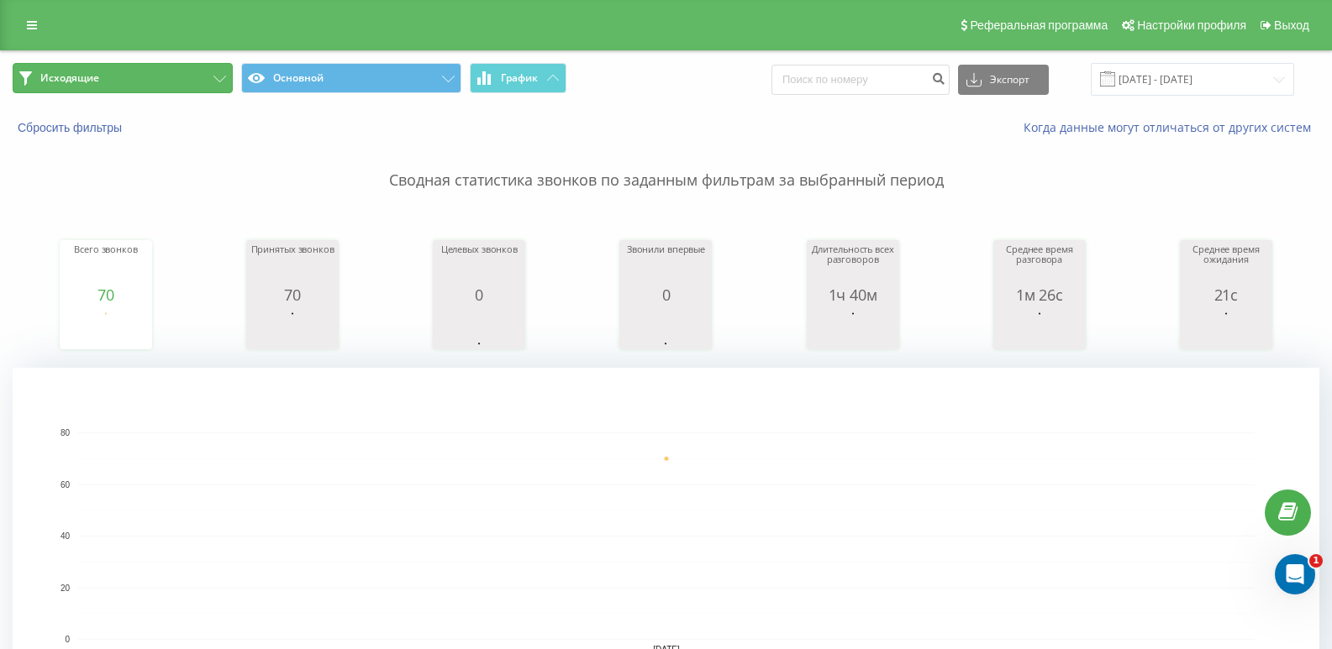
click at [156, 83] on button "Исходящие" at bounding box center [123, 78] width 220 height 30
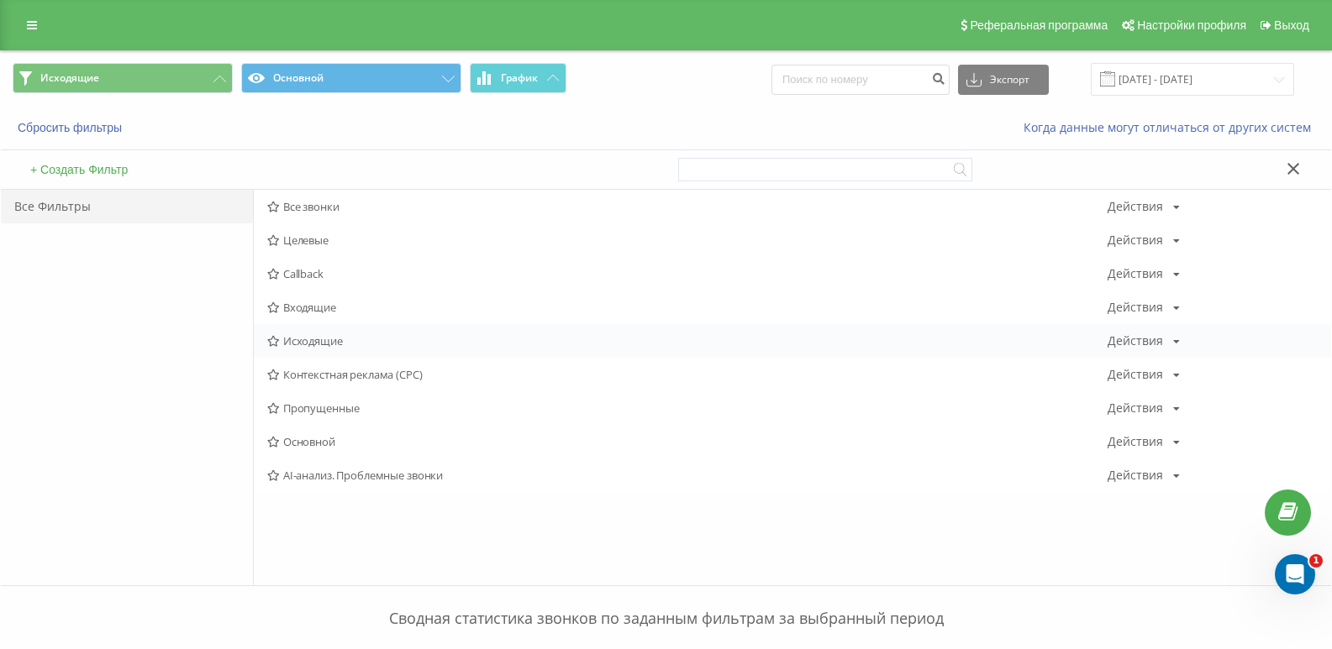
click at [288, 335] on span "Исходящие" at bounding box center [687, 341] width 840 height 12
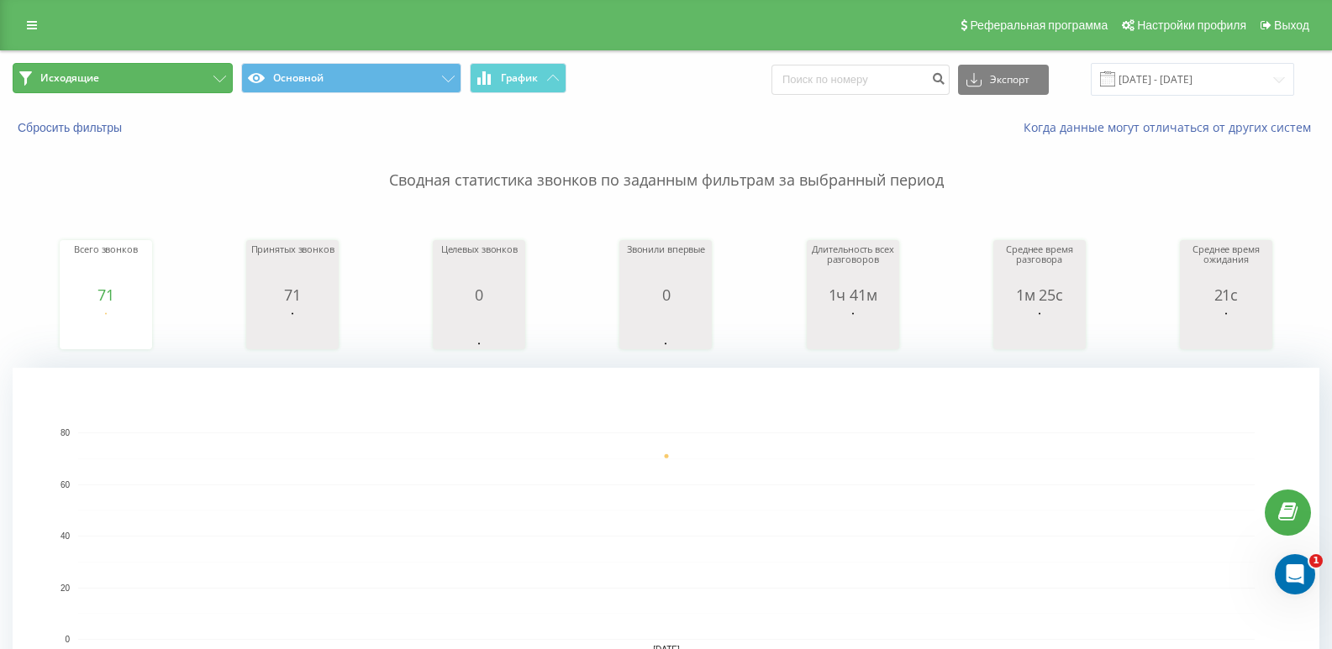
click at [211, 84] on button "Исходящие" at bounding box center [123, 78] width 220 height 30
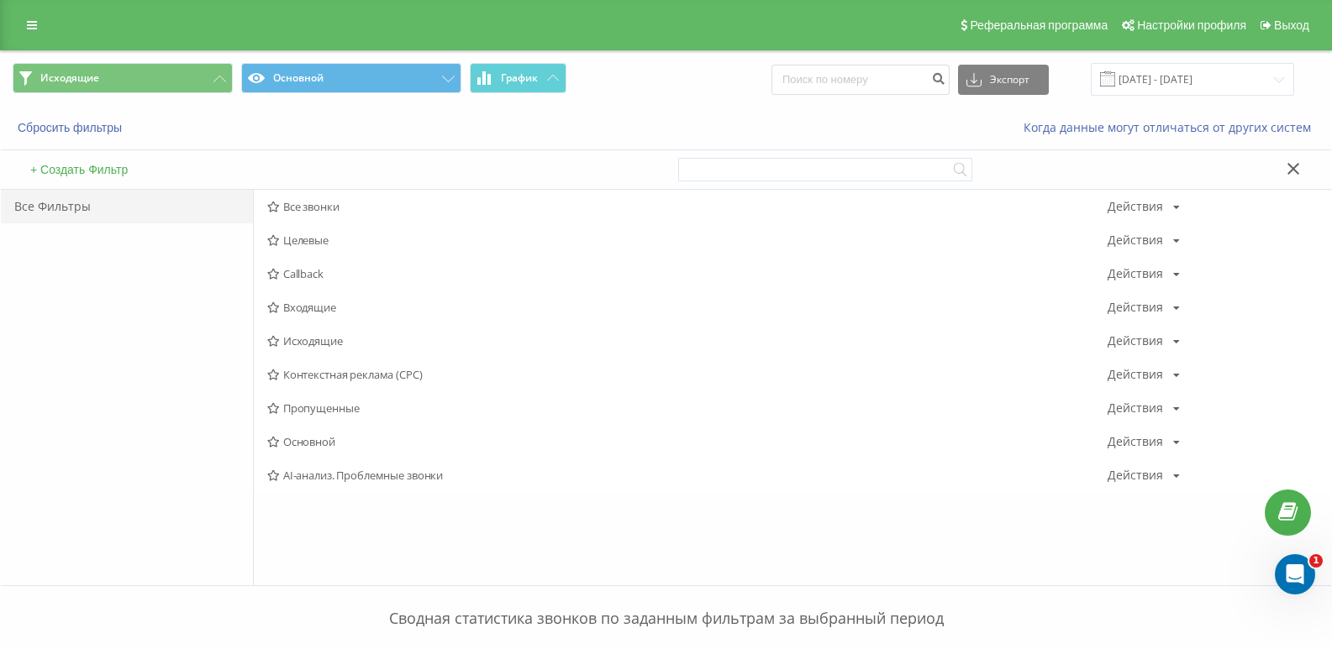
click at [307, 335] on span "Исходящие" at bounding box center [687, 341] width 840 height 12
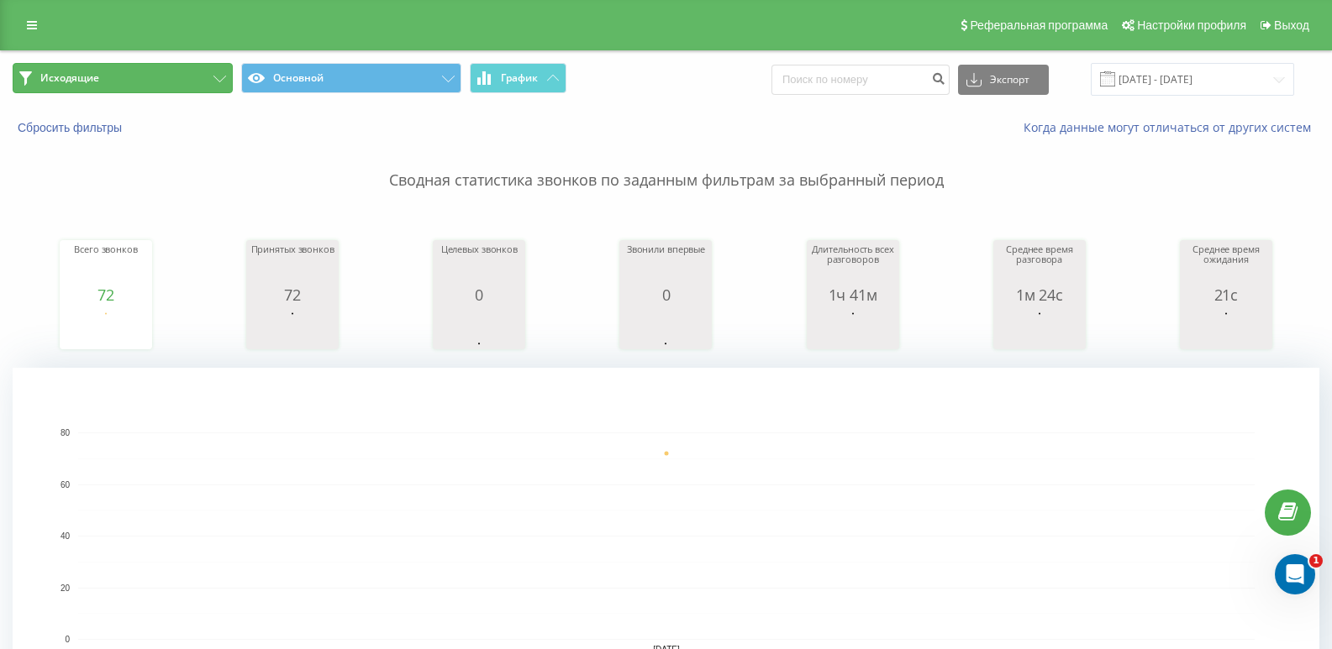
click at [185, 79] on button "Исходящие" at bounding box center [123, 78] width 220 height 30
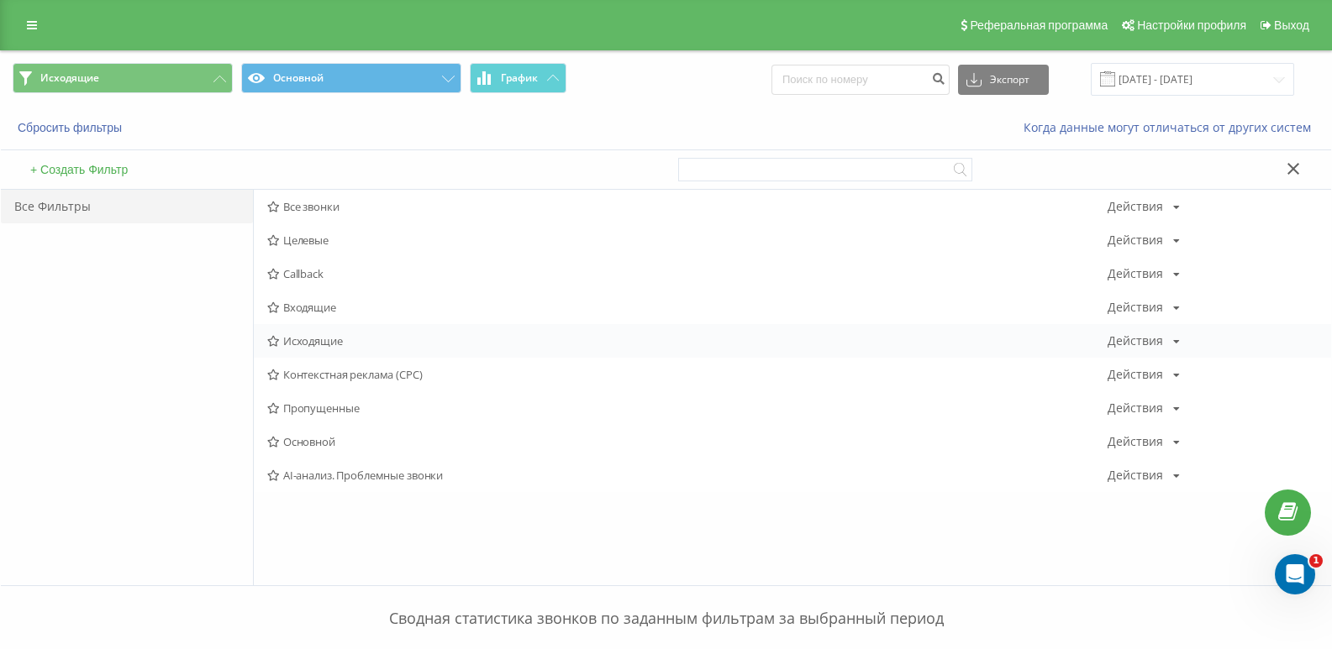
click at [302, 341] on span "Исходящие" at bounding box center [687, 341] width 840 height 12
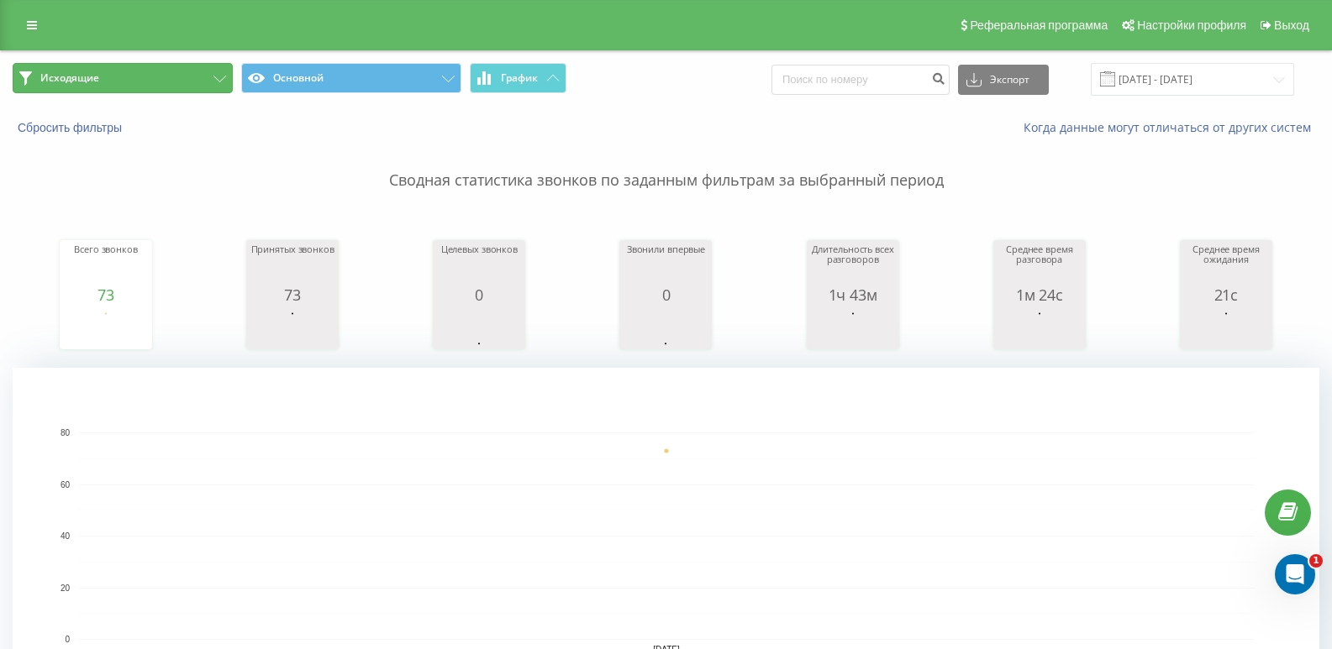
click at [187, 73] on button "Исходящие" at bounding box center [123, 78] width 220 height 30
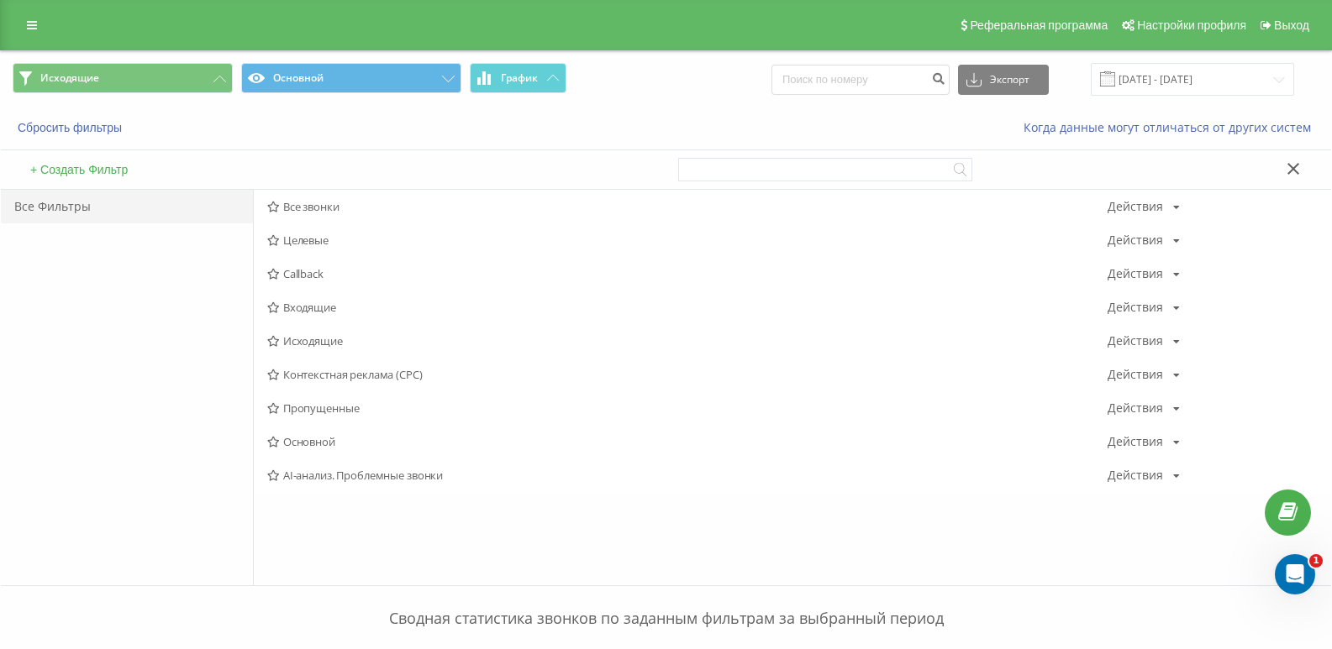
click at [314, 340] on span "Исходящие" at bounding box center [687, 341] width 840 height 12
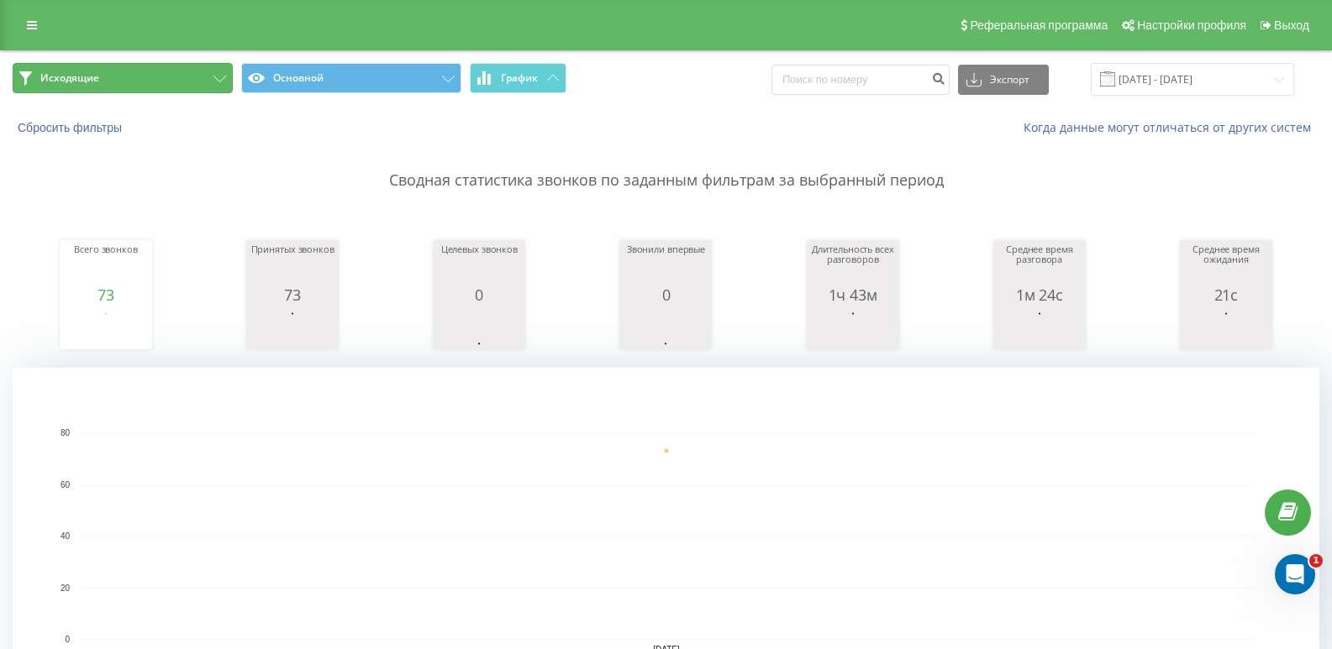
click at [201, 71] on button "Исходящие" at bounding box center [123, 78] width 220 height 30
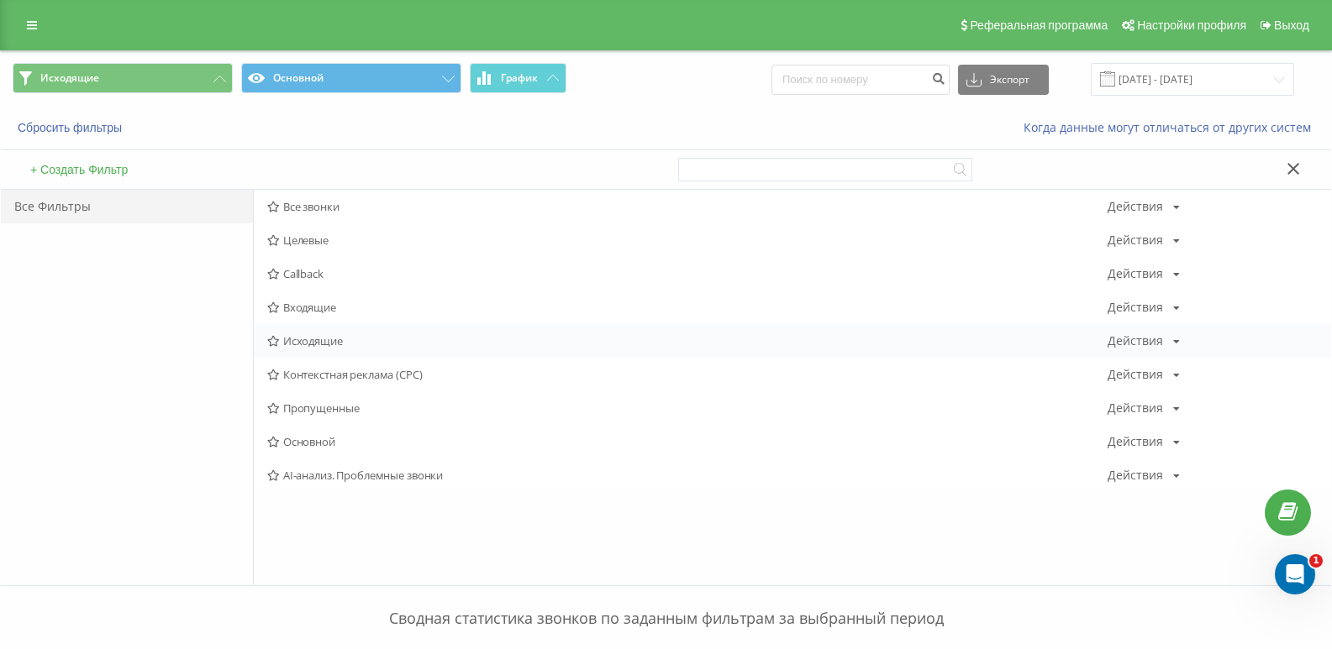
click at [299, 335] on span "Исходящие" at bounding box center [687, 341] width 840 height 12
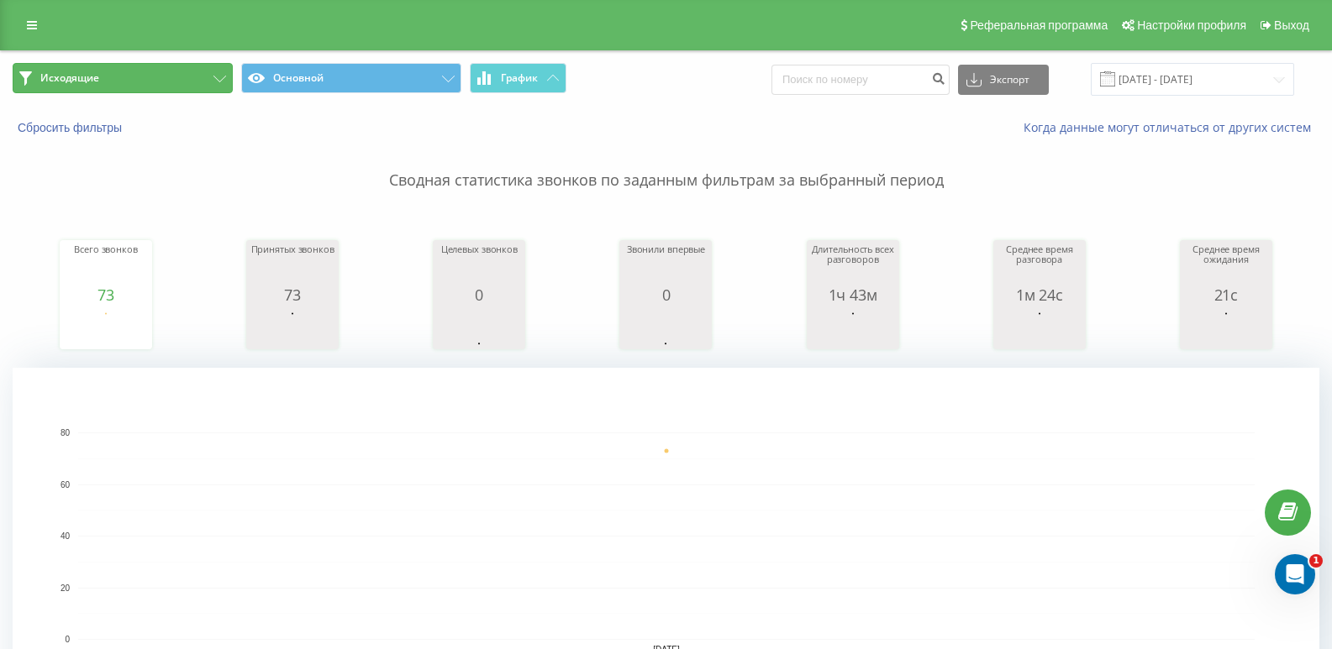
click at [146, 85] on button "Исходящие" at bounding box center [123, 78] width 220 height 30
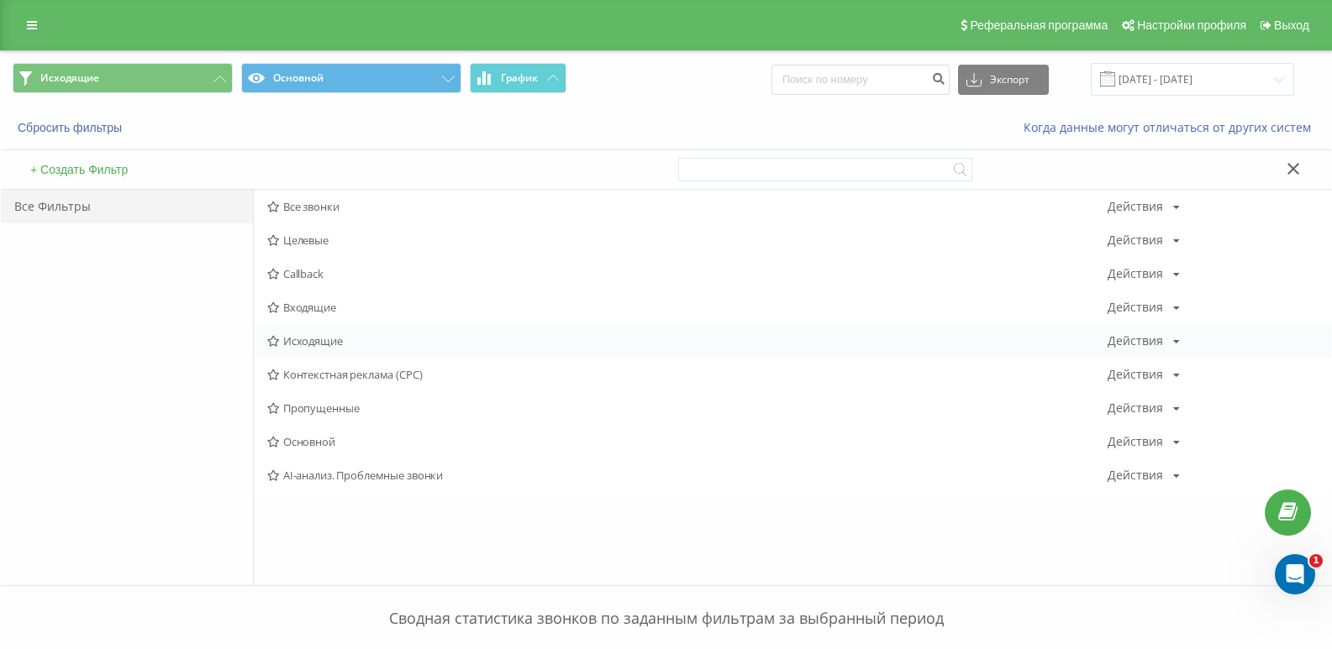
click at [327, 332] on div "Исходящие Действия Редактировать Копировать Удалить По умолчанию Поделиться" at bounding box center [792, 341] width 1077 height 34
click at [323, 344] on span "Исходящие" at bounding box center [687, 341] width 840 height 12
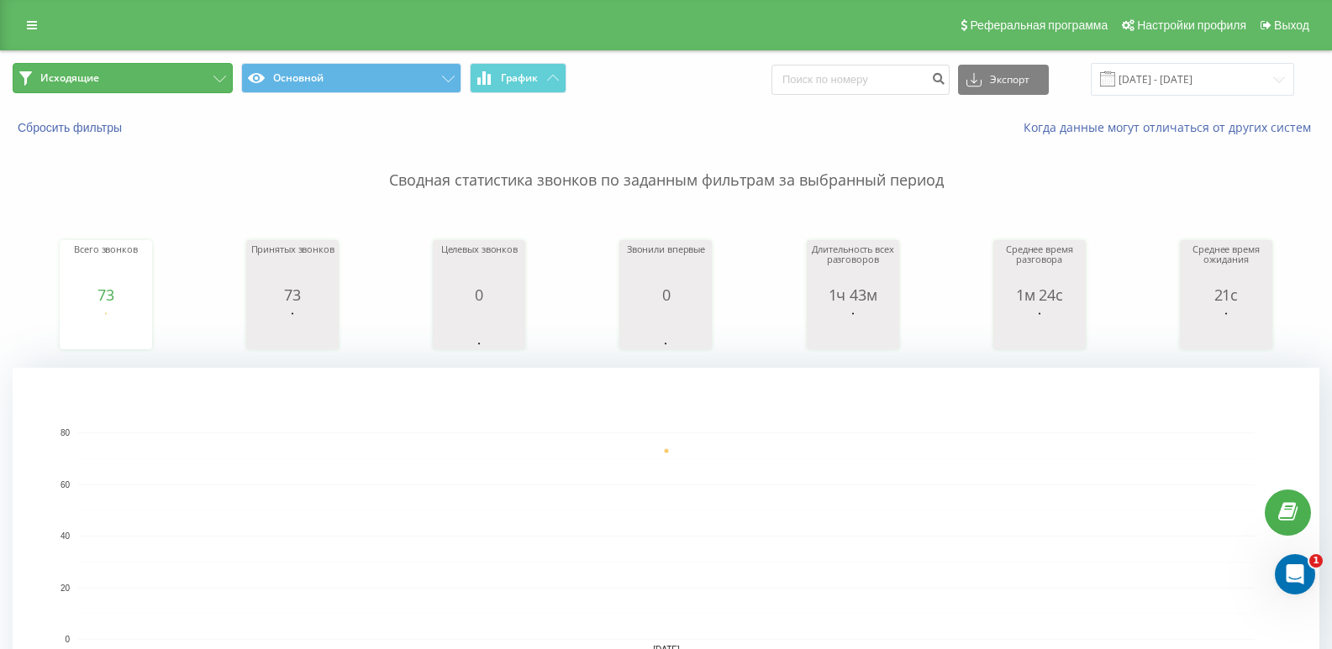
click at [160, 81] on button "Исходящие" at bounding box center [123, 78] width 220 height 30
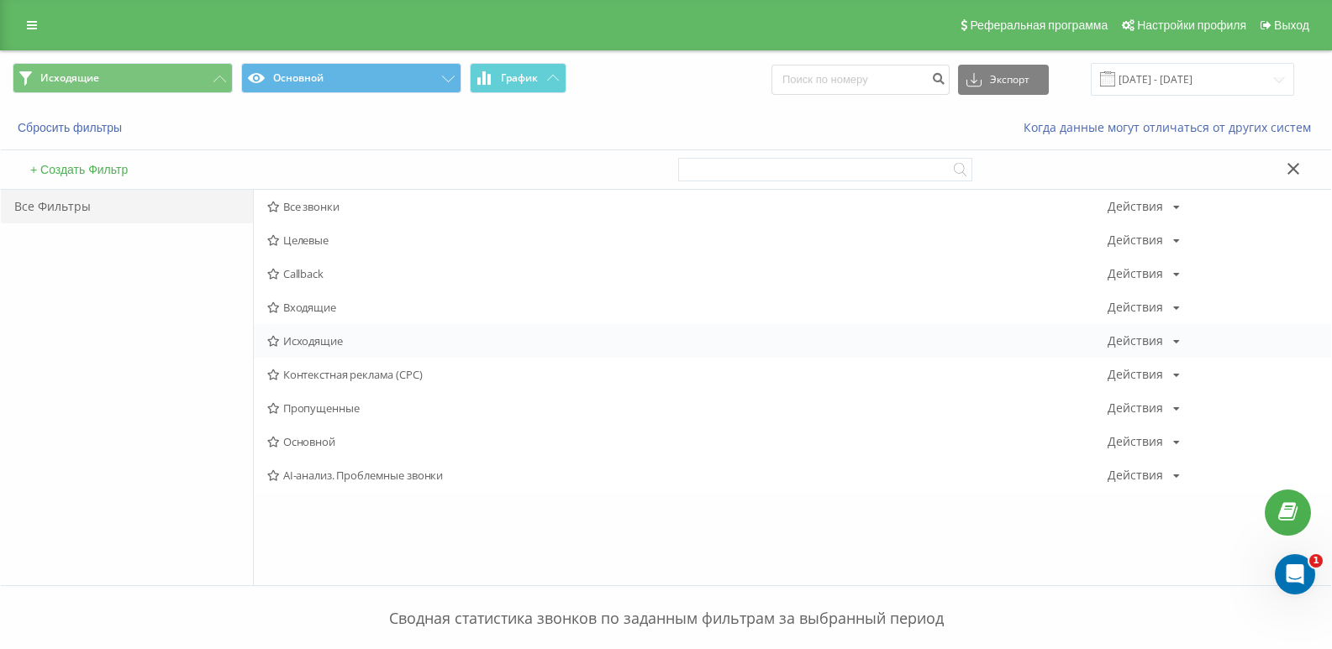
click at [313, 335] on span "Исходящие" at bounding box center [687, 341] width 840 height 12
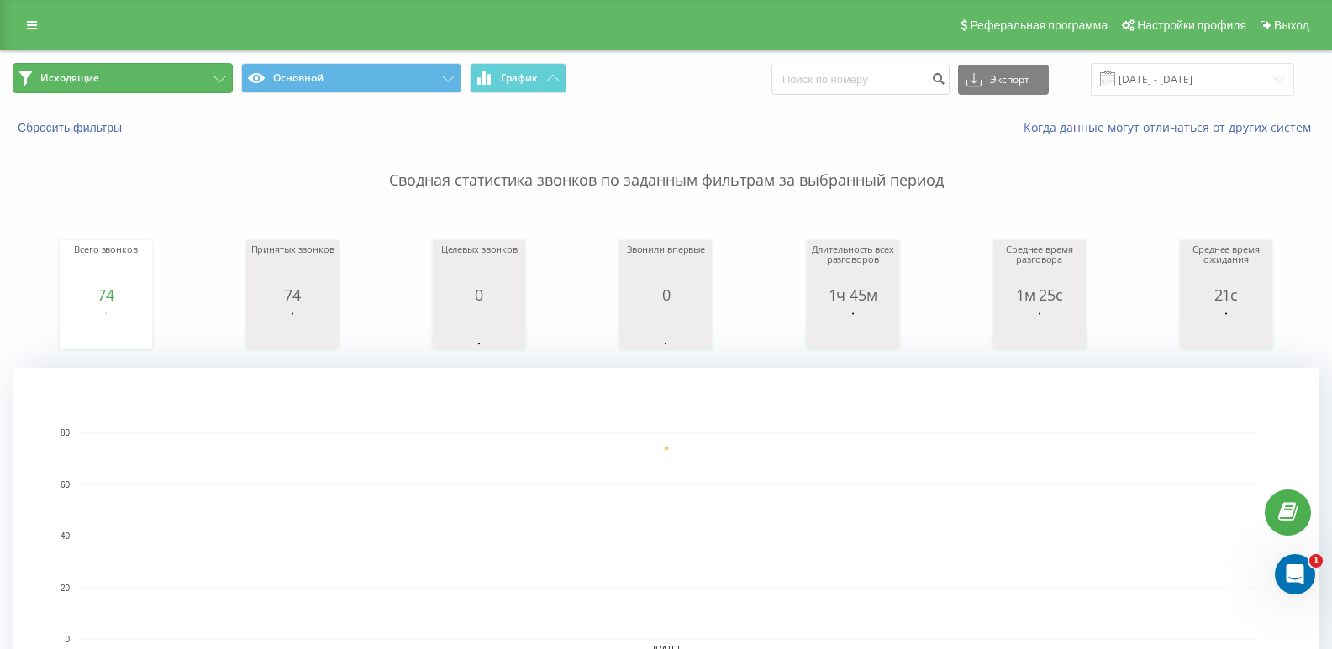
click at [175, 78] on button "Исходящие" at bounding box center [123, 78] width 220 height 30
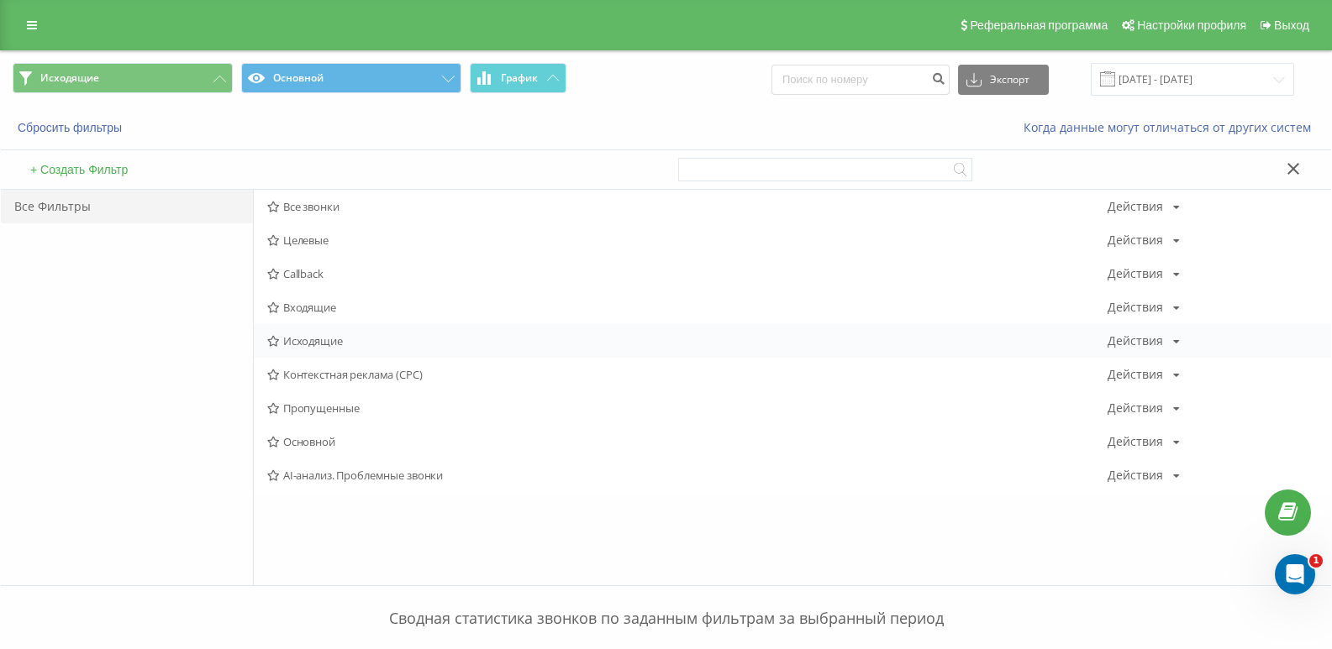
click at [316, 344] on span "Исходящие" at bounding box center [687, 341] width 840 height 12
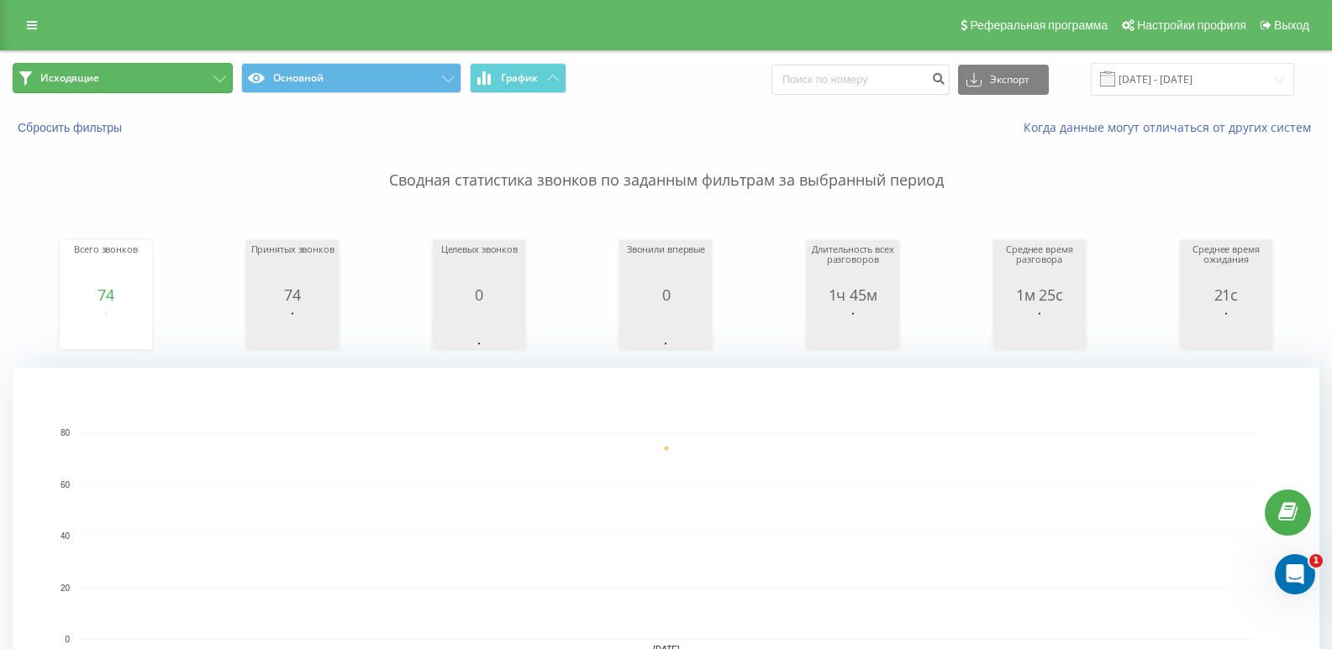
click at [179, 92] on button "Исходящие" at bounding box center [123, 78] width 220 height 30
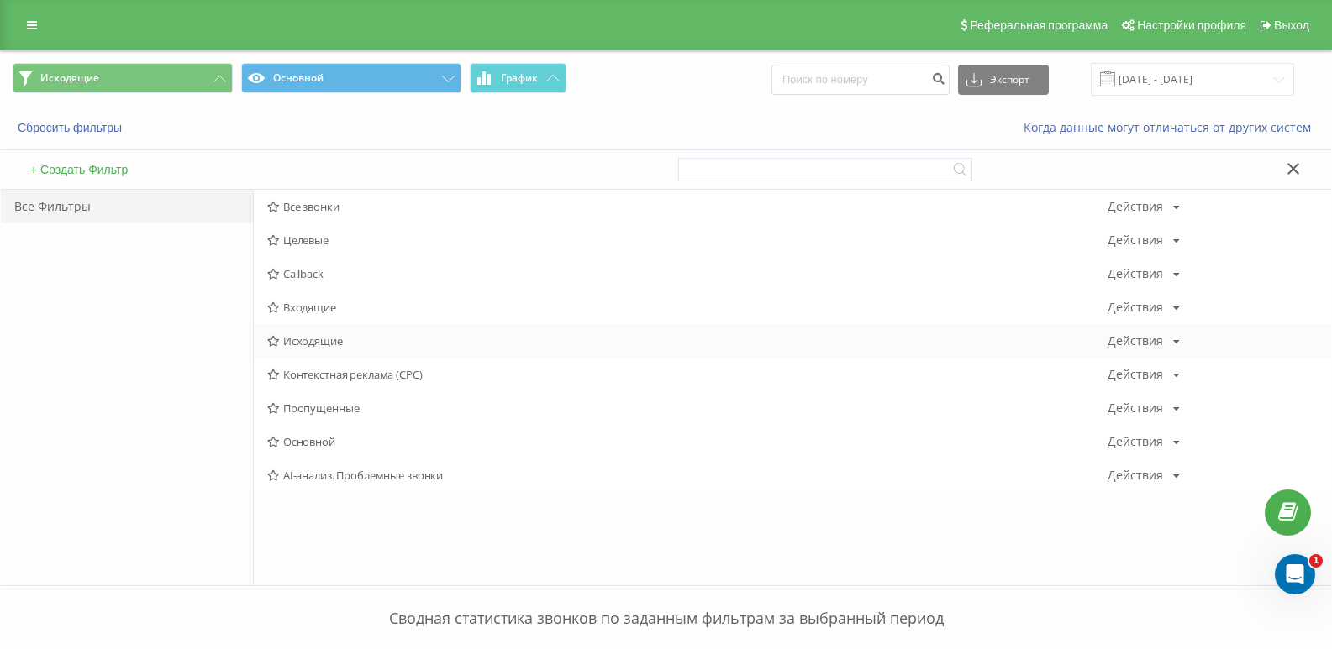
click at [321, 350] on div "Исходящие Действия Редактировать Копировать Удалить По умолчанию Поделиться" at bounding box center [792, 341] width 1077 height 34
click at [320, 337] on span "Исходящие" at bounding box center [687, 341] width 840 height 12
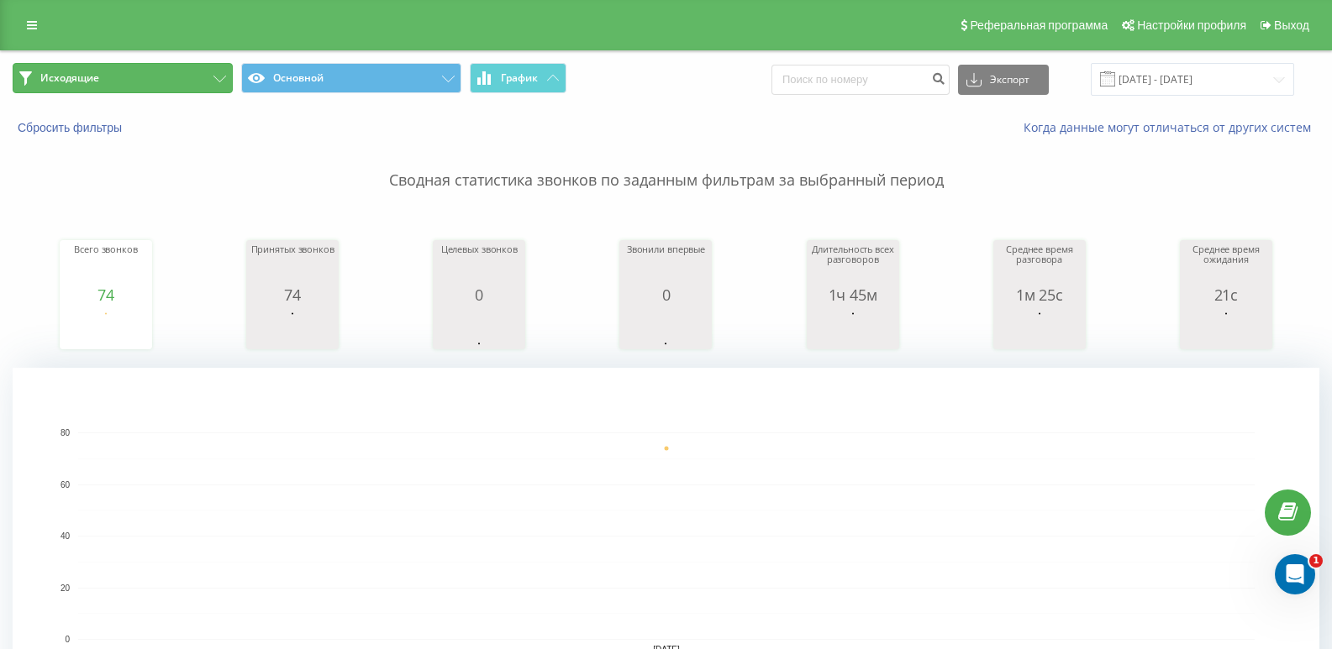
click at [158, 83] on button "Исходящие" at bounding box center [123, 78] width 220 height 30
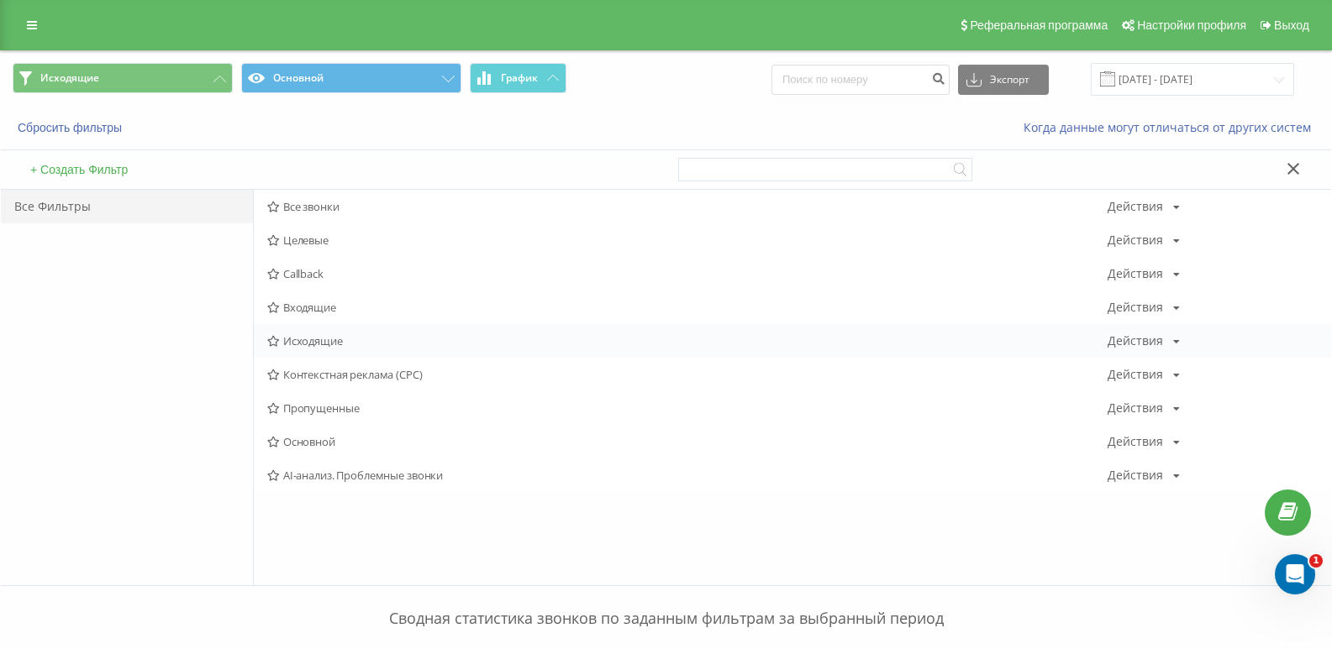
click at [317, 345] on span "Исходящие" at bounding box center [687, 341] width 840 height 12
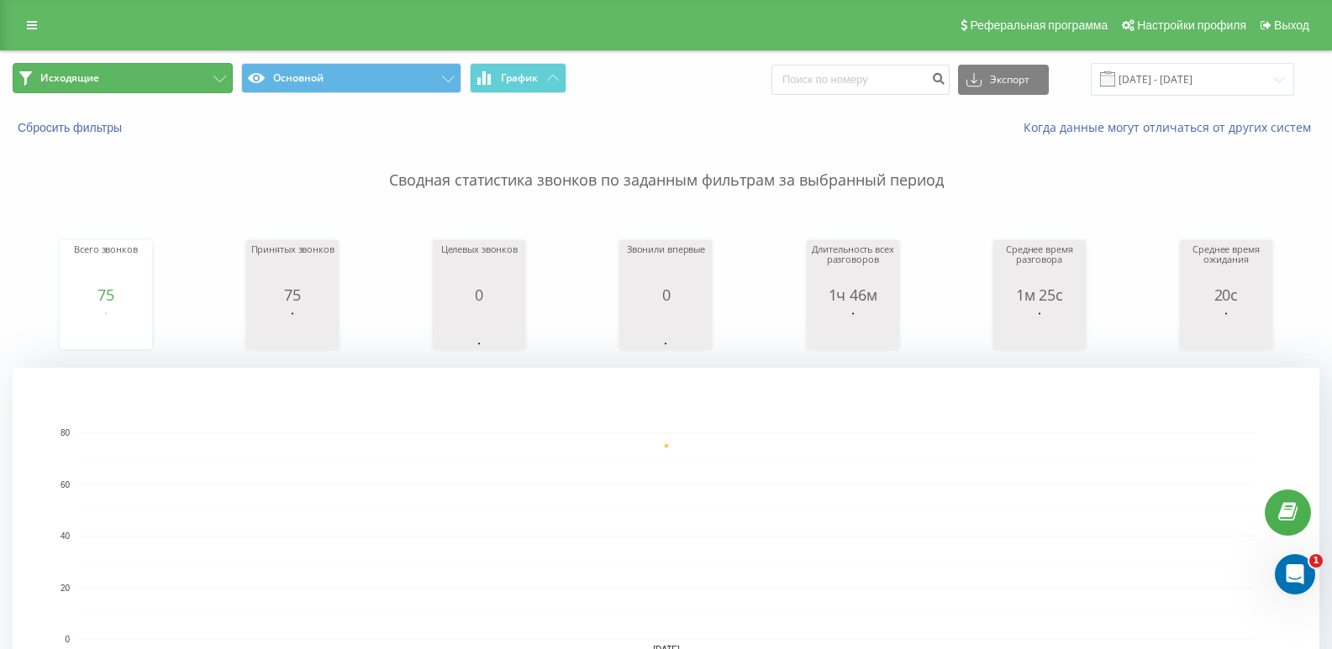
click at [130, 76] on button "Исходящие" at bounding box center [123, 78] width 220 height 30
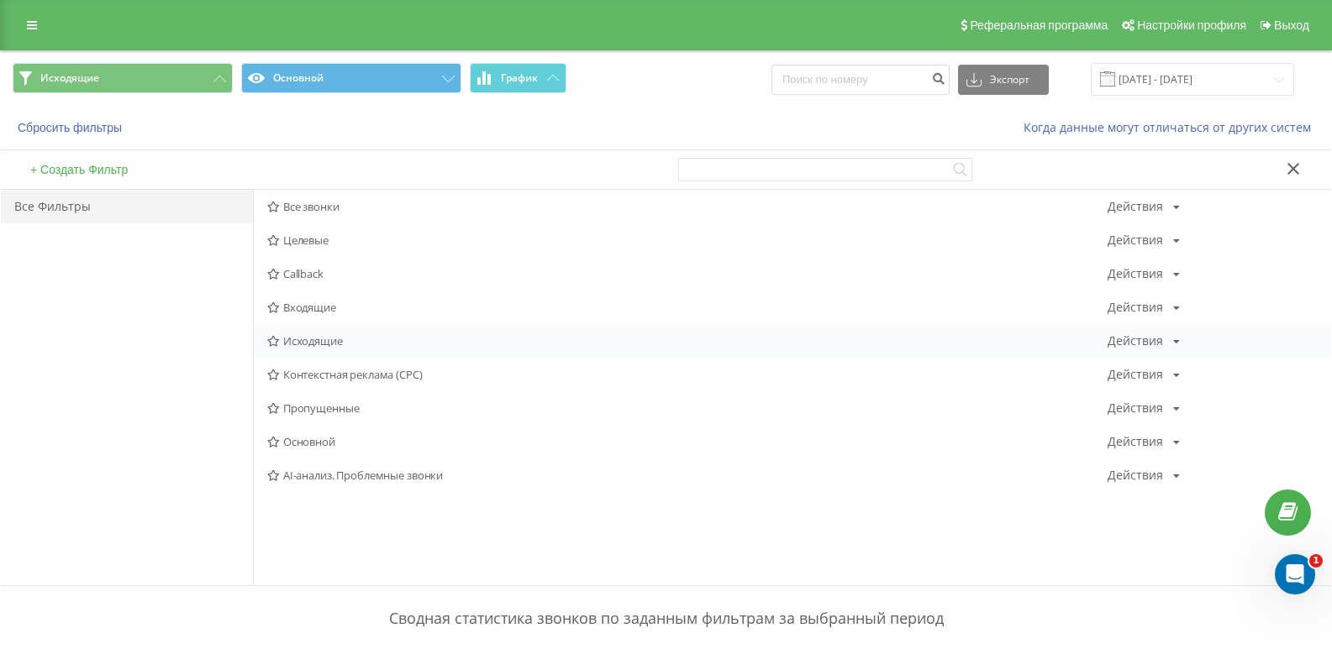
click at [328, 339] on span "Исходящие" at bounding box center [687, 341] width 840 height 12
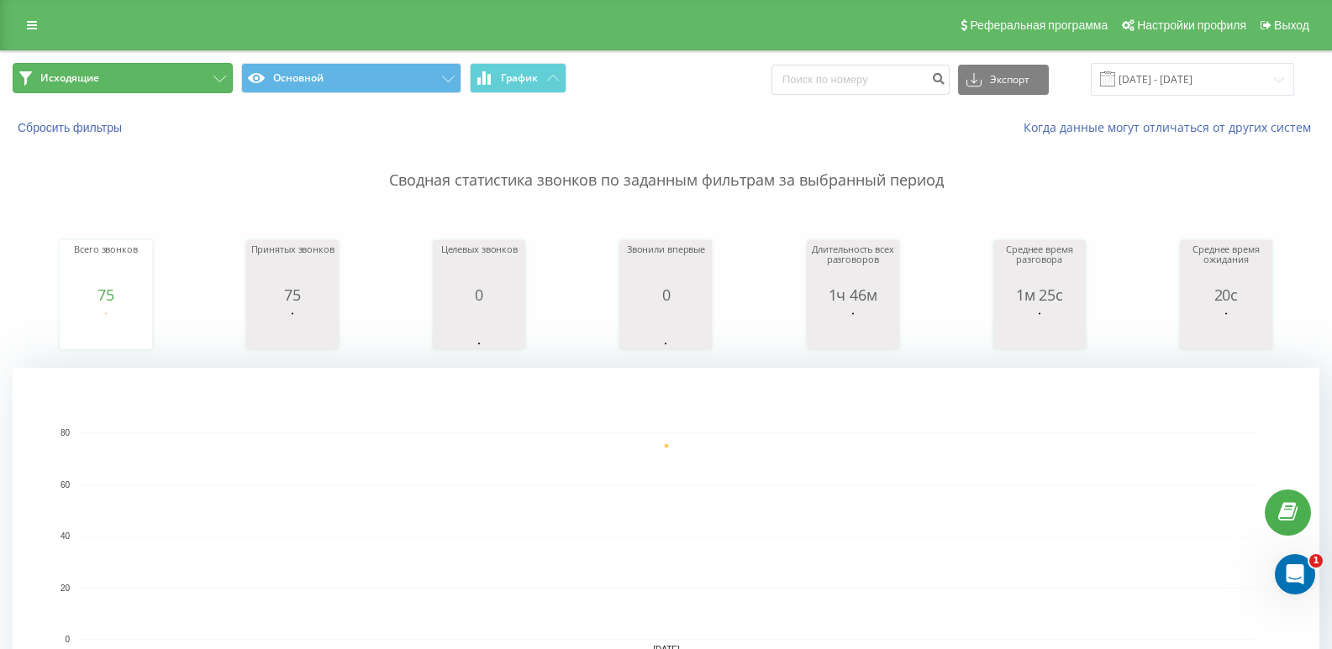
click at [202, 68] on button "Исходящие" at bounding box center [123, 78] width 220 height 30
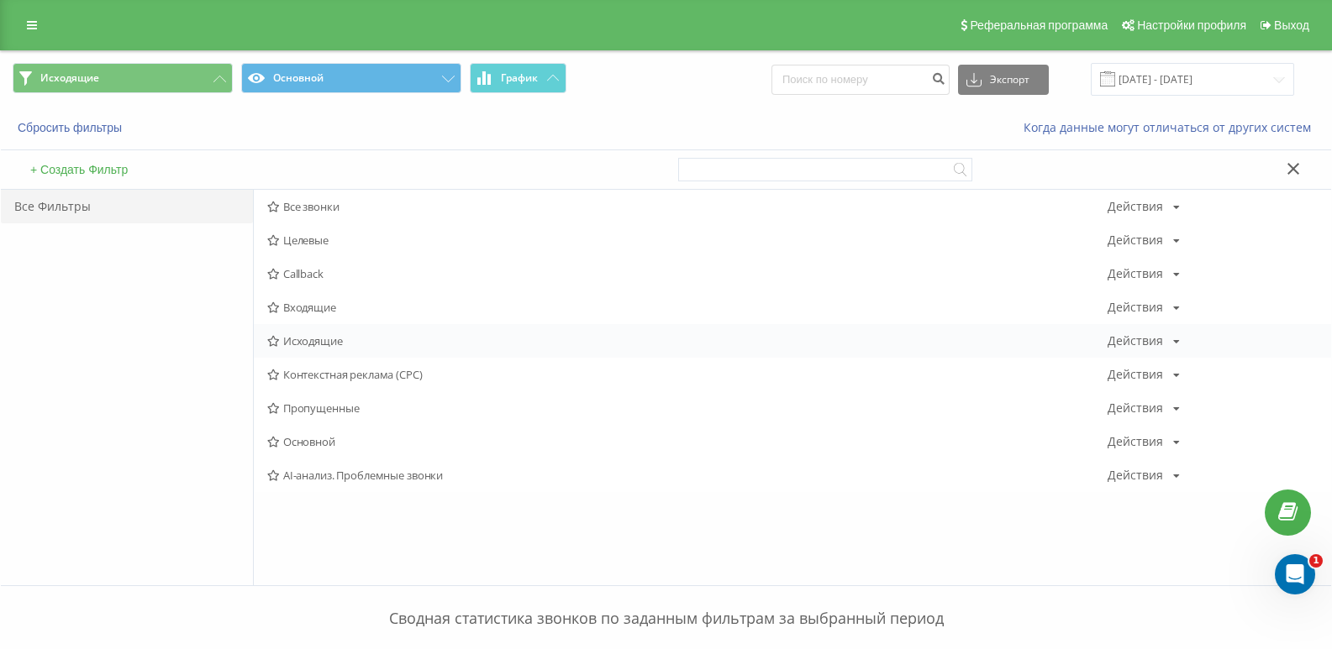
click at [284, 351] on div "Исходящие Действия Редактировать Копировать Удалить По умолчанию Поделиться" at bounding box center [792, 341] width 1077 height 34
click at [299, 347] on span "Исходящие" at bounding box center [687, 341] width 840 height 12
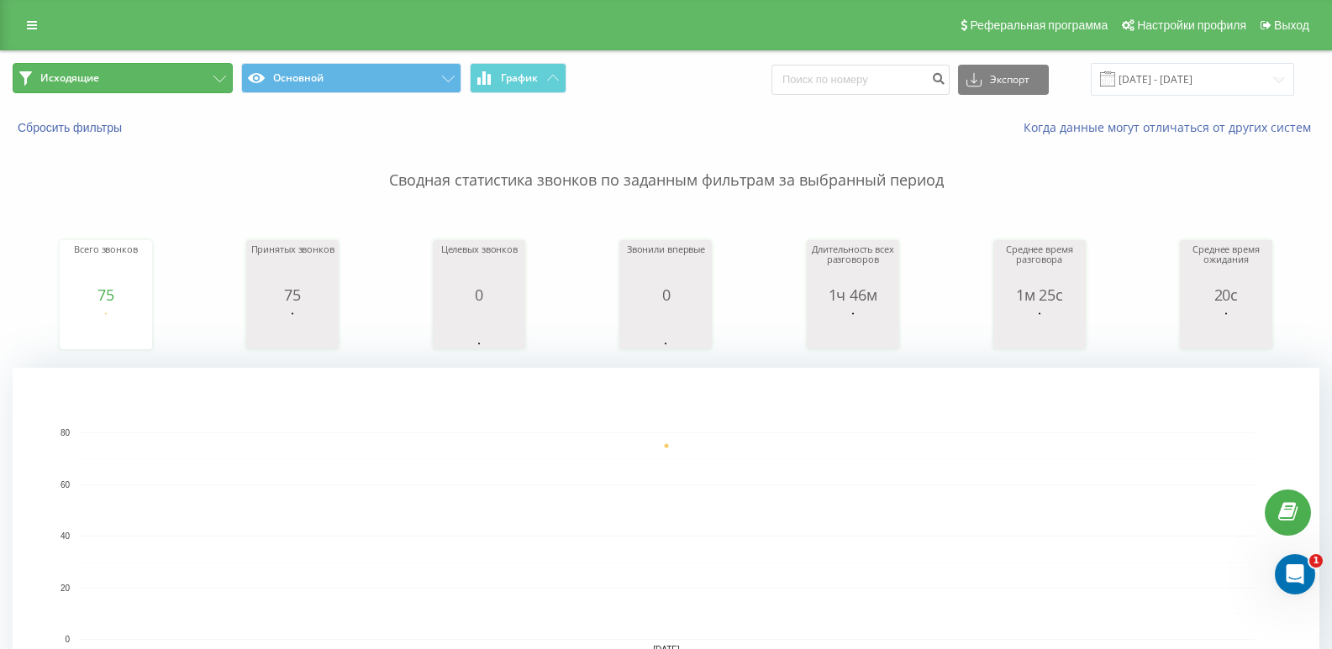
click at [125, 79] on button "Исходящие" at bounding box center [123, 78] width 220 height 30
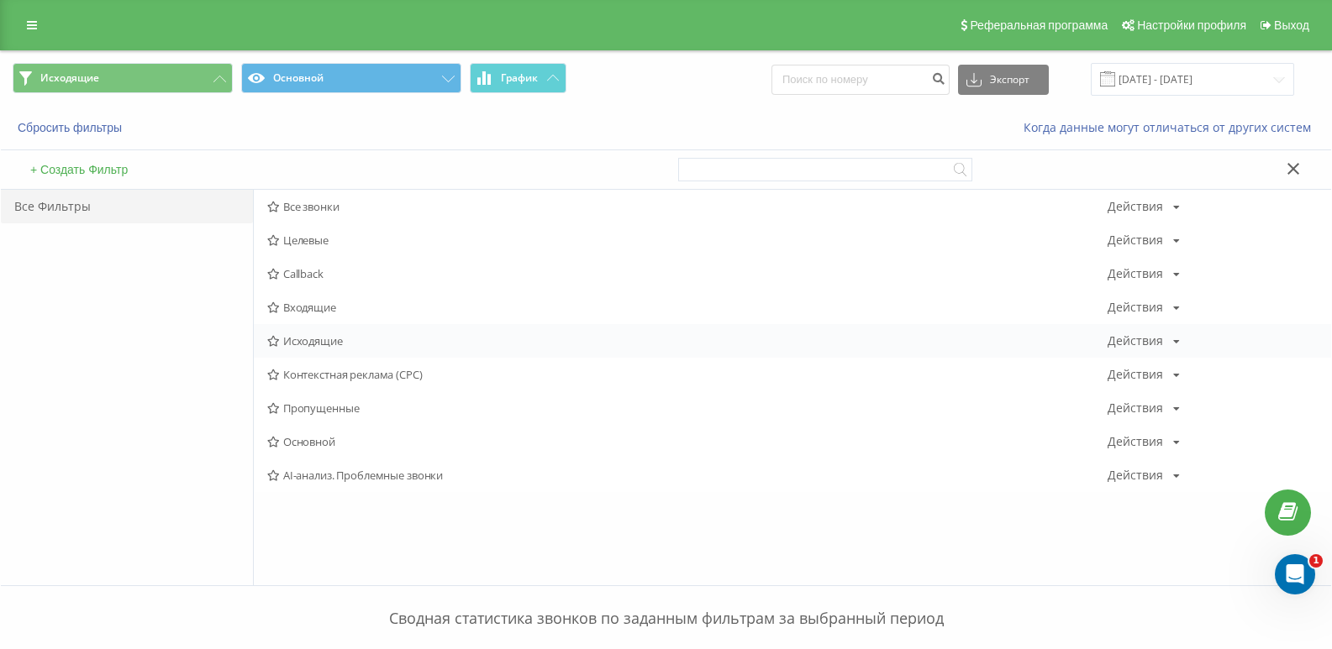
click at [309, 339] on span "Исходящие" at bounding box center [687, 341] width 840 height 12
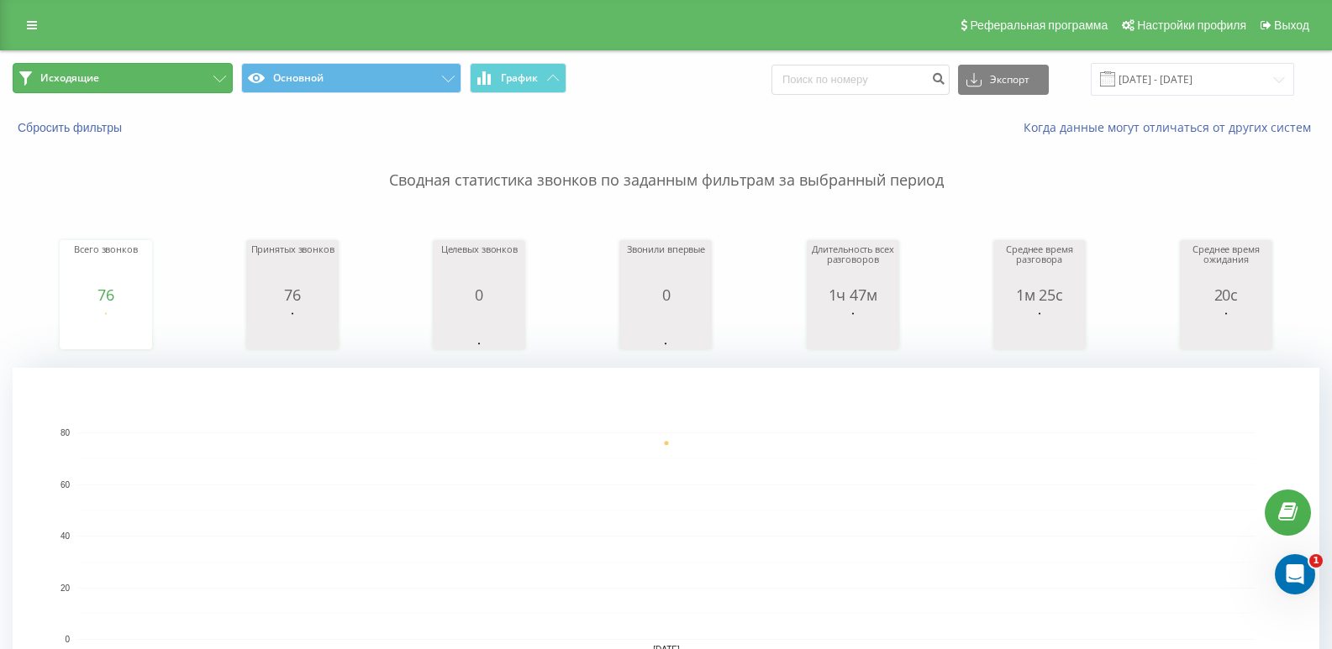
click at [187, 71] on button "Исходящие" at bounding box center [123, 78] width 220 height 30
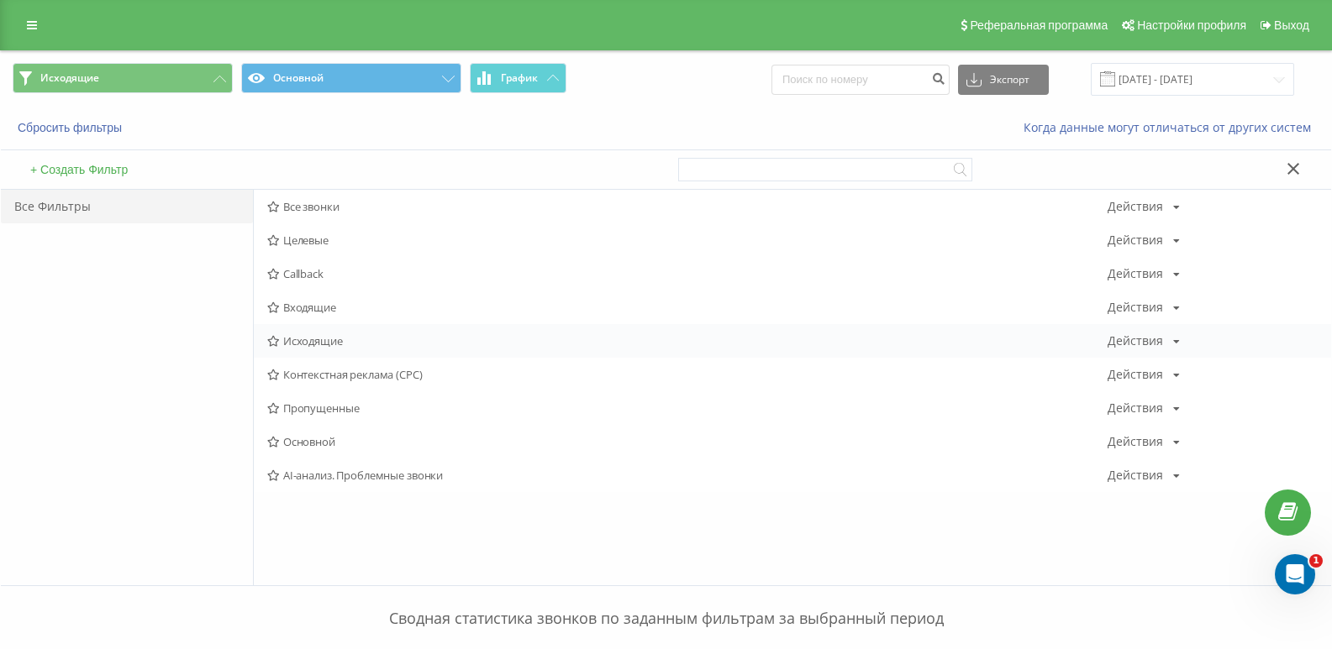
click at [306, 330] on div "Исходящие Действия Редактировать Копировать Удалить По умолчанию Поделиться" at bounding box center [792, 341] width 1077 height 34
click at [311, 339] on span "Исходящие" at bounding box center [687, 341] width 840 height 12
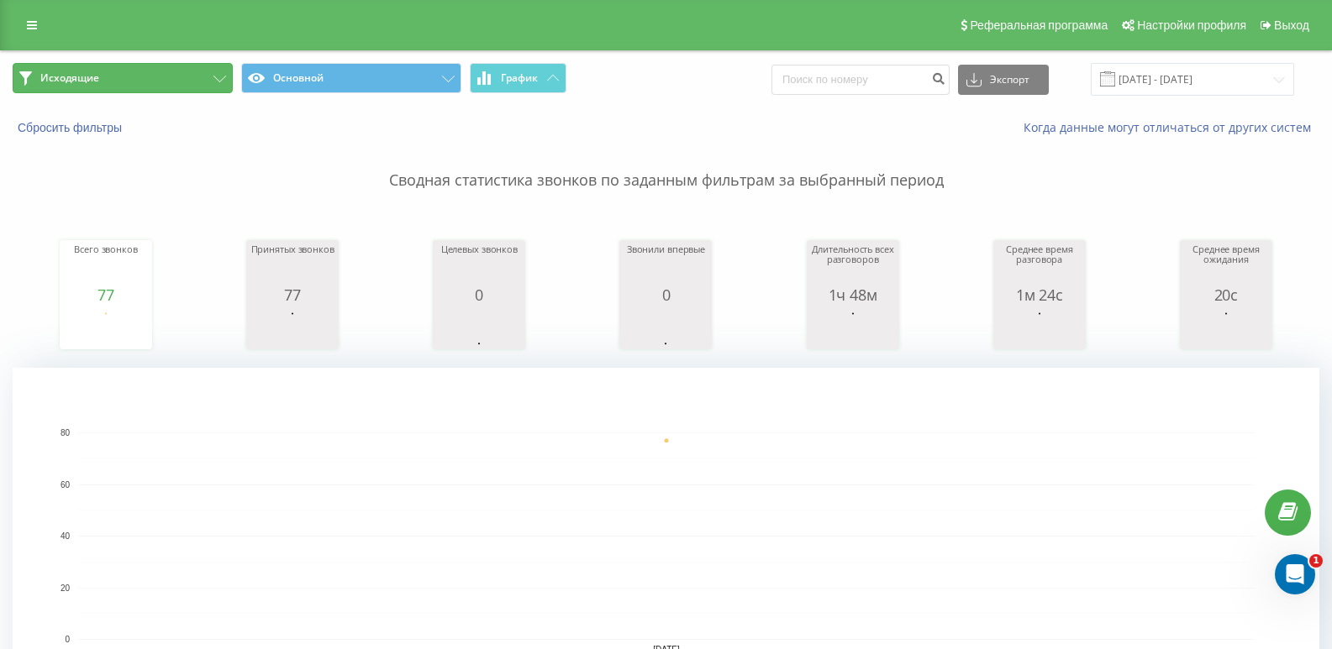
click at [190, 74] on button "Исходящие" at bounding box center [123, 78] width 220 height 30
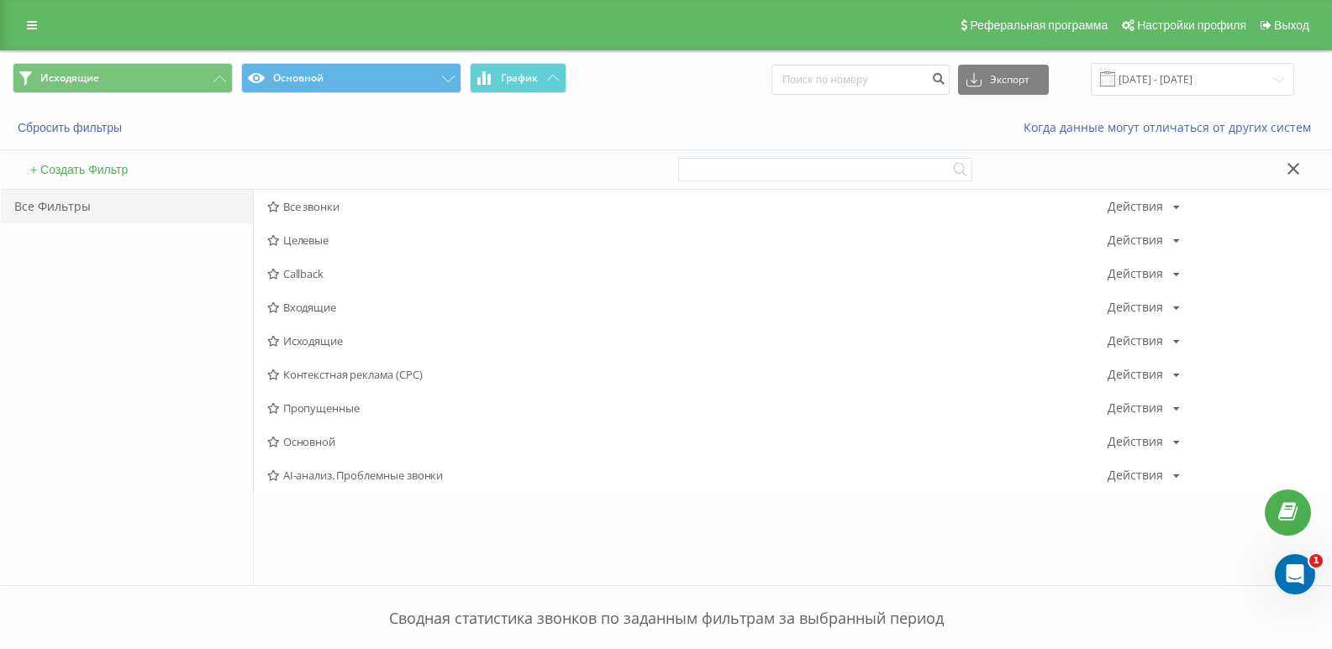
click at [335, 347] on span "Исходящие" at bounding box center [687, 341] width 840 height 12
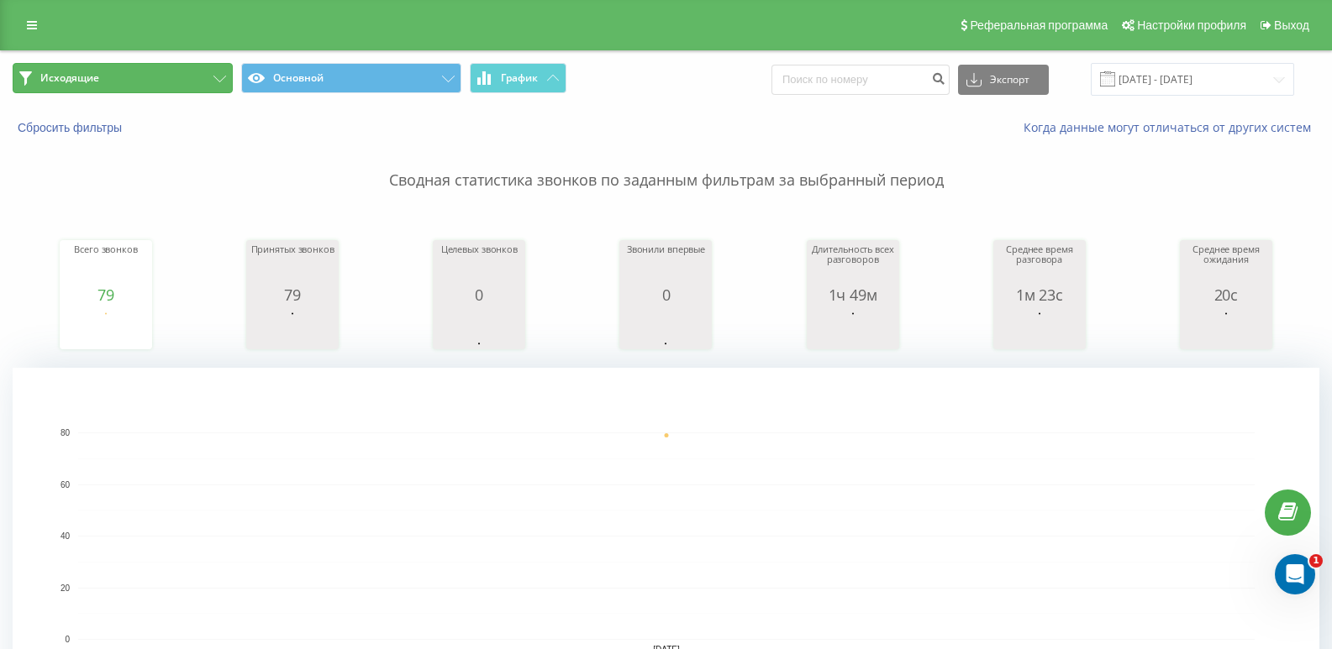
click at [161, 76] on button "Исходящие" at bounding box center [123, 78] width 220 height 30
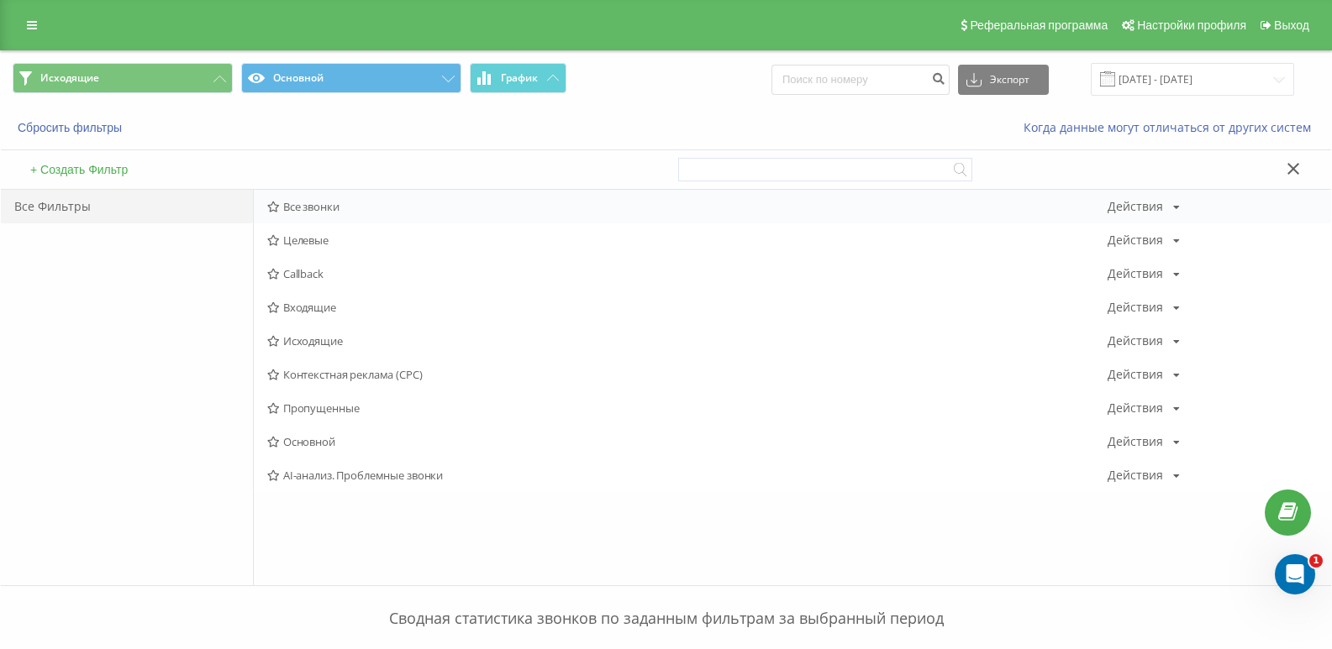
click at [321, 205] on span "Все звонки" at bounding box center [687, 207] width 840 height 12
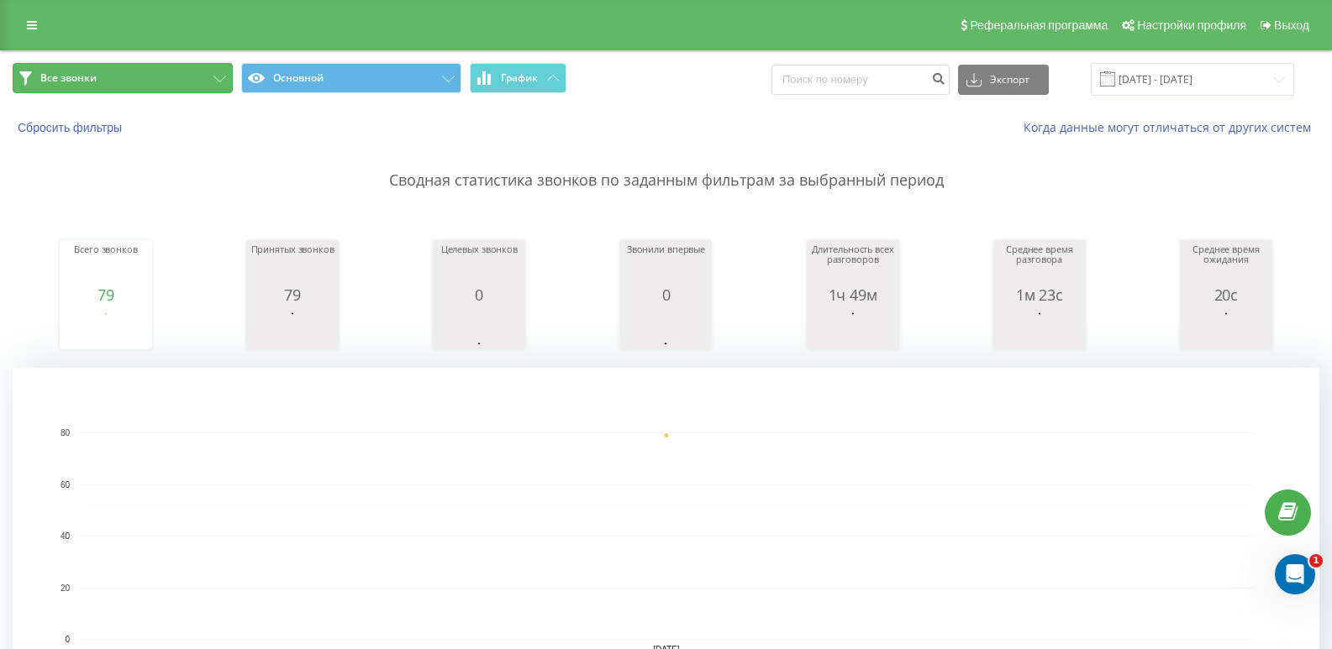
click at [182, 87] on button "Все звонки" at bounding box center [123, 78] width 220 height 30
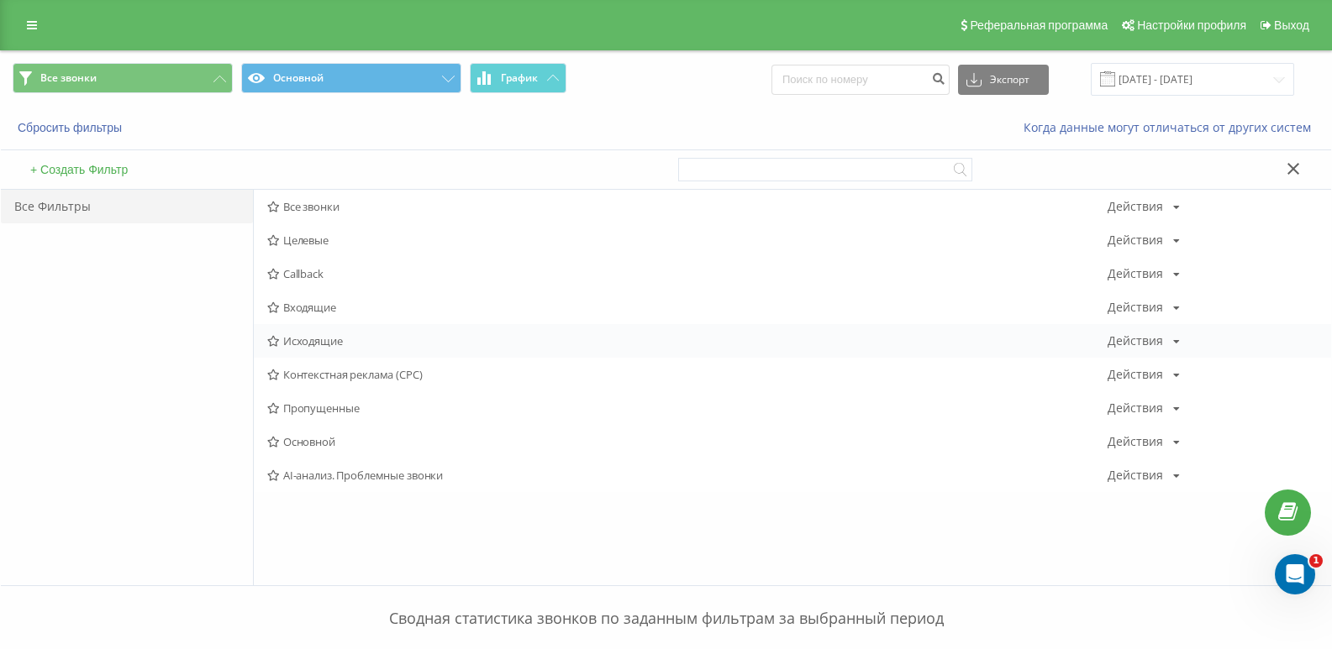
click at [325, 336] on span "Исходящие" at bounding box center [687, 341] width 840 height 12
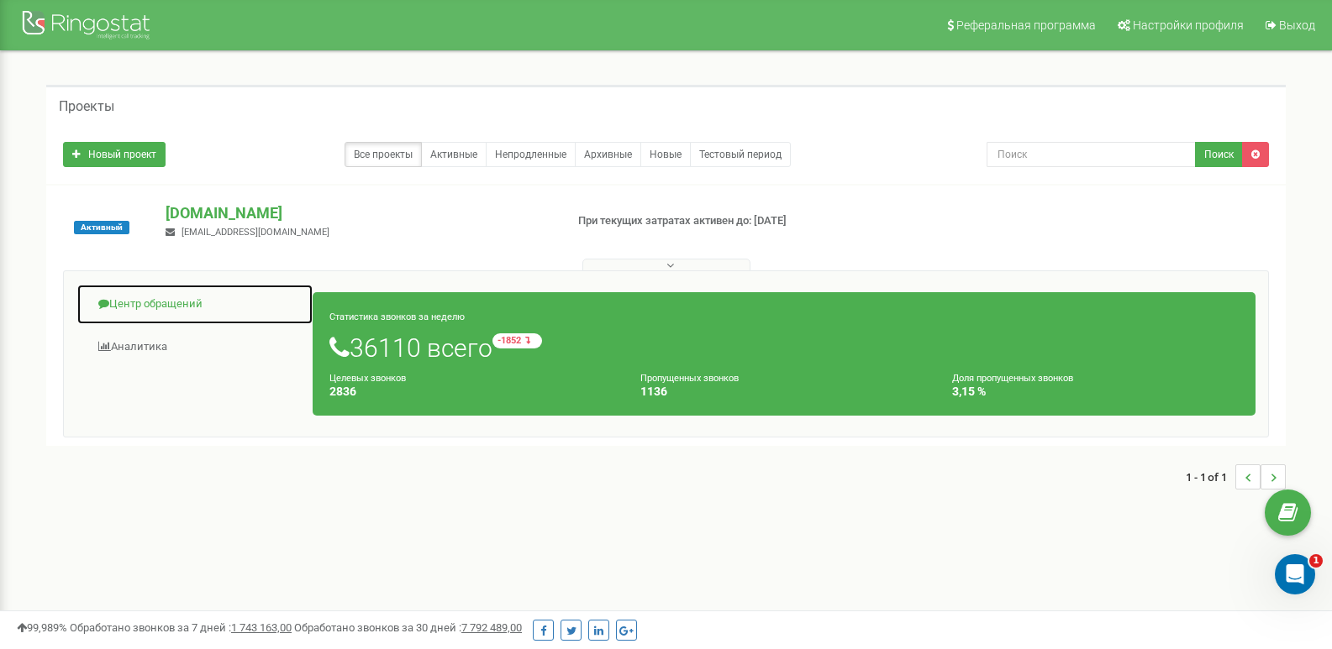
click at [188, 299] on link "Центр обращений" at bounding box center [194, 304] width 237 height 41
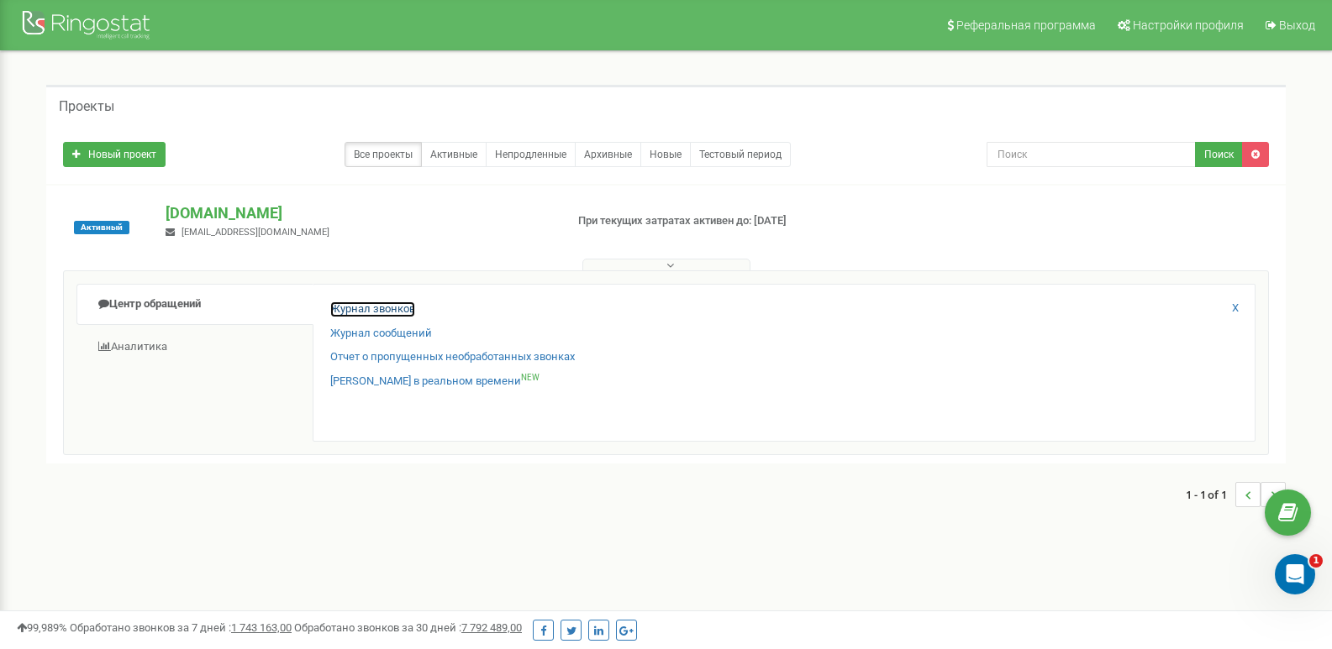
click at [368, 303] on link "Журнал звонков" at bounding box center [372, 310] width 85 height 16
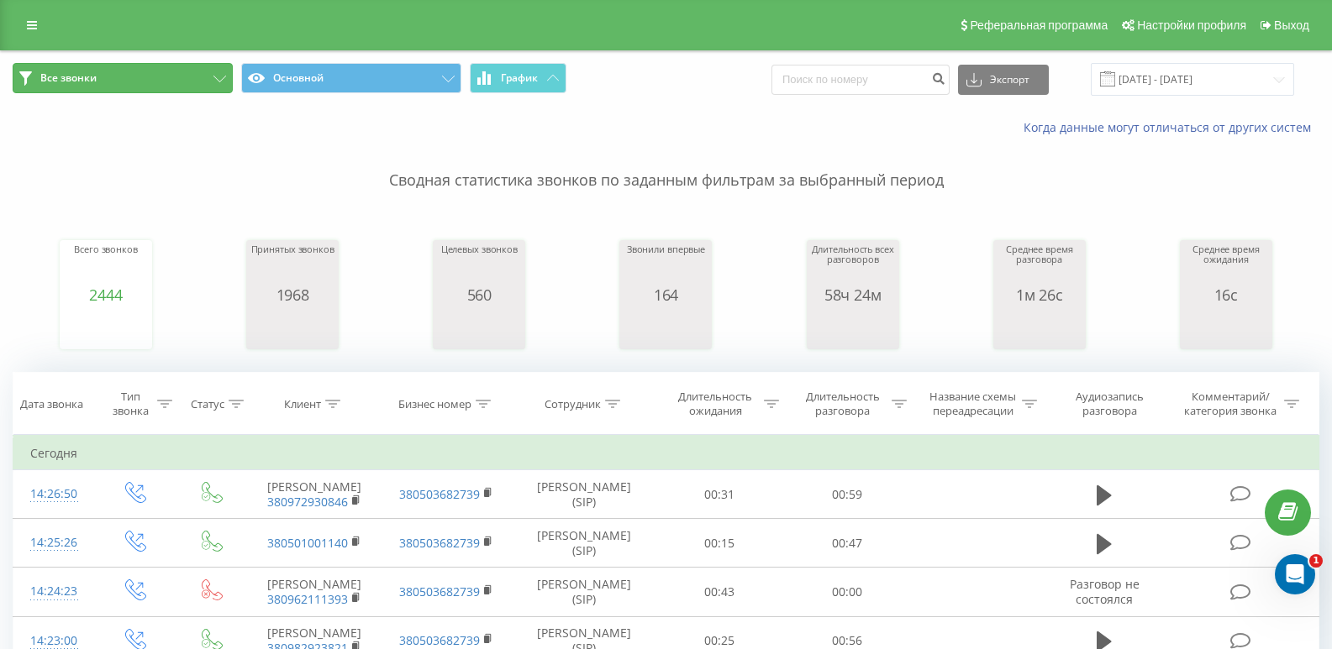
click at [224, 80] on icon at bounding box center [219, 79] width 13 height 7
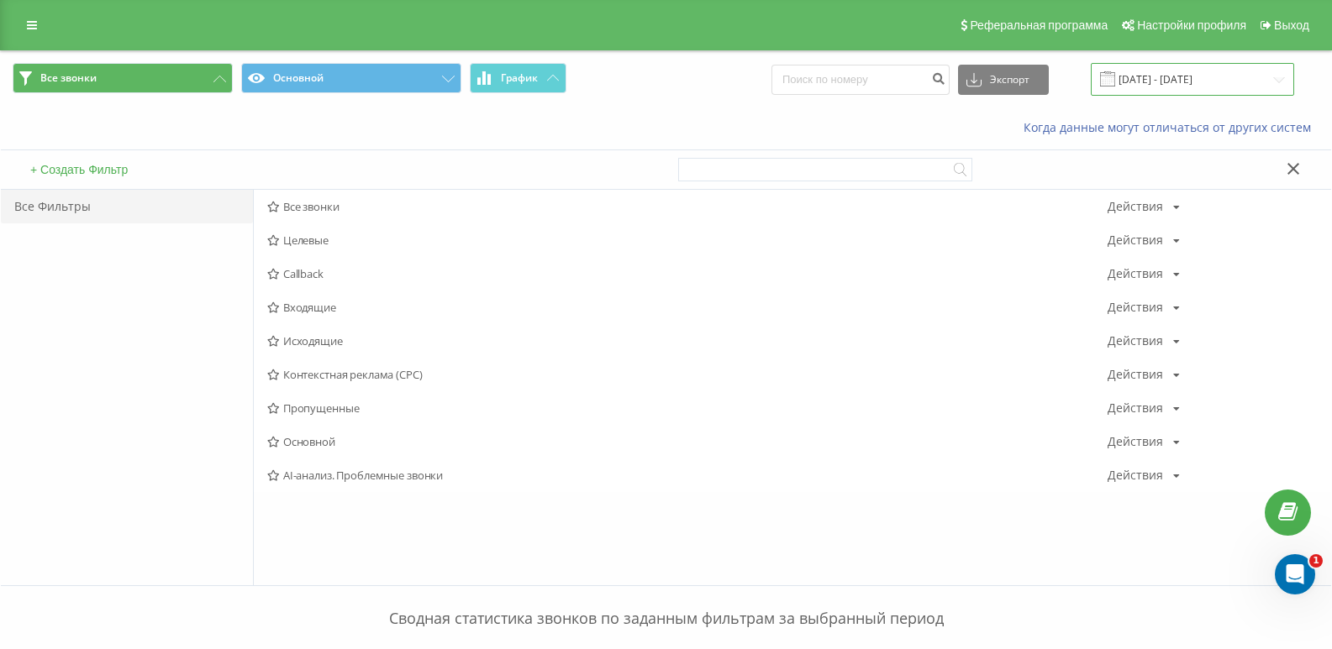
click at [1240, 66] on input "20.08.2025 - 20.09.2025" at bounding box center [1191, 79] width 203 height 33
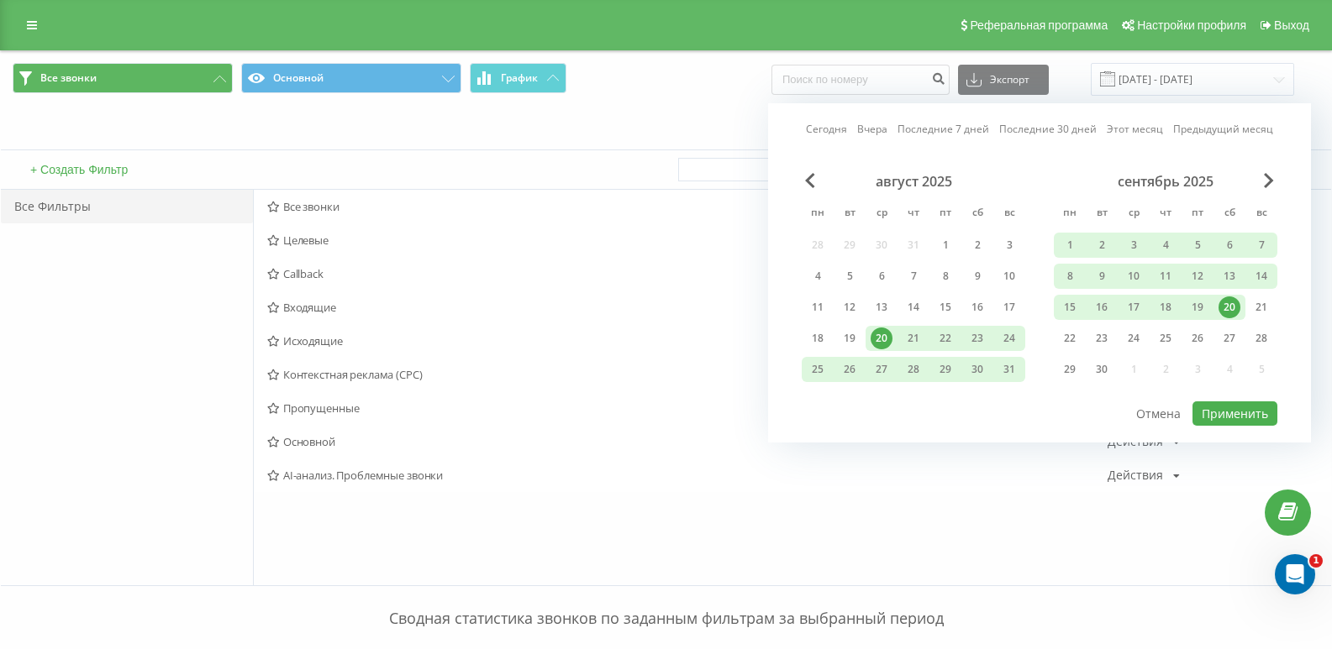
drag, startPoint x: 1237, startPoint y: 302, endPoint x: 1241, endPoint y: 360, distance: 57.3
click at [1236, 302] on div "20" at bounding box center [1229, 308] width 22 height 22
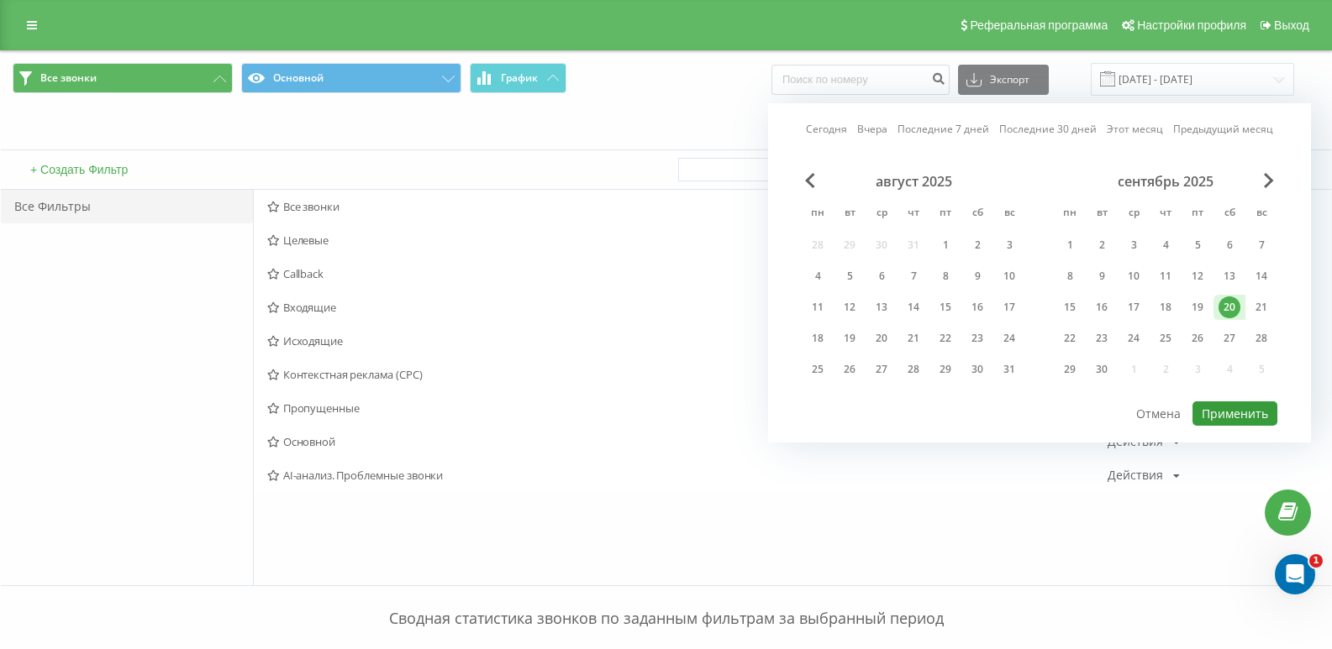
click at [1224, 416] on button "Применить" at bounding box center [1234, 414] width 85 height 24
type input "20.09.2025 - 20.09.2025"
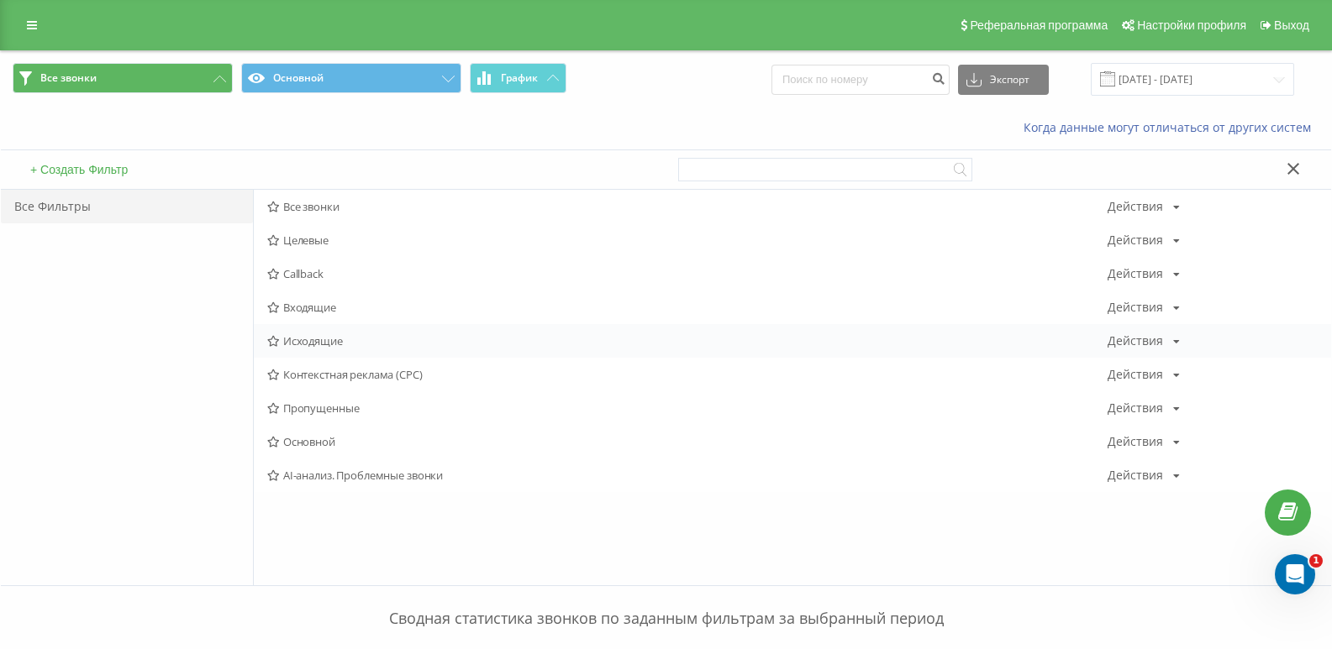
click at [313, 345] on span "Исходящие" at bounding box center [687, 341] width 840 height 12
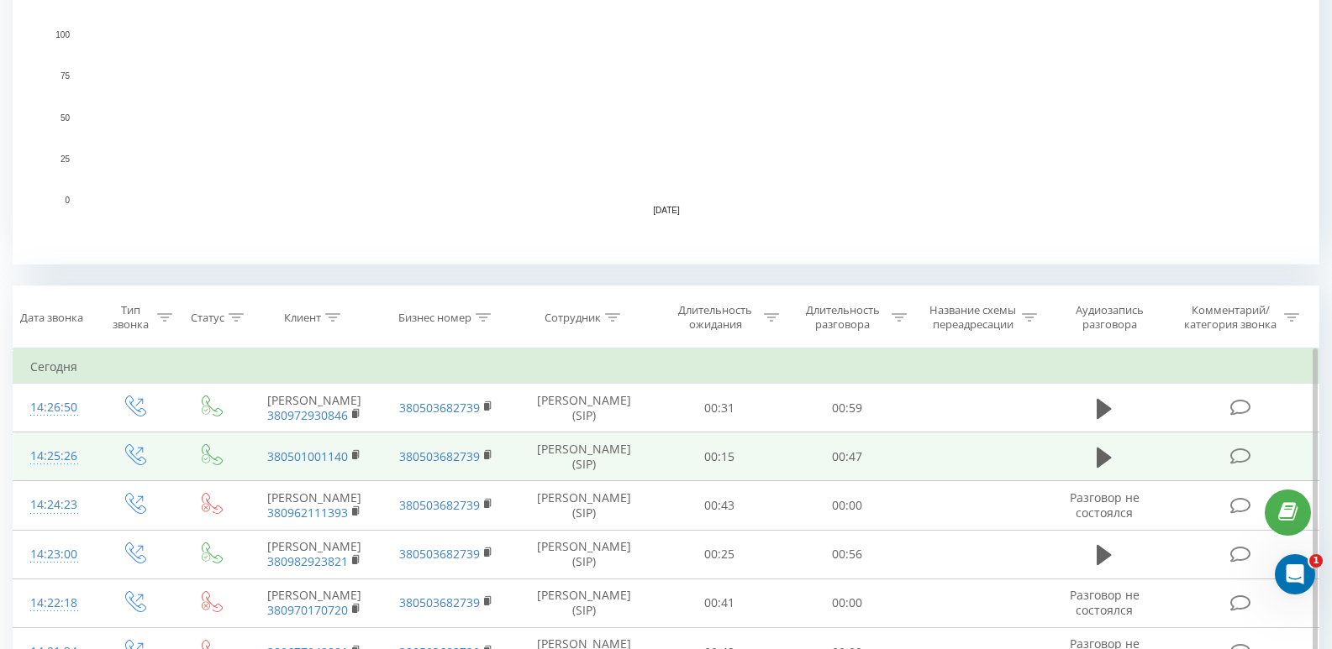
scroll to position [588, 0]
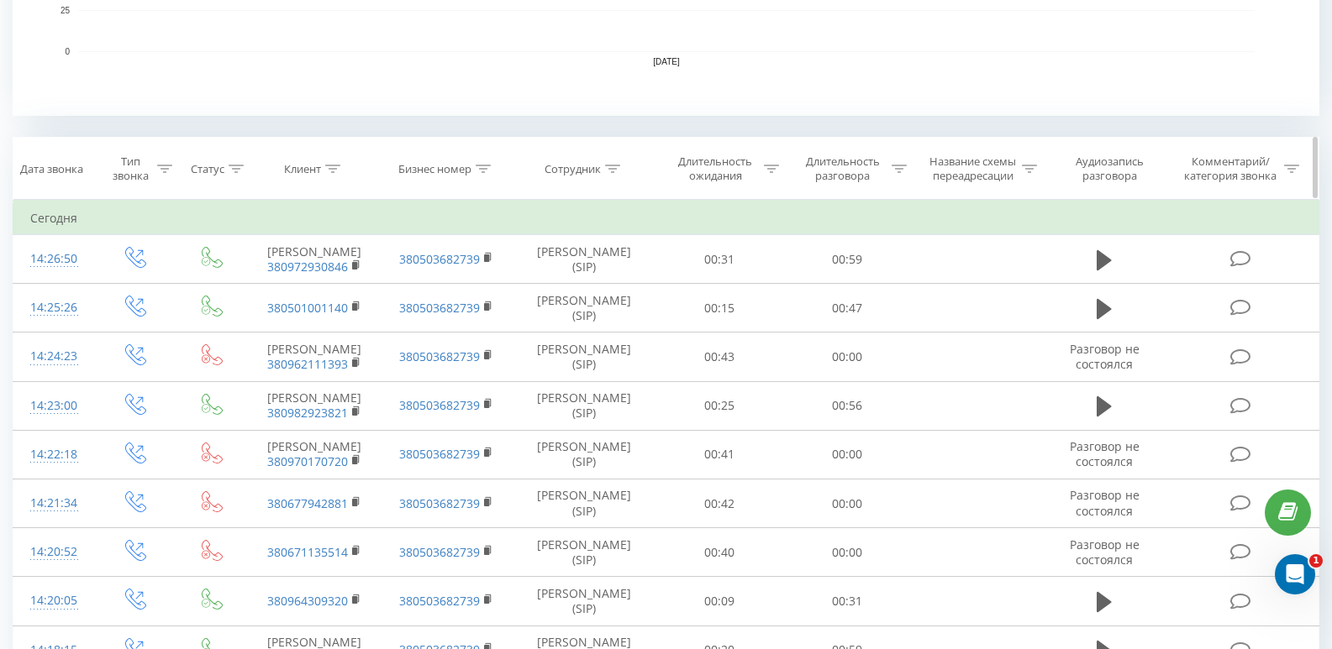
click at [892, 171] on icon at bounding box center [898, 169] width 15 height 8
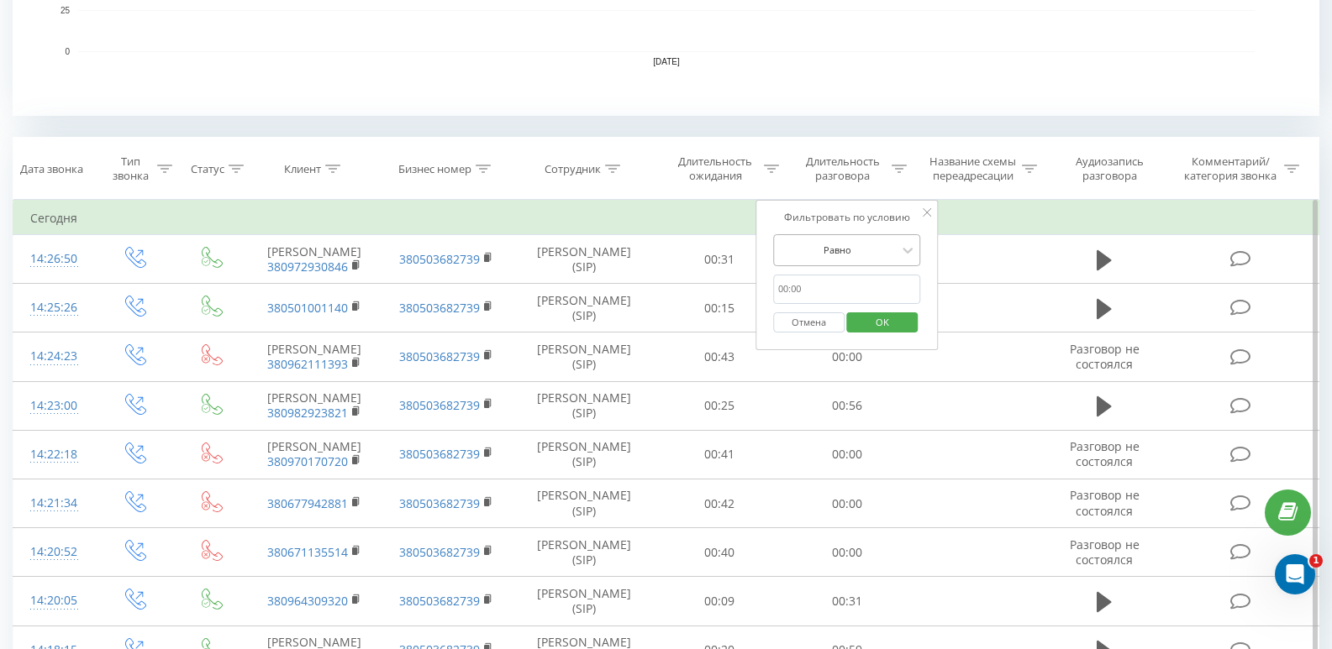
click at [854, 251] on div at bounding box center [837, 250] width 119 height 16
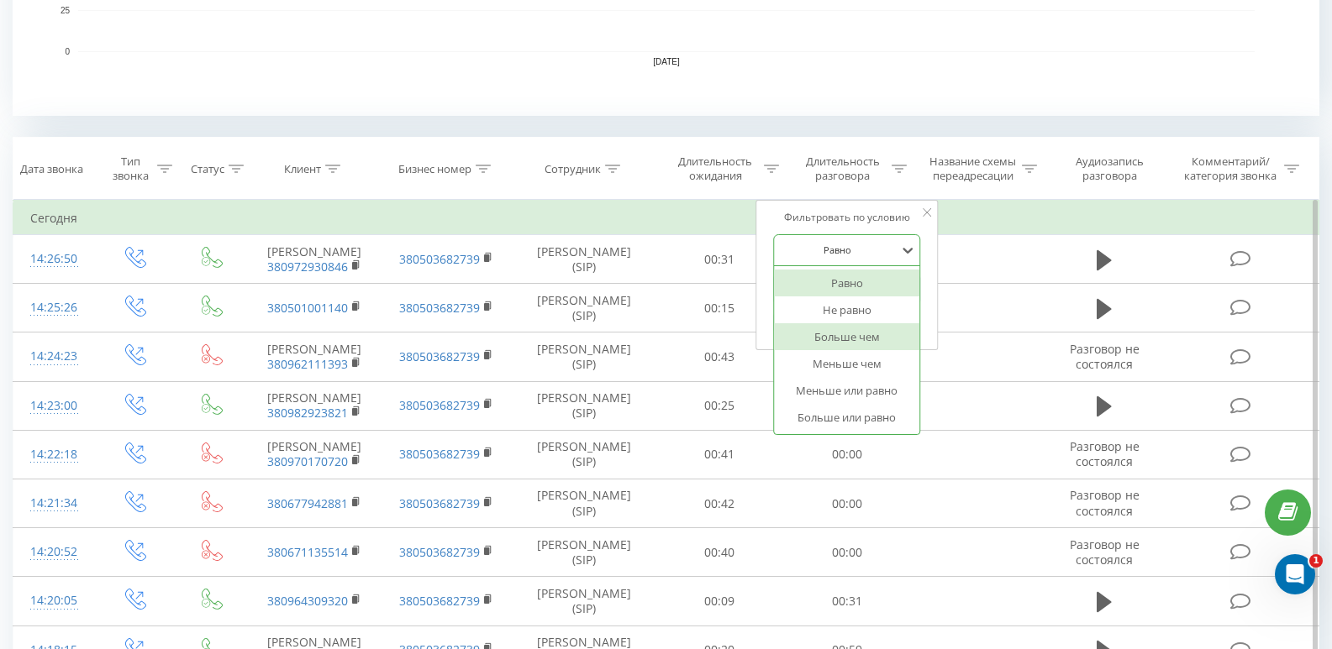
drag, startPoint x: 870, startPoint y: 341, endPoint x: 840, endPoint y: 290, distance: 59.1
click at [869, 340] on div "Больше чем" at bounding box center [847, 336] width 146 height 27
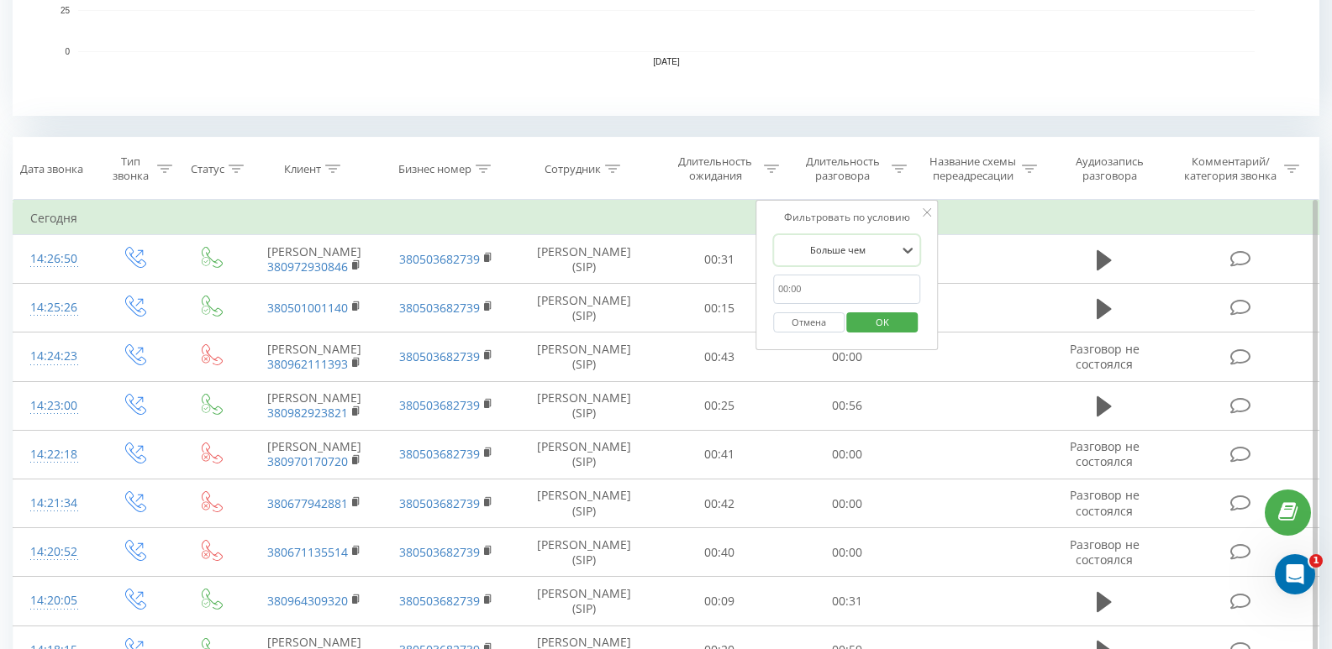
drag, startPoint x: 830, startPoint y: 287, endPoint x: 833, endPoint y: 297, distance: 10.6
click at [830, 287] on input "text" at bounding box center [847, 289] width 148 height 29
type input "20"
click at [864, 328] on span "OK" at bounding box center [882, 322] width 47 height 26
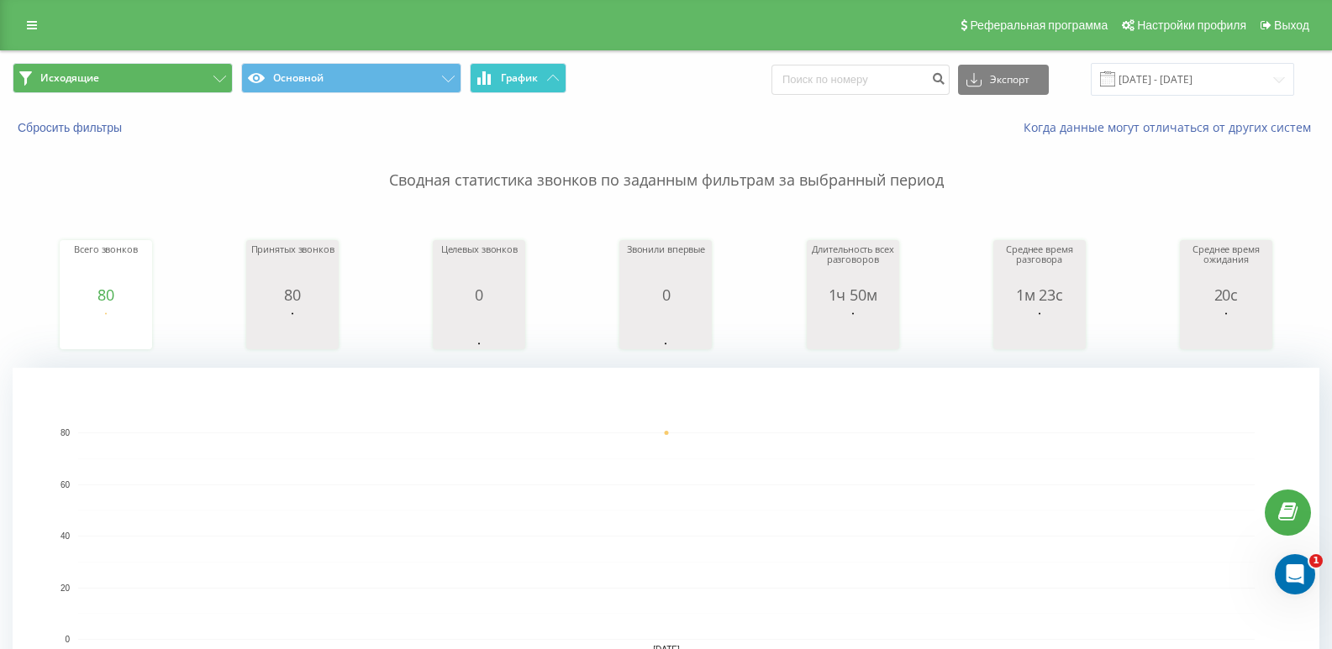
click at [513, 84] on span "График" at bounding box center [519, 78] width 37 height 12
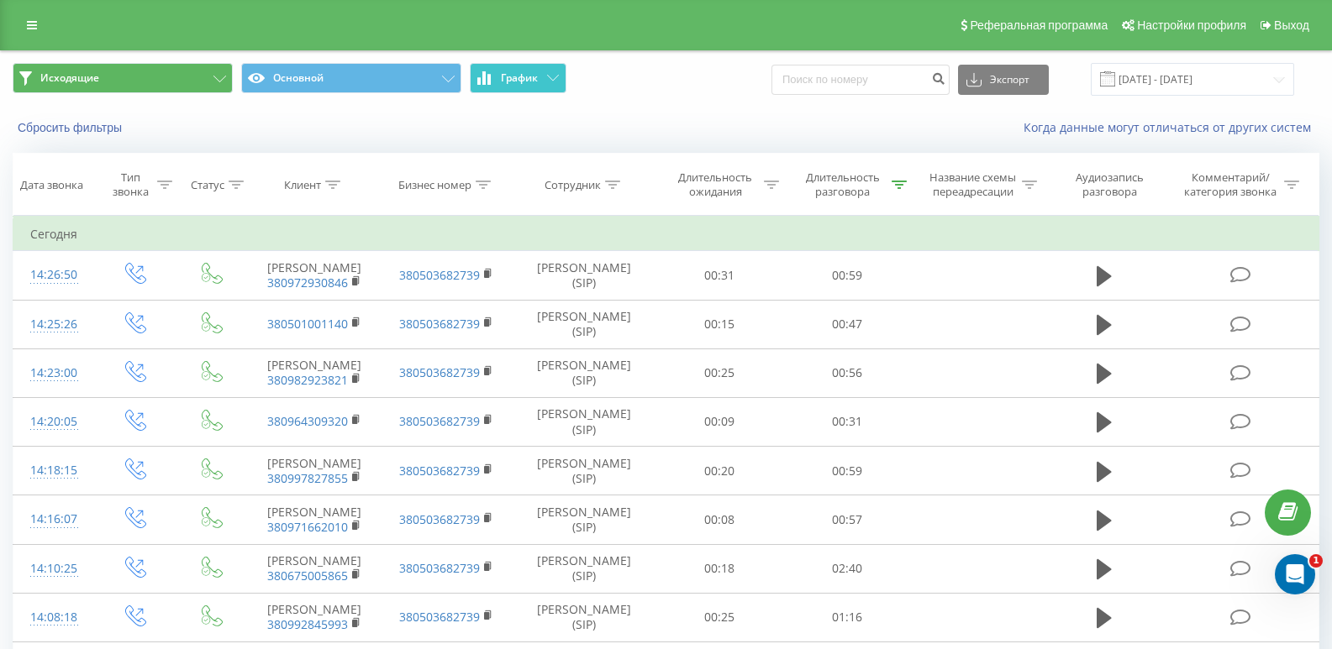
click at [520, 78] on span "График" at bounding box center [519, 78] width 37 height 12
